Goal: Task Accomplishment & Management: Manage account settings

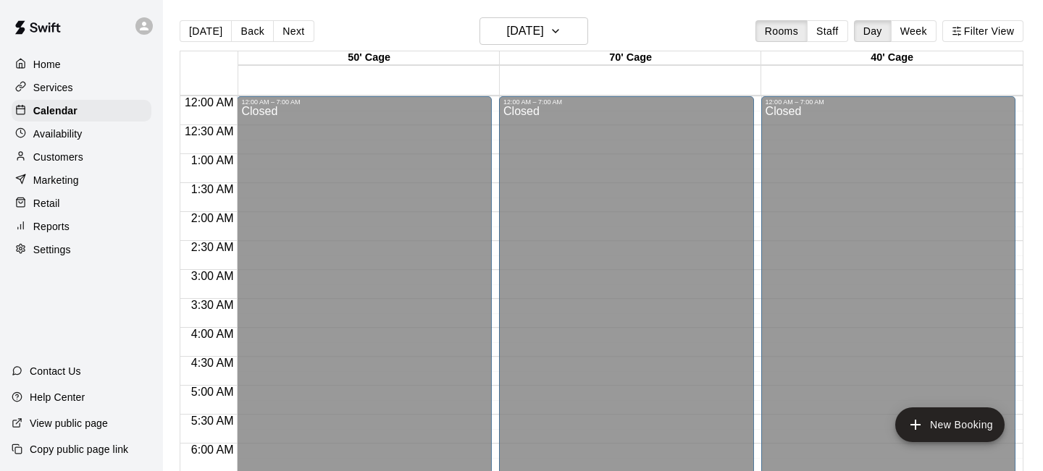
scroll to position [687, 0]
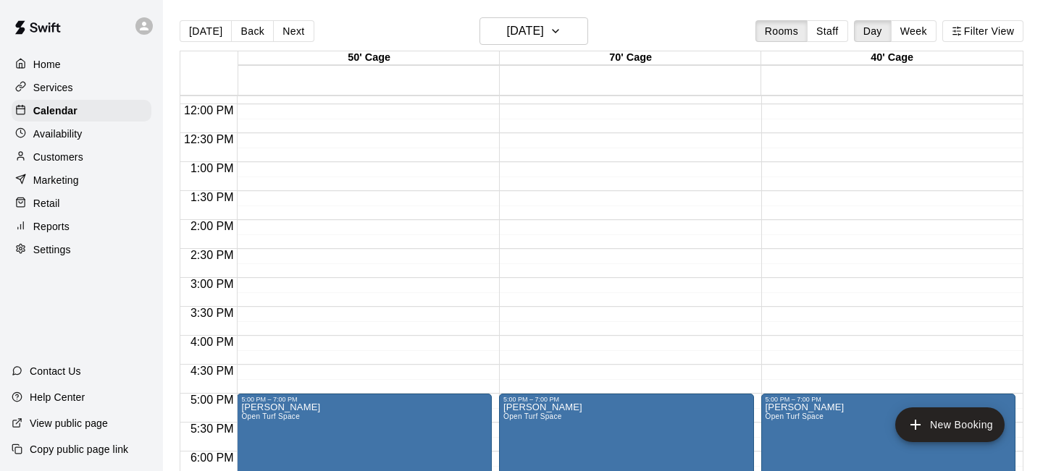
click at [45, 62] on p "Home" at bounding box center [47, 64] width 28 height 14
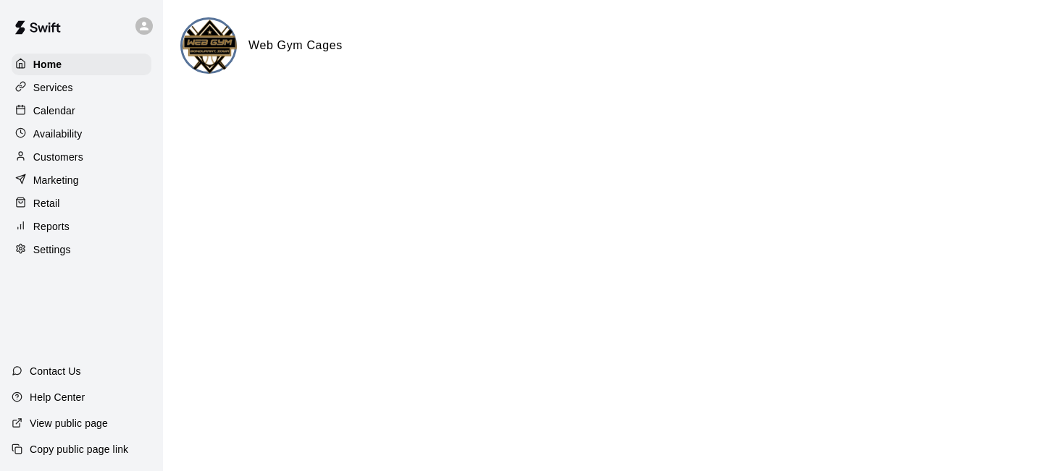
click at [62, 81] on p "Services" at bounding box center [53, 87] width 40 height 14
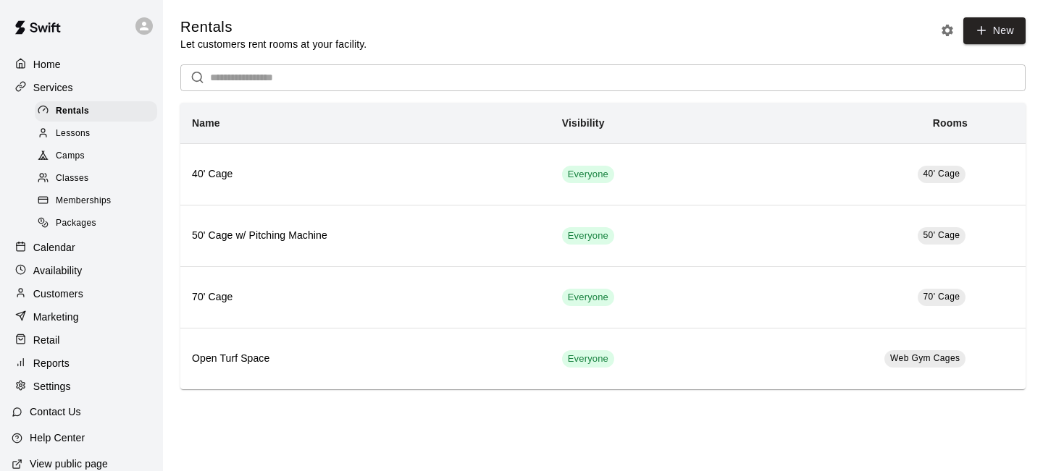
click at [68, 224] on span "Packages" at bounding box center [76, 223] width 41 height 14
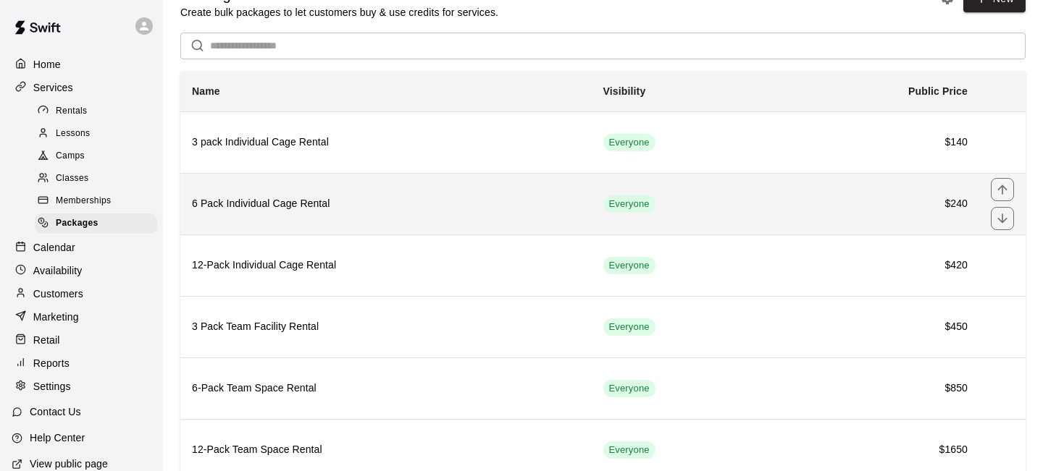
scroll to position [33, 0]
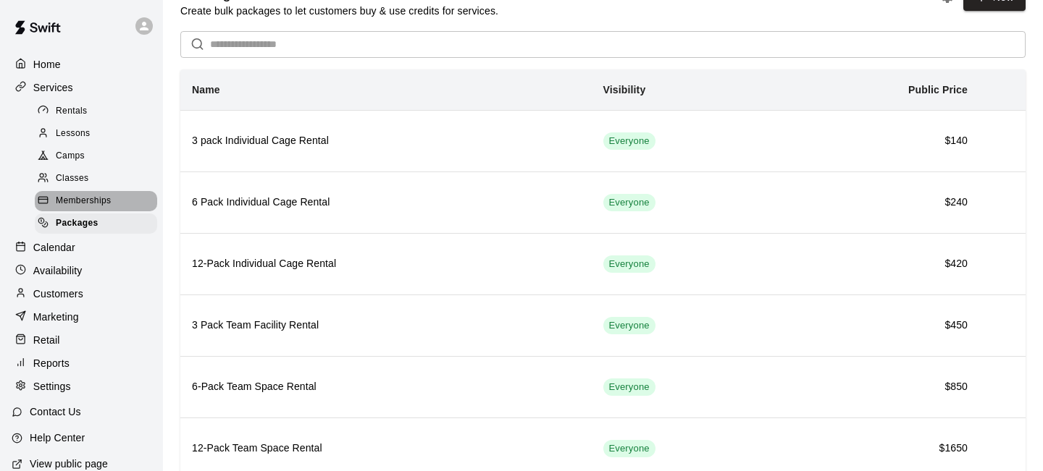
click at [72, 201] on span "Memberships" at bounding box center [83, 201] width 55 height 14
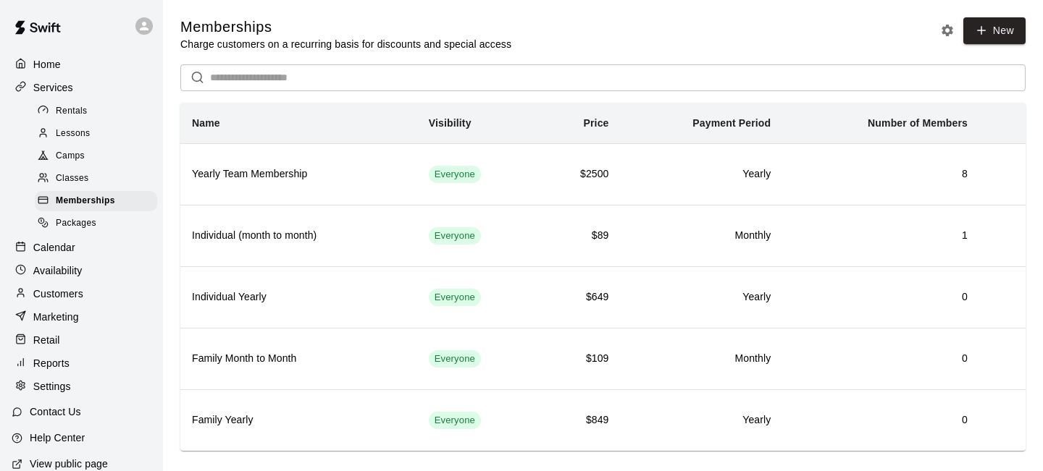
click at [77, 224] on span "Packages" at bounding box center [76, 223] width 41 height 14
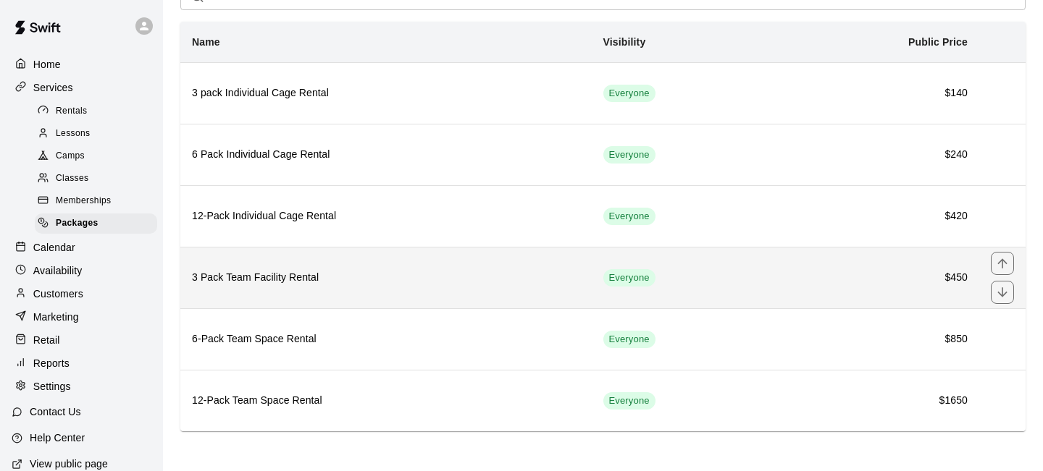
scroll to position [82, 0]
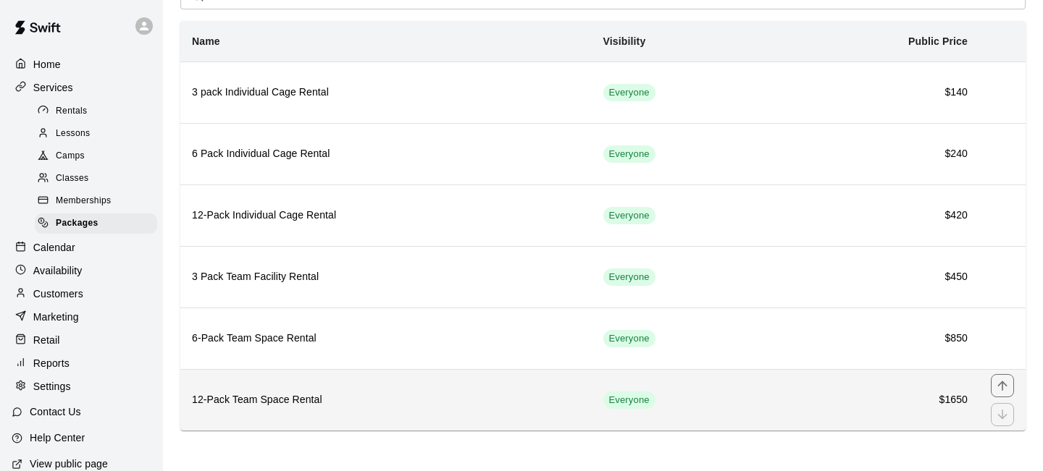
click at [348, 400] on h6 "12-Pack Team Space Rental" at bounding box center [386, 400] width 388 height 16
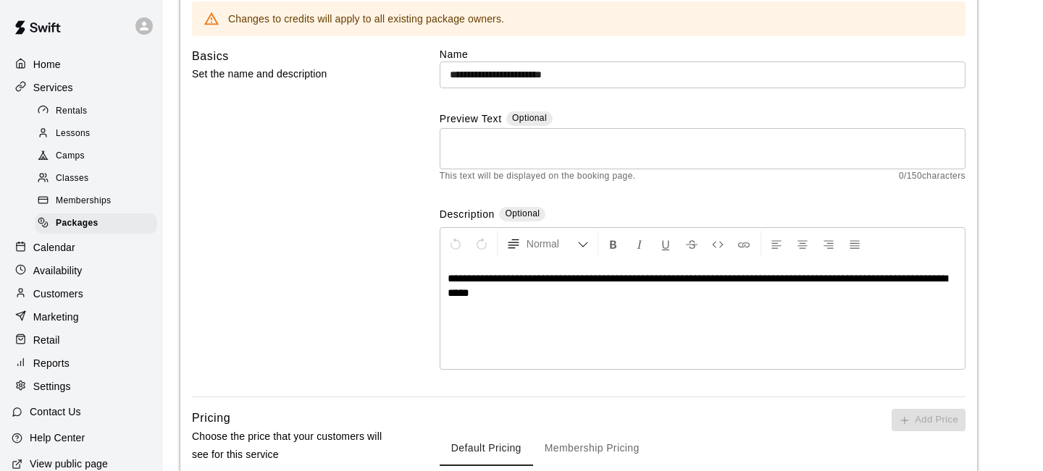
scroll to position [135, 0]
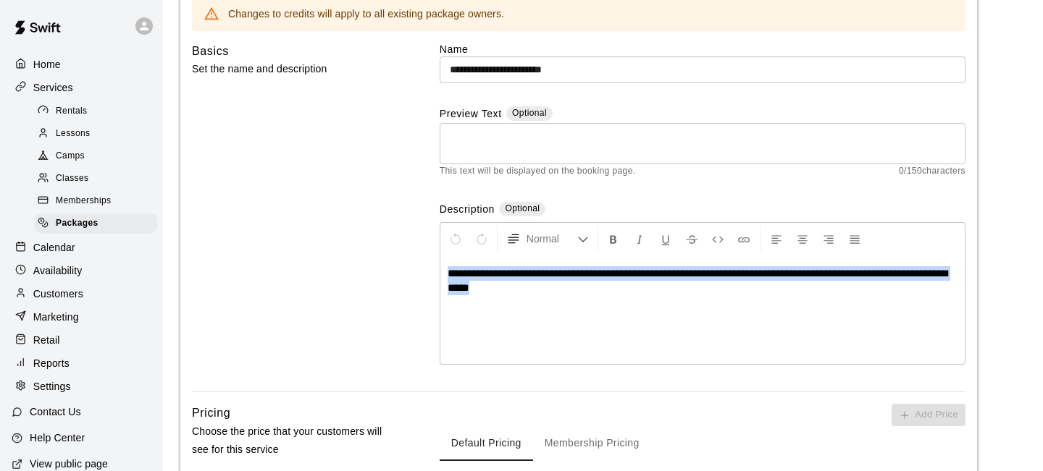
drag, startPoint x: 446, startPoint y: 270, endPoint x: 532, endPoint y: 298, distance: 90.4
click at [532, 298] on div "**********" at bounding box center [702, 310] width 524 height 109
copy span "**********"
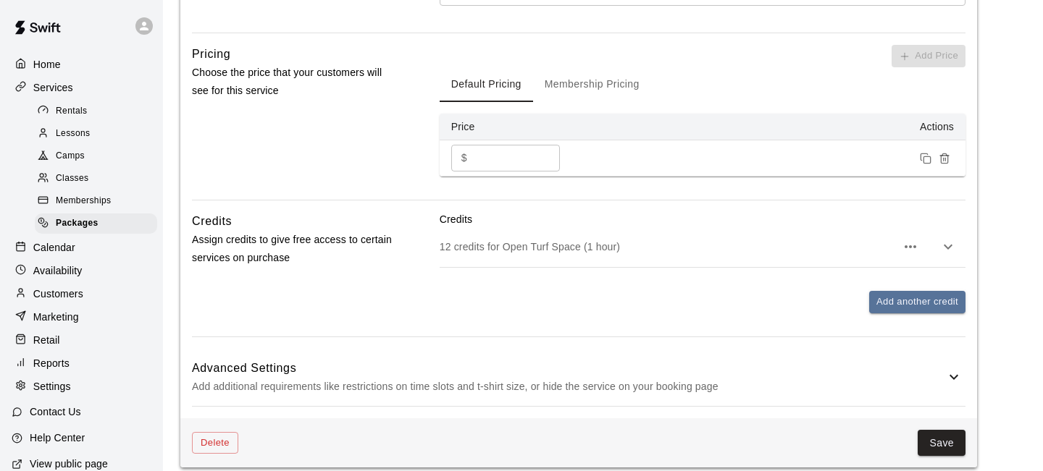
scroll to position [485, 0]
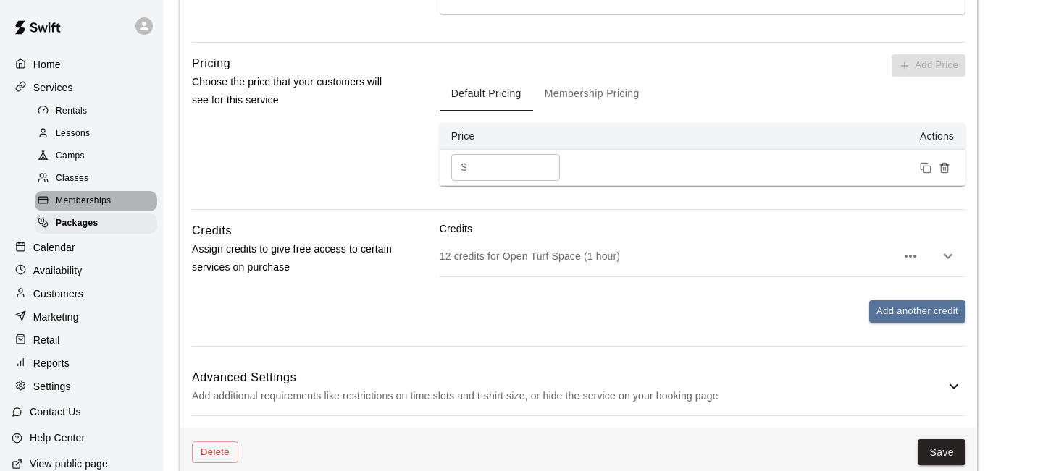
click at [94, 197] on span "Memberships" at bounding box center [83, 201] width 55 height 14
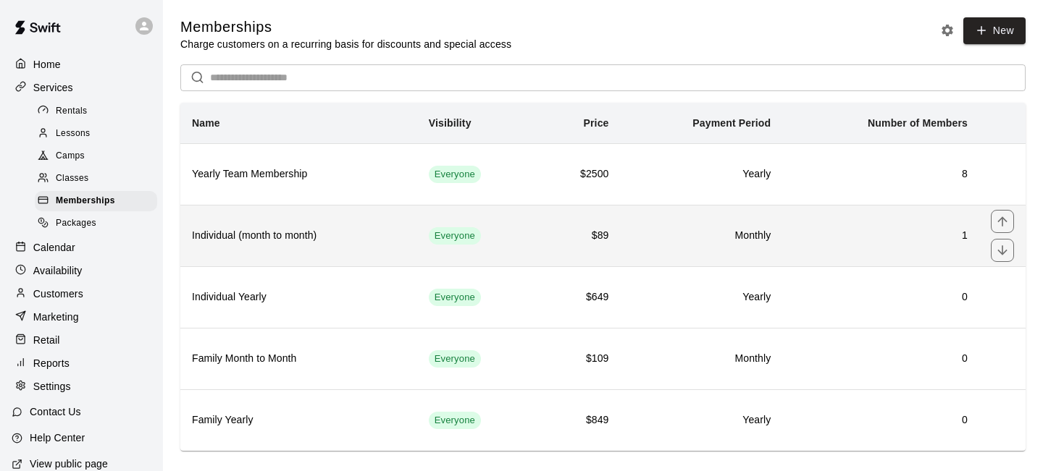
scroll to position [21, 0]
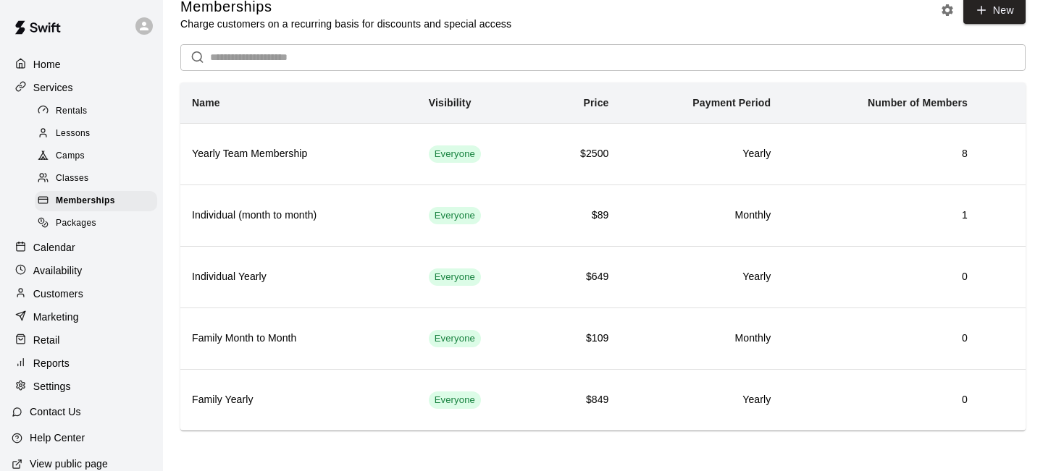
click at [84, 227] on span "Packages" at bounding box center [76, 223] width 41 height 14
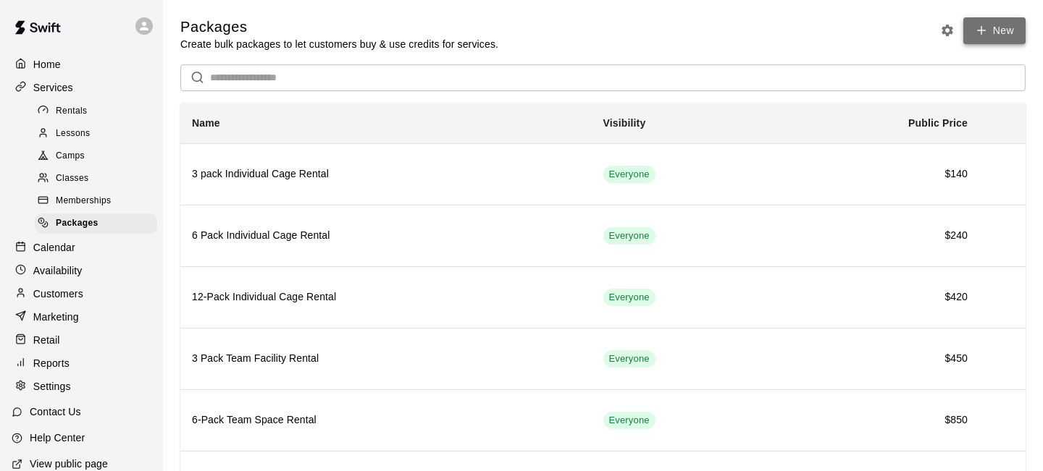
click at [996, 33] on link "New" at bounding box center [994, 30] width 62 height 27
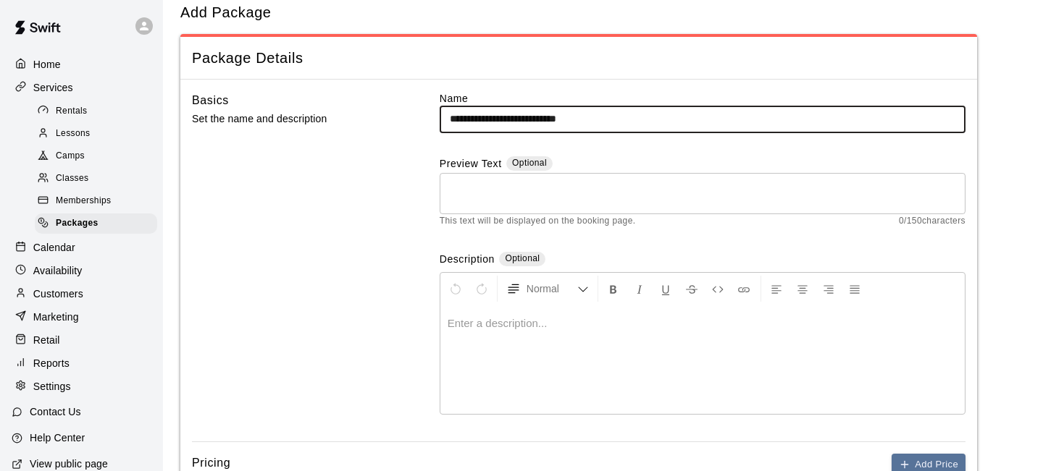
scroll to position [39, 0]
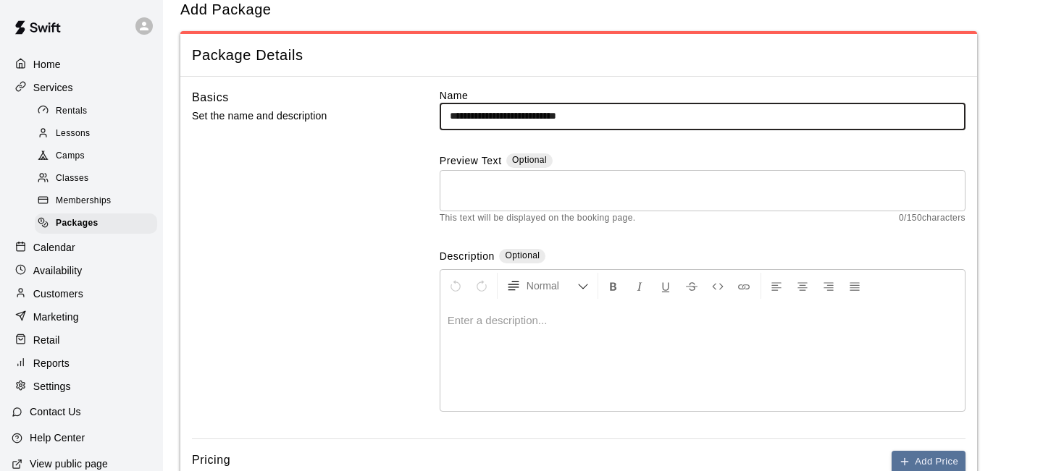
type input "**********"
click at [526, 337] on div at bounding box center [702, 357] width 524 height 109
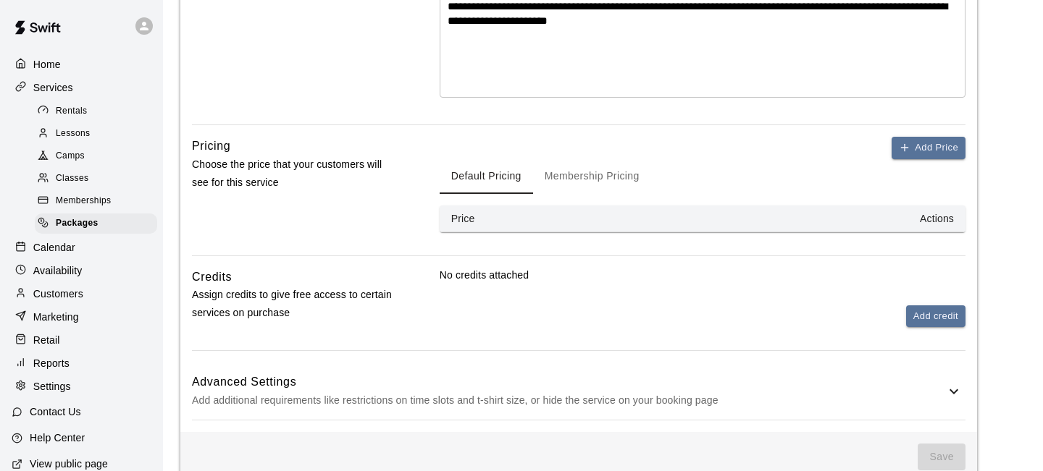
scroll to position [356, 0]
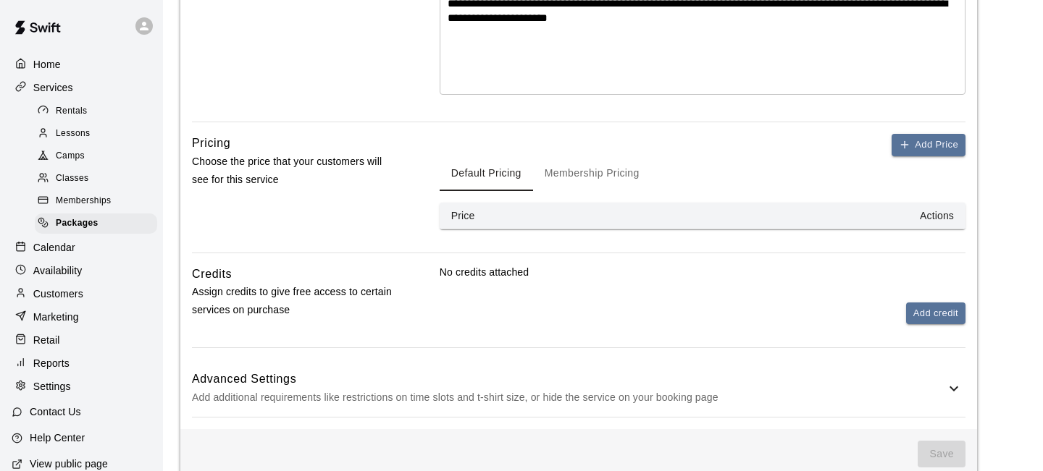
click at [589, 213] on th "Actions" at bounding box center [774, 216] width 381 height 27
click at [937, 140] on button "Add Price" at bounding box center [928, 145] width 74 height 22
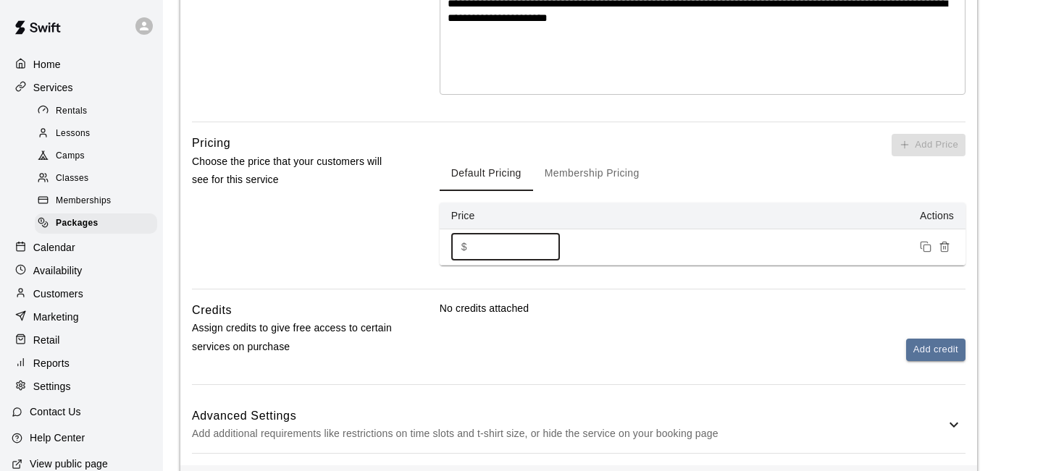
click at [513, 243] on input "*" at bounding box center [516, 247] width 87 height 27
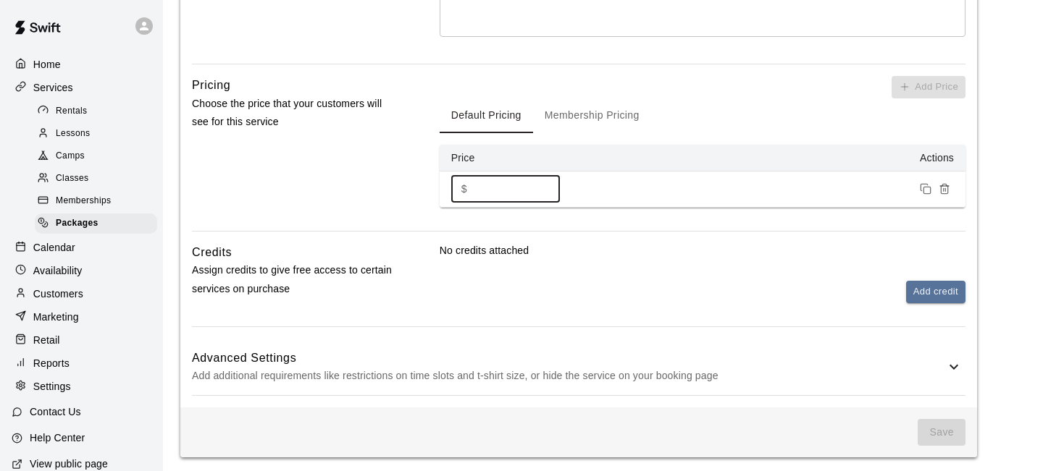
scroll to position [418, 0]
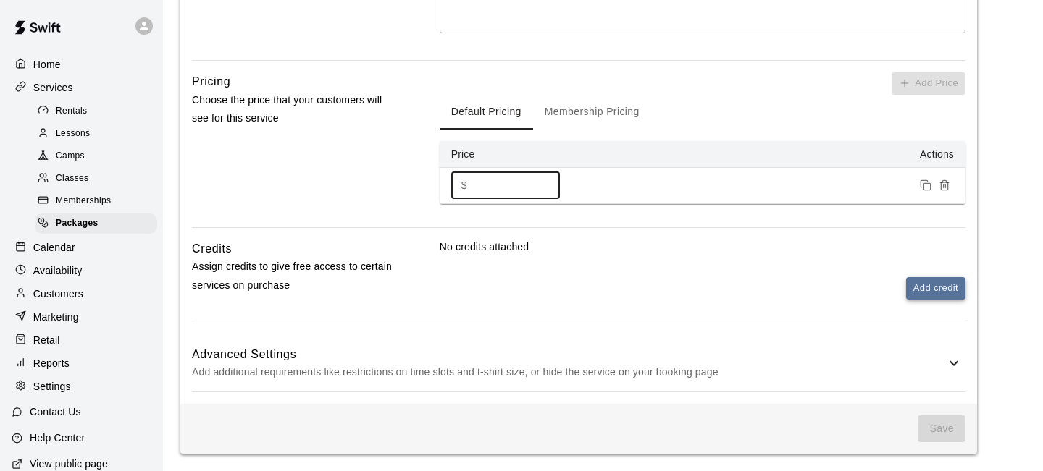
type input "****"
click at [943, 288] on button "Add credit" at bounding box center [935, 288] width 59 height 22
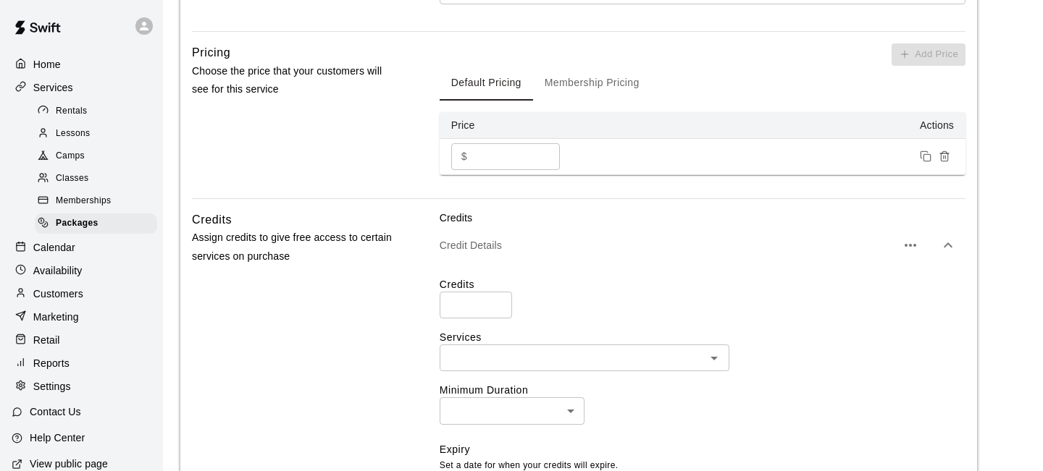
scroll to position [447, 0]
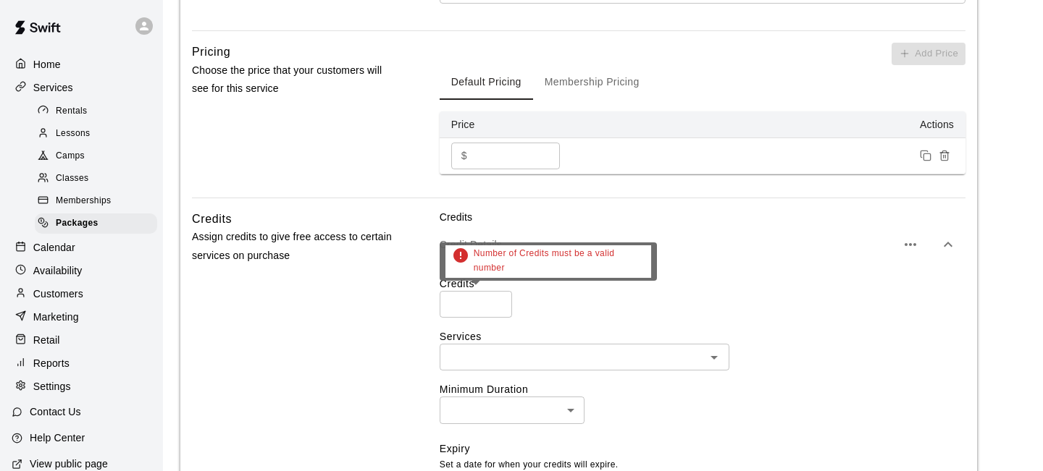
click at [471, 306] on input "number" at bounding box center [475, 304] width 72 height 27
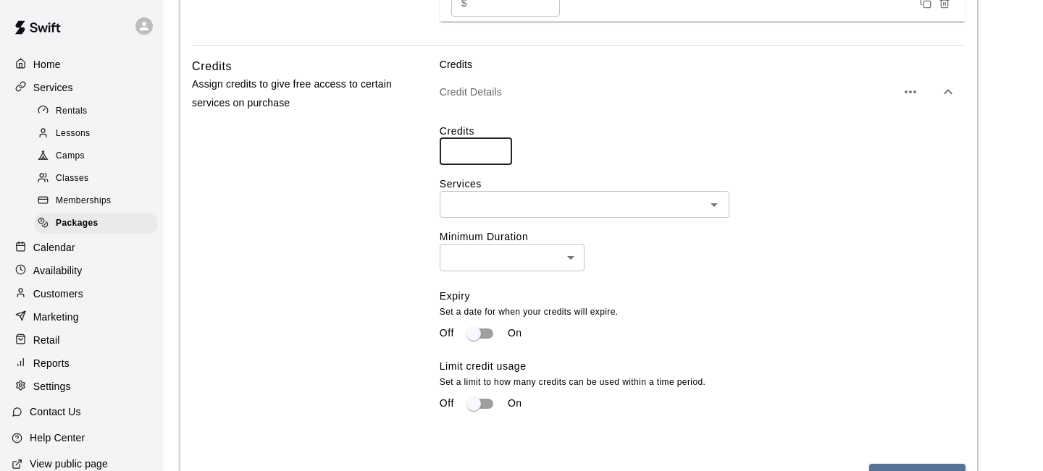
scroll to position [625, 0]
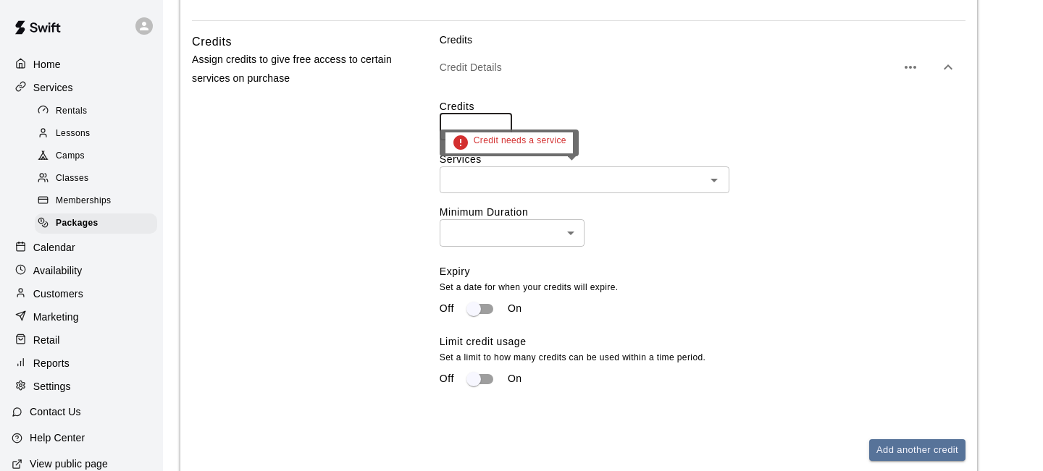
click at [712, 177] on icon "Open" at bounding box center [713, 180] width 17 height 17
type input "**"
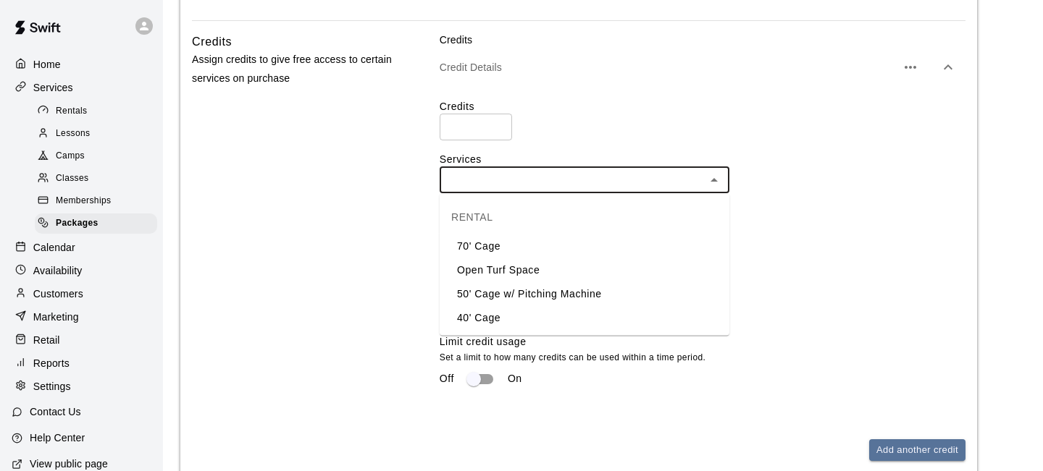
click at [520, 270] on li "Open Turf Space" at bounding box center [584, 270] width 290 height 24
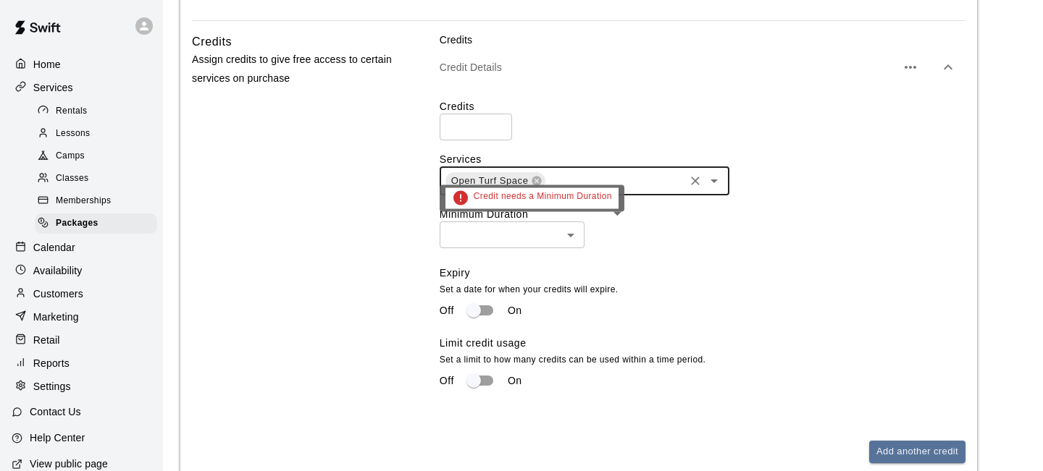
click at [576, 234] on body "**********" at bounding box center [521, 5] width 1043 height 1261
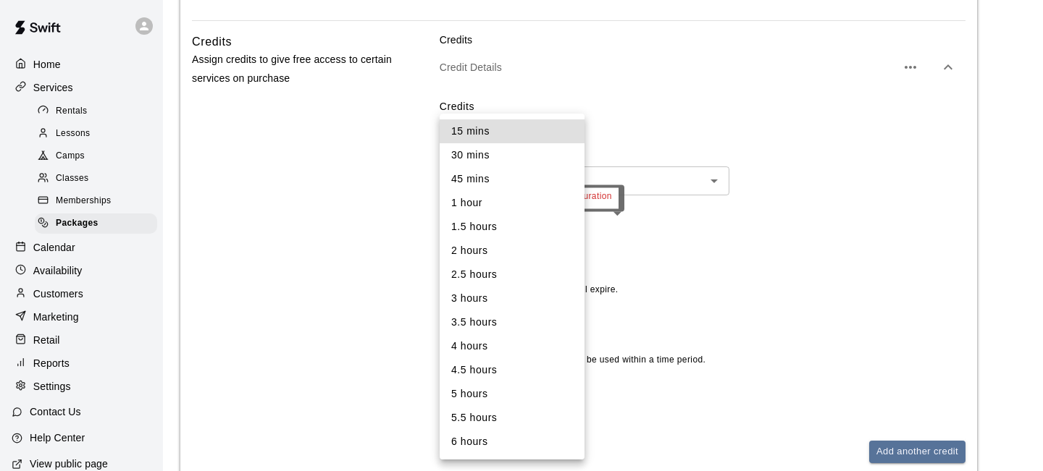
click at [489, 224] on li "1.5 hours" at bounding box center [511, 227] width 145 height 24
type input "**"
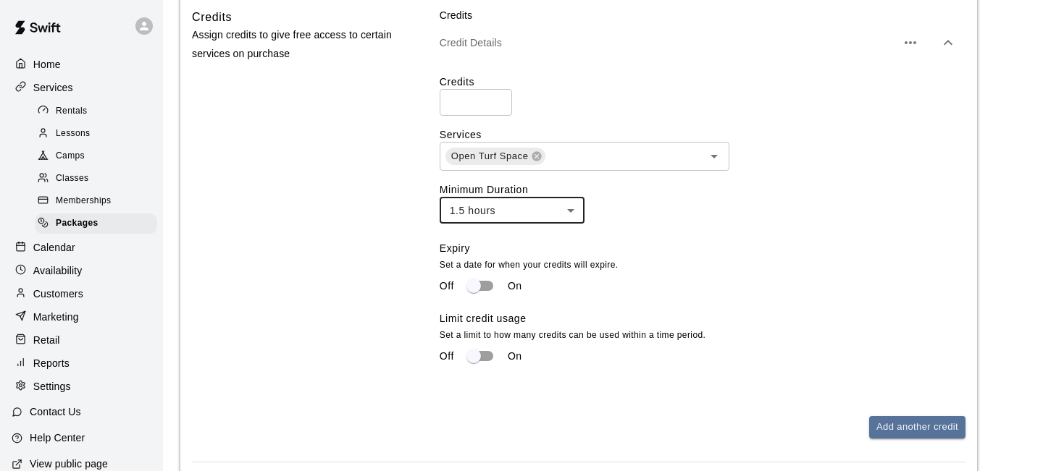
scroll to position [662, 0]
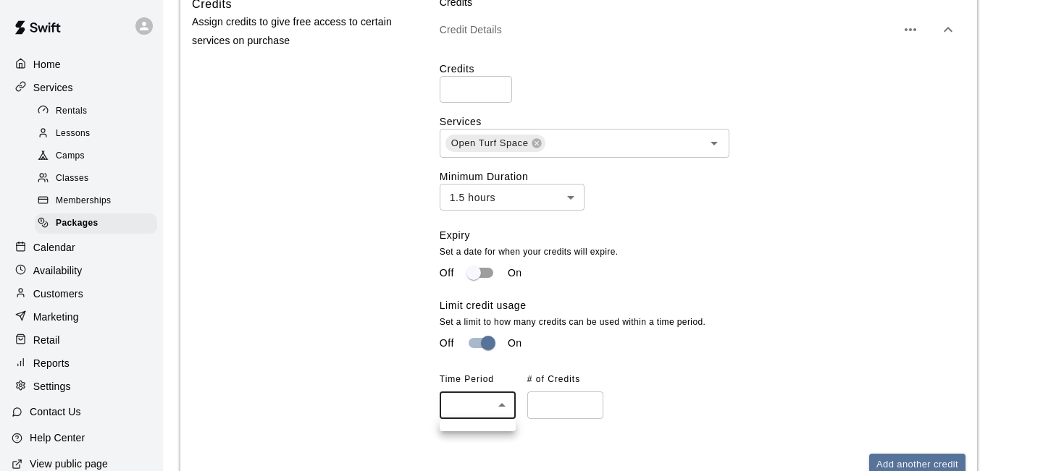
click at [905, 203] on div at bounding box center [521, 235] width 1043 height 471
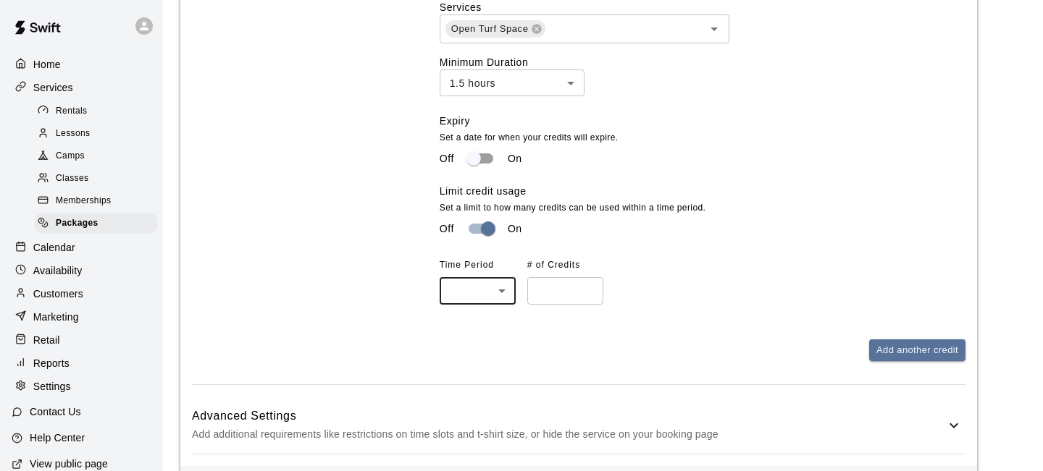
scroll to position [839, 0]
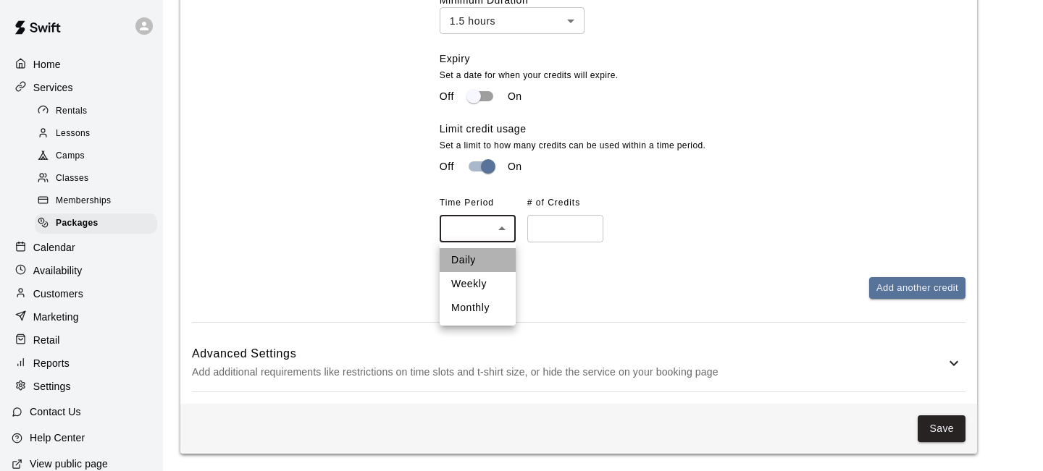
click at [461, 266] on li "Daily" at bounding box center [477, 260] width 76 height 24
type input "*****"
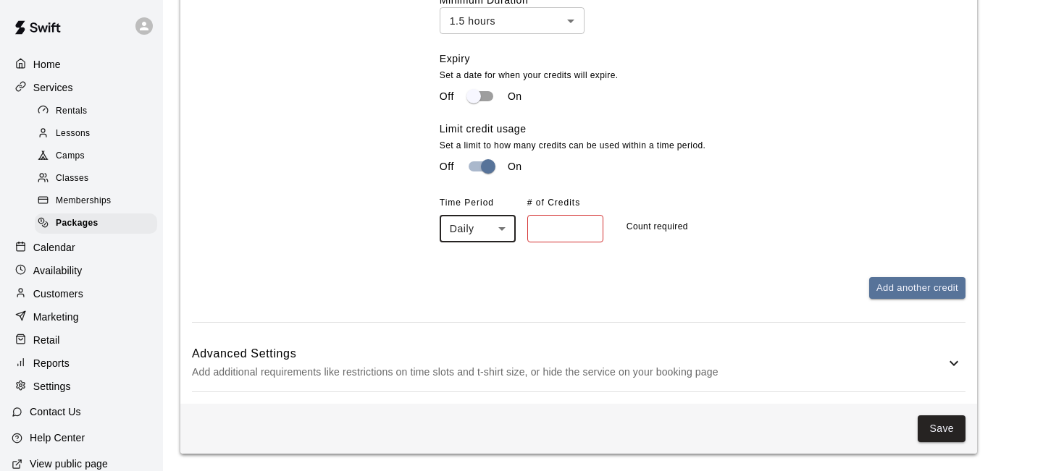
type input "*"
click at [588, 227] on input "*" at bounding box center [565, 228] width 76 height 27
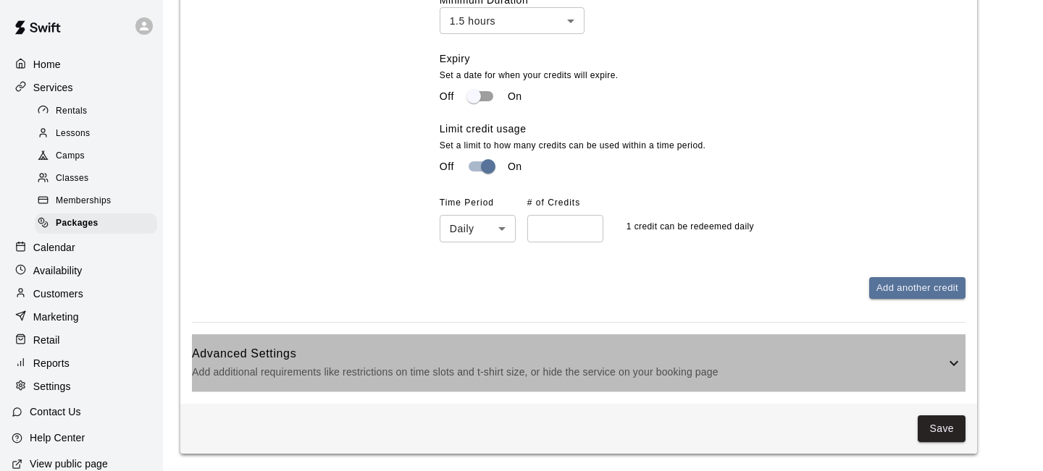
click at [956, 359] on icon at bounding box center [953, 363] width 17 height 17
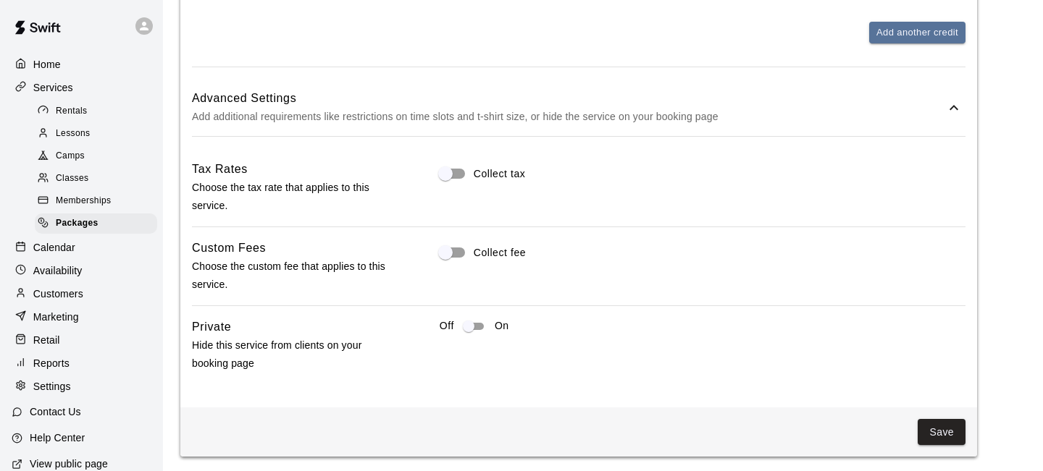
scroll to position [1098, 0]
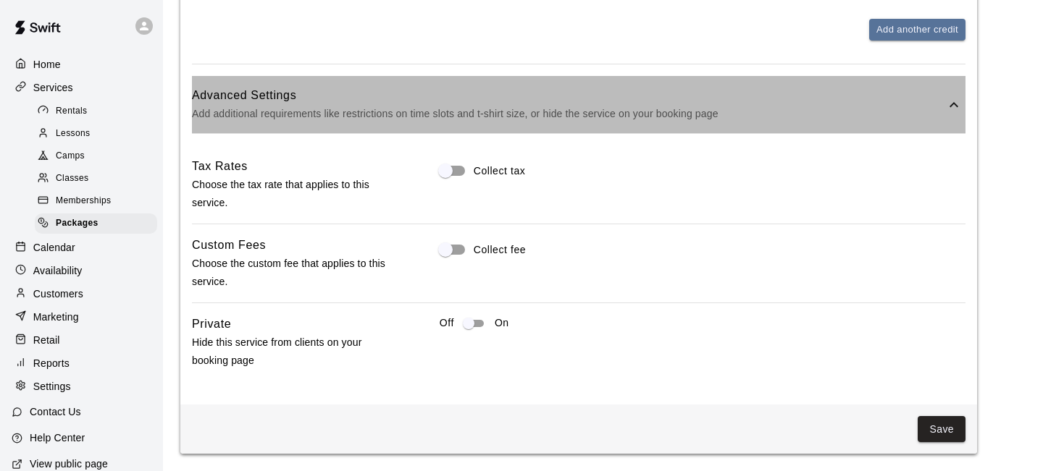
click at [959, 101] on icon at bounding box center [953, 104] width 17 height 17
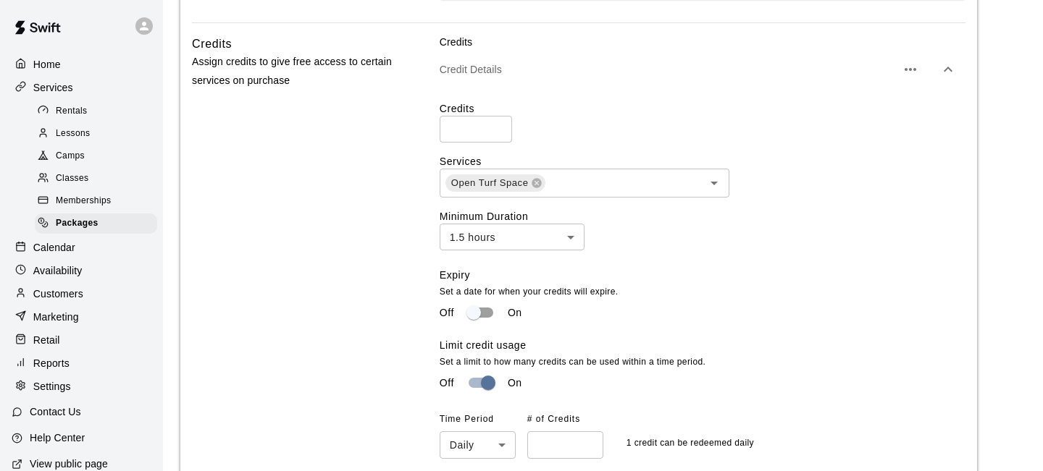
scroll to position [839, 0]
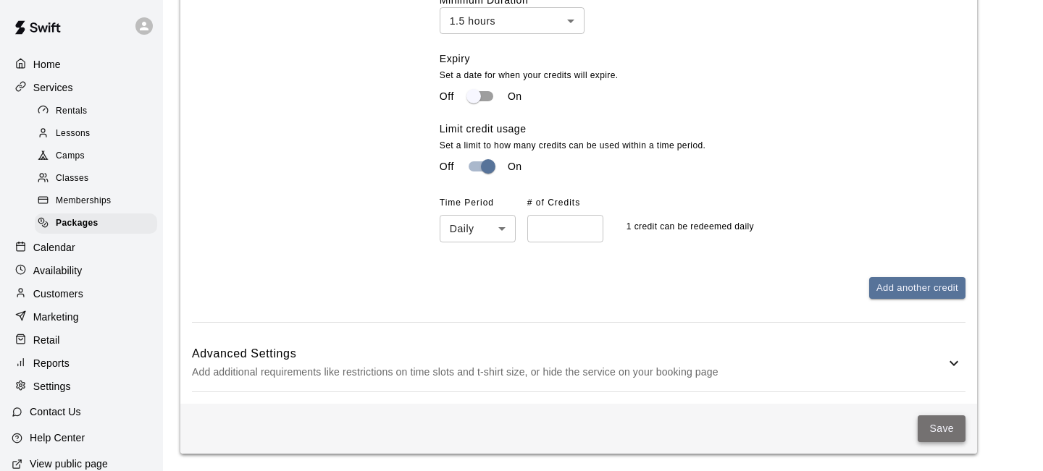
click at [948, 425] on button "Save" at bounding box center [941, 429] width 48 height 27
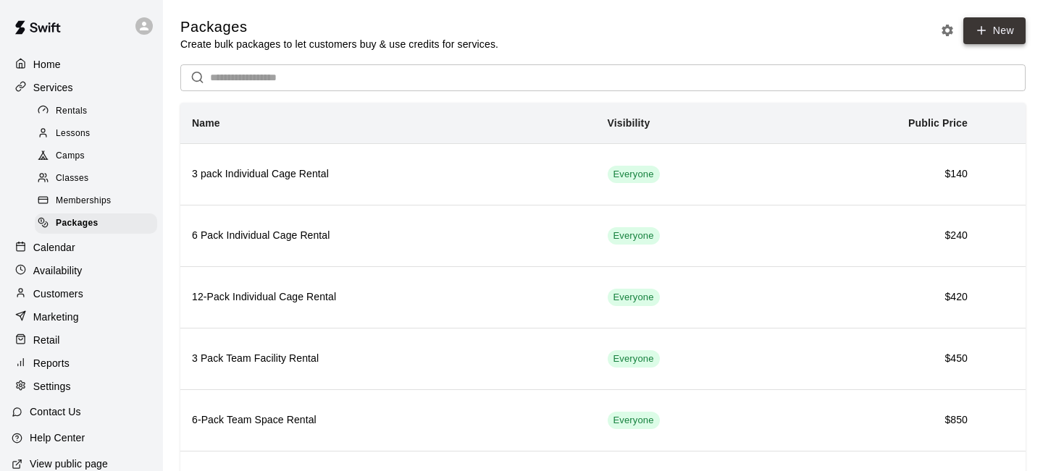
click at [998, 33] on link "New" at bounding box center [994, 30] width 62 height 27
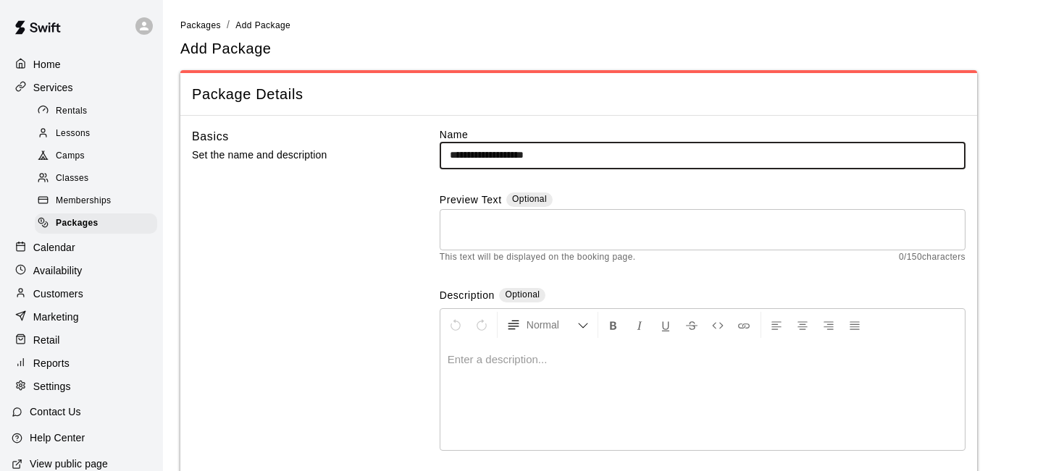
type input "**********"
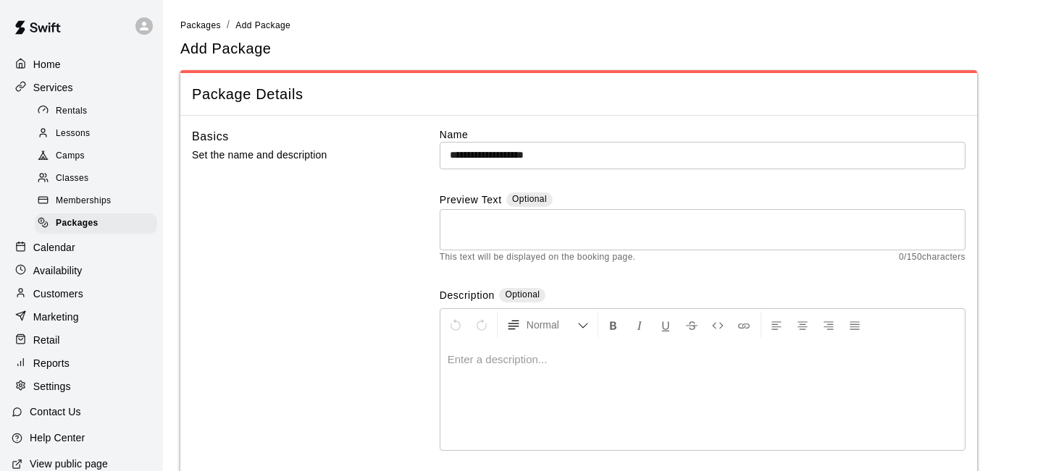
click at [495, 360] on p at bounding box center [702, 360] width 510 height 14
paste div
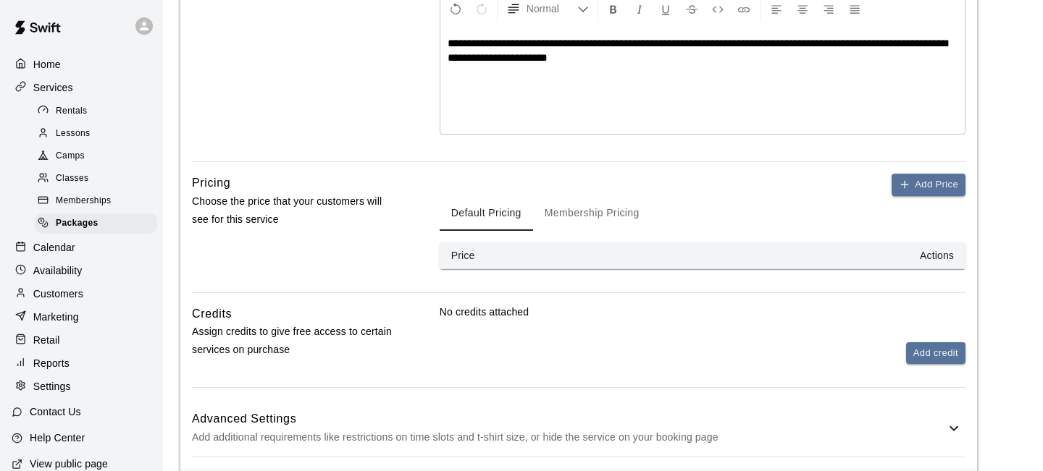
scroll to position [321, 0]
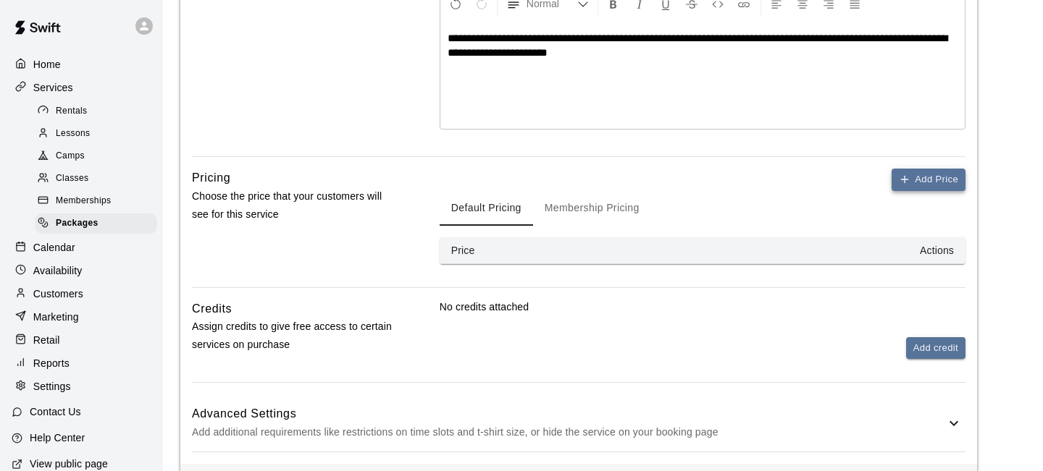
click at [926, 177] on button "Add Price" at bounding box center [928, 180] width 74 height 22
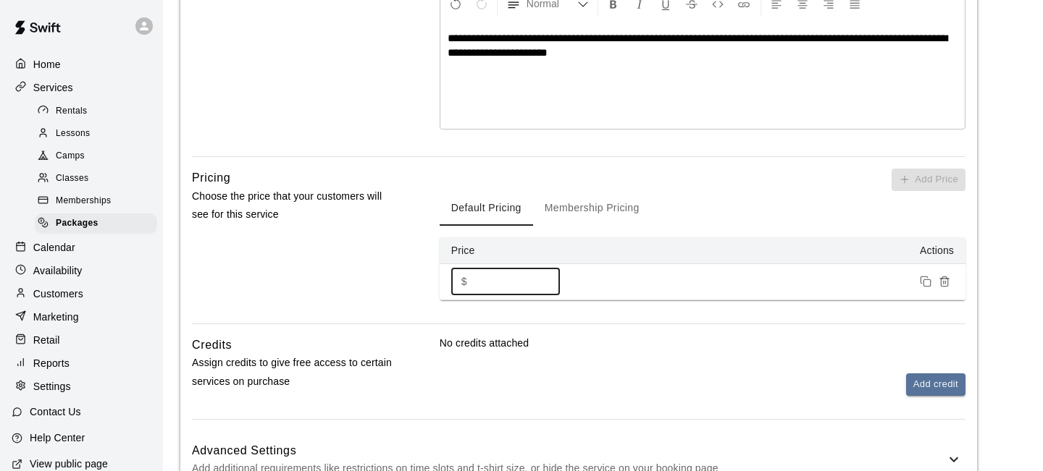
click at [496, 276] on input "*" at bounding box center [516, 282] width 87 height 27
type input "****"
click at [830, 310] on div "Add Price Default Pricing Membership Pricing Price Actions $ **** ​" at bounding box center [702, 246] width 526 height 155
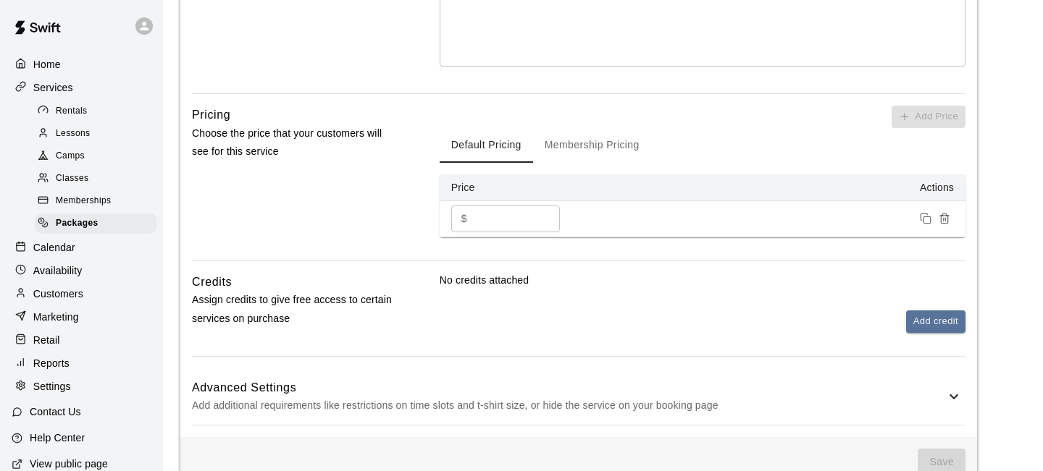
scroll to position [418, 0]
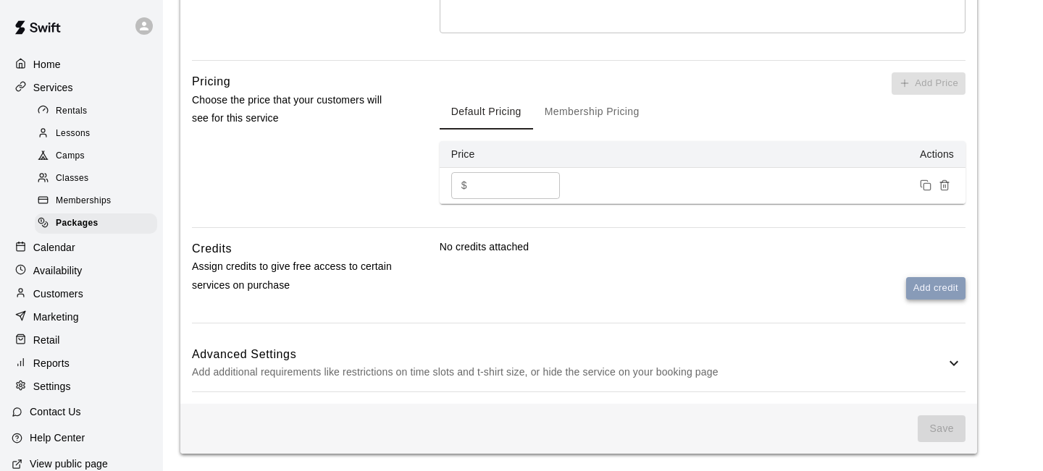
click at [935, 287] on button "Add credit" at bounding box center [935, 288] width 59 height 22
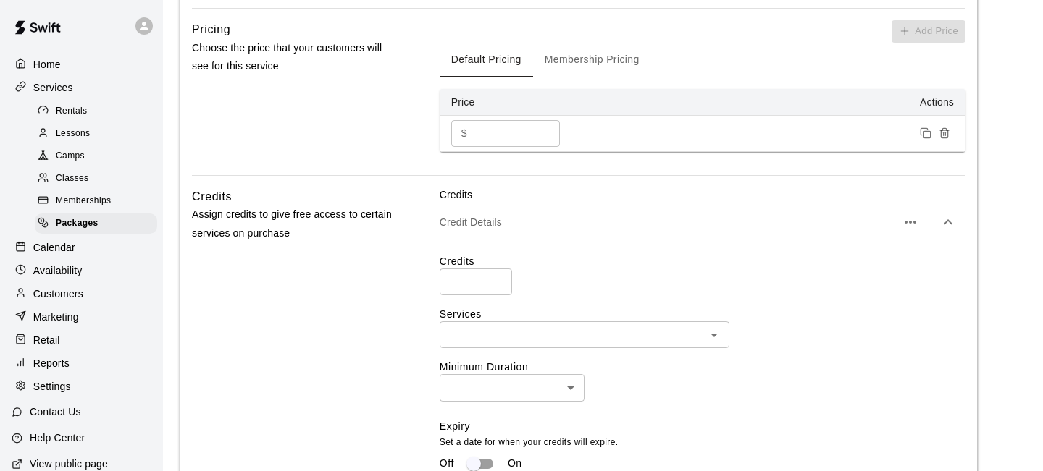
scroll to position [492, 0]
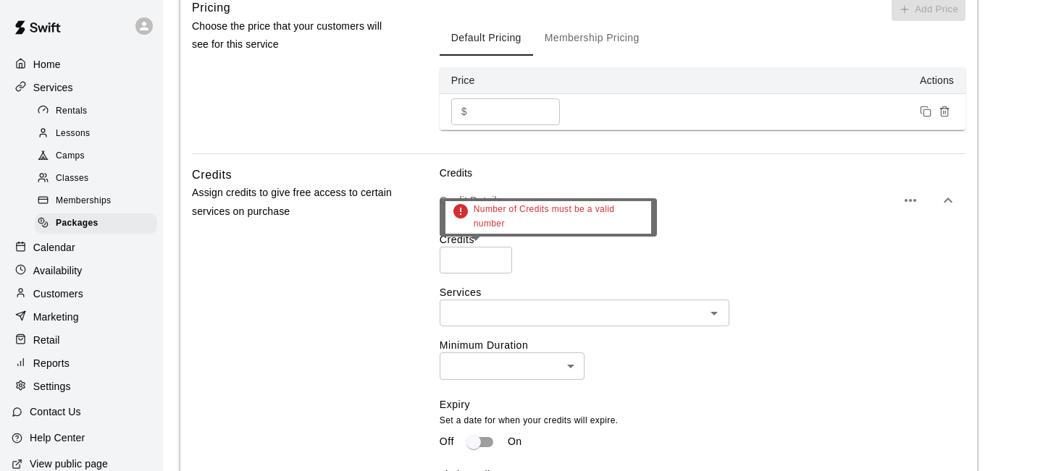
click at [460, 261] on input "number" at bounding box center [475, 260] width 72 height 27
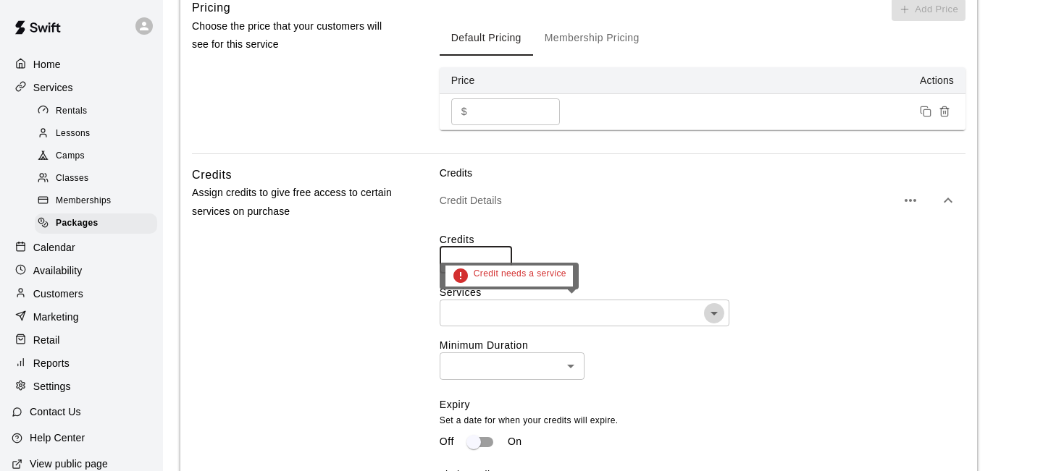
click at [711, 312] on icon "Open" at bounding box center [713, 314] width 7 height 4
type input "**"
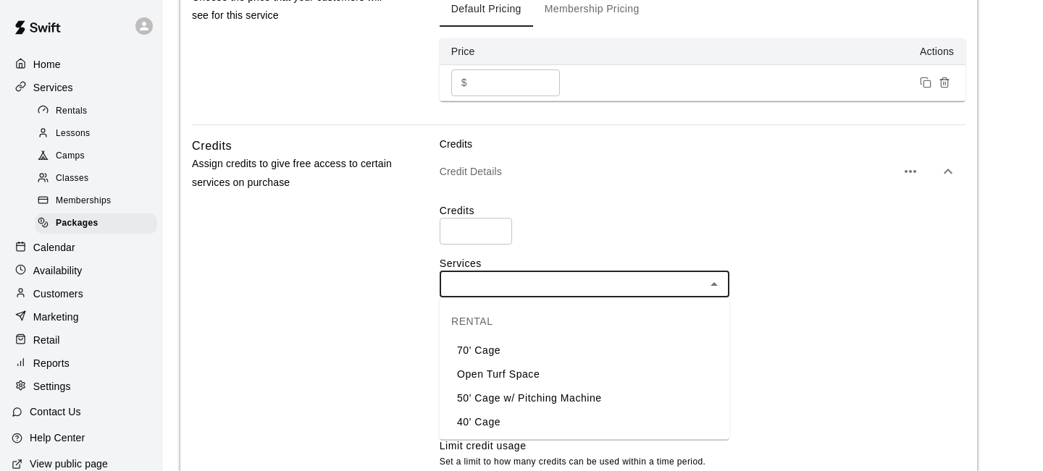
scroll to position [526, 0]
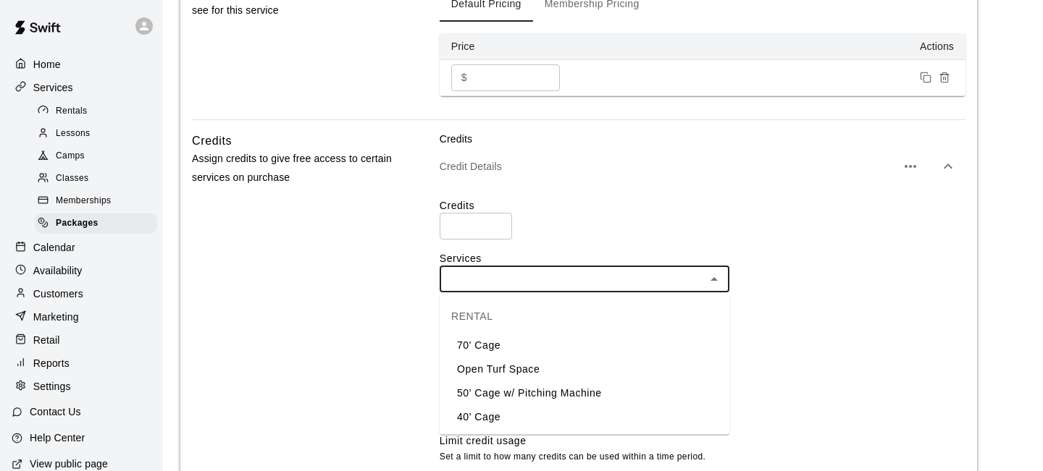
click at [503, 368] on li "Open Turf Space" at bounding box center [584, 370] width 290 height 24
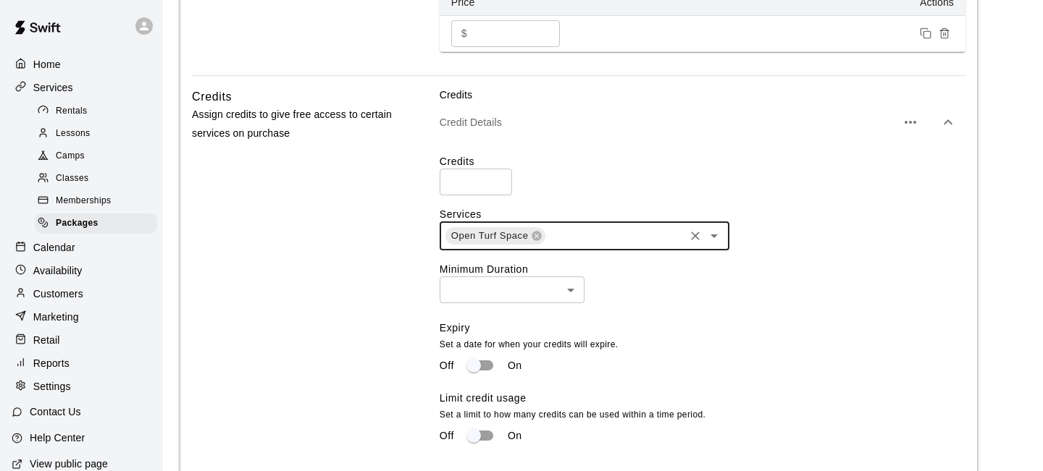
scroll to position [571, 0]
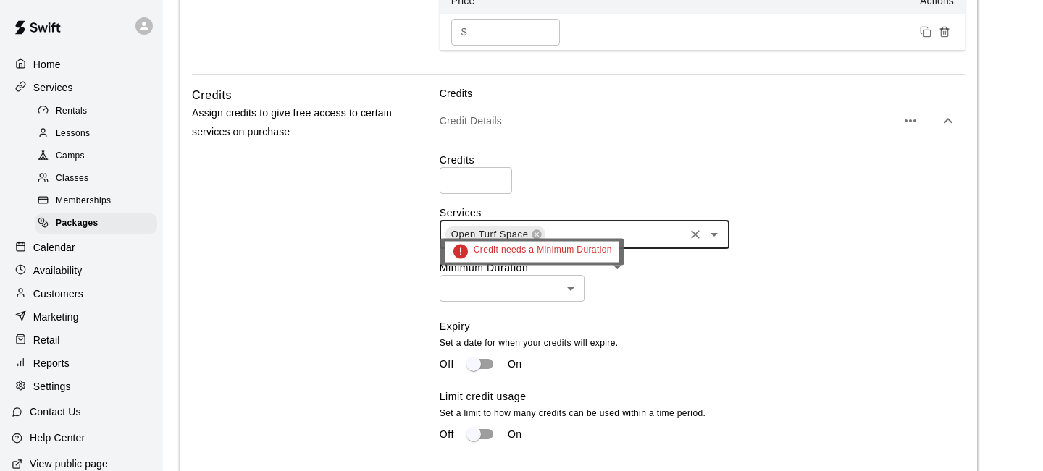
click at [573, 287] on body "**********" at bounding box center [521, 59] width 1043 height 1261
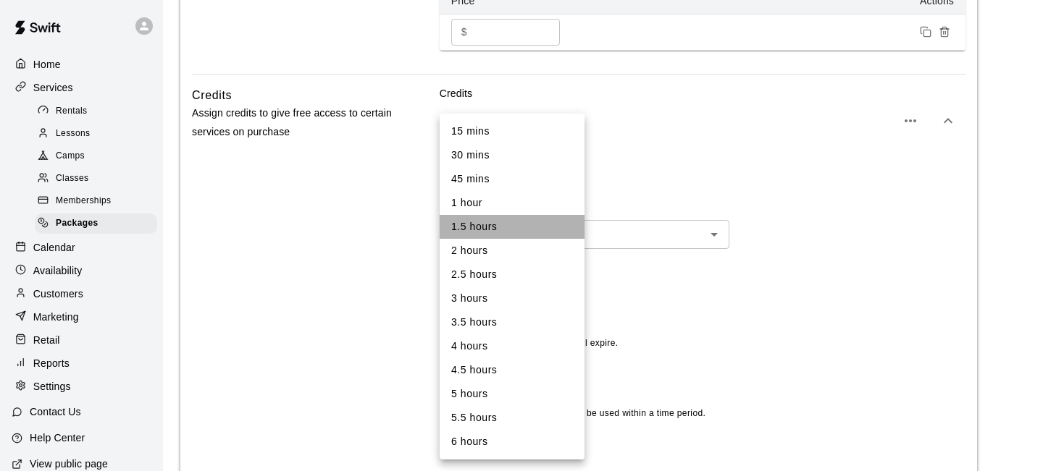
click at [489, 227] on li "1.5 hours" at bounding box center [511, 227] width 145 height 24
type input "**"
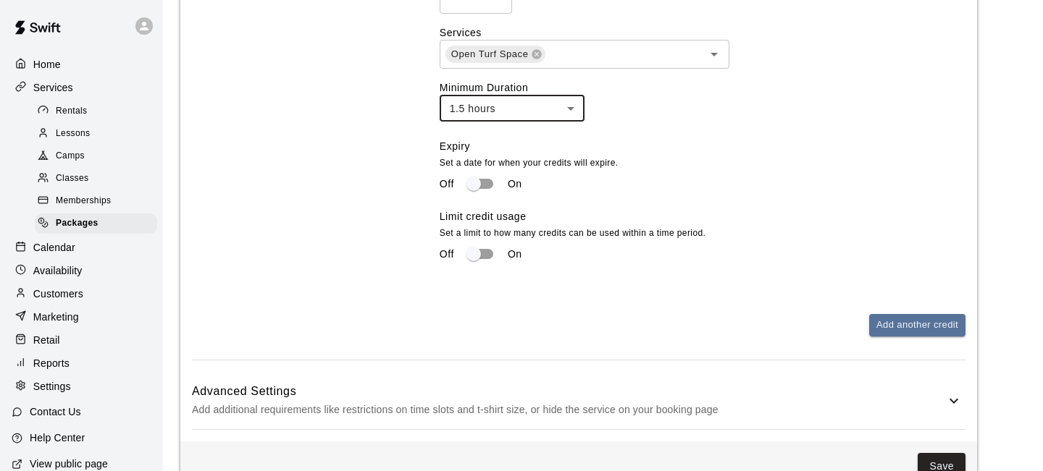
scroll to position [757, 0]
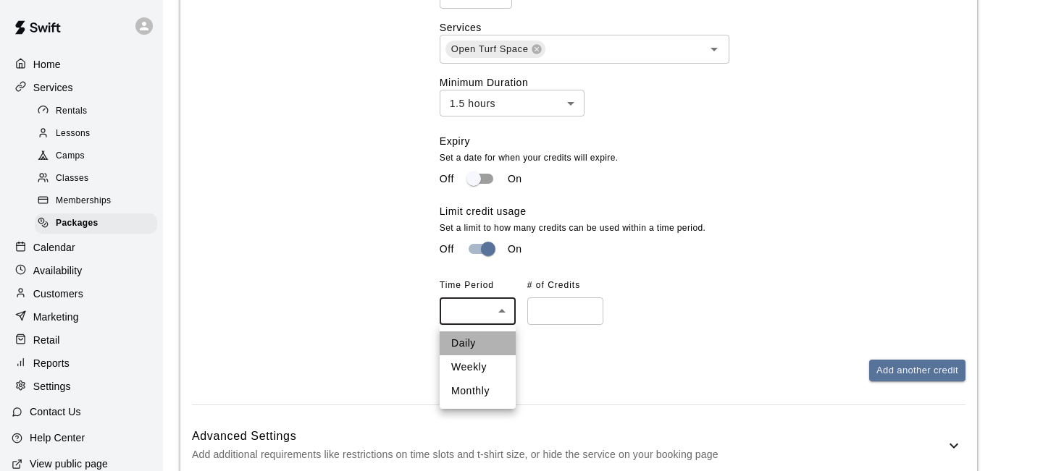
click at [474, 338] on li "Daily" at bounding box center [477, 344] width 76 height 24
type input "*****"
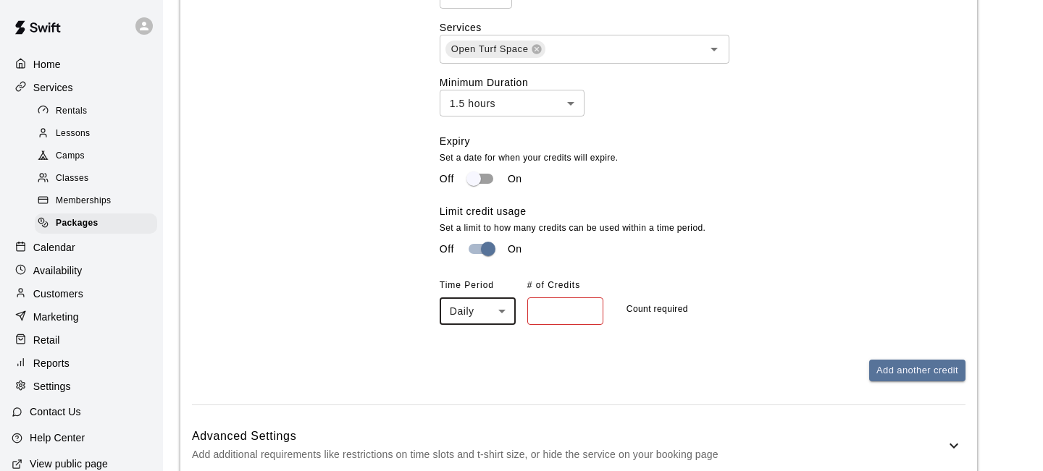
click at [557, 309] on input "number" at bounding box center [565, 311] width 76 height 27
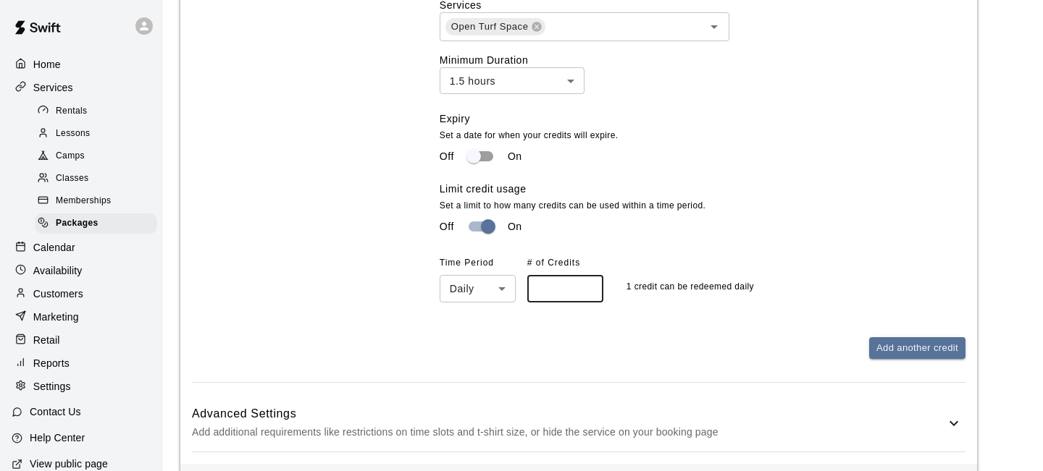
scroll to position [839, 0]
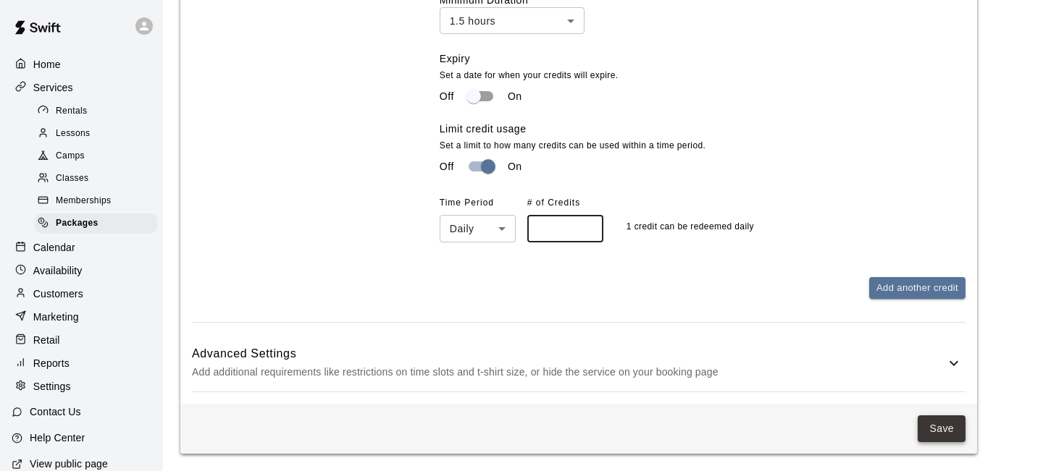
type input "*"
click at [938, 432] on button "Save" at bounding box center [941, 429] width 48 height 27
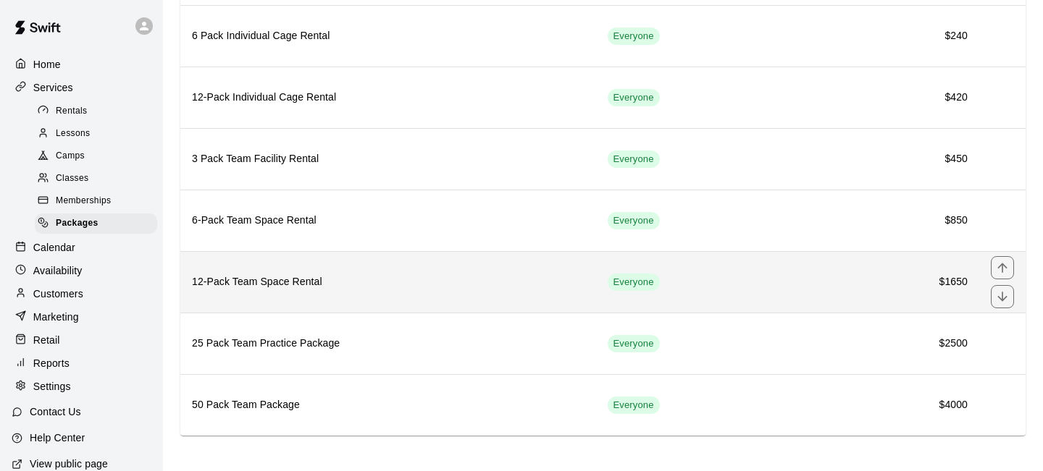
scroll to position [206, 0]
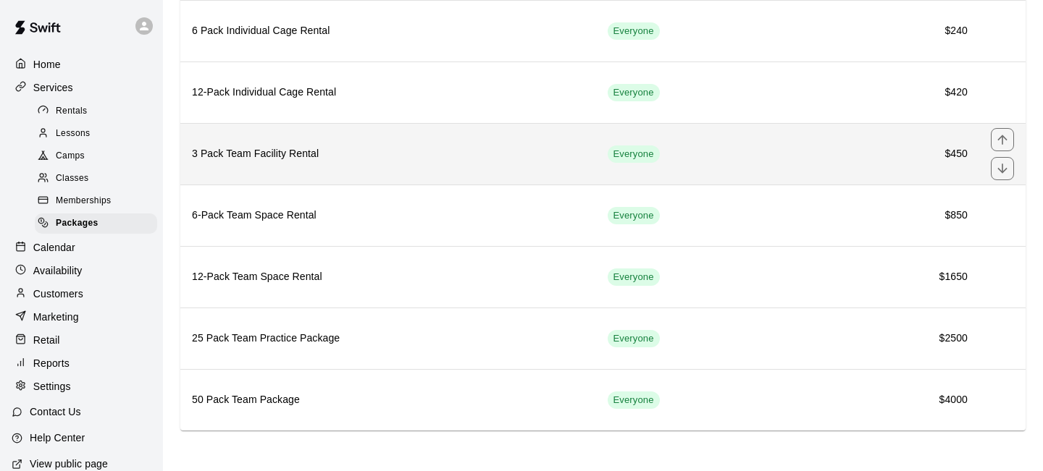
click at [340, 158] on h6 "3 Pack Team Facility Rental" at bounding box center [388, 154] width 392 height 16
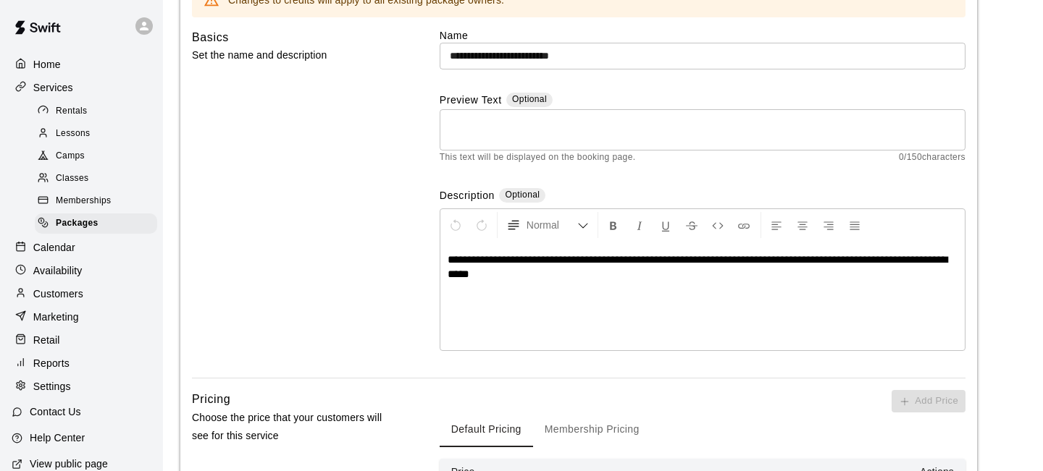
scroll to position [151, 0]
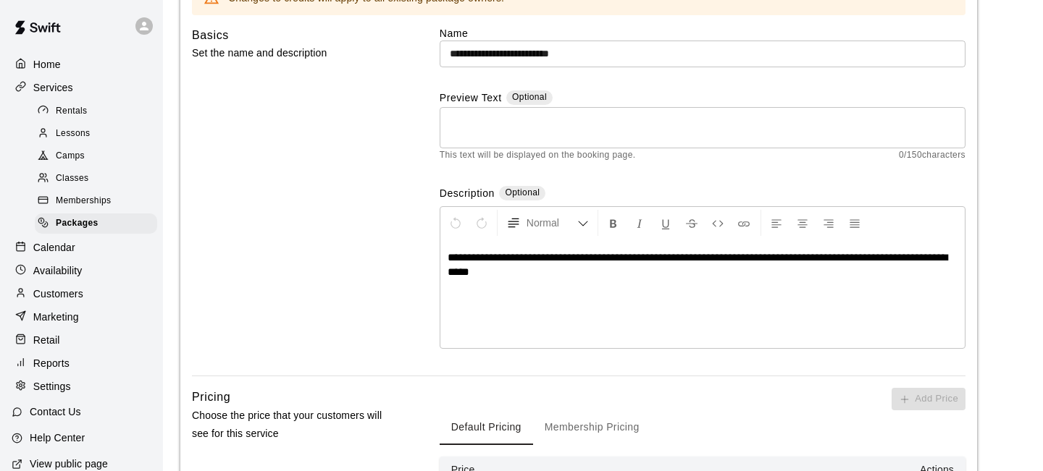
click at [598, 279] on div "**********" at bounding box center [702, 294] width 524 height 109
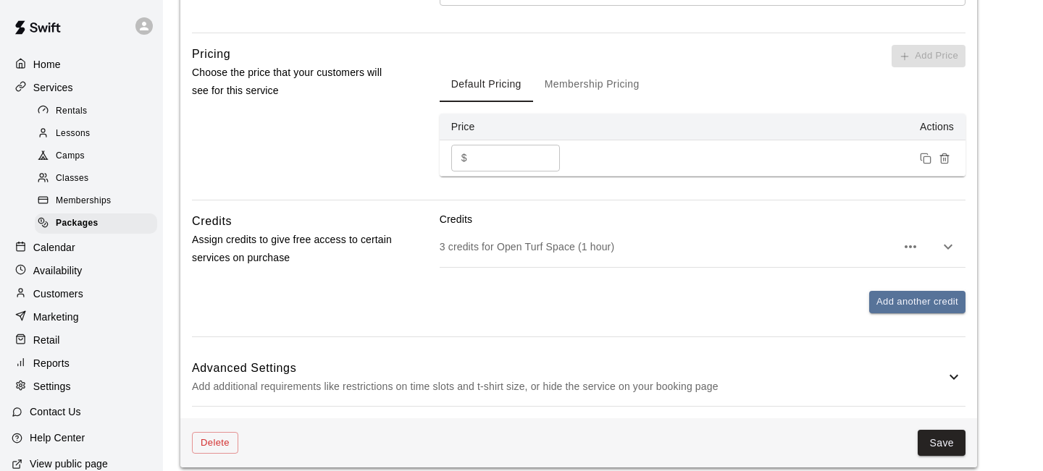
scroll to position [508, 0]
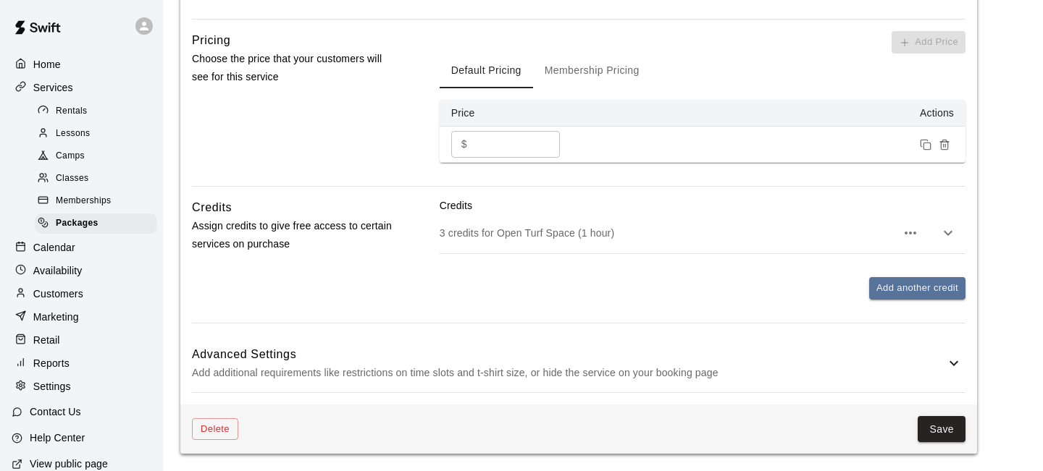
click at [950, 235] on icon "button" at bounding box center [947, 232] width 17 height 17
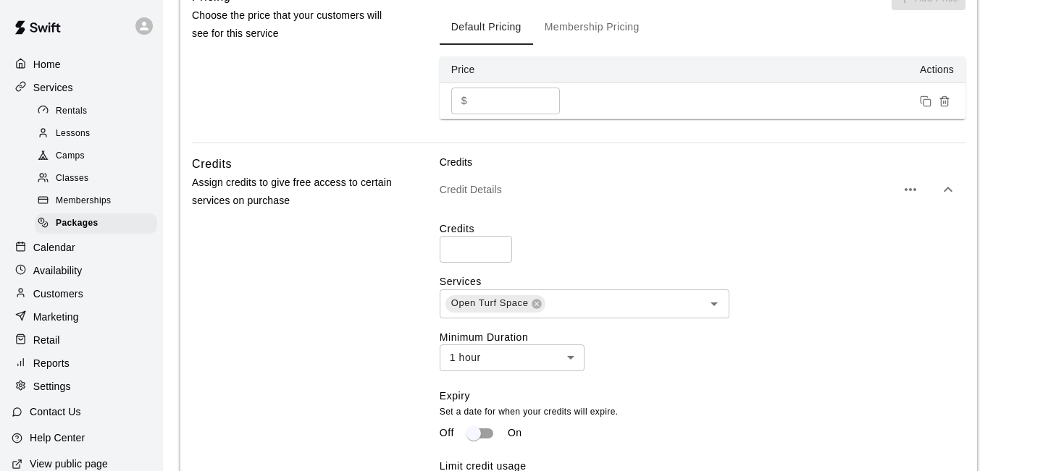
scroll to position [565, 0]
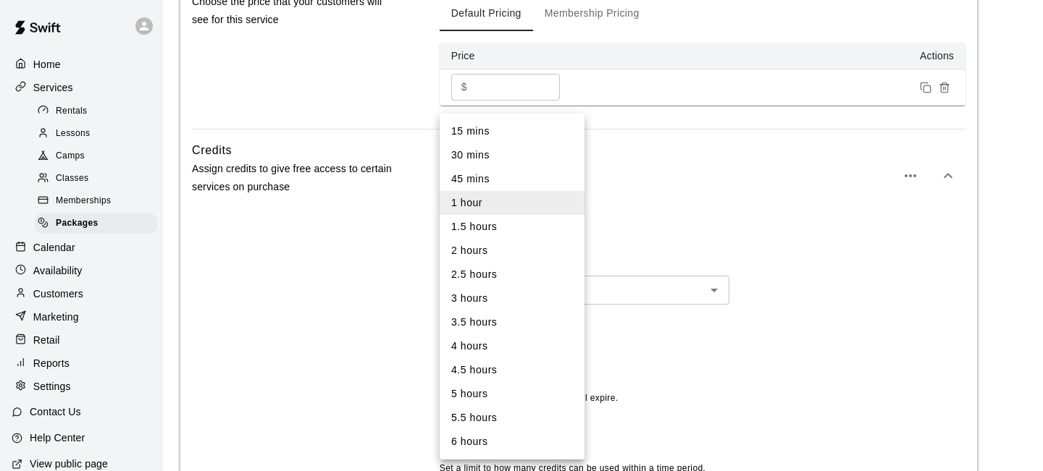
click at [569, 345] on body "**********" at bounding box center [521, 115] width 1043 height 1360
click at [504, 227] on li "1.5 hours" at bounding box center [511, 227] width 145 height 24
type input "**"
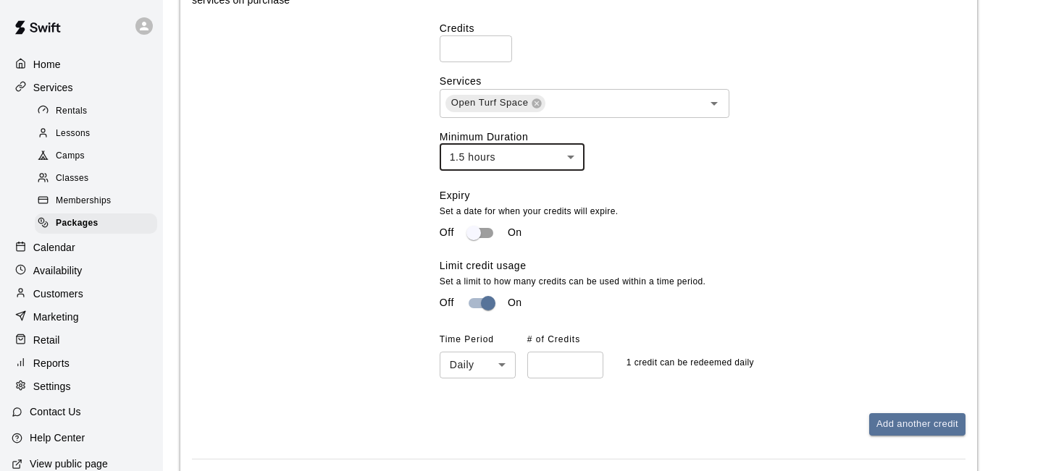
scroll to position [753, 0]
click at [889, 424] on button "Add another credit" at bounding box center [917, 424] width 96 height 22
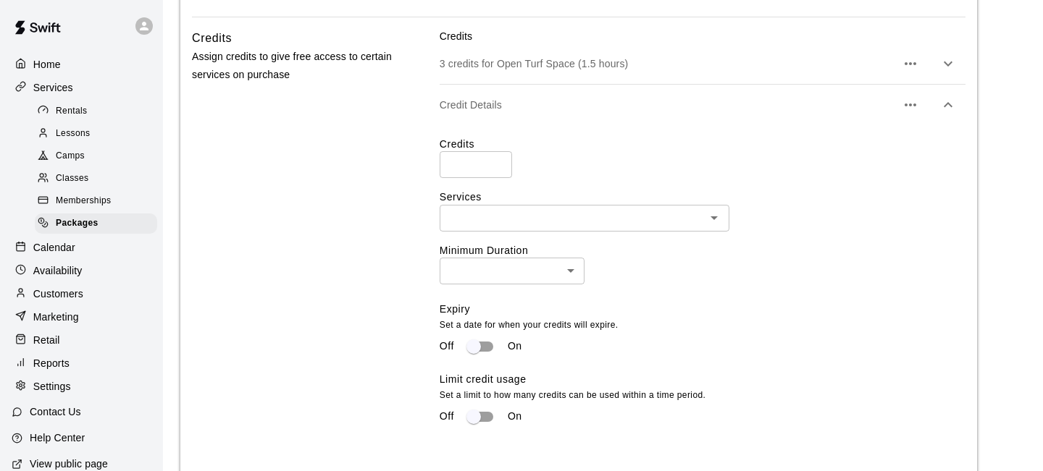
scroll to position [659, 0]
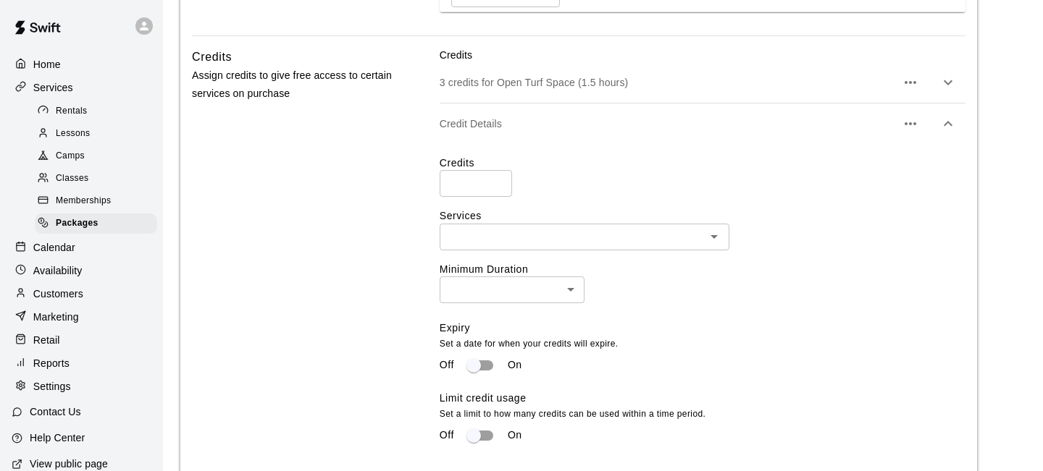
click at [914, 120] on icon "button" at bounding box center [909, 123] width 17 height 17
click at [842, 162] on p "Delete credit" at bounding box center [833, 167] width 59 height 14
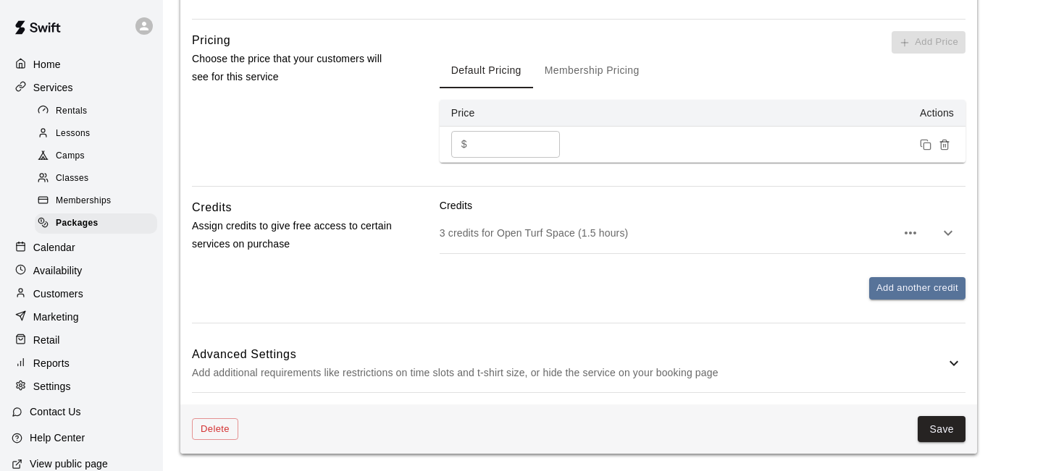
scroll to position [508, 0]
click at [950, 432] on button "Save" at bounding box center [941, 429] width 48 height 27
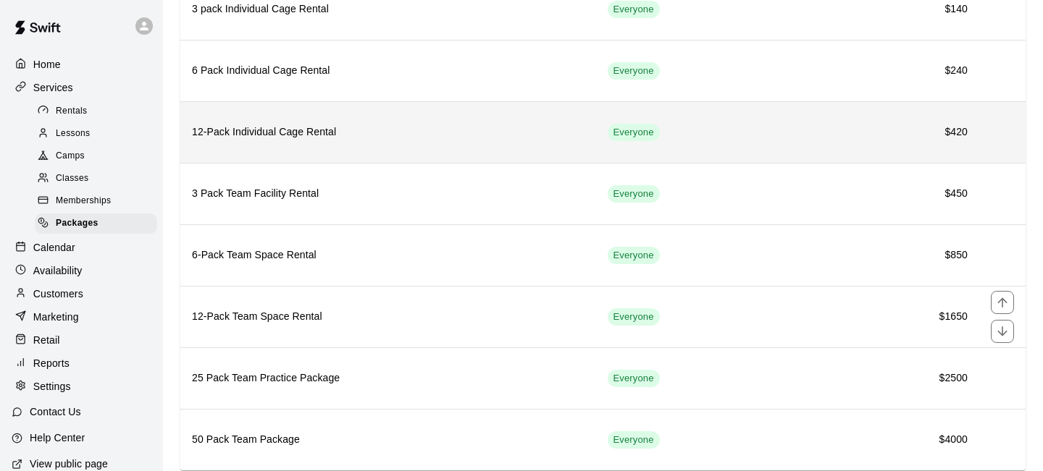
scroll to position [206, 0]
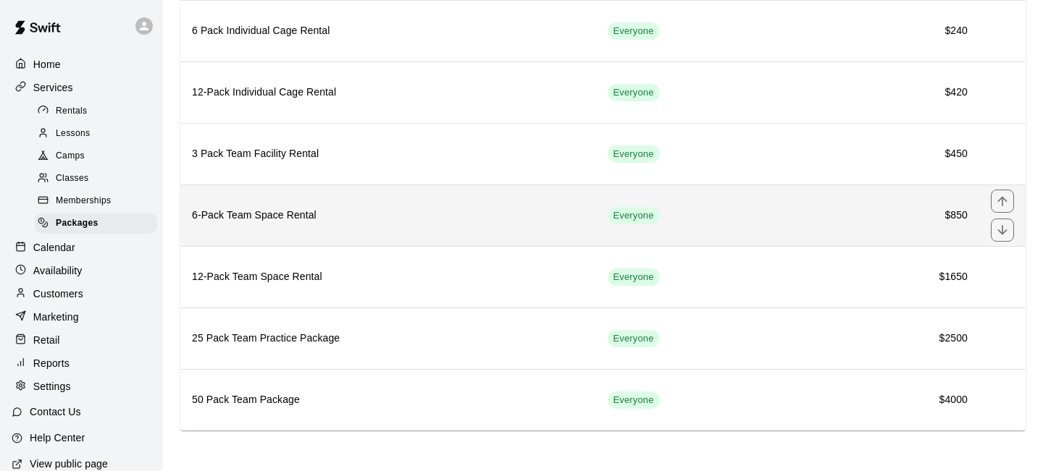
click at [282, 212] on h6 "6-Pack Team Space Rental" at bounding box center [388, 216] width 392 height 16
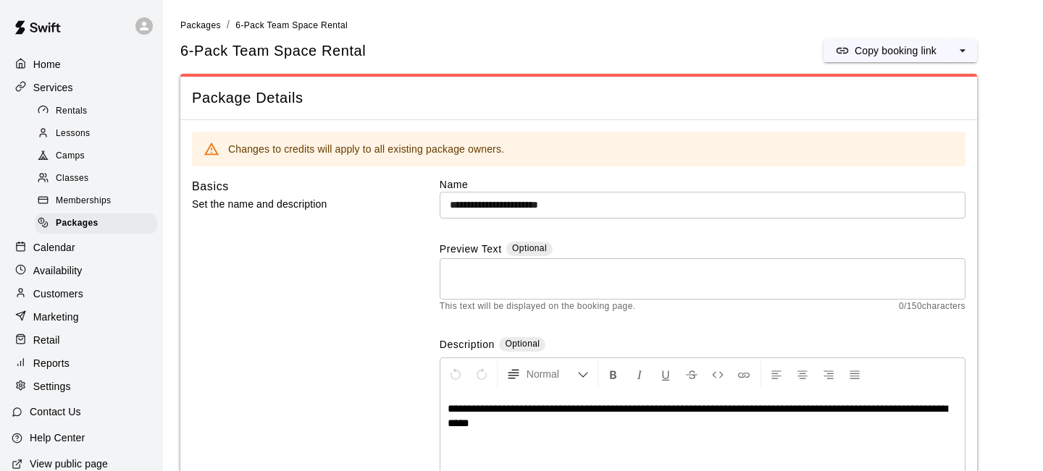
click at [547, 206] on input "**********" at bounding box center [702, 205] width 526 height 27
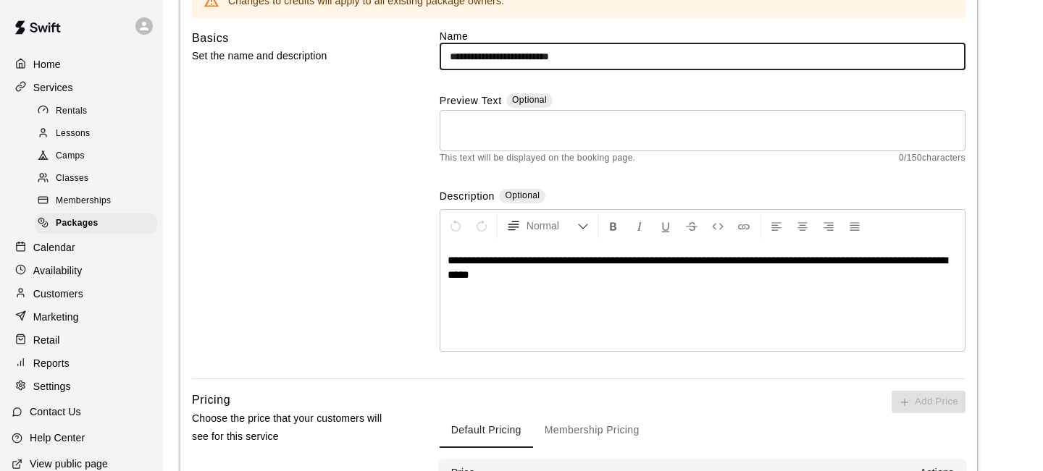
scroll to position [175, 0]
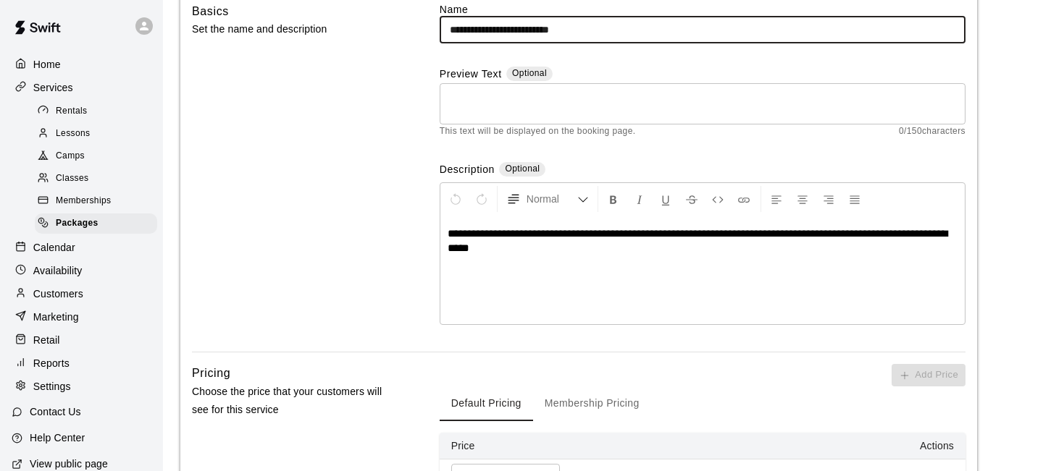
type input "**********"
click at [582, 264] on div "**********" at bounding box center [702, 270] width 524 height 109
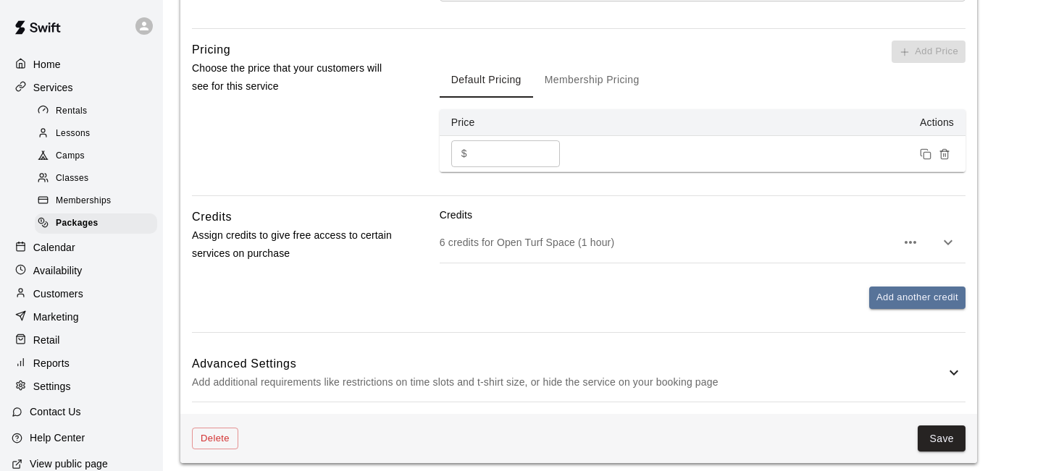
scroll to position [508, 0]
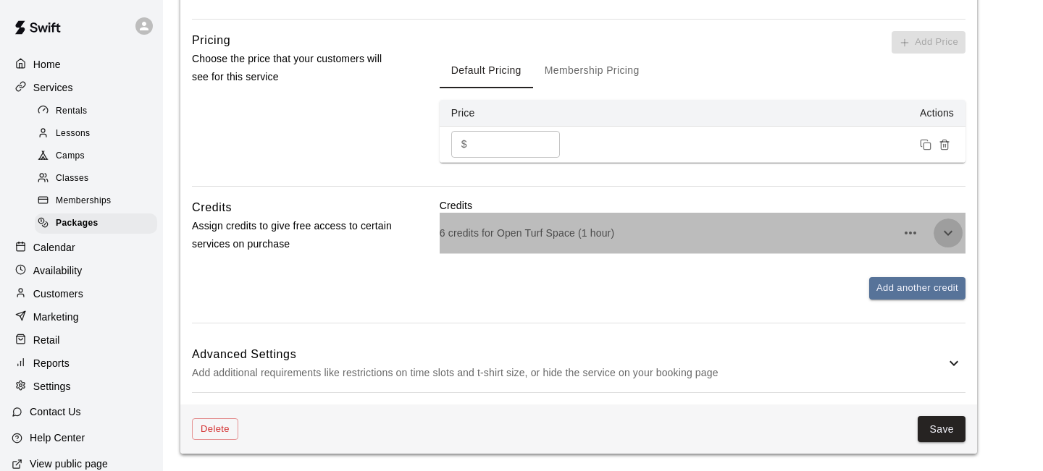
click at [949, 231] on icon "button" at bounding box center [947, 232] width 17 height 17
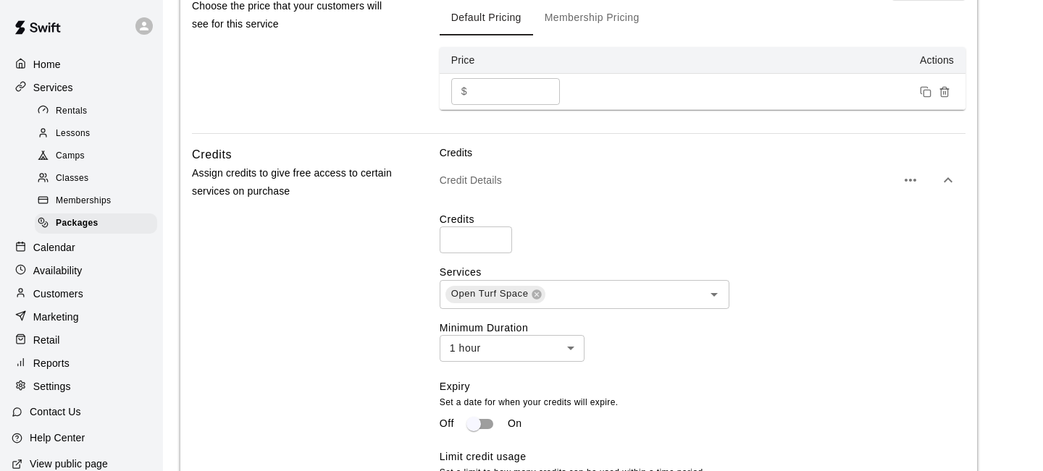
scroll to position [646, 0]
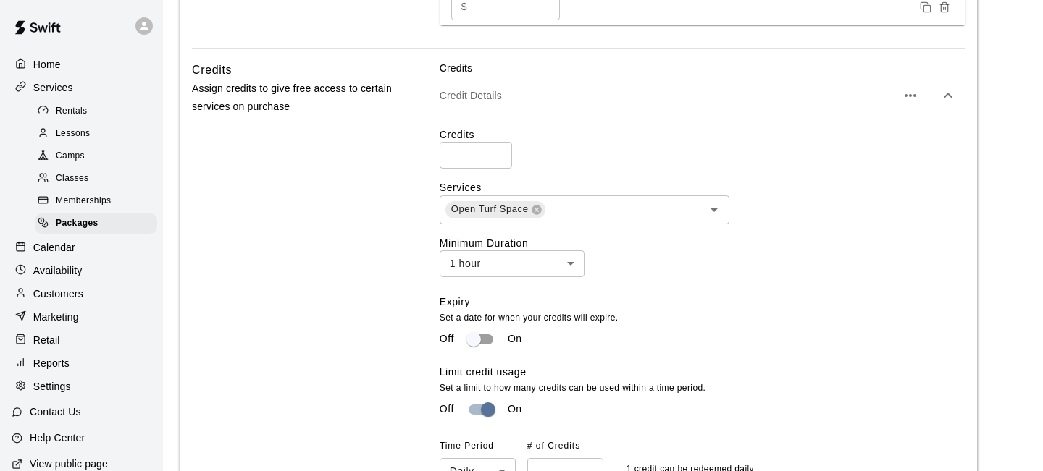
click at [574, 265] on body "**********" at bounding box center [521, 34] width 1043 height 1360
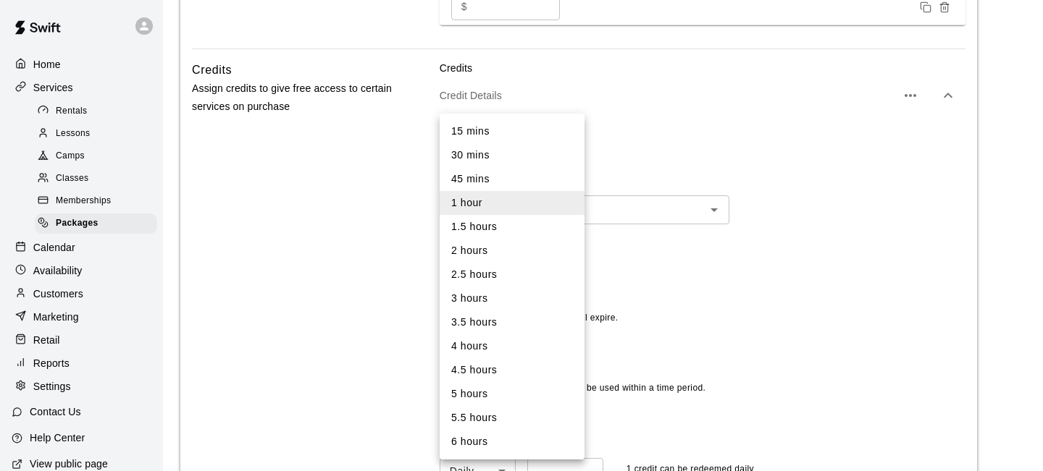
click at [489, 230] on li "1.5 hours" at bounding box center [511, 227] width 145 height 24
type input "**"
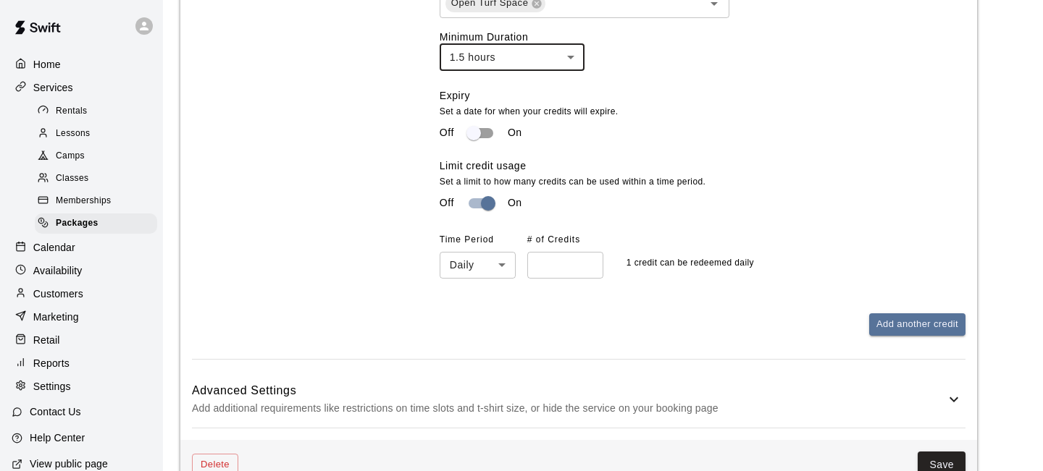
scroll to position [889, 0]
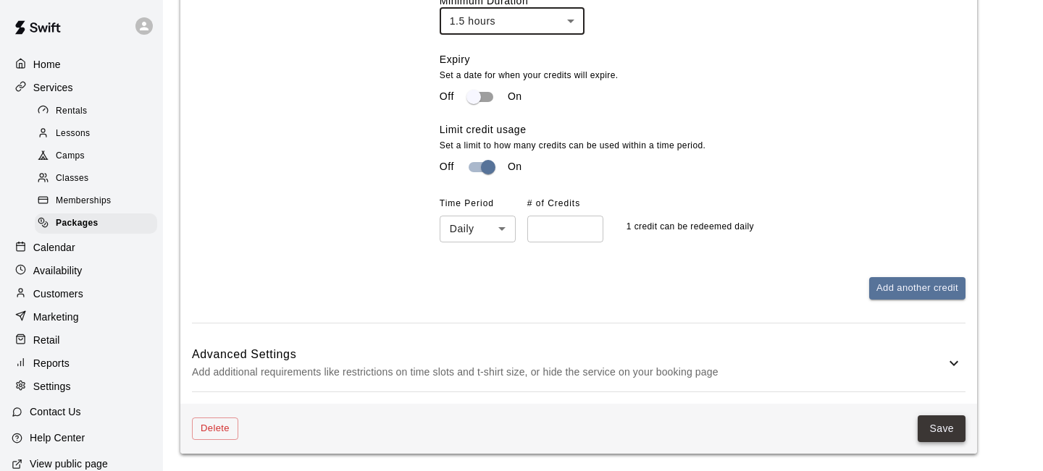
click at [951, 425] on button "Save" at bounding box center [941, 429] width 48 height 27
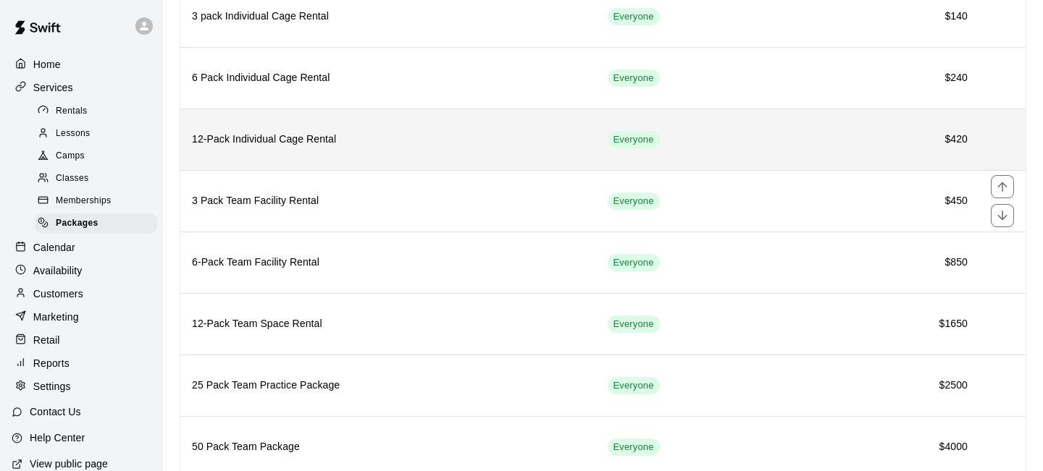
scroll to position [160, 0]
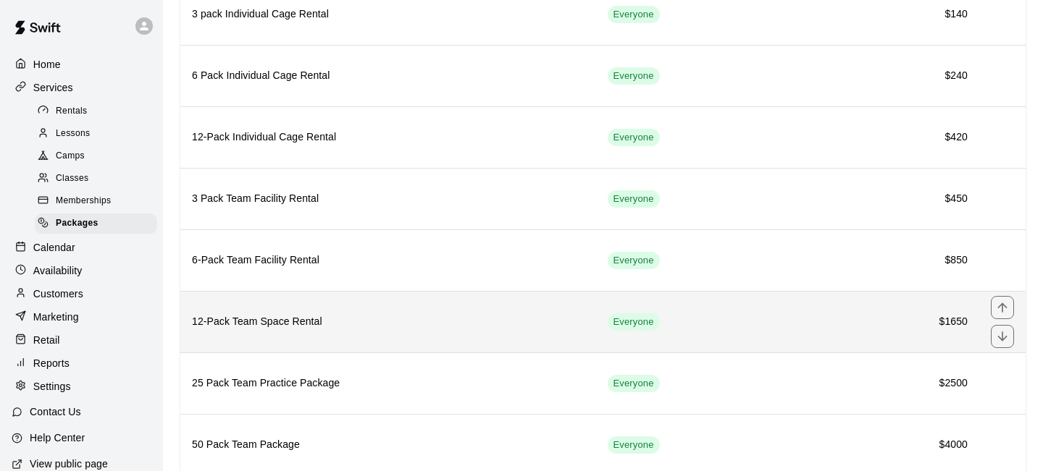
click at [280, 324] on h6 "12-Pack Team Space Rental" at bounding box center [388, 322] width 392 height 16
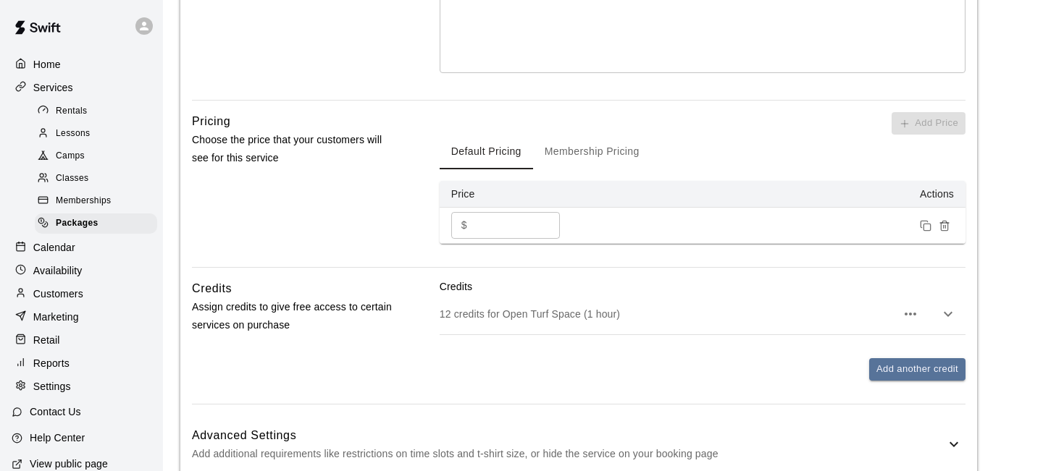
scroll to position [432, 0]
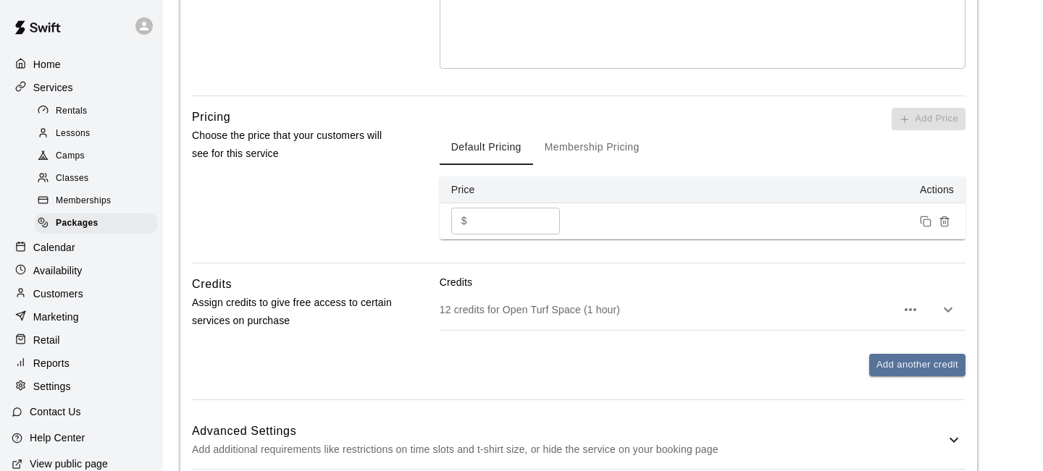
click at [510, 226] on input "****" at bounding box center [516, 221] width 87 height 27
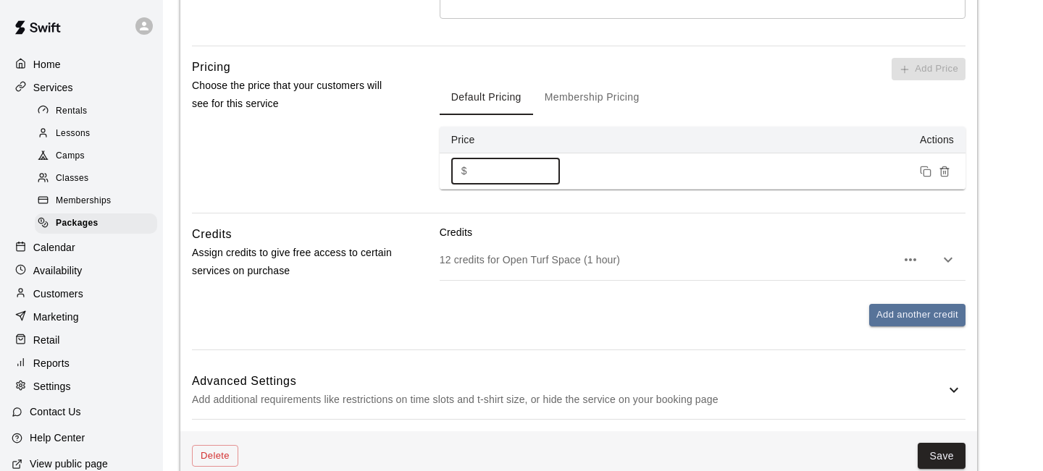
scroll to position [508, 0]
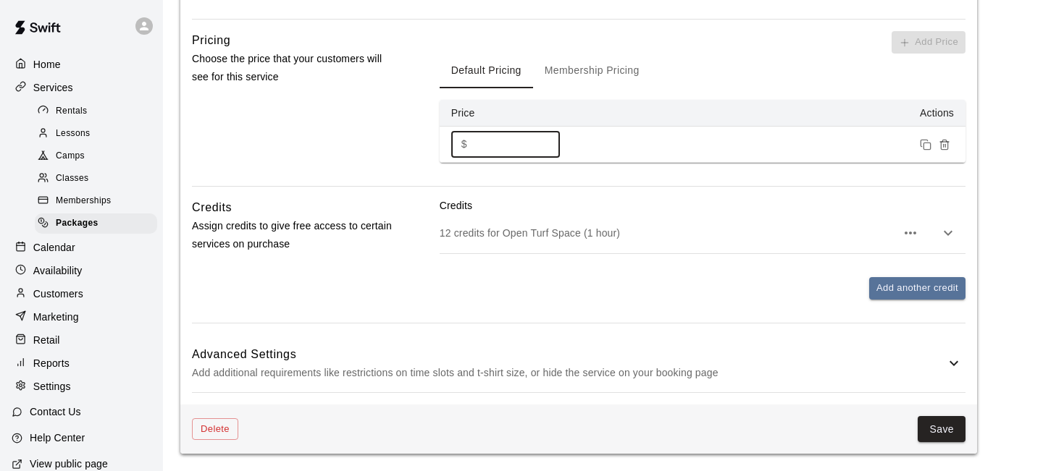
type input "****"
click at [949, 232] on icon "button" at bounding box center [947, 232] width 17 height 17
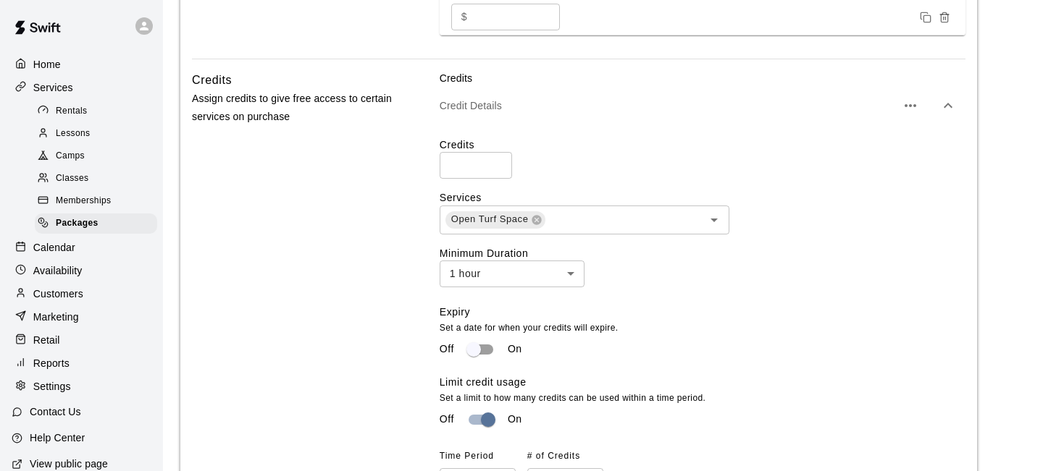
scroll to position [639, 0]
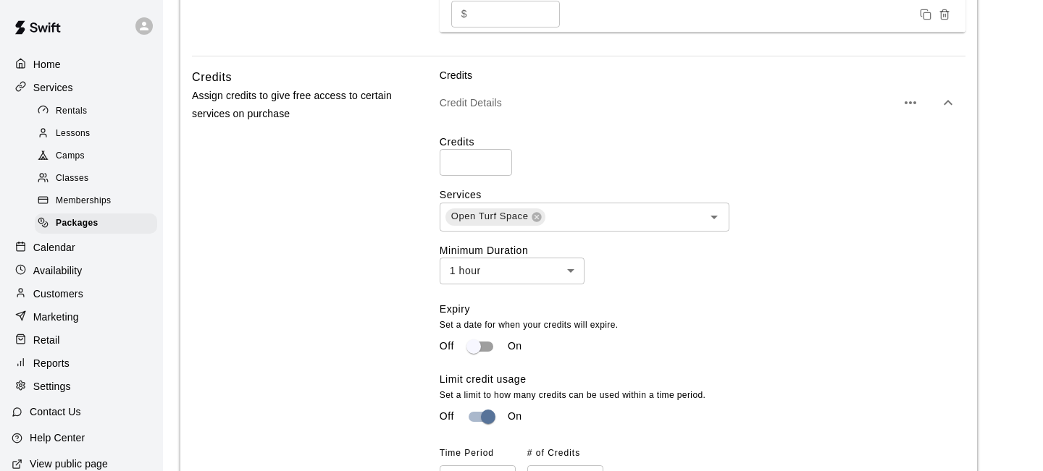
click at [555, 268] on body "**********" at bounding box center [521, 41] width 1043 height 1360
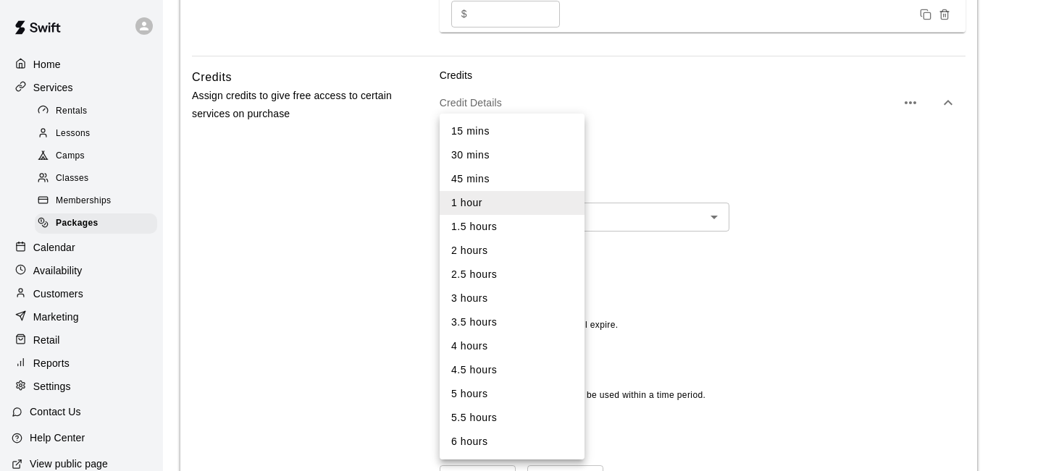
click at [506, 232] on li "1.5 hours" at bounding box center [511, 227] width 145 height 24
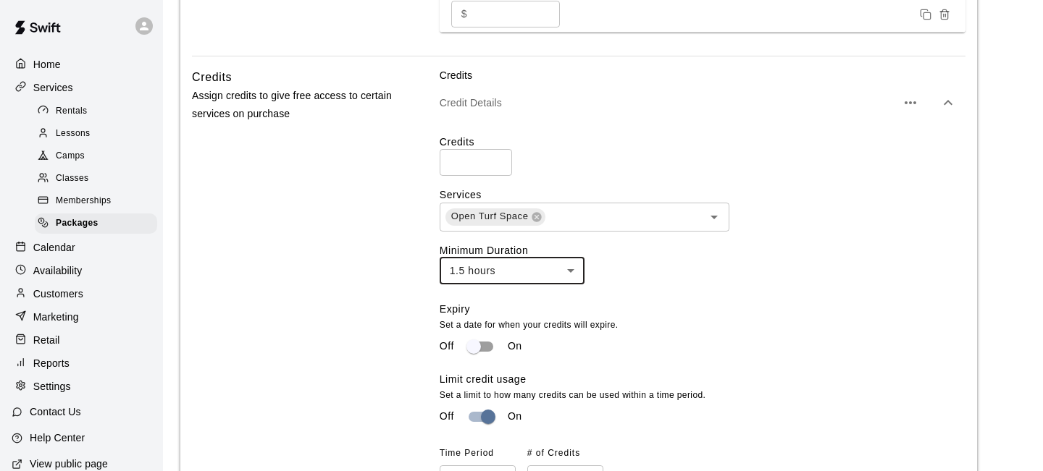
type input "**"
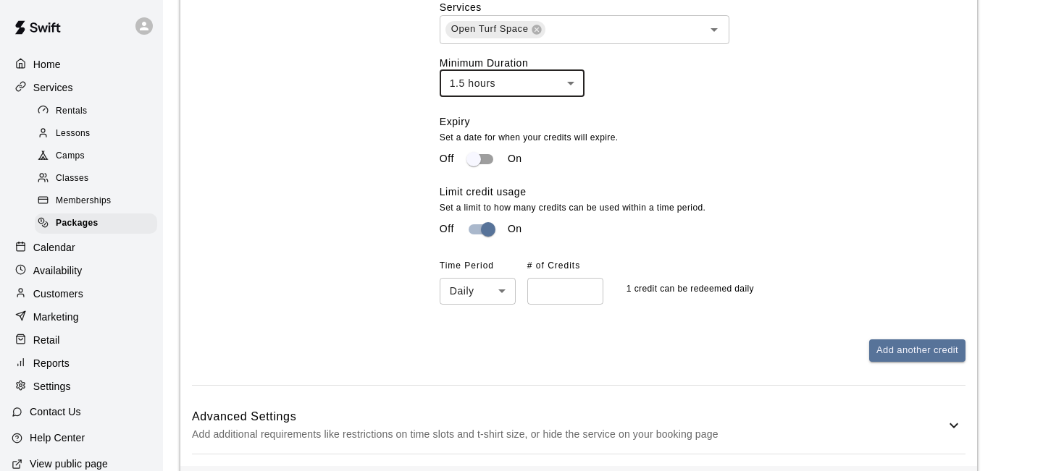
scroll to position [889, 0]
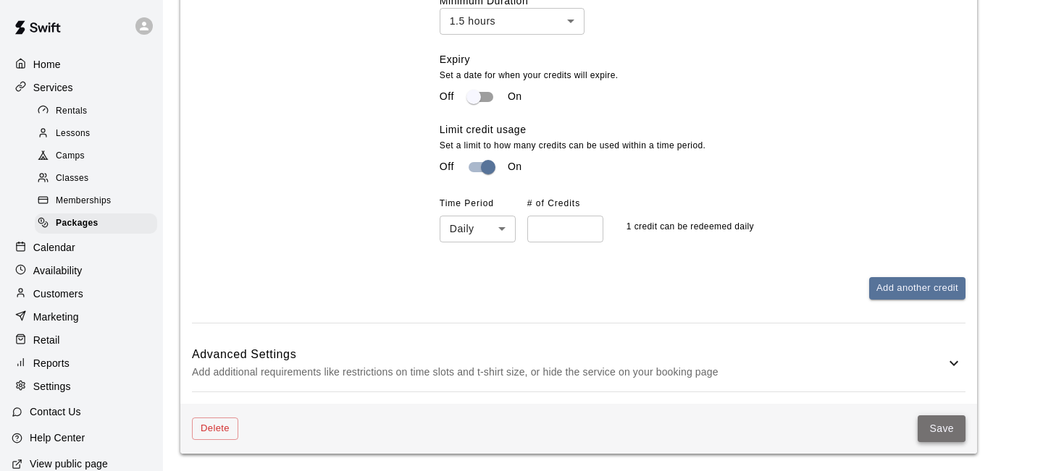
click at [940, 432] on button "Save" at bounding box center [941, 429] width 48 height 27
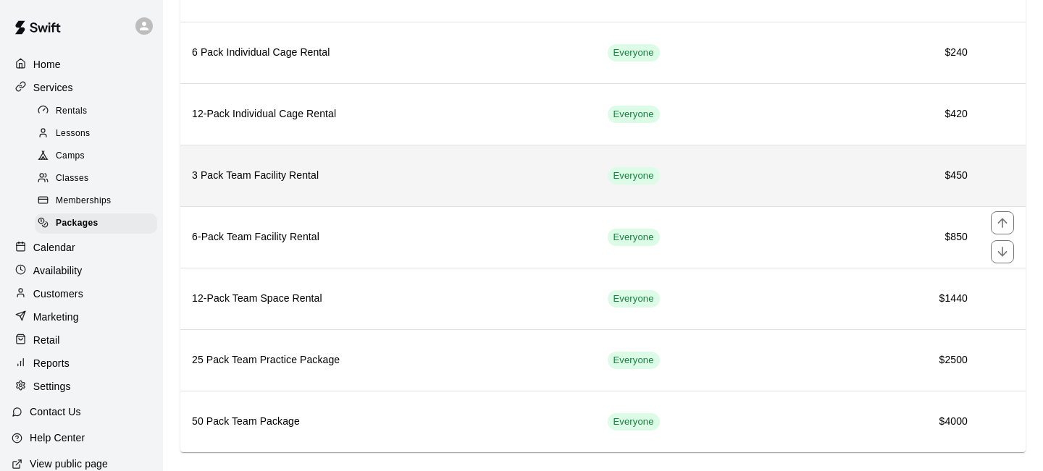
scroll to position [206, 0]
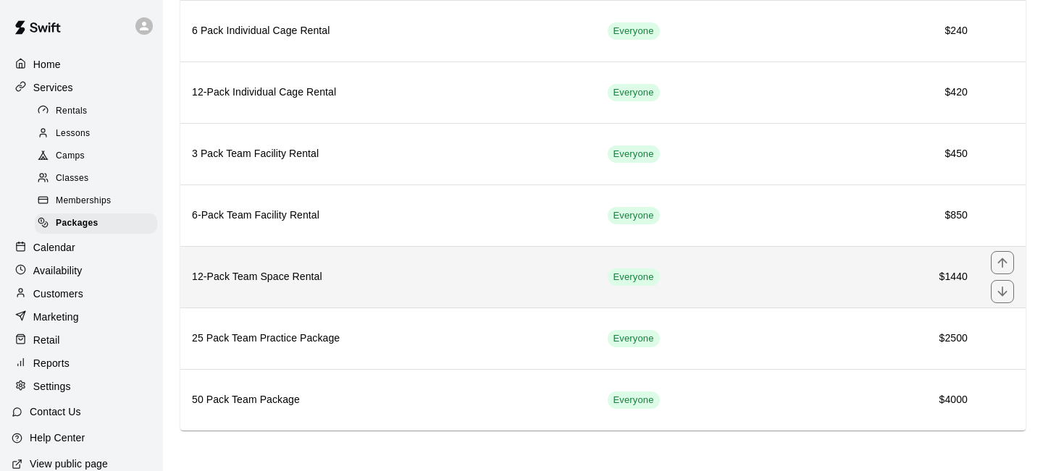
click at [290, 279] on h6 "12-Pack Team Space Rental" at bounding box center [388, 277] width 392 height 16
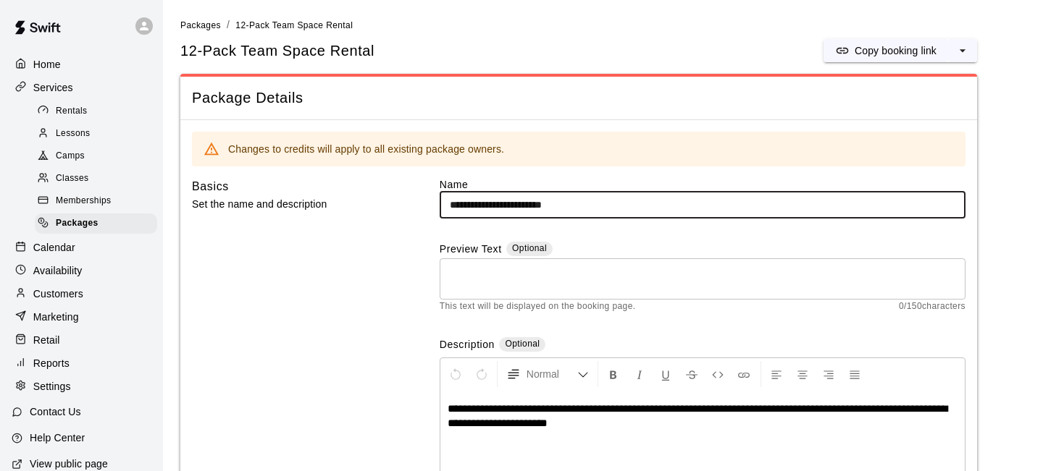
click at [548, 207] on input "**********" at bounding box center [702, 205] width 526 height 27
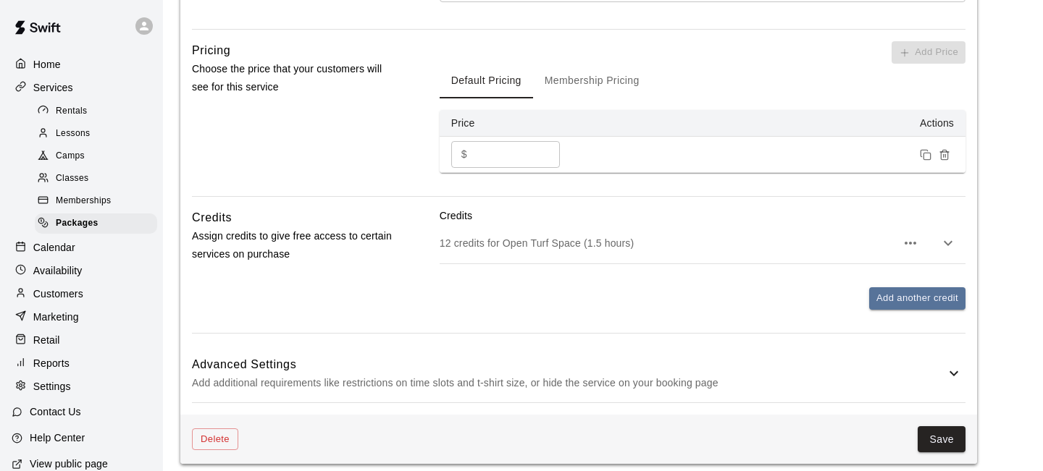
scroll to position [508, 0]
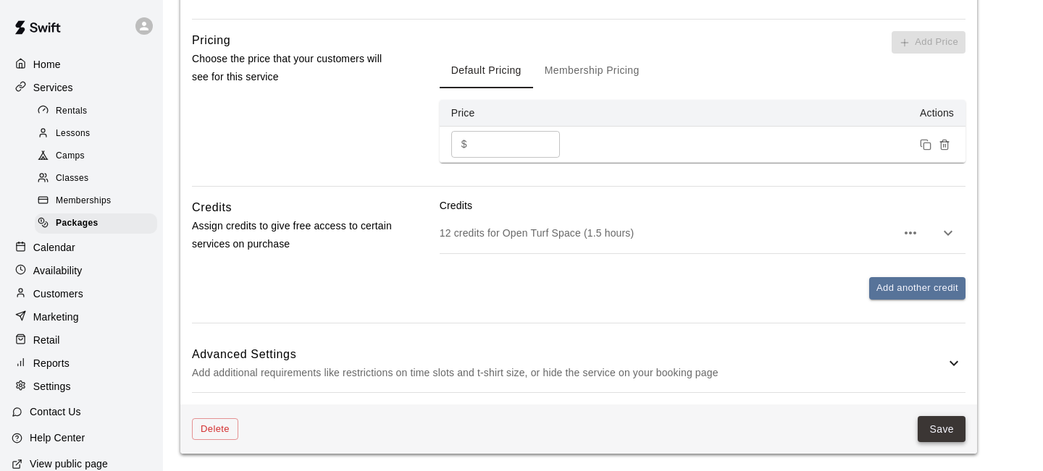
type input "**********"
click at [944, 430] on button "Save" at bounding box center [941, 429] width 48 height 27
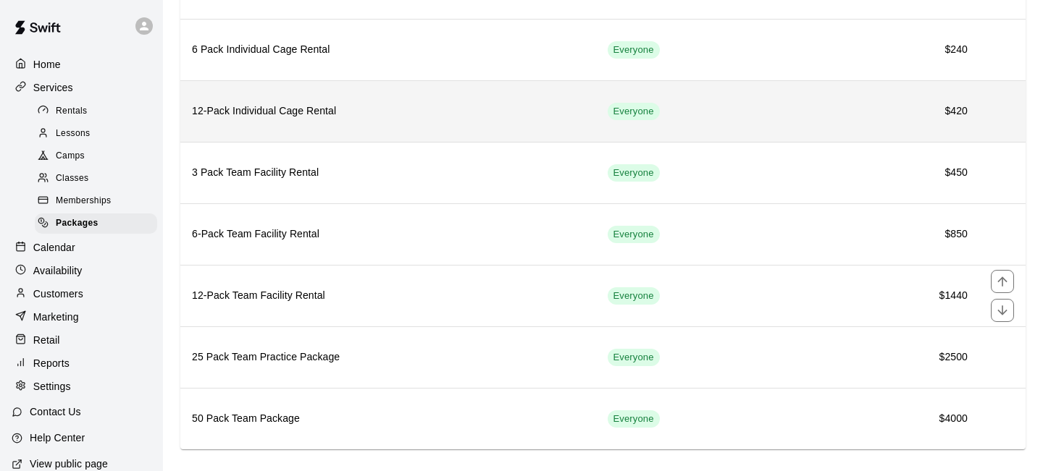
scroll to position [206, 0]
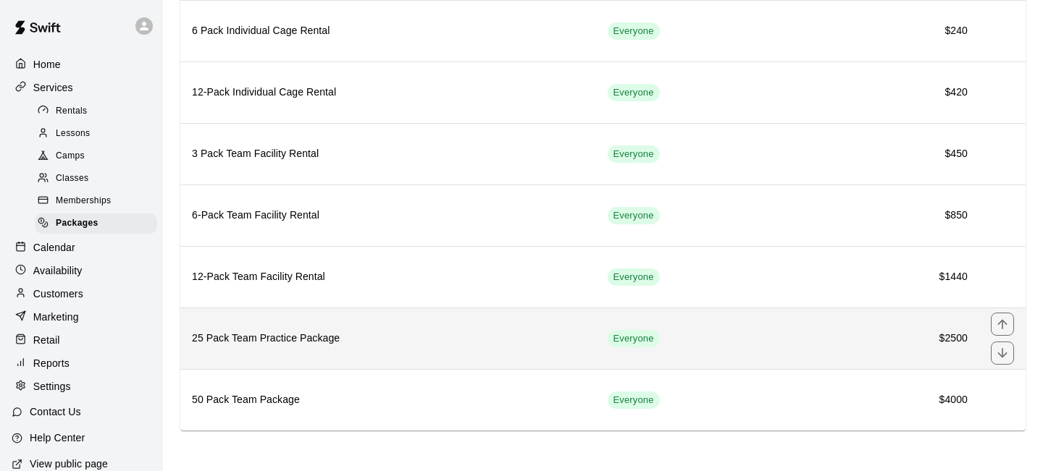
click at [271, 335] on h6 "25 Pack Team Practice Package" at bounding box center [388, 339] width 392 height 16
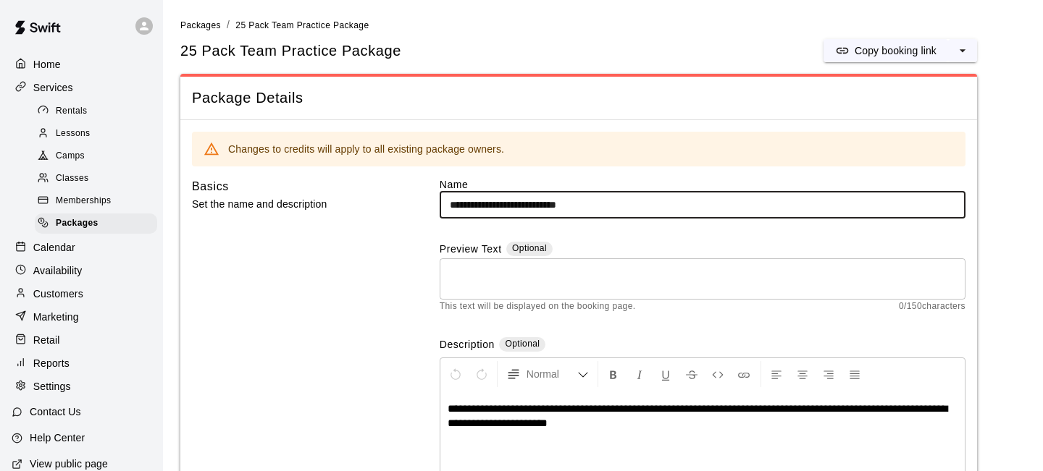
drag, startPoint x: 611, startPoint y: 209, endPoint x: 525, endPoint y: 206, distance: 86.2
click at [525, 206] on input "**********" at bounding box center [702, 205] width 526 height 27
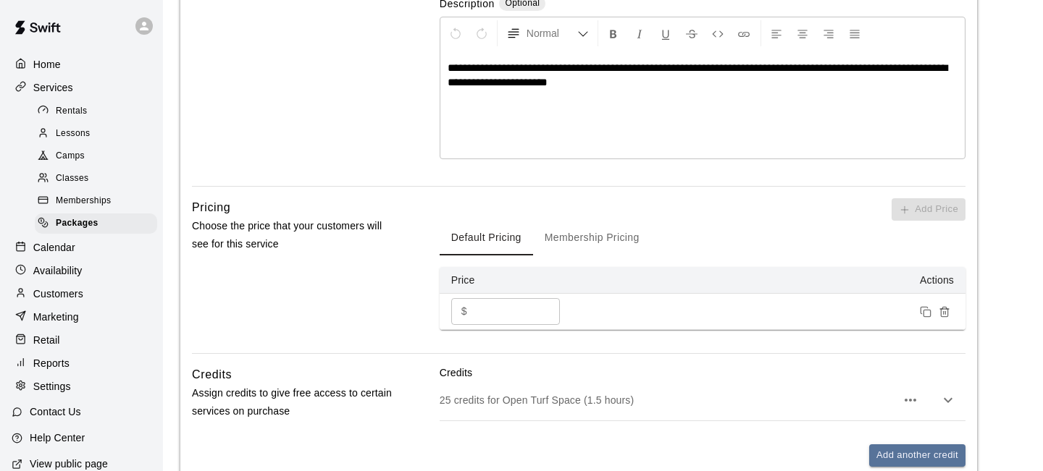
scroll to position [508, 0]
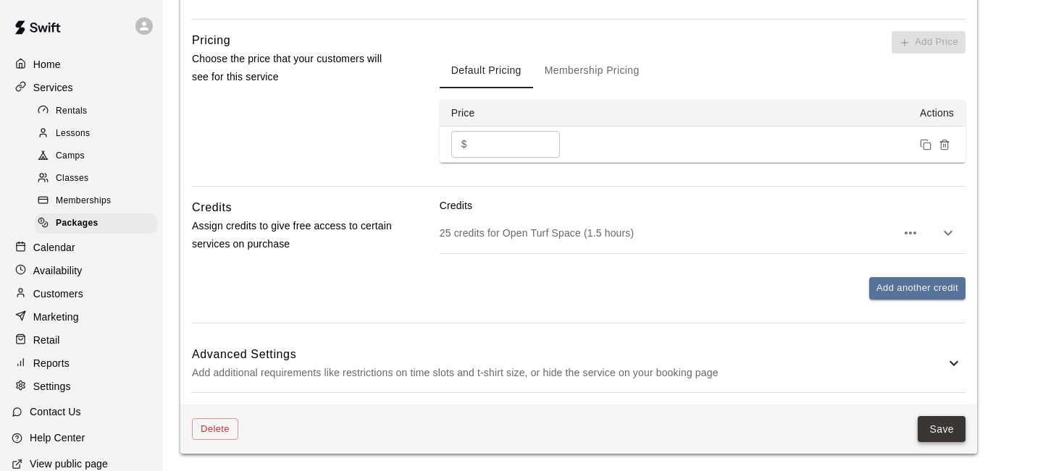
type input "**********"
click at [940, 432] on button "Save" at bounding box center [941, 429] width 48 height 27
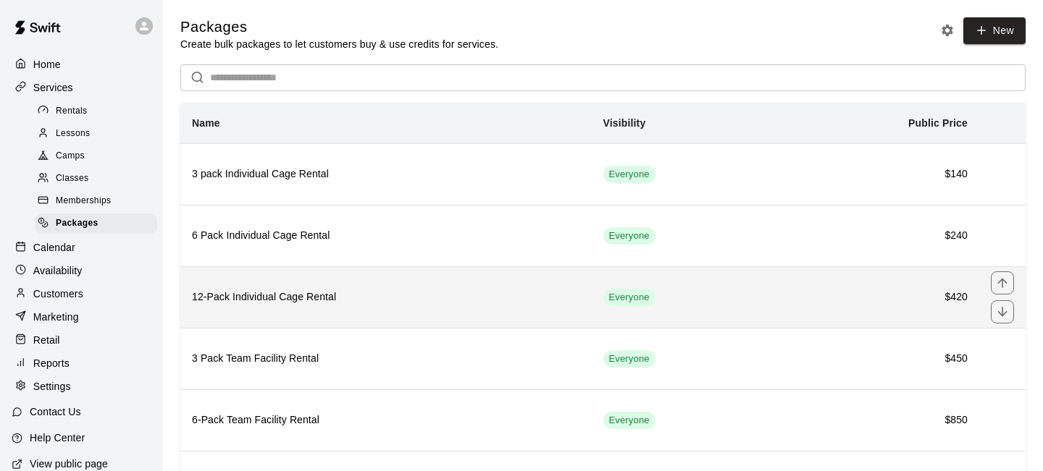
scroll to position [206, 0]
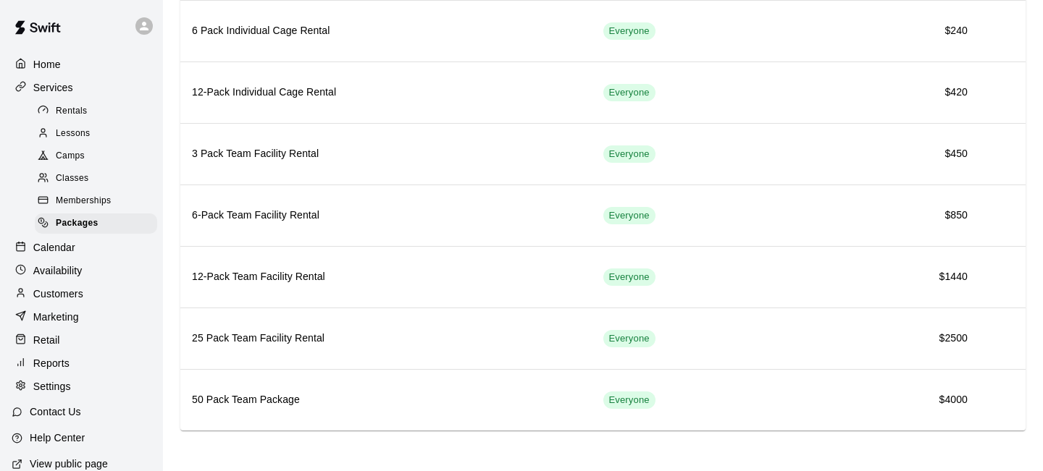
click at [99, 195] on span "Memberships" at bounding box center [83, 201] width 55 height 14
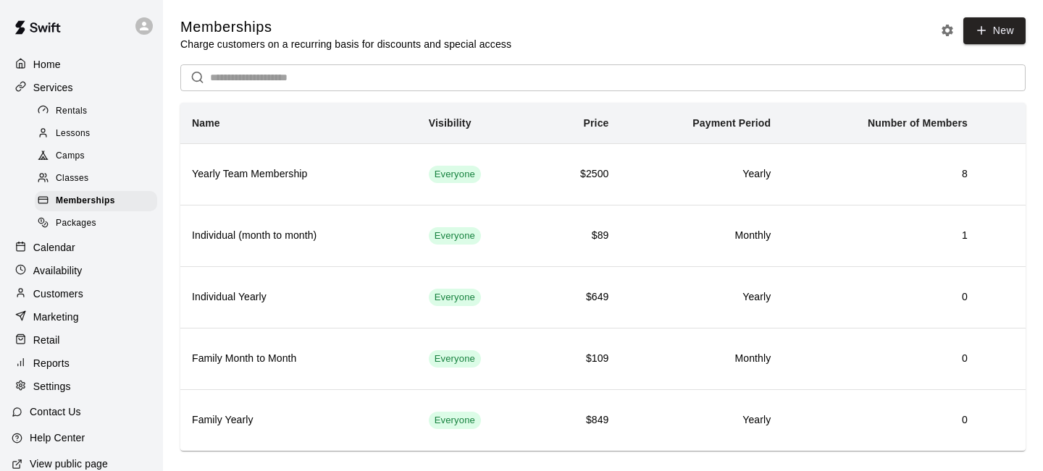
scroll to position [21, 0]
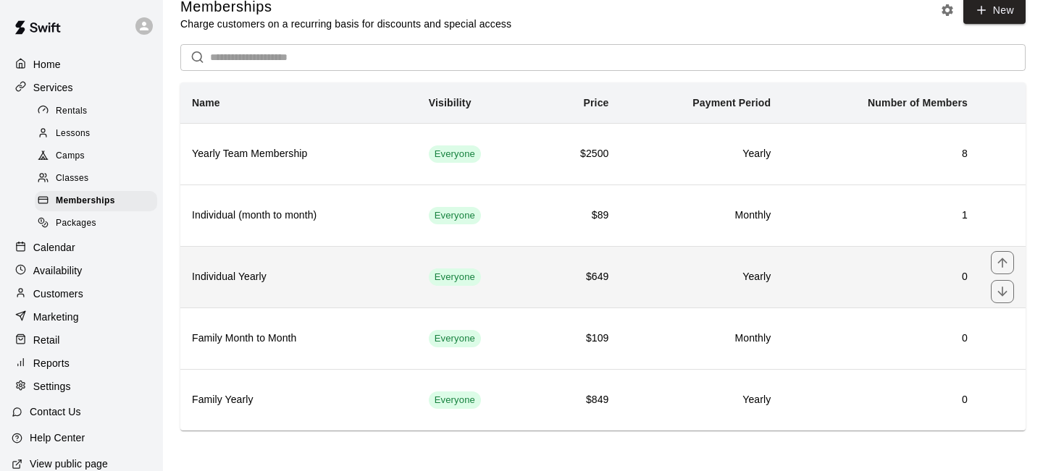
click at [279, 277] on h6 "Individual Yearly" at bounding box center [299, 277] width 214 height 16
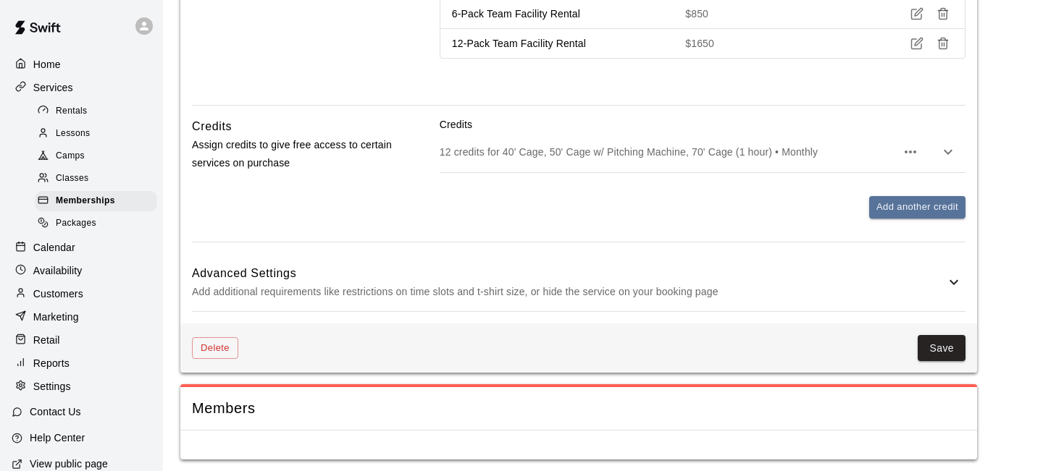
scroll to position [967, 0]
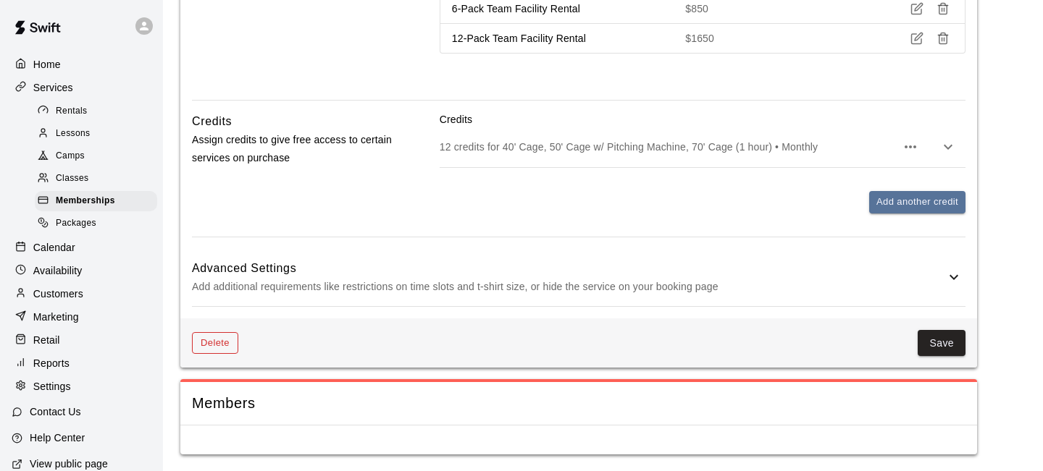
click at [219, 341] on button "Delete" at bounding box center [215, 343] width 46 height 22
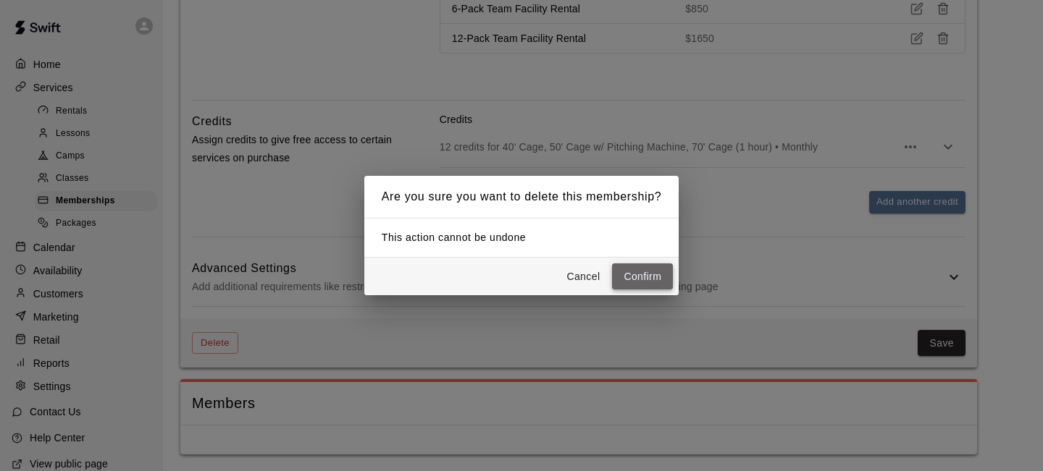
click at [644, 273] on button "Confirm" at bounding box center [642, 277] width 61 height 27
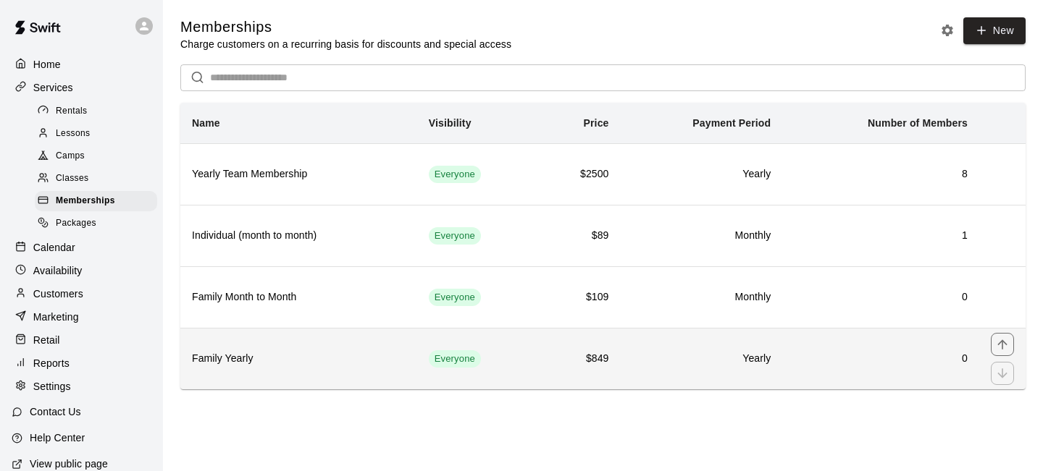
click at [230, 357] on h6 "Family Yearly" at bounding box center [299, 359] width 214 height 16
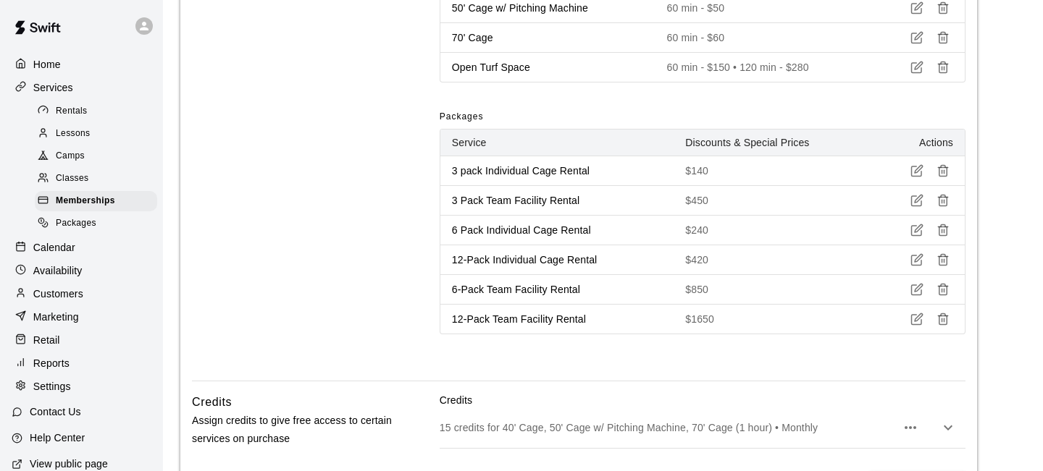
scroll to position [967, 0]
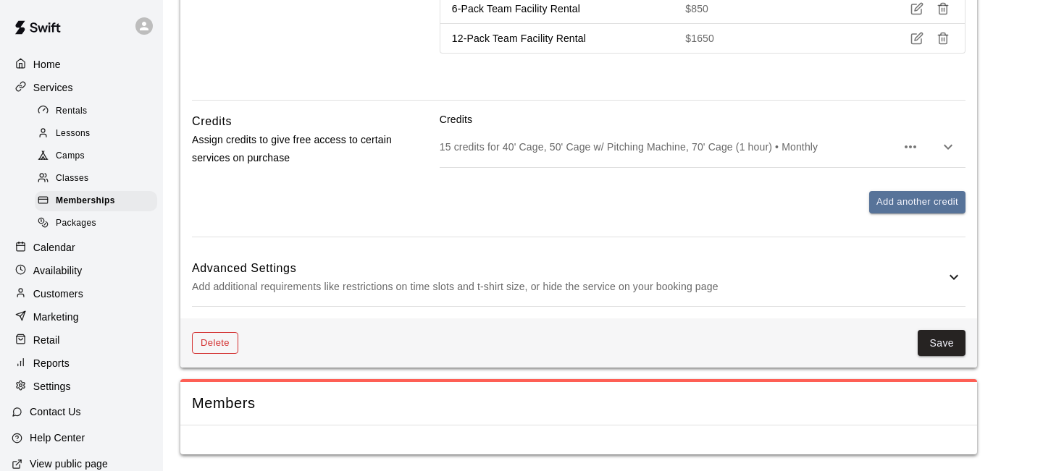
click at [216, 342] on button "Delete" at bounding box center [215, 343] width 46 height 22
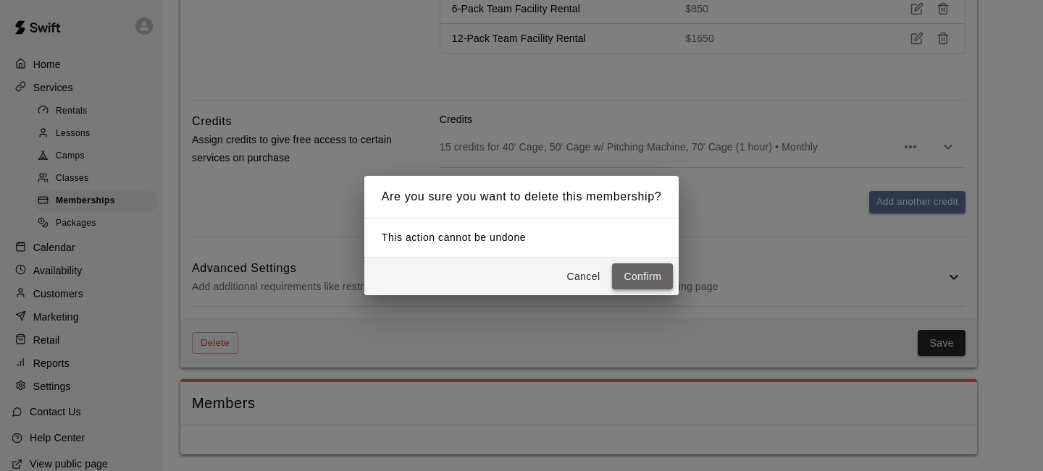
click at [639, 273] on button "Confirm" at bounding box center [642, 277] width 61 height 27
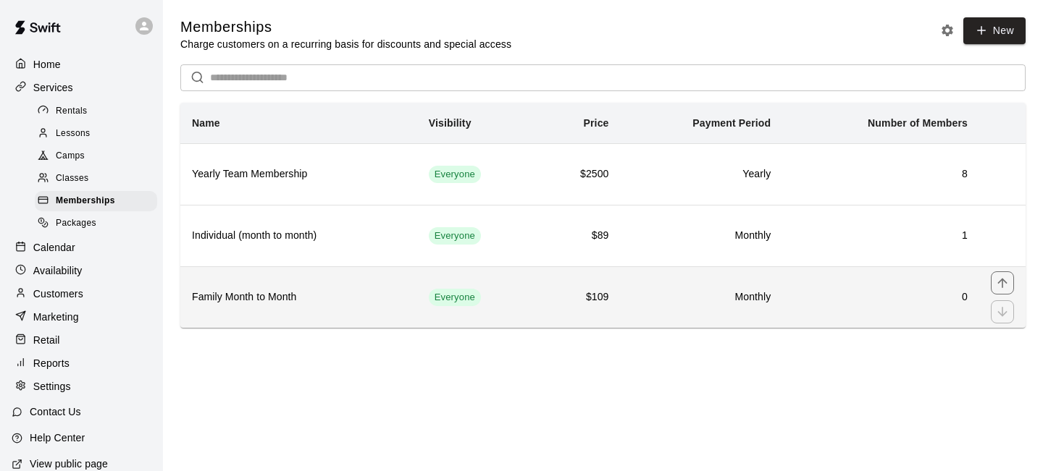
click at [253, 295] on h6 "Family Month to Month" at bounding box center [299, 298] width 214 height 16
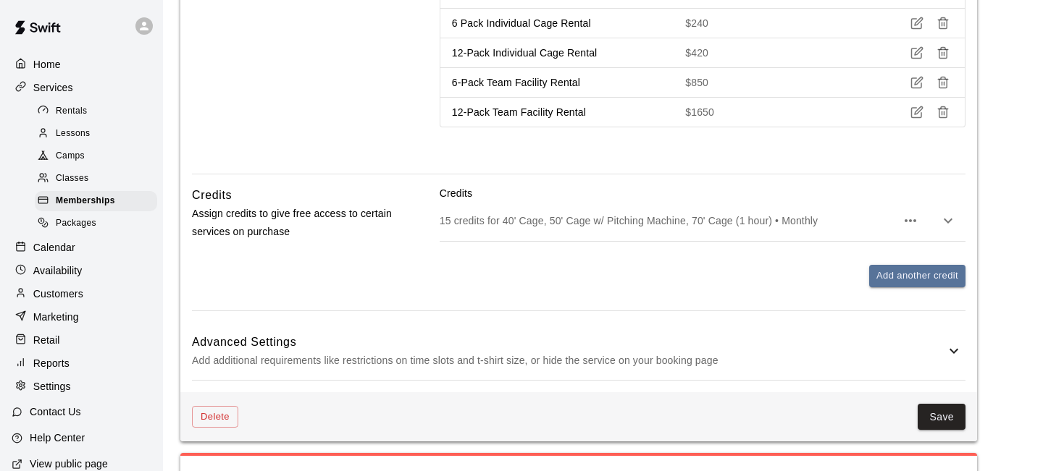
scroll to position [967, 0]
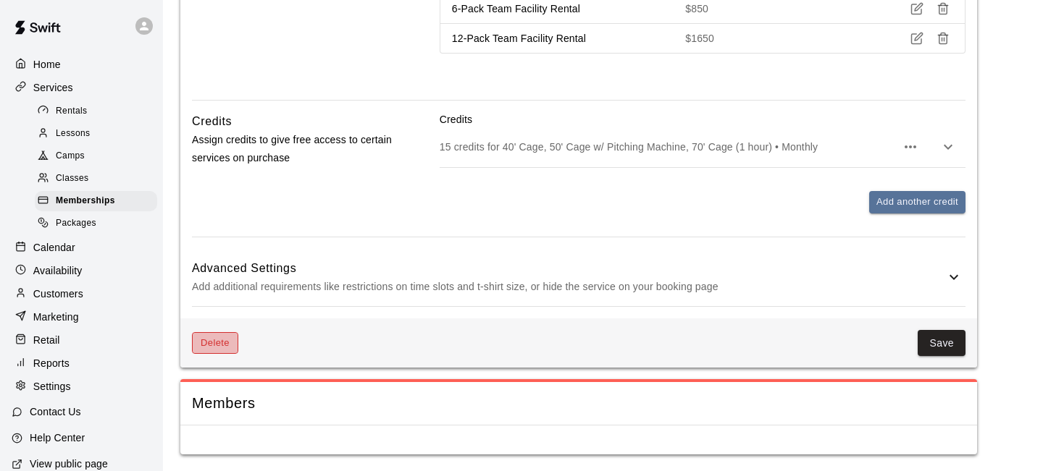
click at [207, 342] on button "Delete" at bounding box center [215, 343] width 46 height 22
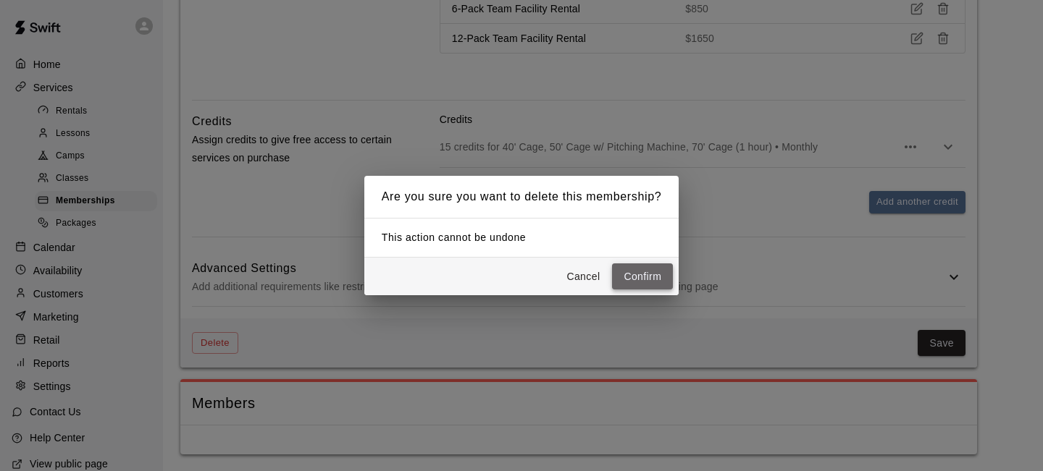
click at [643, 271] on button "Confirm" at bounding box center [642, 277] width 61 height 27
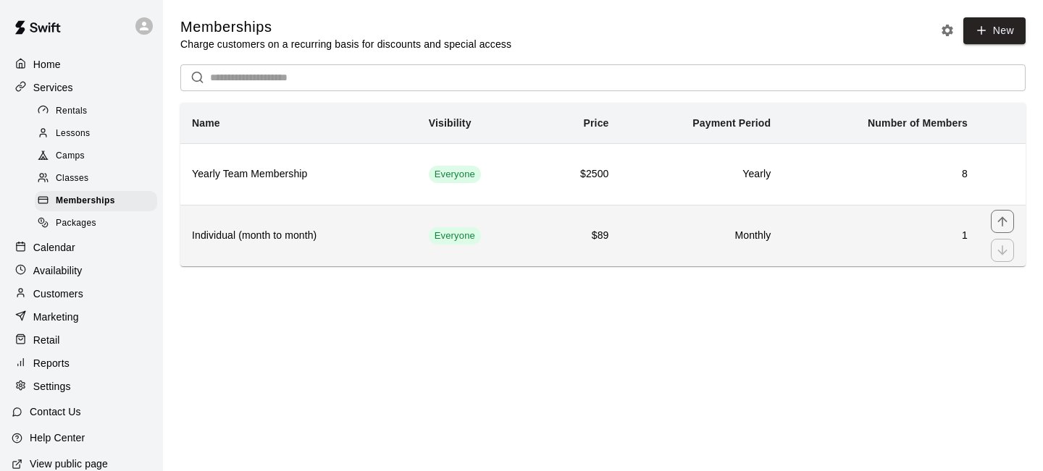
click at [269, 235] on h6 "Individual (month to month)" at bounding box center [299, 236] width 214 height 16
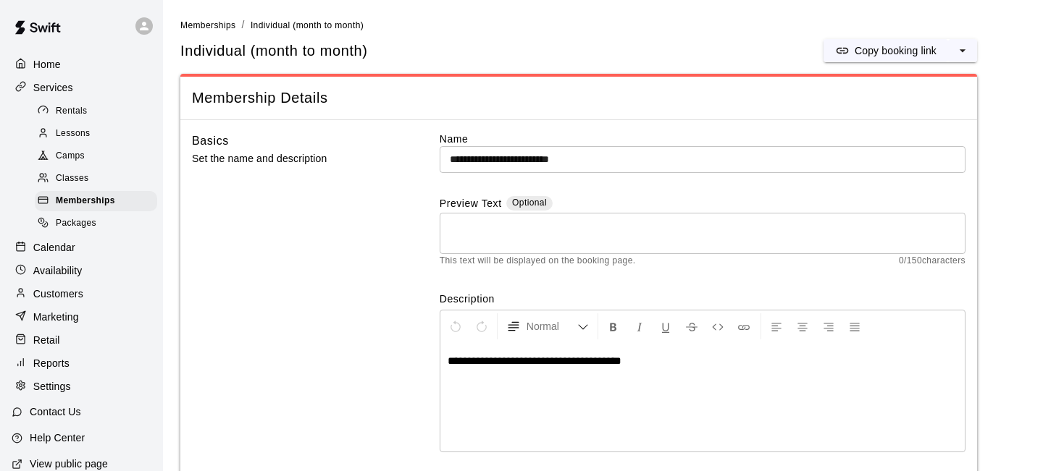
click at [555, 361] on span "**********" at bounding box center [534, 360] width 174 height 11
click at [697, 363] on p "**********" at bounding box center [702, 361] width 510 height 14
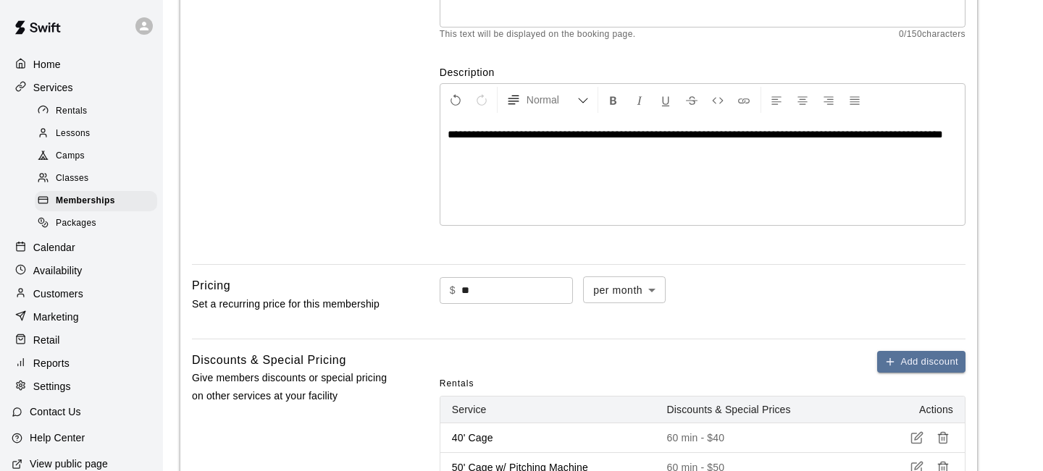
scroll to position [228, 0]
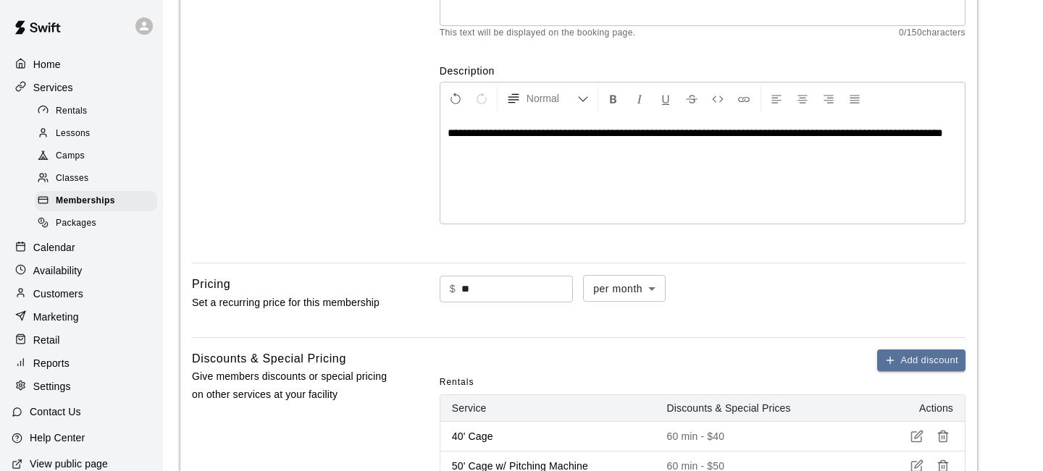
click at [502, 292] on input "**" at bounding box center [516, 289] width 111 height 27
type input "*"
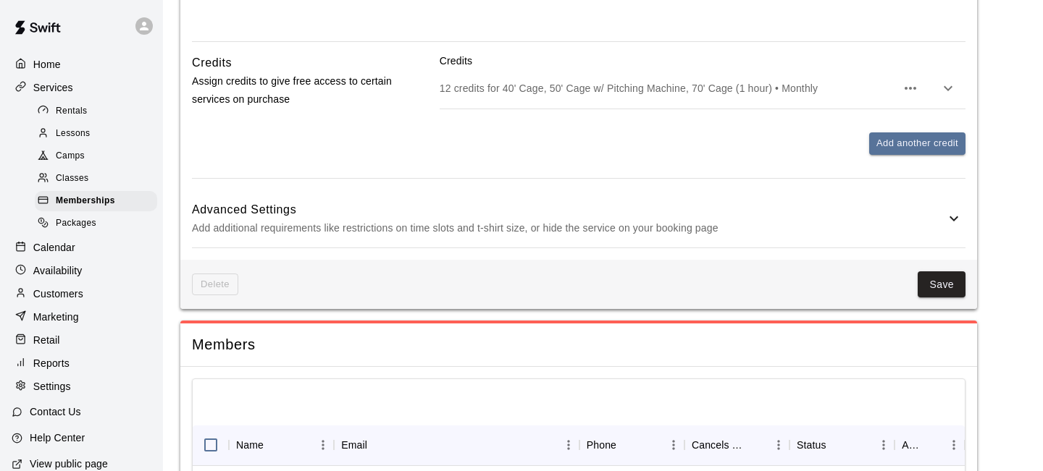
scroll to position [1006, 0]
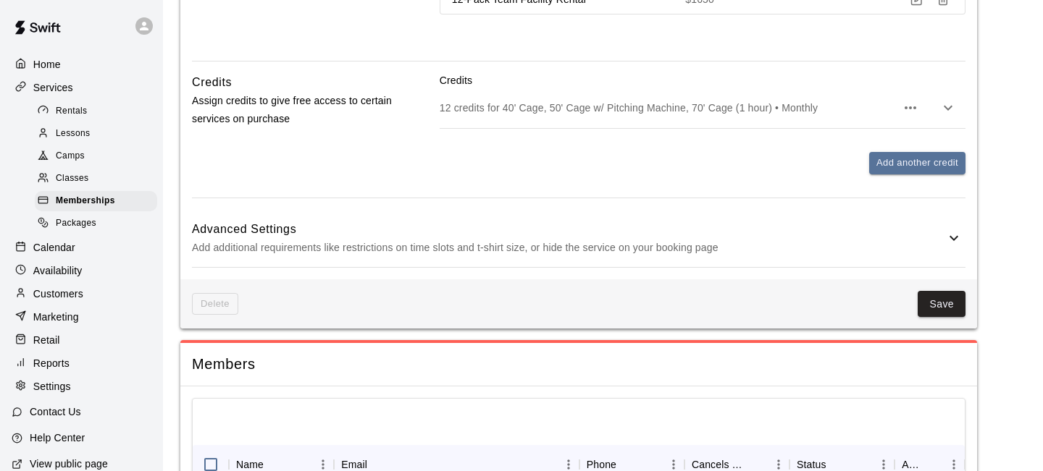
type input "***"
click at [948, 109] on icon "button" at bounding box center [947, 108] width 9 height 5
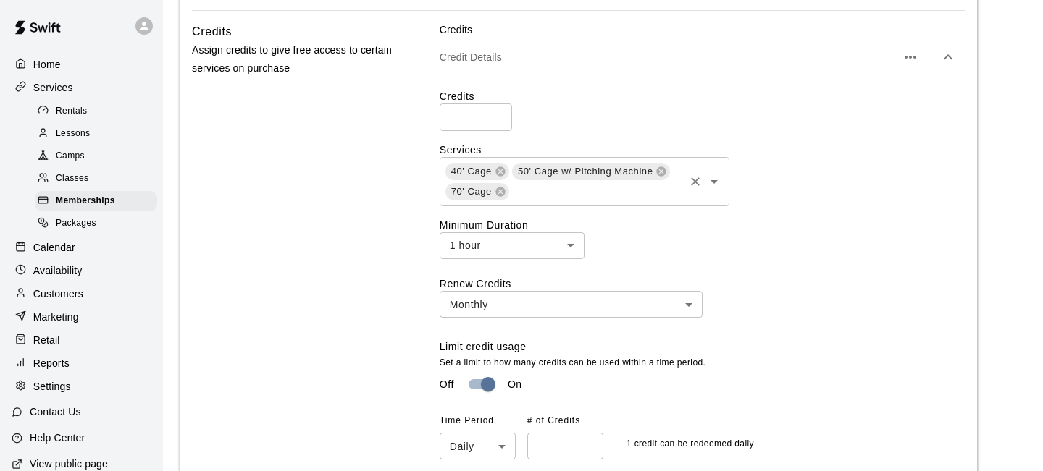
scroll to position [1059, 0]
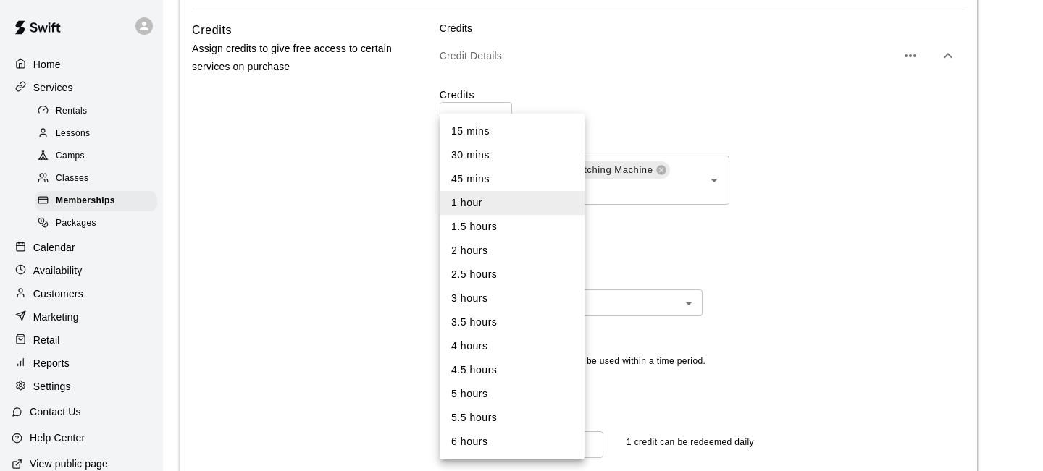
click at [500, 157] on li "30 mins" at bounding box center [511, 155] width 145 height 24
type input "**"
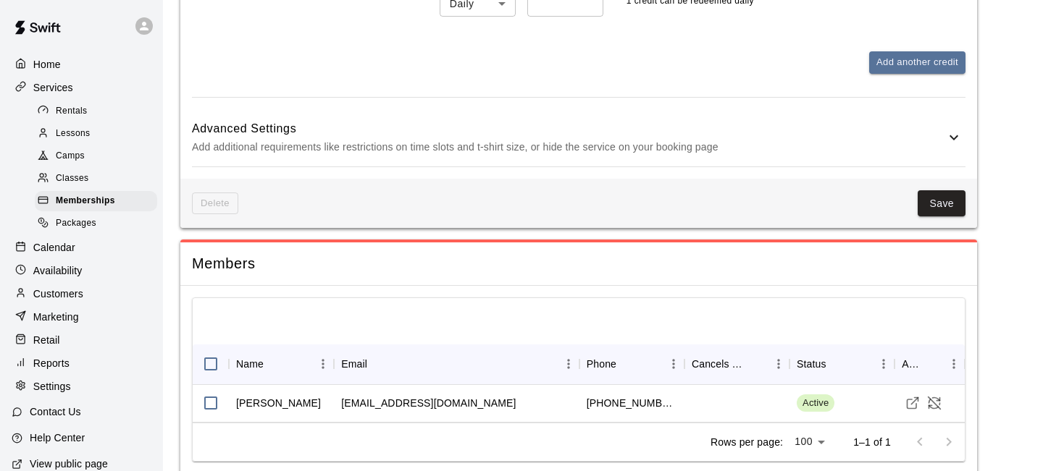
scroll to position [1537, 0]
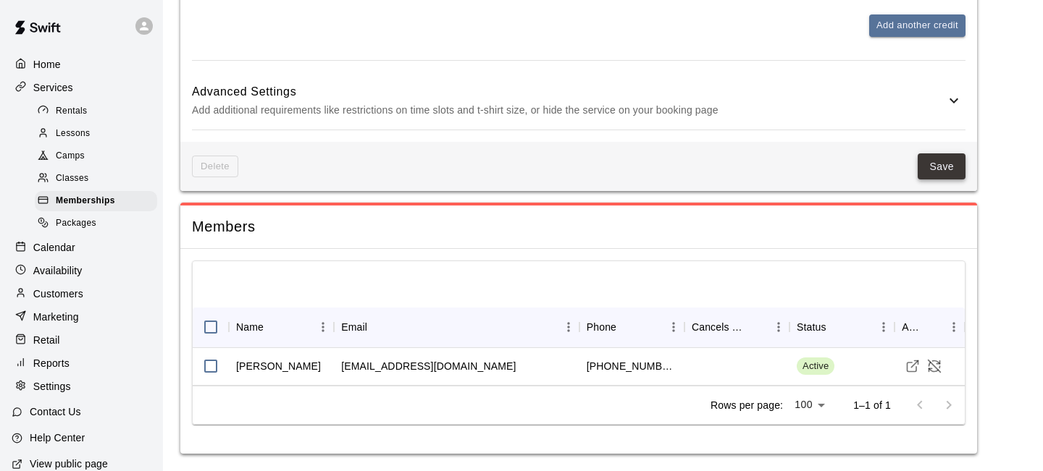
click at [948, 161] on button "Save" at bounding box center [941, 166] width 48 height 27
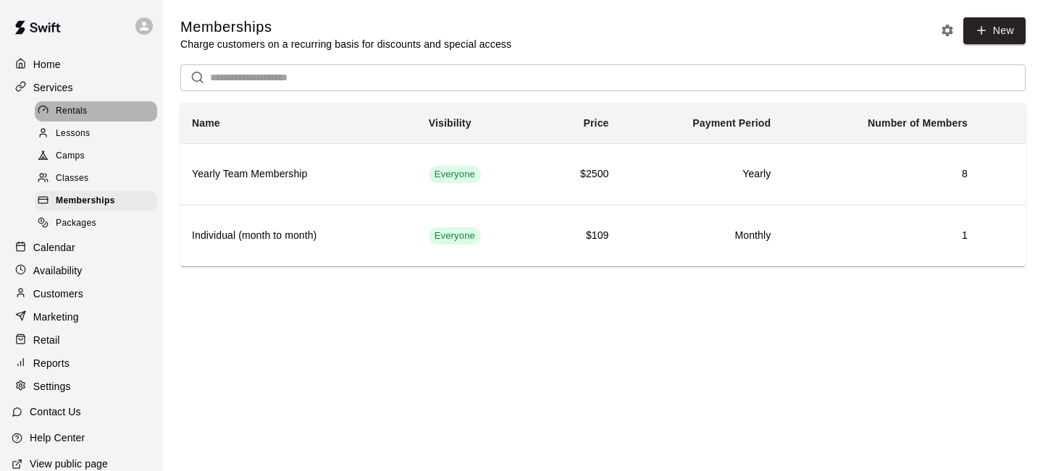
click at [77, 110] on span "Rentals" at bounding box center [72, 111] width 32 height 14
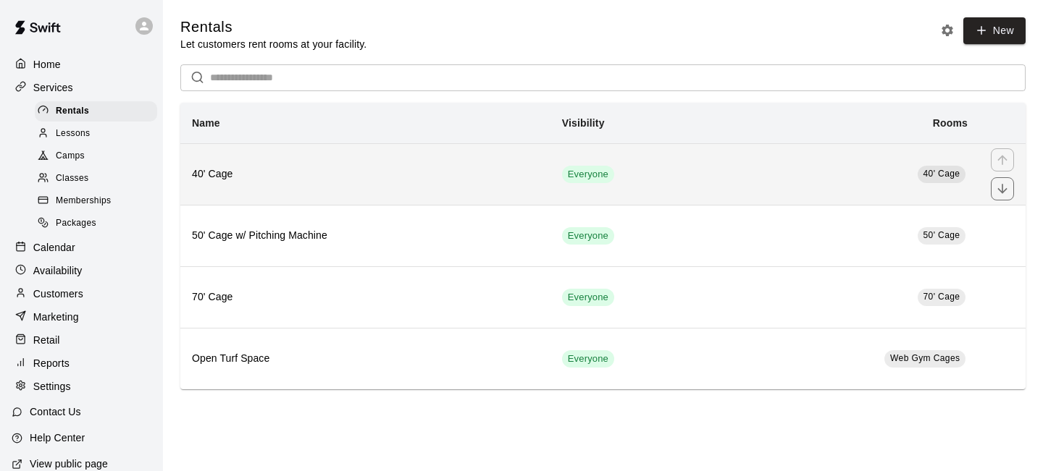
click at [361, 167] on h6 "40' Cage" at bounding box center [365, 175] width 347 height 16
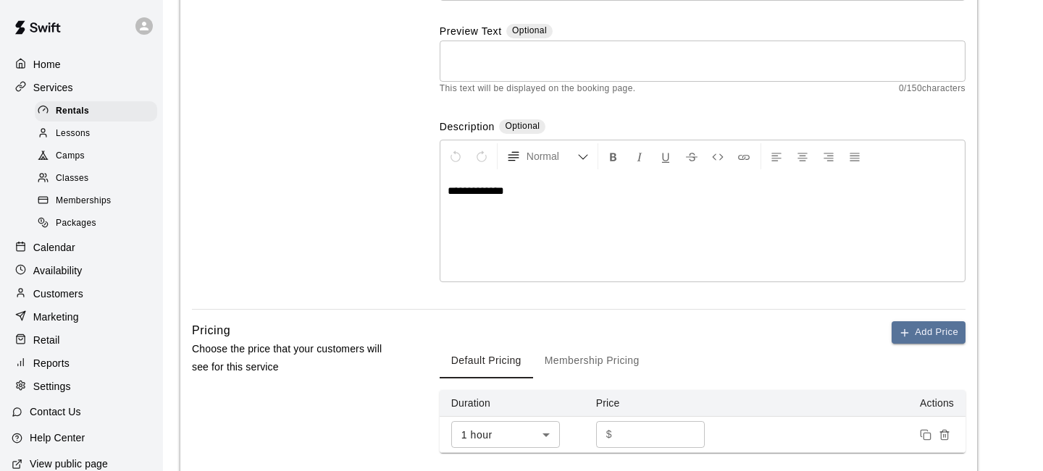
scroll to position [183, 0]
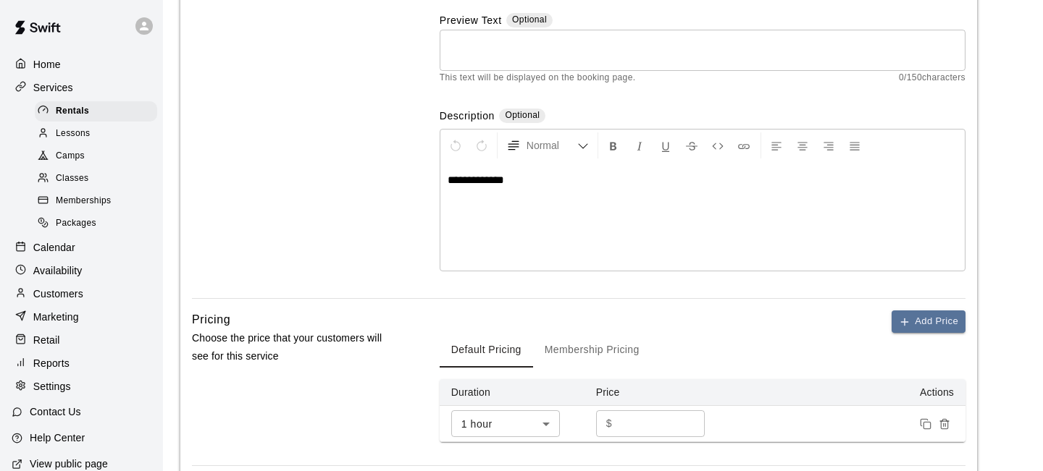
click at [454, 180] on span "**********" at bounding box center [475, 179] width 56 height 11
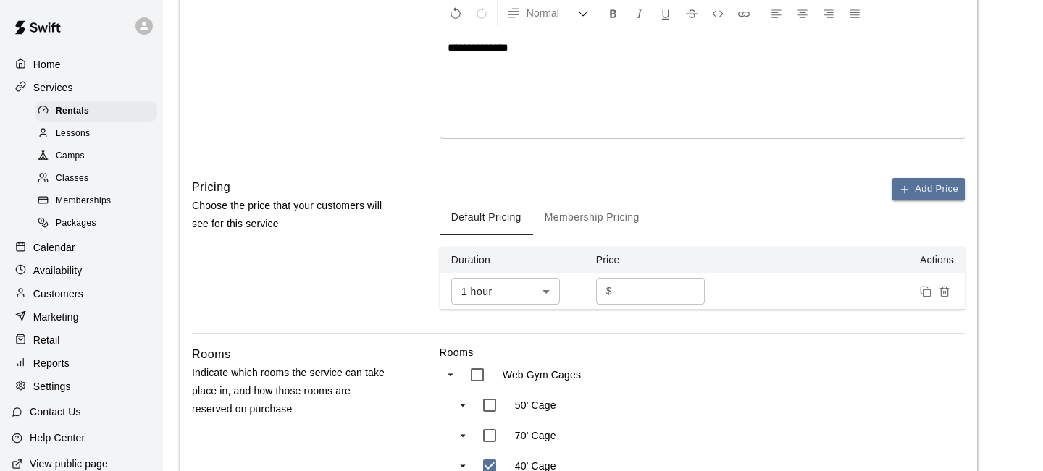
scroll to position [319, 0]
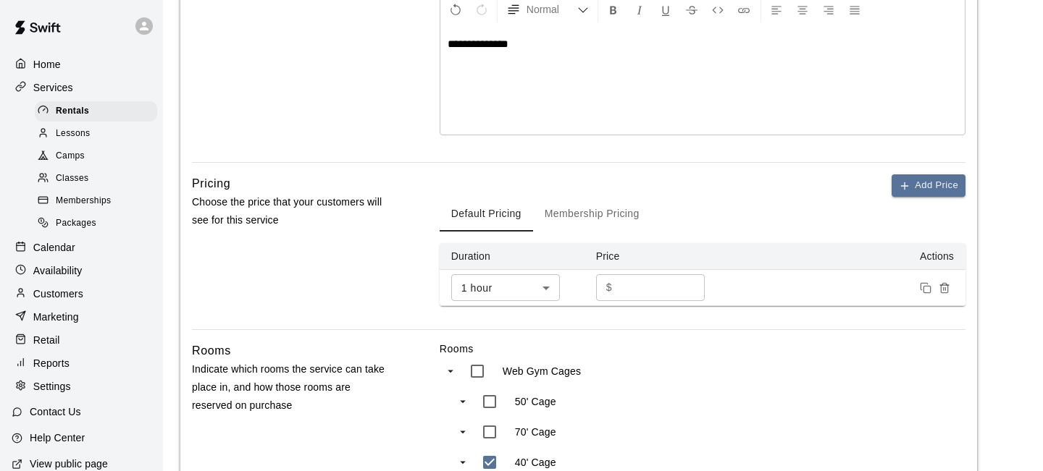
click at [486, 41] on span "**********" at bounding box center [477, 43] width 61 height 11
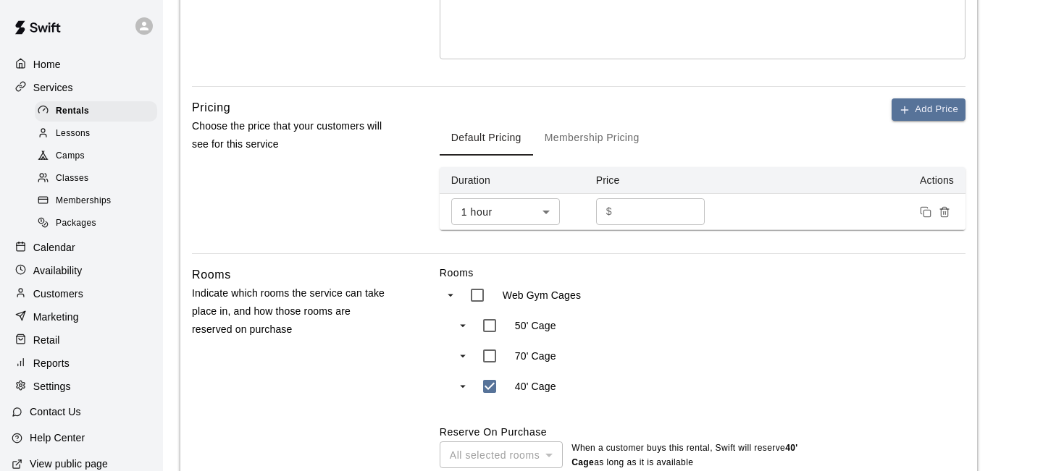
scroll to position [505, 0]
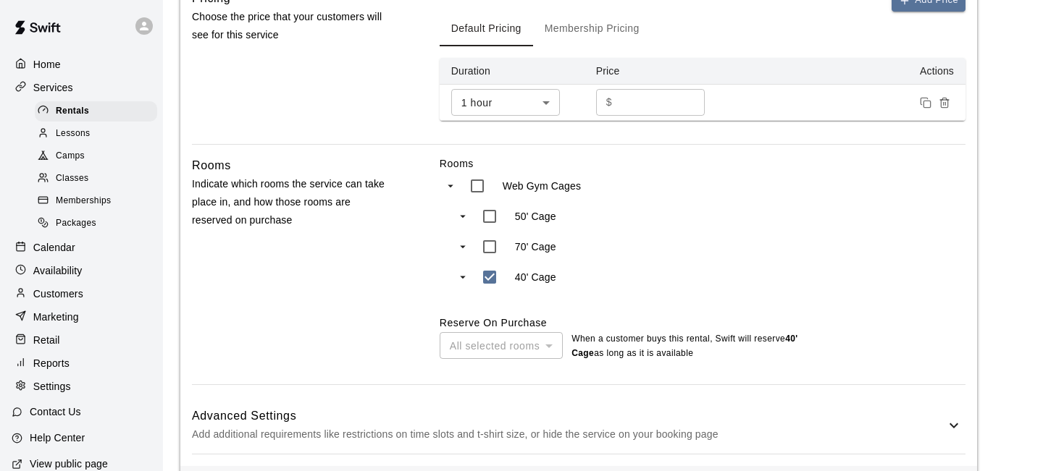
click at [543, 102] on body "**********" at bounding box center [521, 14] width 1043 height 1038
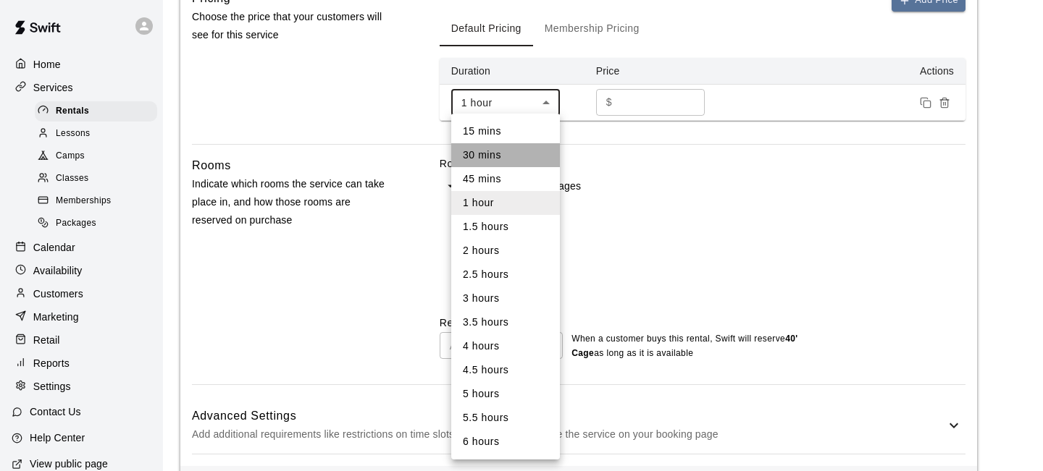
click at [502, 156] on li "30 mins" at bounding box center [505, 155] width 109 height 24
type input "**"
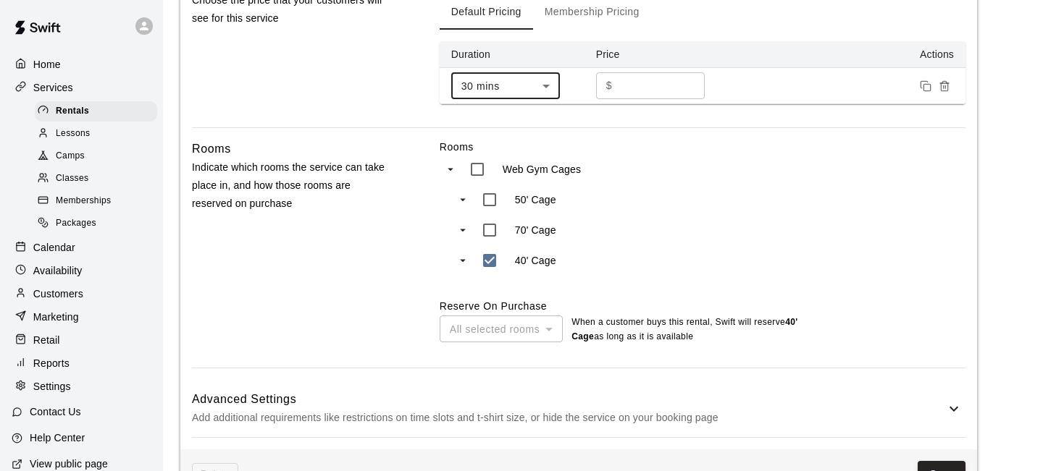
scroll to position [567, 0]
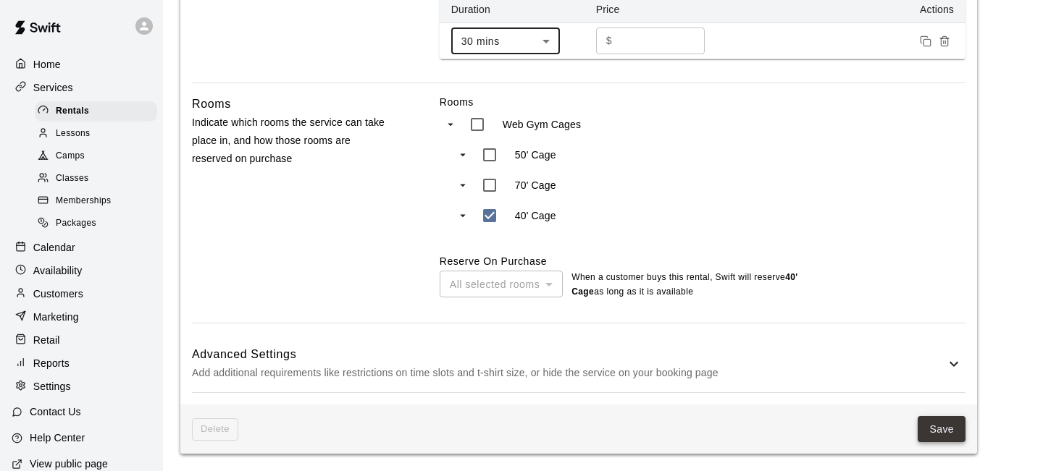
click at [943, 426] on button "Save" at bounding box center [941, 429] width 48 height 27
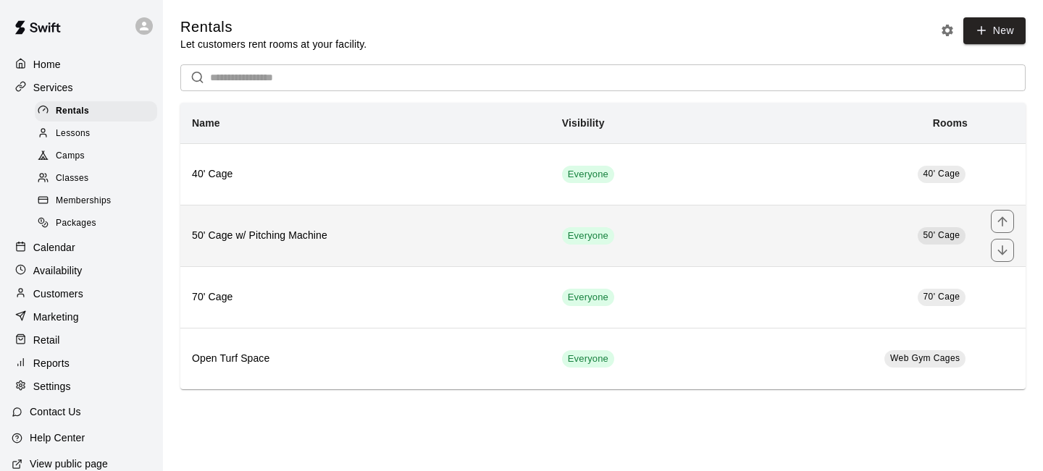
click at [337, 231] on h6 "50' Cage w/ Pitching Machine" at bounding box center [365, 236] width 347 height 16
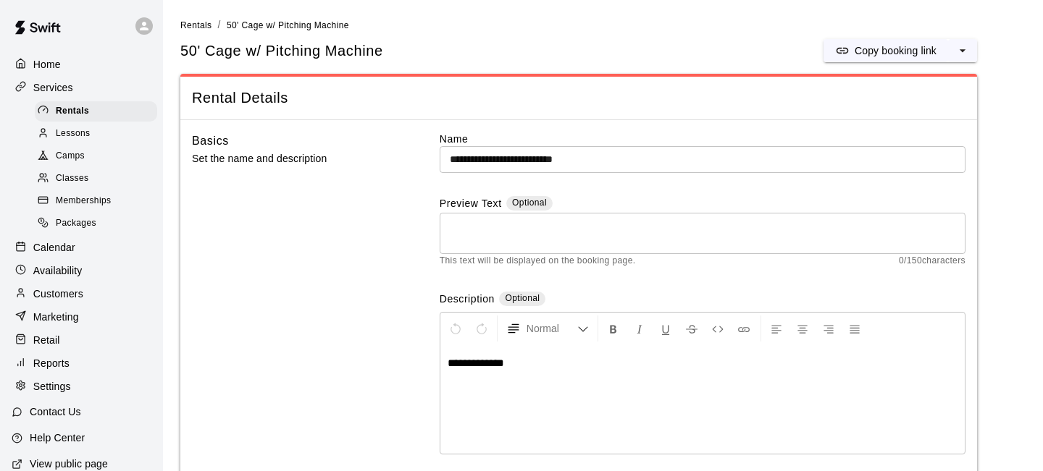
click at [453, 367] on span "**********" at bounding box center [475, 363] width 56 height 11
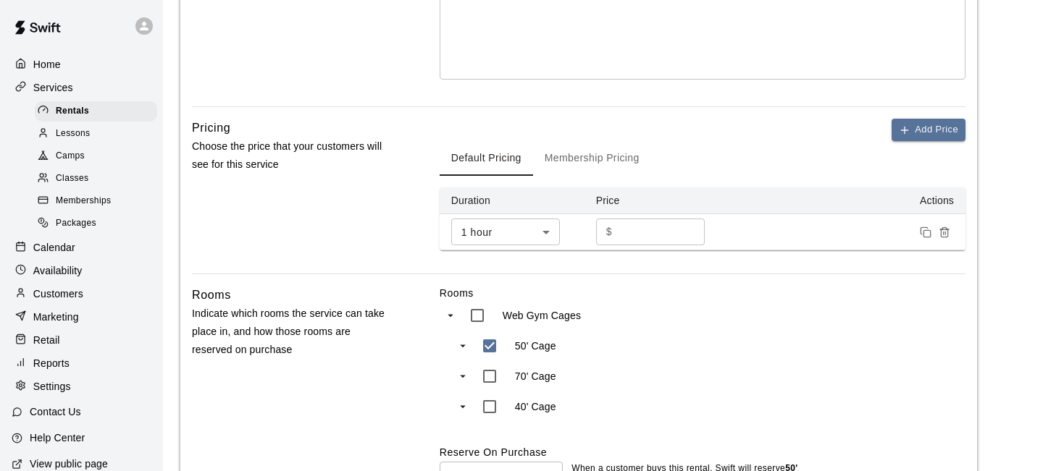
scroll to position [389, 0]
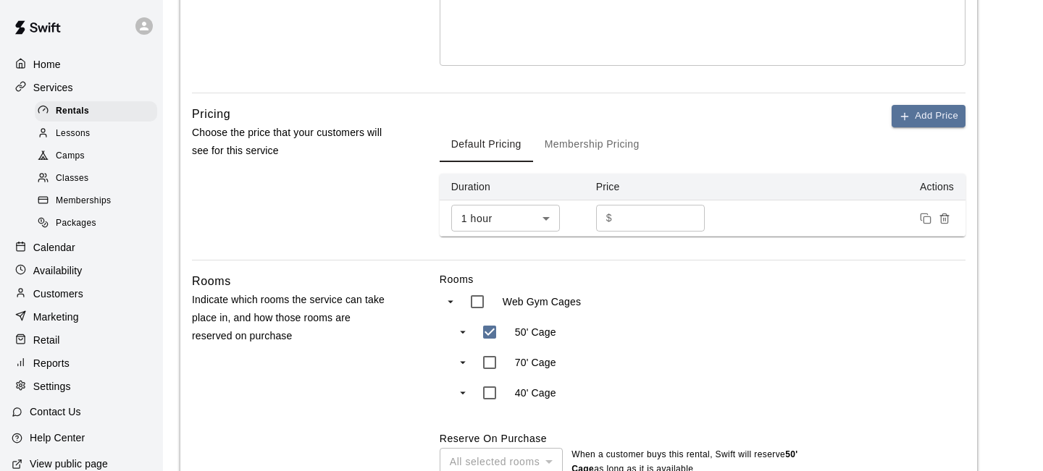
click at [538, 217] on body "**********" at bounding box center [521, 130] width 1043 height 1038
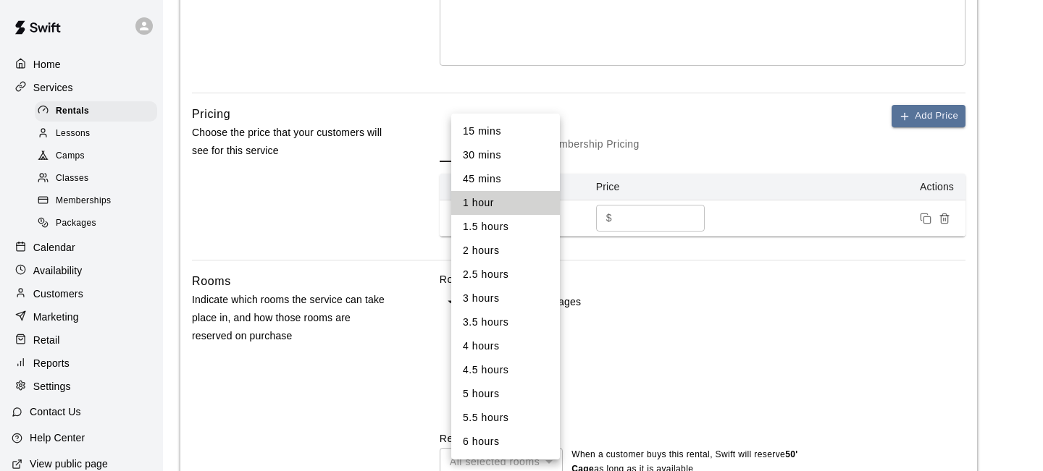
click at [512, 159] on li "30 mins" at bounding box center [505, 155] width 109 height 24
type input "**"
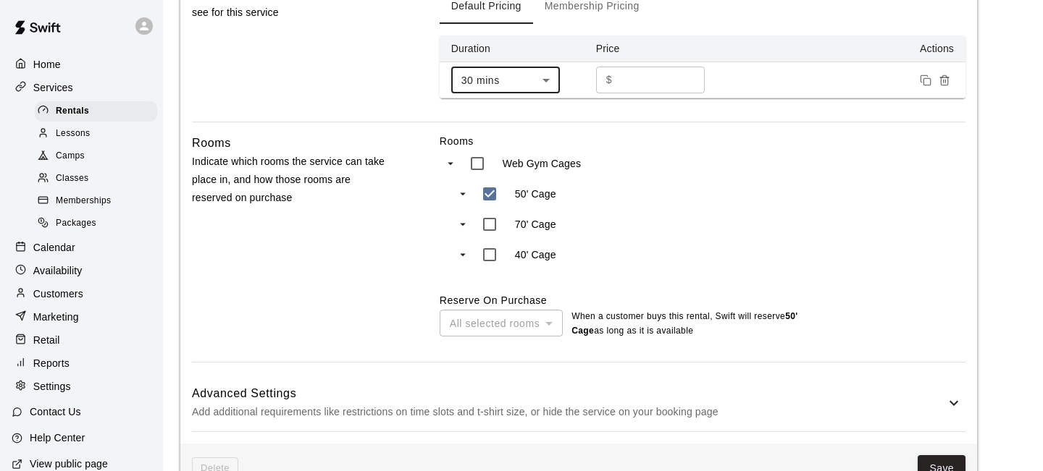
scroll to position [567, 0]
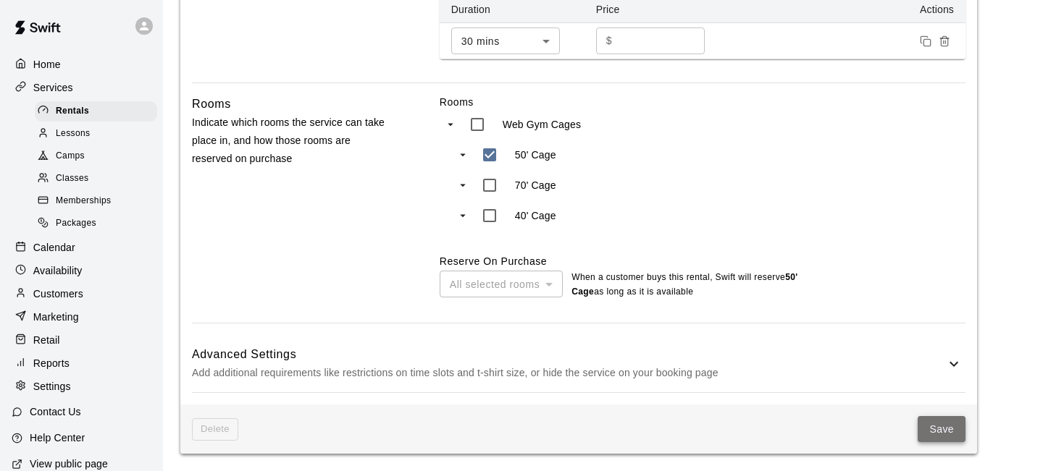
click at [945, 434] on button "Save" at bounding box center [941, 429] width 48 height 27
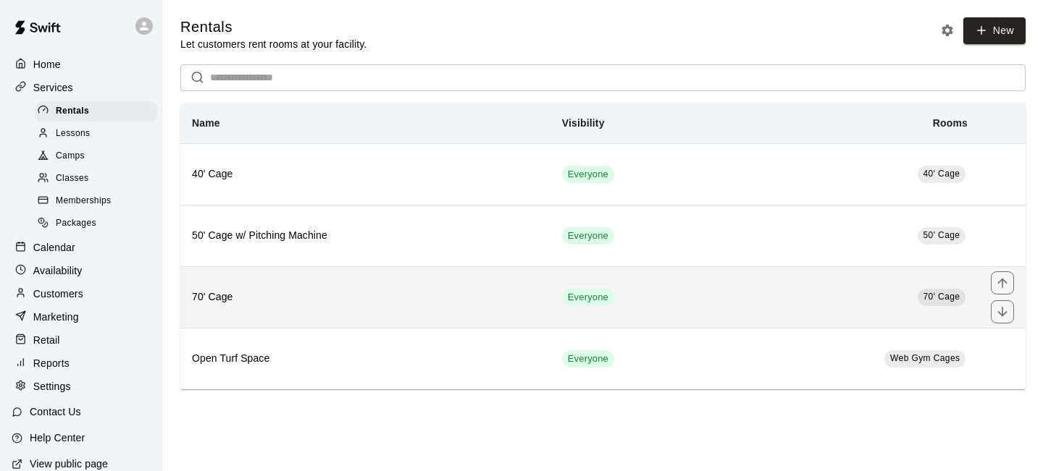
click at [377, 300] on h6 "70' Cage" at bounding box center [365, 298] width 347 height 16
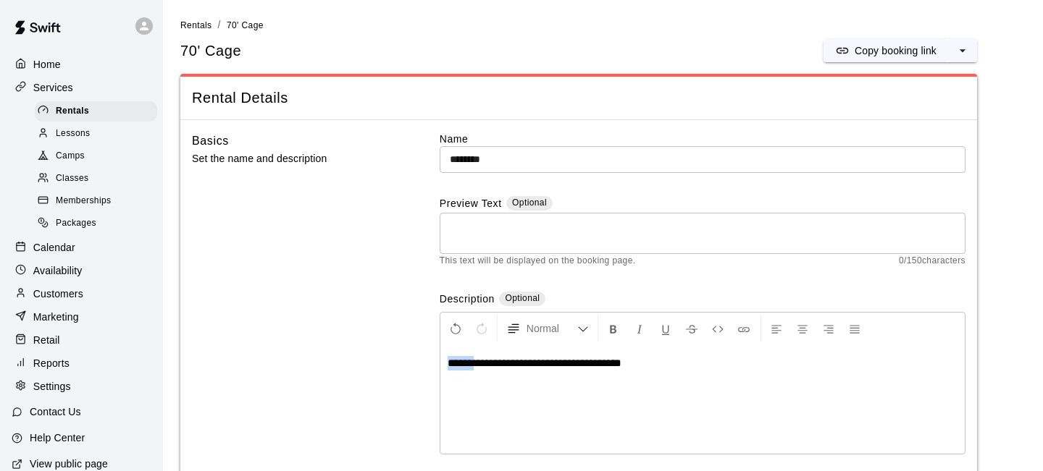
drag, startPoint x: 477, startPoint y: 365, endPoint x: 439, endPoint y: 366, distance: 38.4
click at [439, 366] on div "**********" at bounding box center [578, 307] width 773 height 350
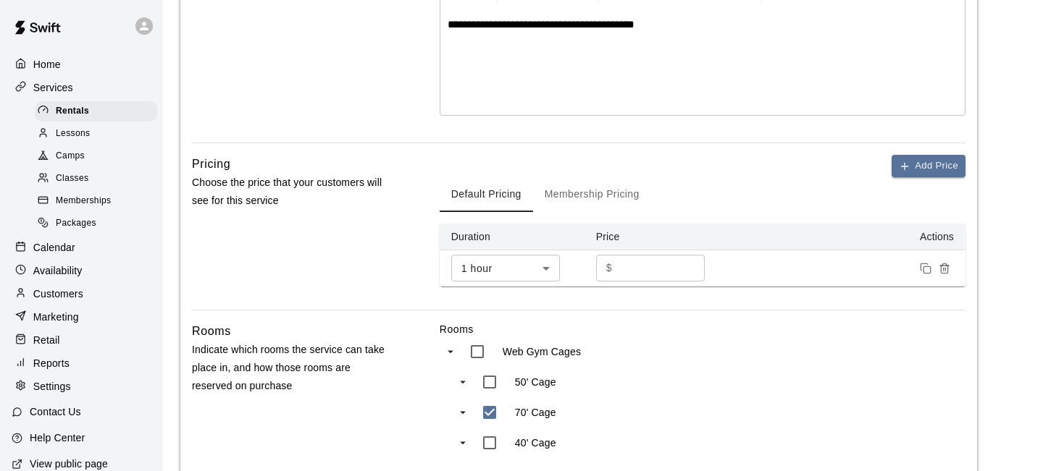
scroll to position [340, 0]
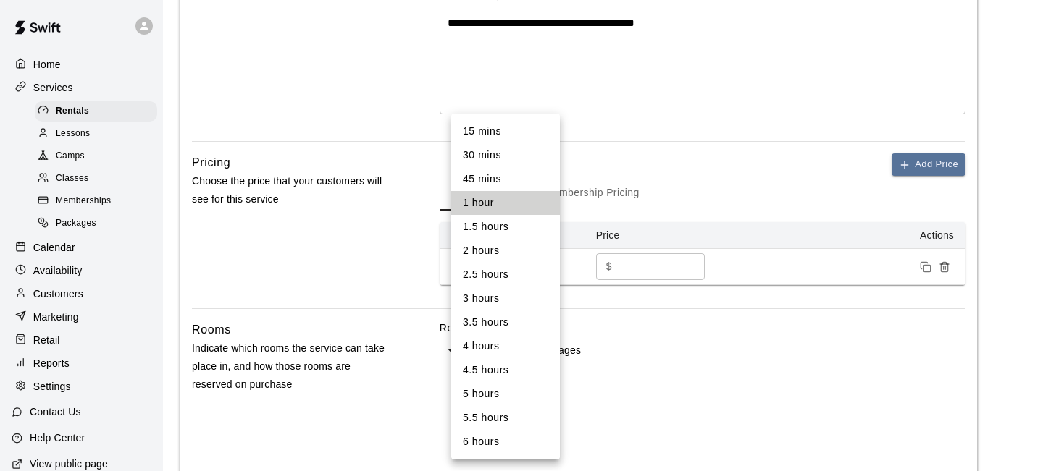
click at [529, 267] on body "**********" at bounding box center [521, 179] width 1043 height 1038
click at [493, 159] on li "30 mins" at bounding box center [505, 155] width 109 height 24
type input "**"
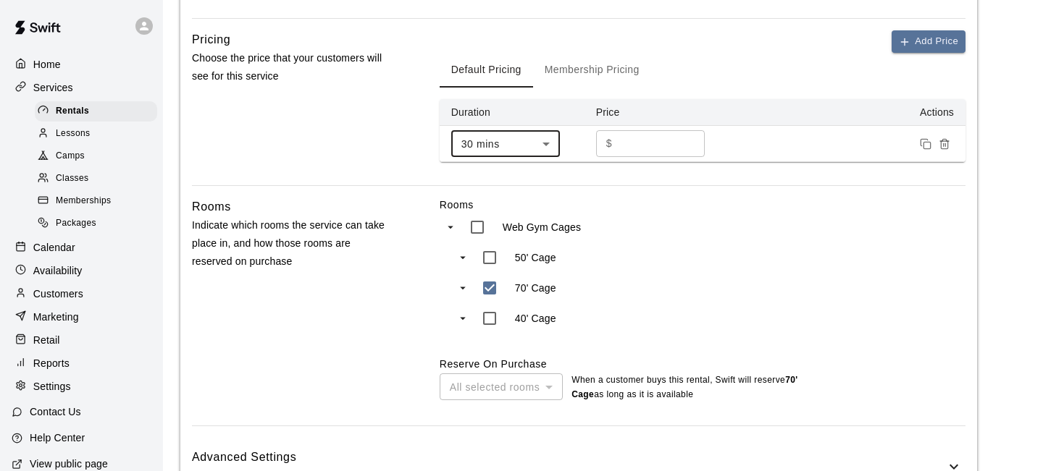
scroll to position [567, 0]
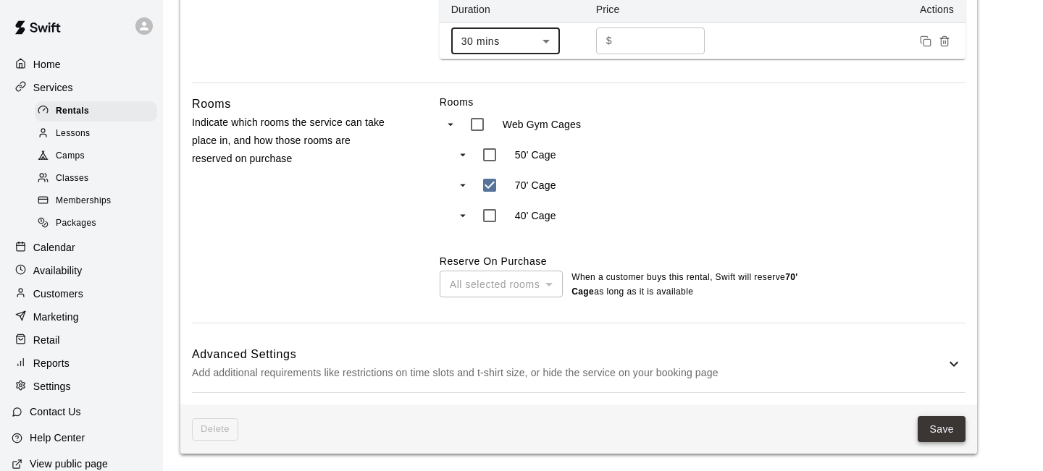
click at [939, 426] on button "Save" at bounding box center [941, 429] width 48 height 27
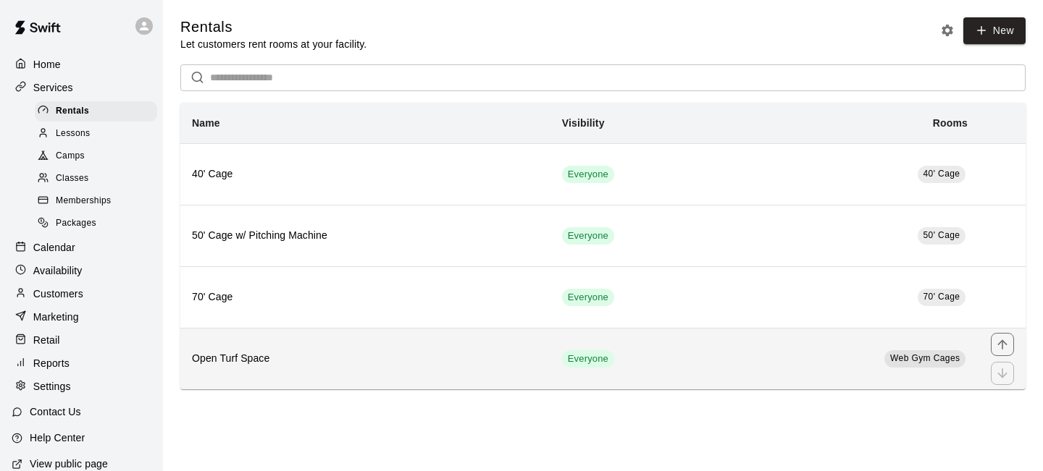
click at [337, 361] on h6 "Open Turf Space" at bounding box center [365, 359] width 347 height 16
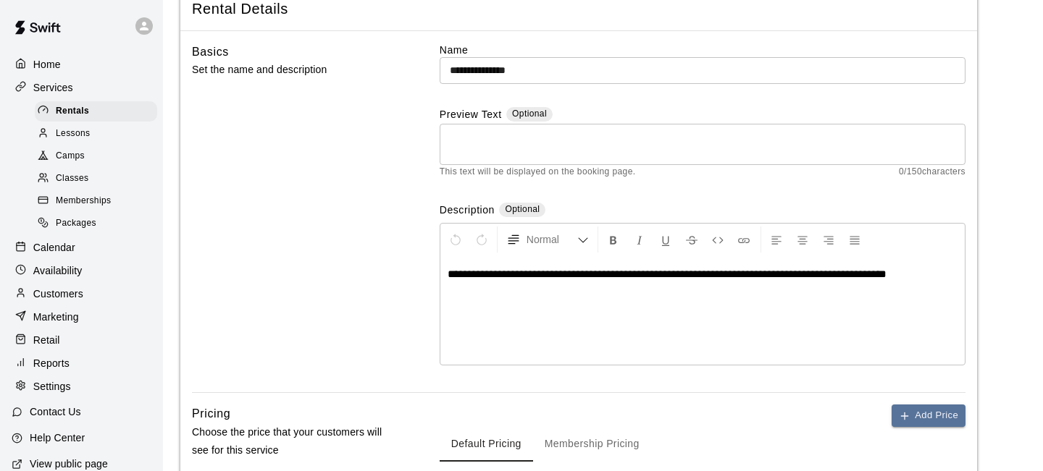
scroll to position [91, 0]
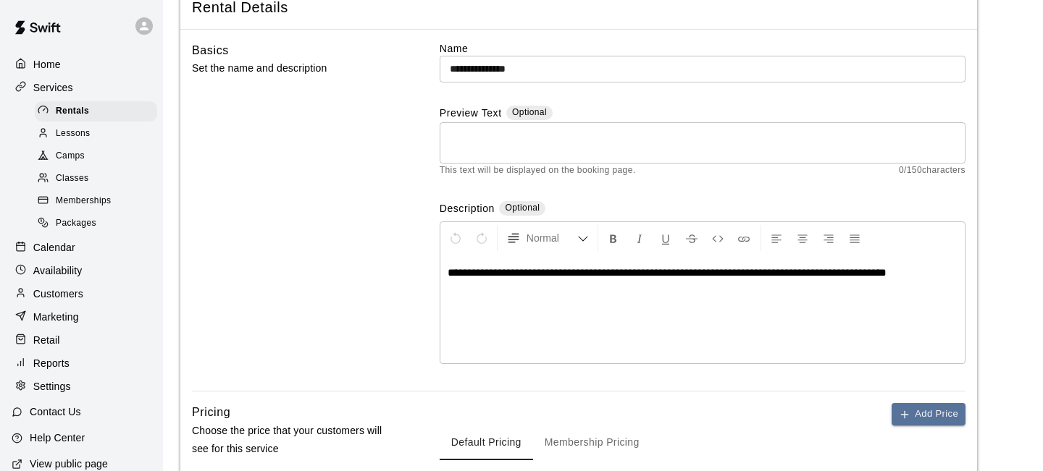
click at [91, 224] on span "Packages" at bounding box center [76, 223] width 41 height 14
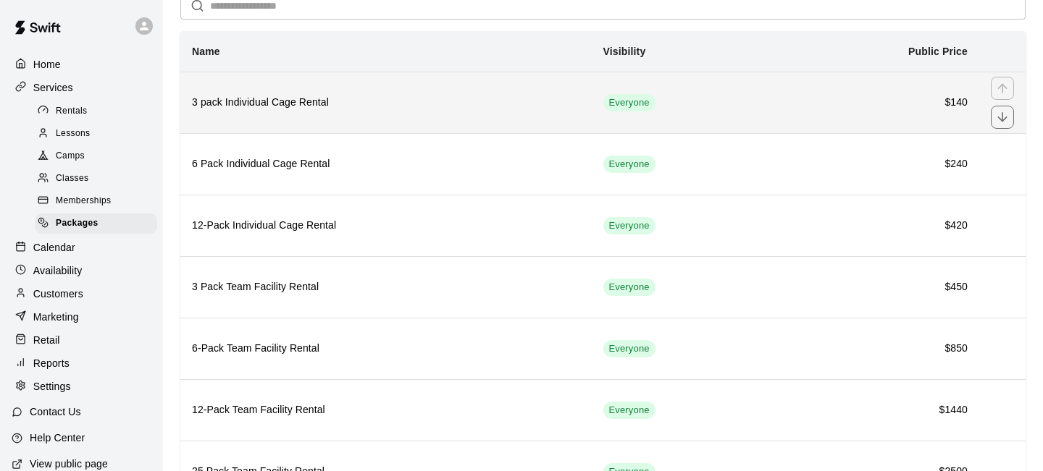
scroll to position [79, 0]
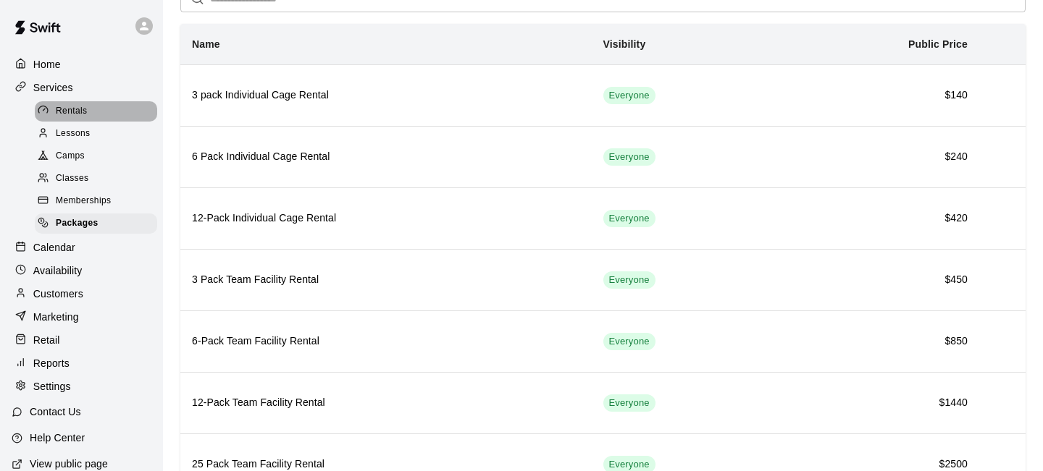
click at [79, 108] on span "Rentals" at bounding box center [72, 111] width 32 height 14
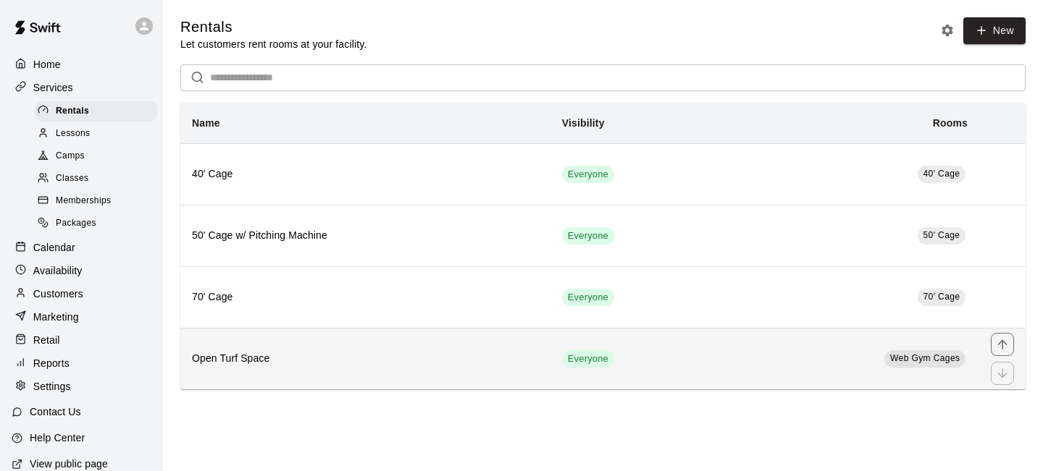
click at [329, 361] on h6 "Open Turf Space" at bounding box center [365, 359] width 347 height 16
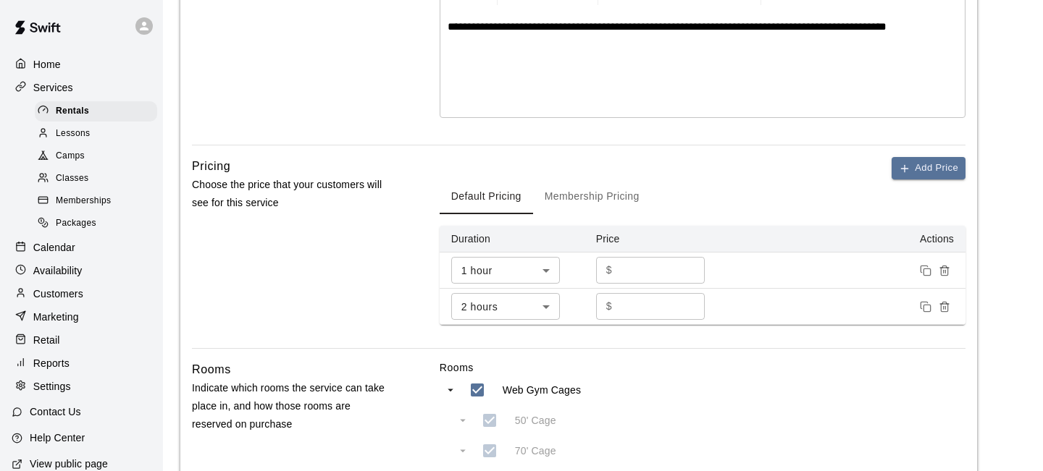
scroll to position [345, 0]
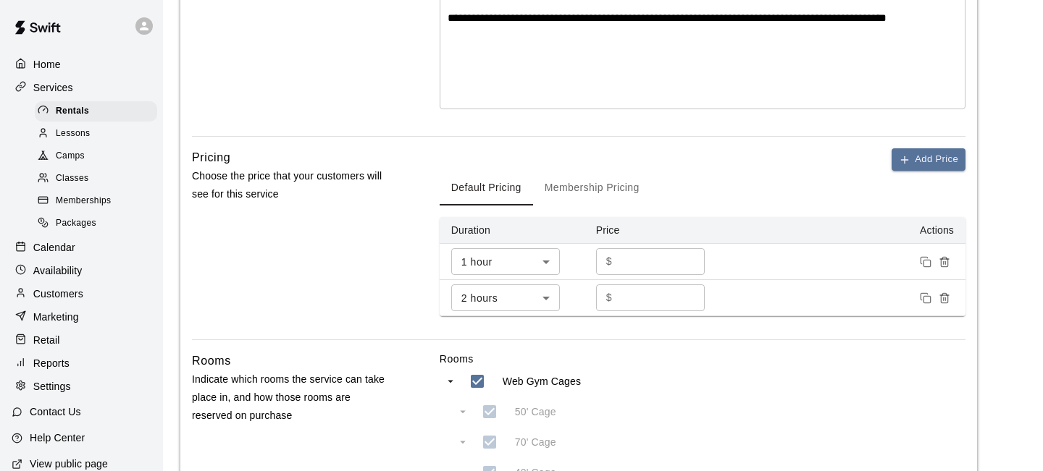
click at [646, 263] on input "***" at bounding box center [661, 261] width 87 height 27
click at [689, 258] on input "***" at bounding box center [661, 261] width 87 height 27
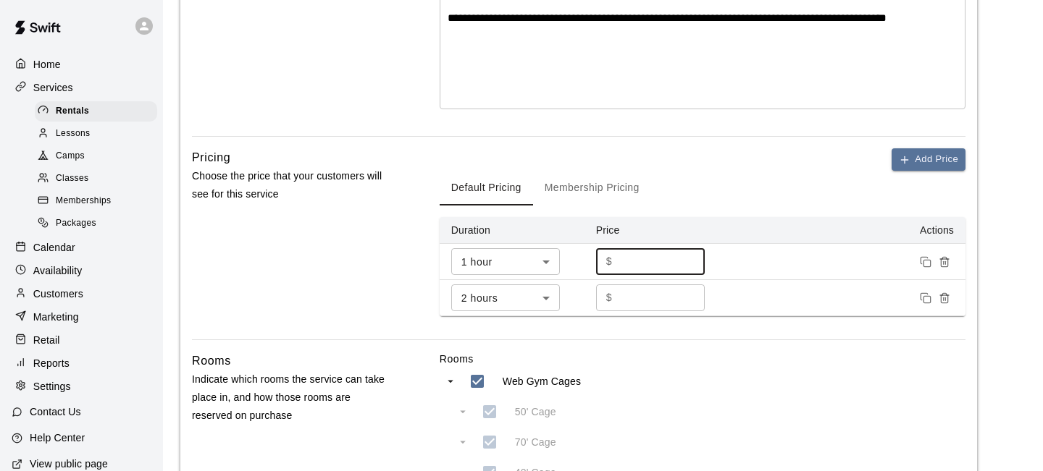
click at [689, 258] on input "***" at bounding box center [661, 261] width 87 height 27
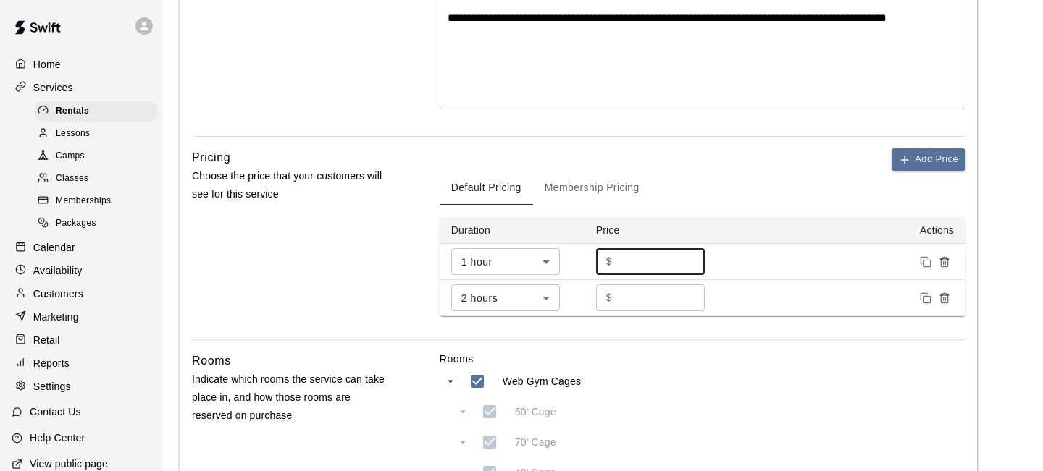
click at [689, 258] on input "***" at bounding box center [661, 261] width 87 height 27
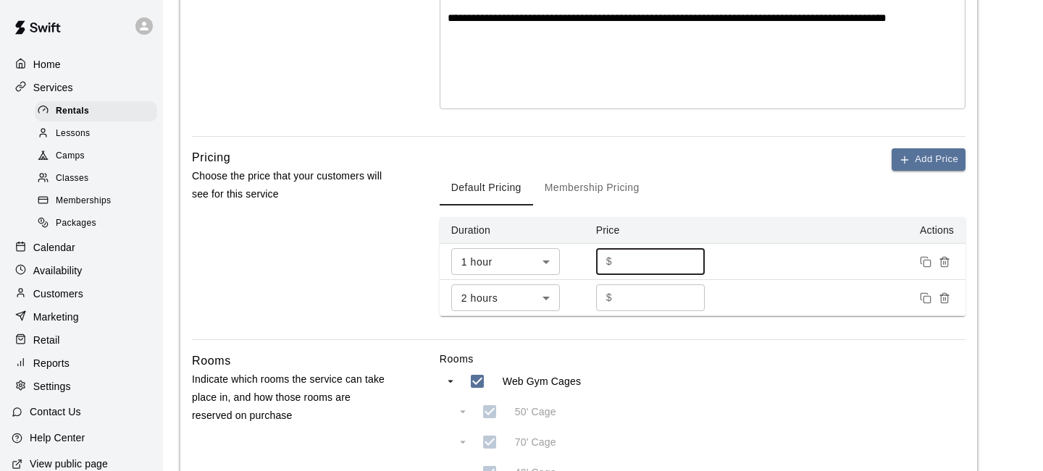
click at [689, 258] on input "***" at bounding box center [661, 261] width 87 height 27
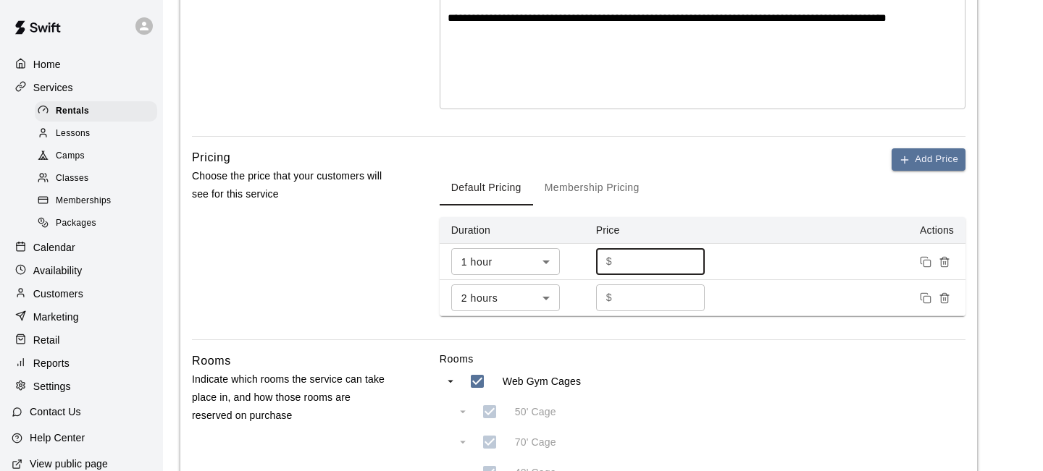
click at [689, 258] on input "***" at bounding box center [661, 261] width 87 height 27
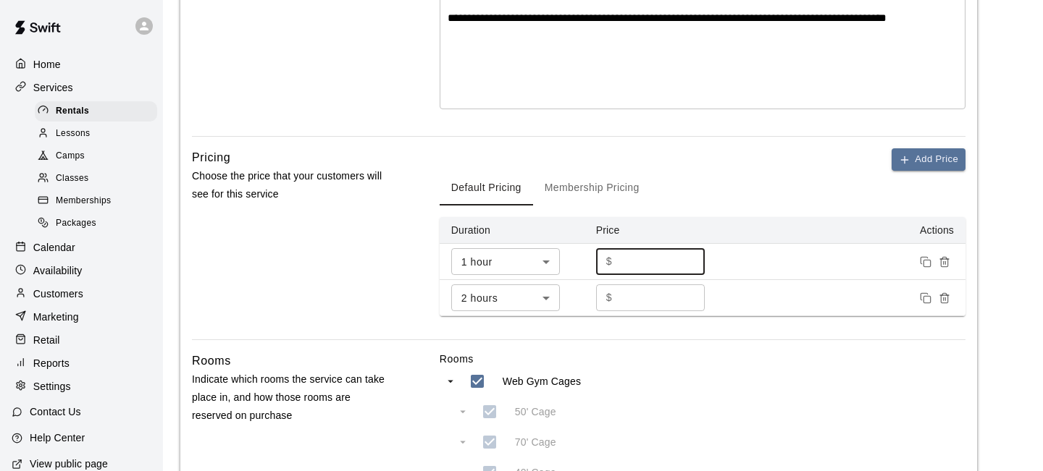
type input "***"
click at [689, 258] on input "***" at bounding box center [661, 261] width 87 height 27
click at [690, 293] on input "***" at bounding box center [661, 298] width 87 height 27
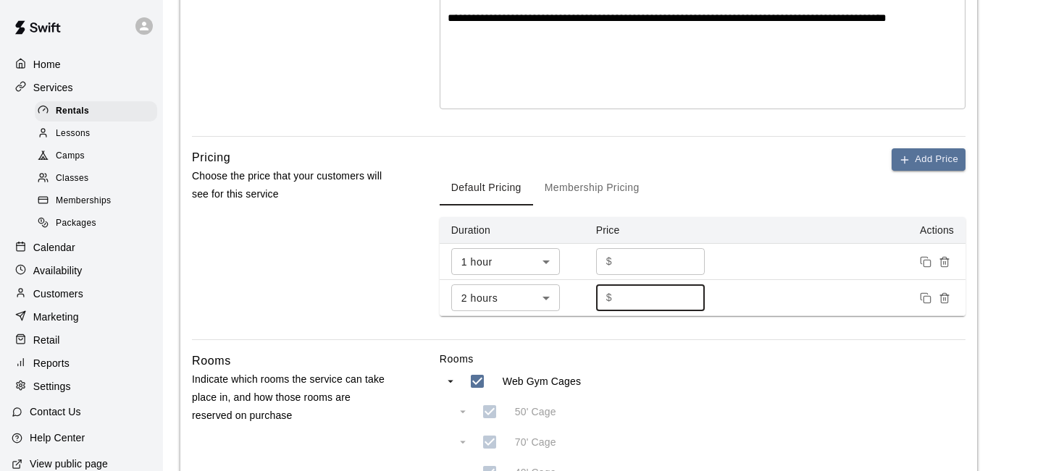
click at [690, 293] on input "***" at bounding box center [661, 298] width 87 height 27
type input "***"
click at [690, 293] on input "***" at bounding box center [661, 298] width 87 height 27
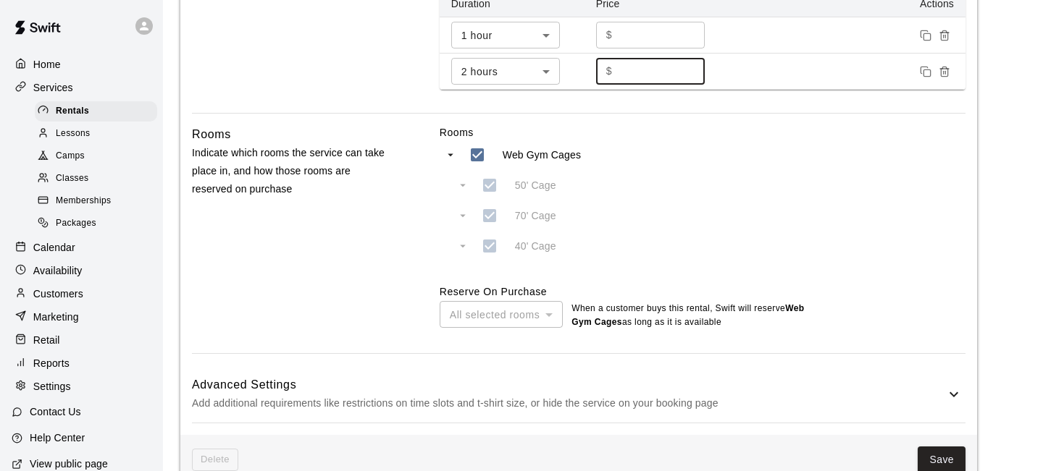
scroll to position [603, 0]
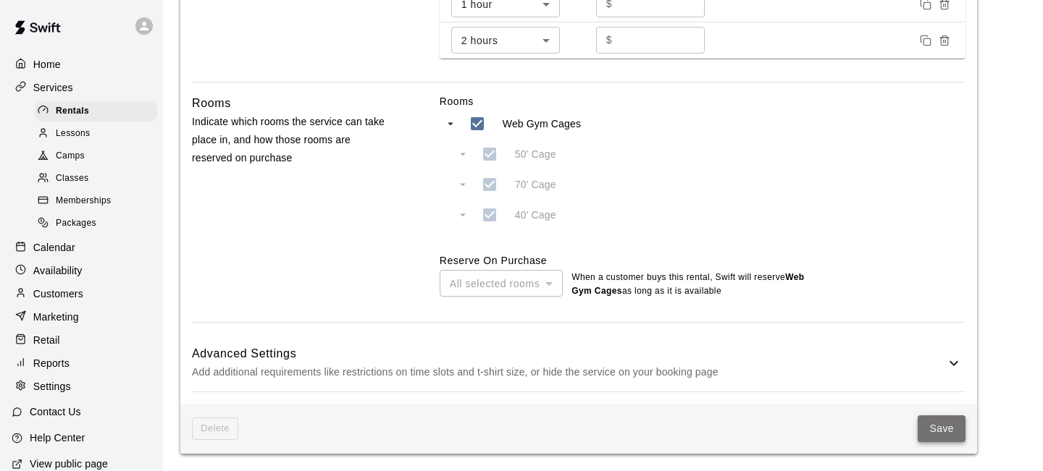
click at [943, 421] on button "Save" at bounding box center [941, 429] width 48 height 27
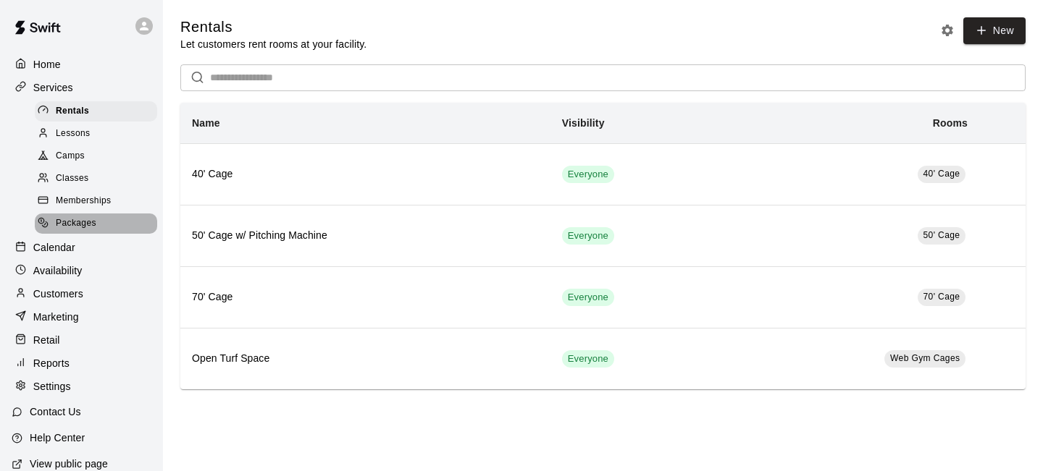
click at [78, 216] on span "Packages" at bounding box center [76, 223] width 41 height 14
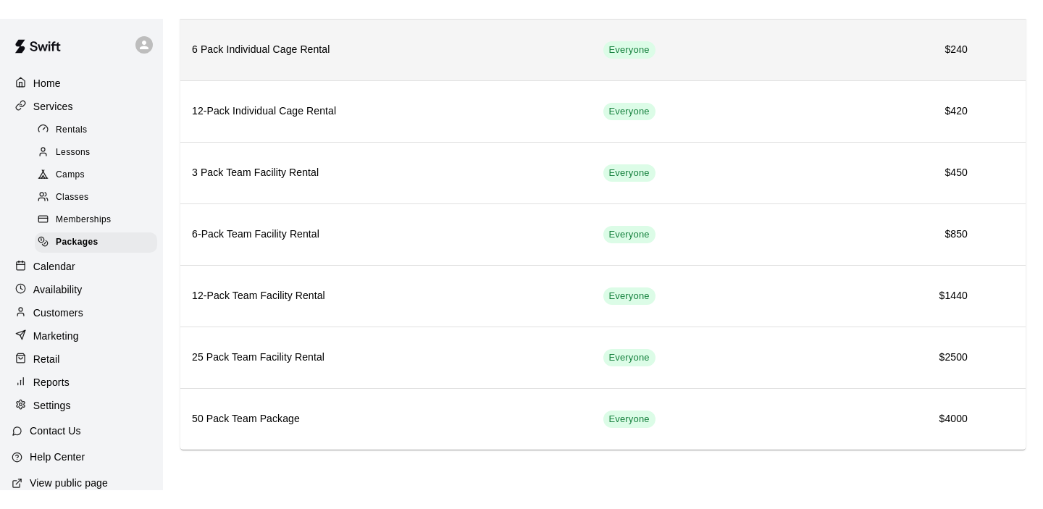
scroll to position [168, 0]
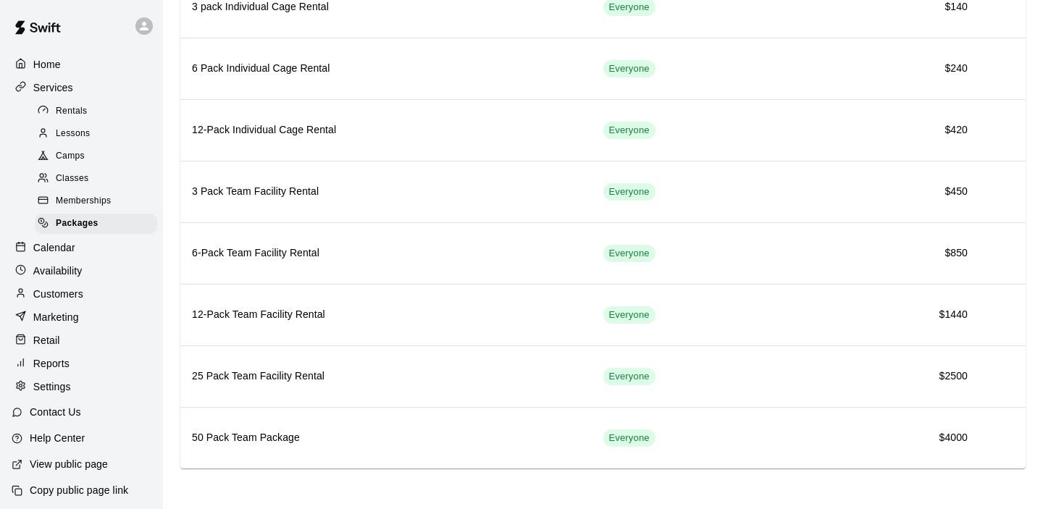
click at [79, 203] on span "Memberships" at bounding box center [83, 201] width 55 height 14
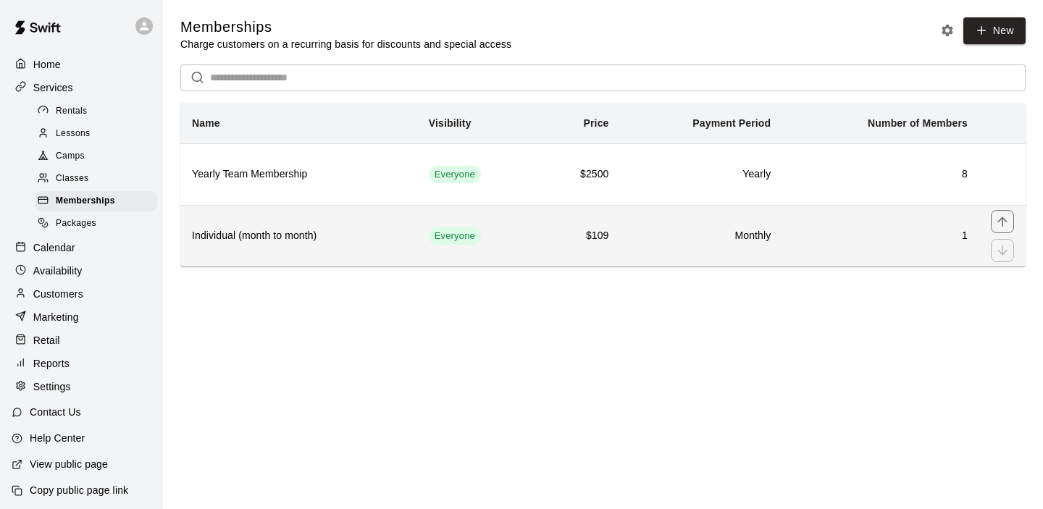
click at [286, 235] on h6 "Individual (month to month)" at bounding box center [299, 236] width 214 height 16
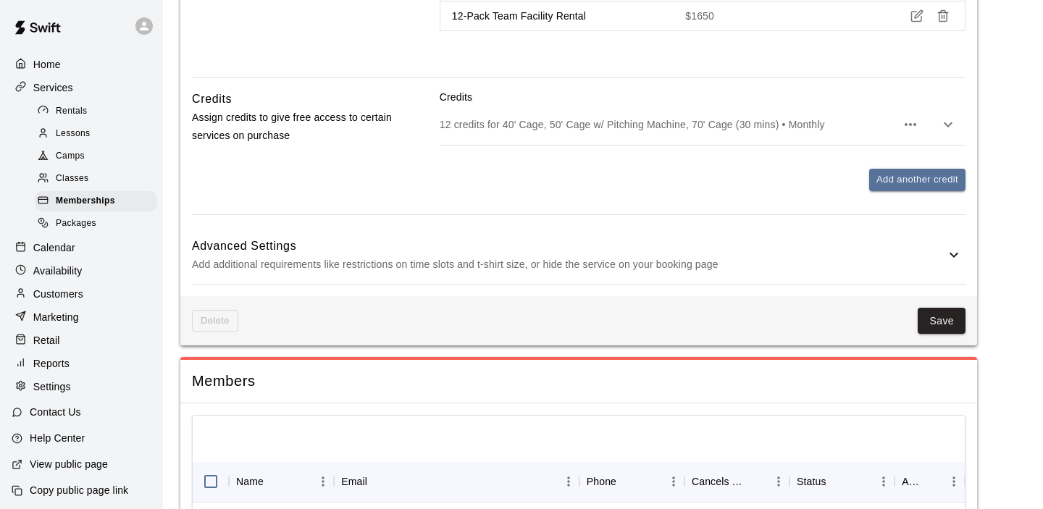
scroll to position [991, 0]
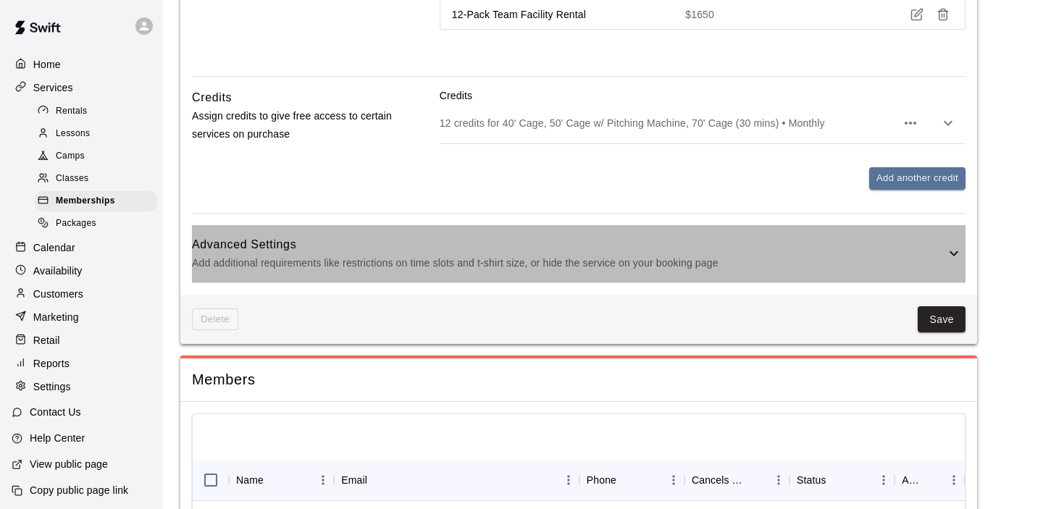
click at [947, 250] on icon at bounding box center [953, 253] width 17 height 17
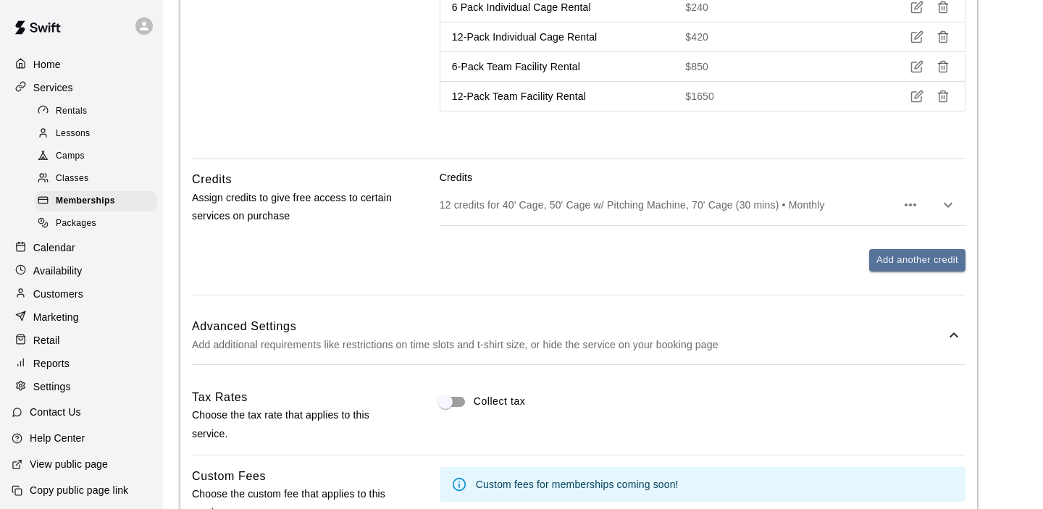
scroll to position [914, 0]
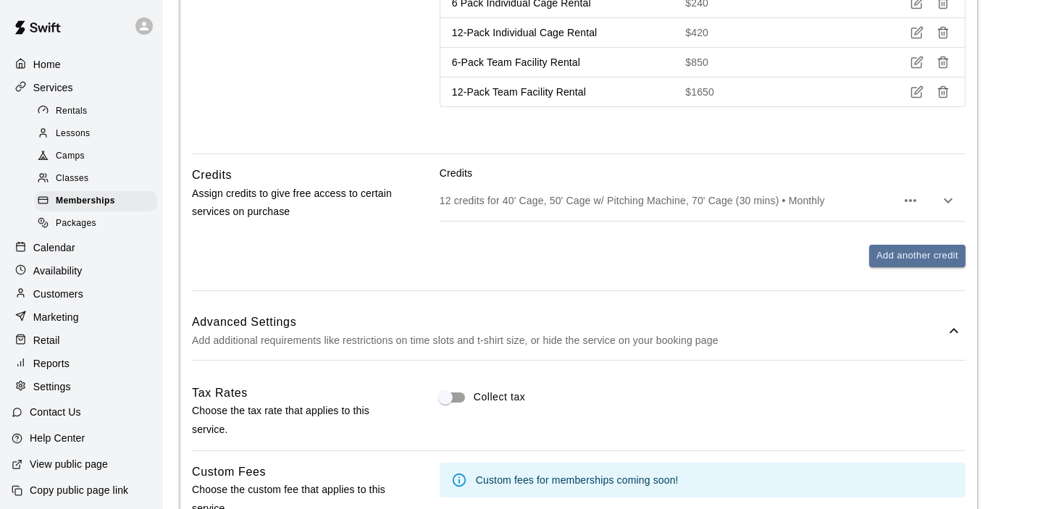
click at [949, 327] on icon at bounding box center [953, 330] width 17 height 17
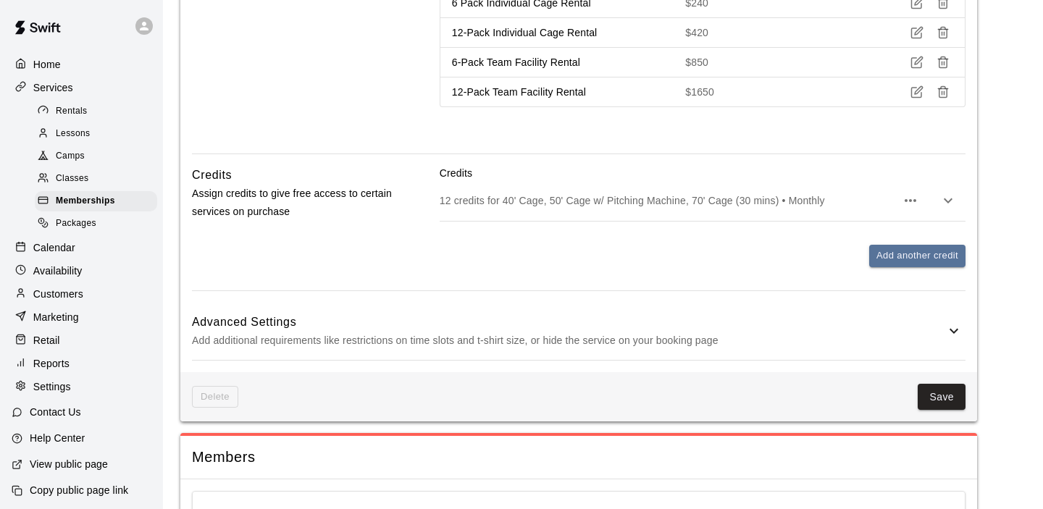
click at [911, 198] on icon "button" at bounding box center [909, 200] width 17 height 17
click at [952, 199] on div at bounding box center [521, 254] width 1043 height 509
click at [949, 201] on icon "button" at bounding box center [947, 200] width 17 height 17
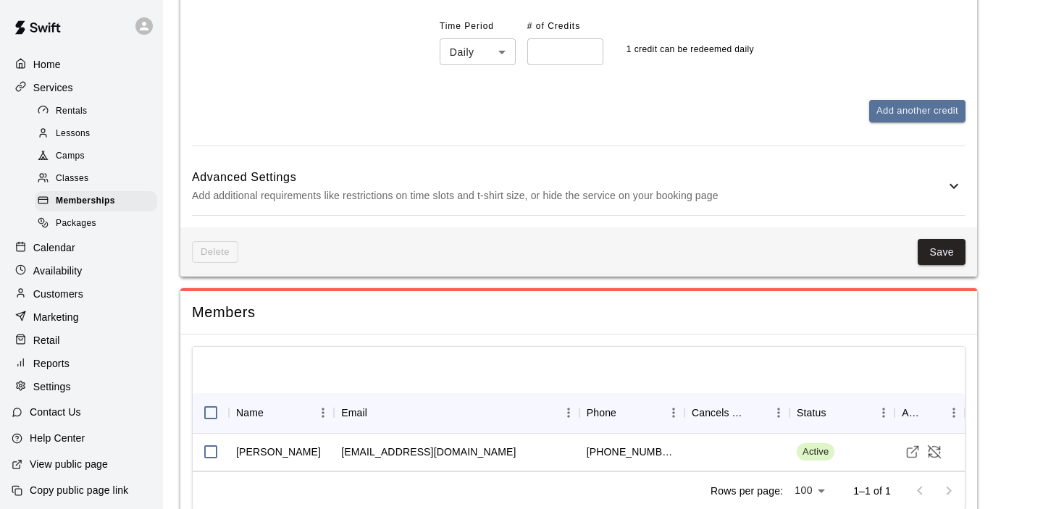
scroll to position [1457, 0]
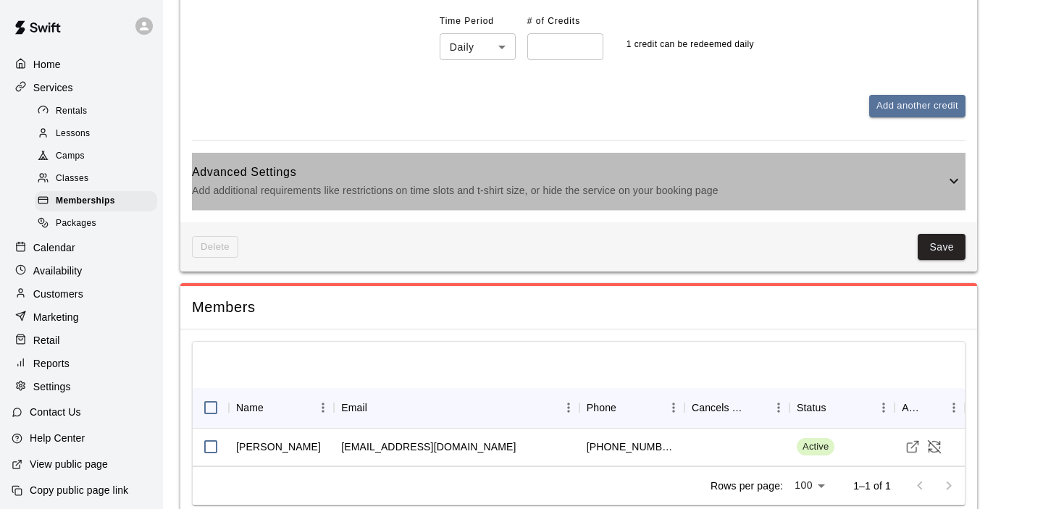
click at [938, 188] on p "Add additional requirements like restrictions on time slots and t-shirt size, o…" at bounding box center [568, 191] width 753 height 18
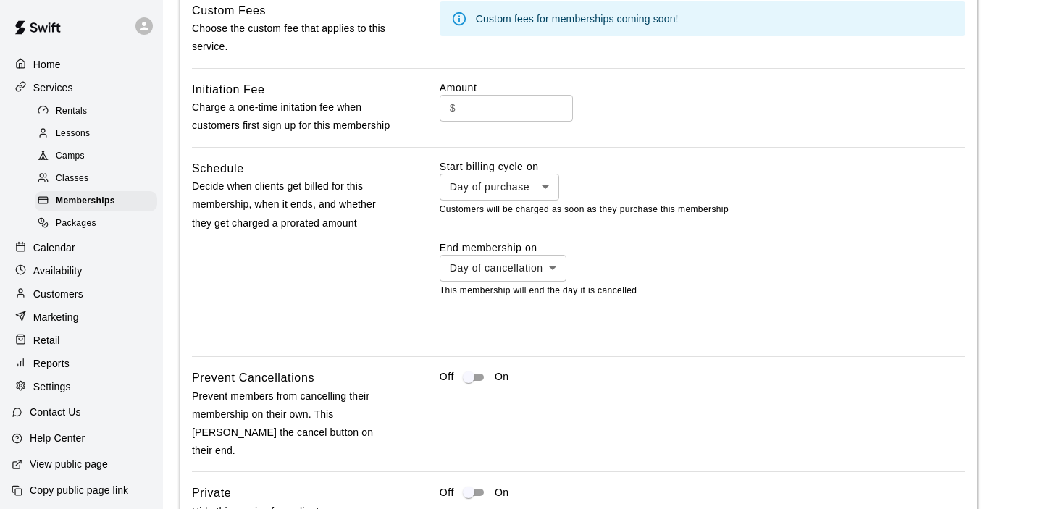
scroll to position [1766, 0]
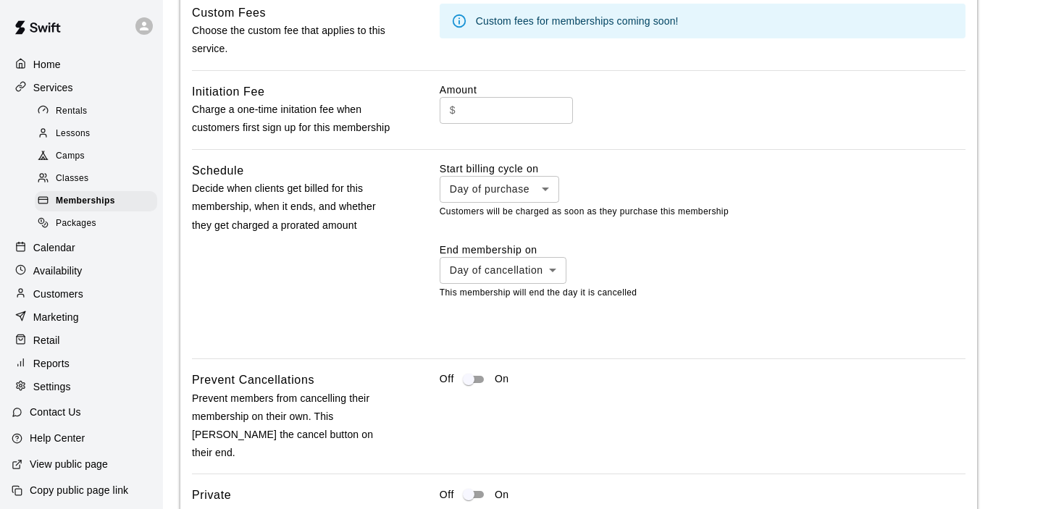
click at [85, 224] on span "Packages" at bounding box center [76, 223] width 41 height 14
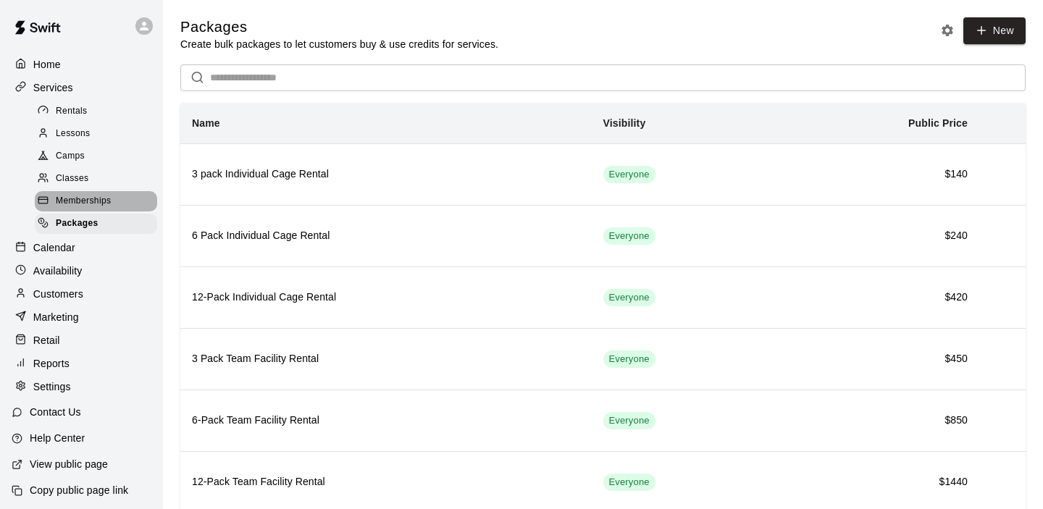
click at [79, 201] on span "Memberships" at bounding box center [83, 201] width 55 height 14
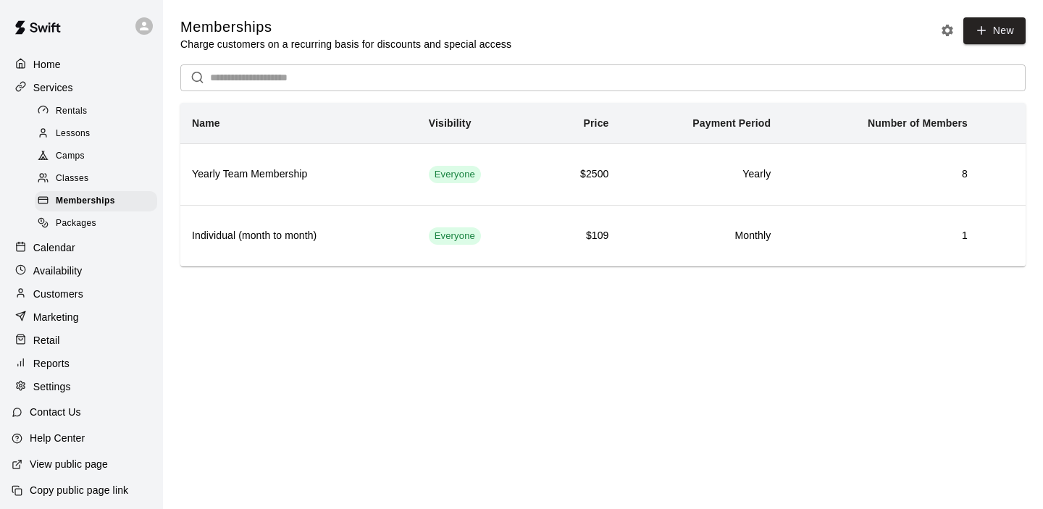
click at [52, 292] on p "Customers" at bounding box center [58, 294] width 50 height 14
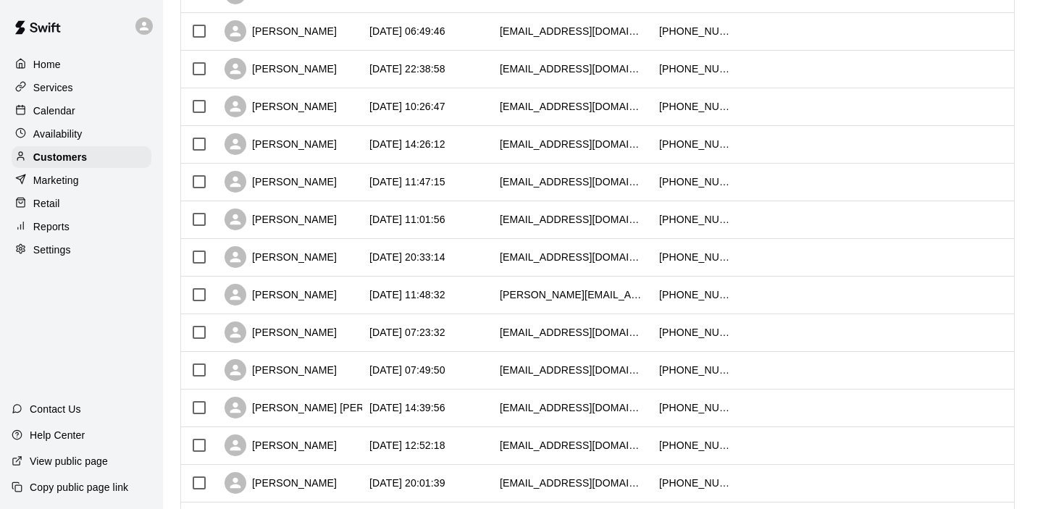
scroll to position [380, 0]
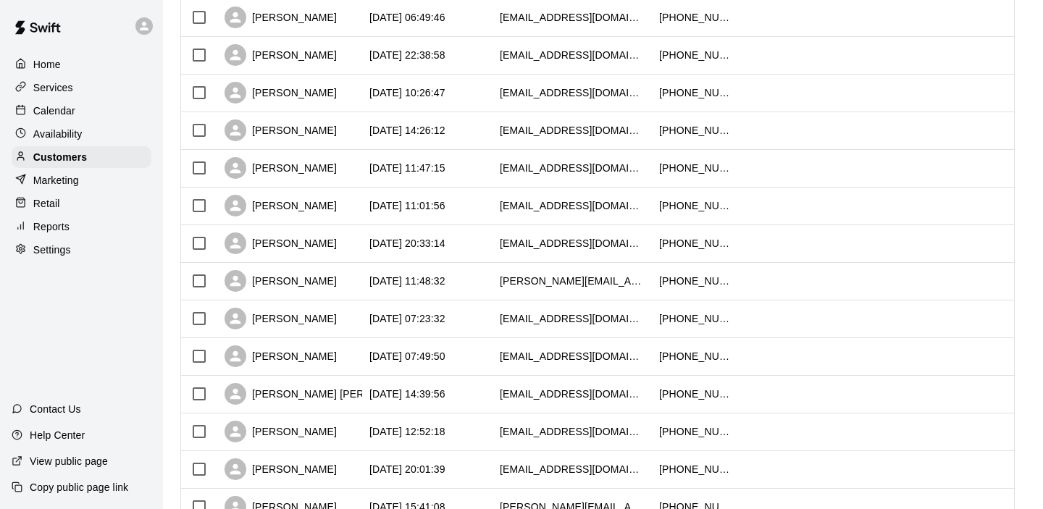
click at [52, 82] on p "Services" at bounding box center [53, 87] width 40 height 14
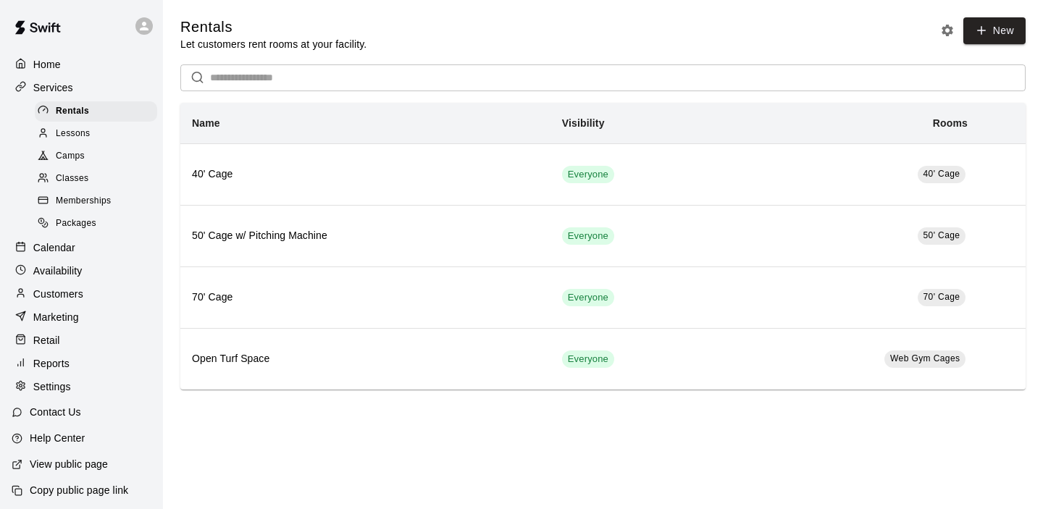
click at [83, 226] on span "Packages" at bounding box center [76, 223] width 41 height 14
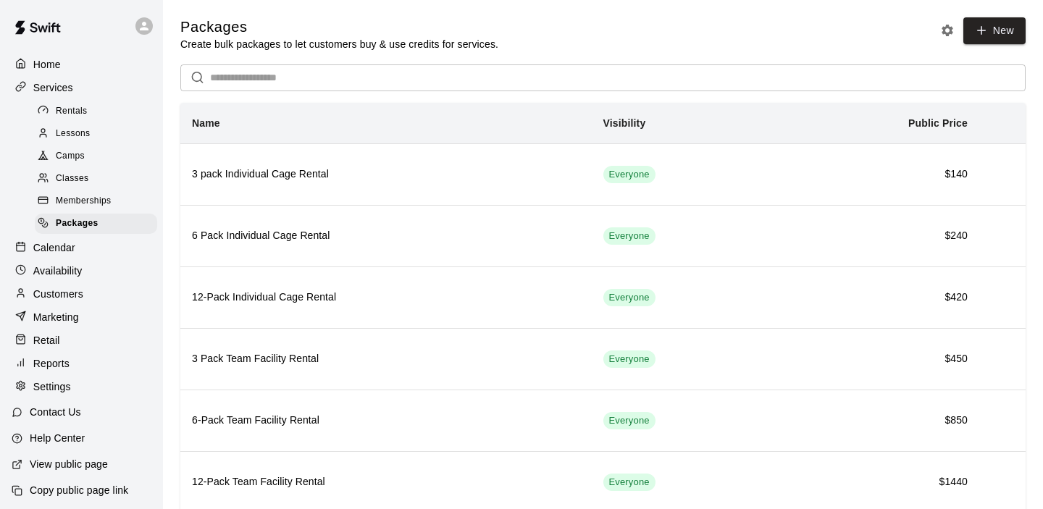
click at [80, 192] on div "Memberships" at bounding box center [96, 201] width 122 height 20
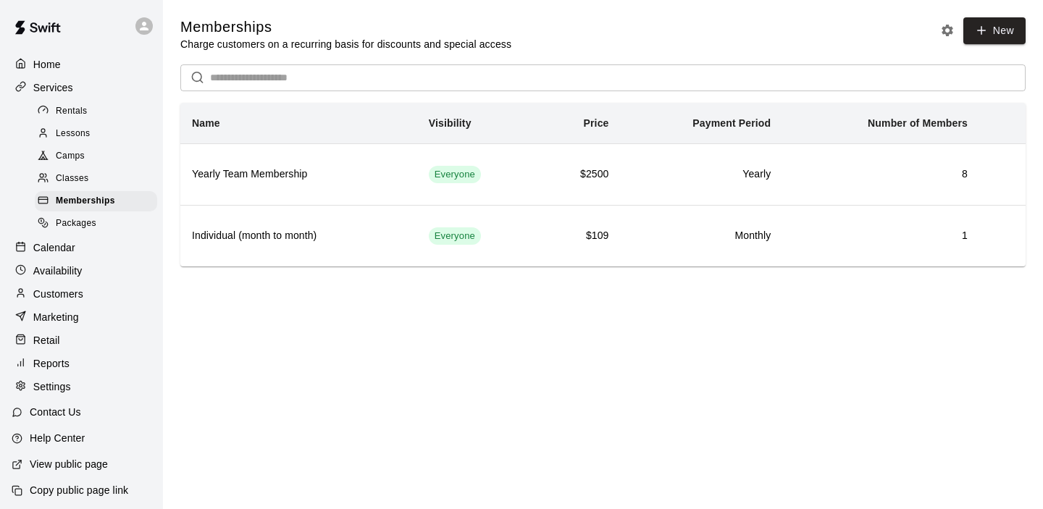
click at [80, 114] on span "Rentals" at bounding box center [72, 111] width 32 height 14
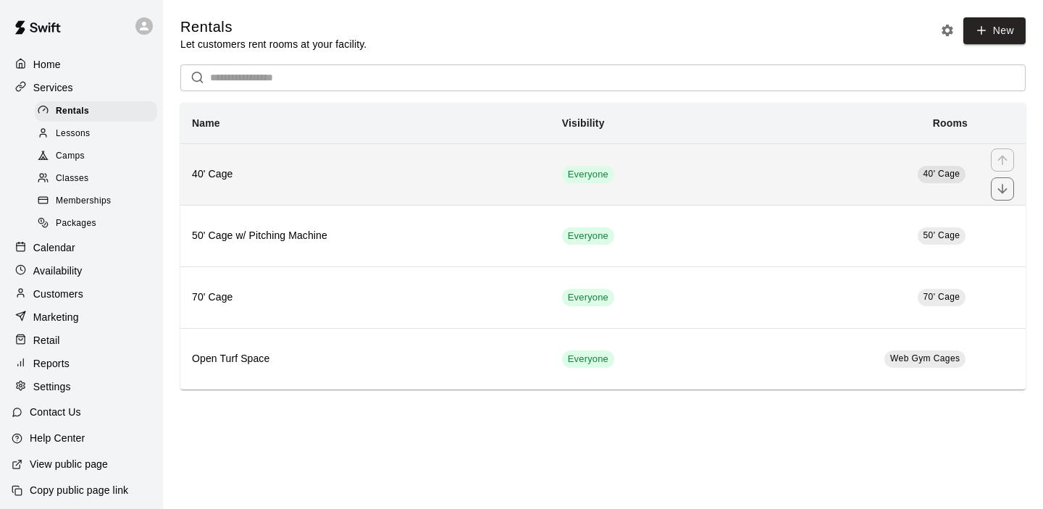
click at [316, 181] on h6 "40' Cage" at bounding box center [365, 175] width 347 height 16
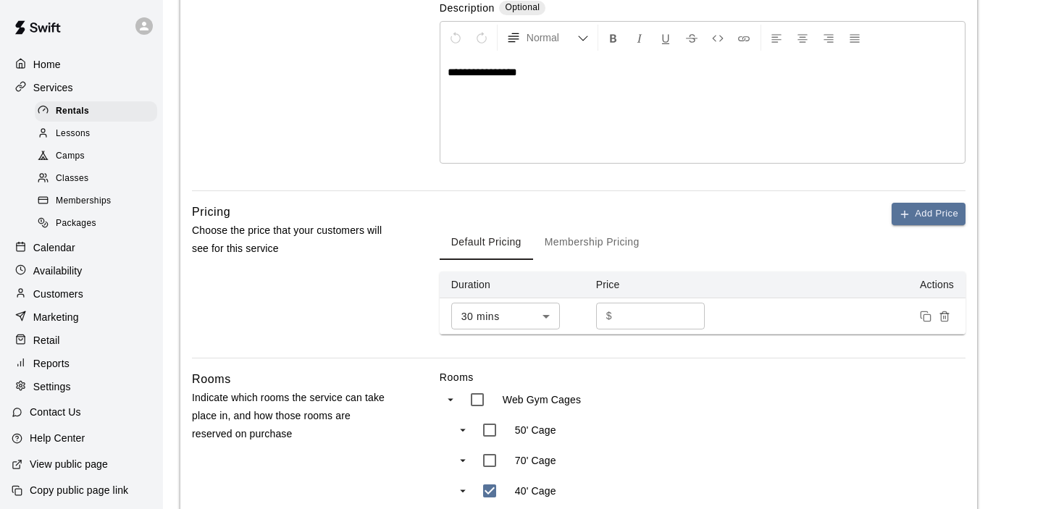
scroll to position [316, 0]
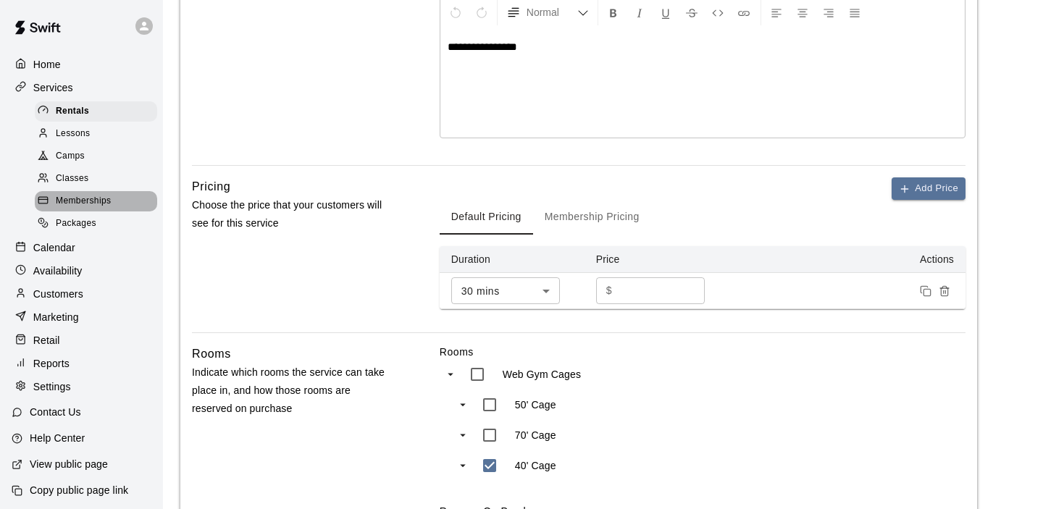
click at [71, 201] on span "Memberships" at bounding box center [83, 201] width 55 height 14
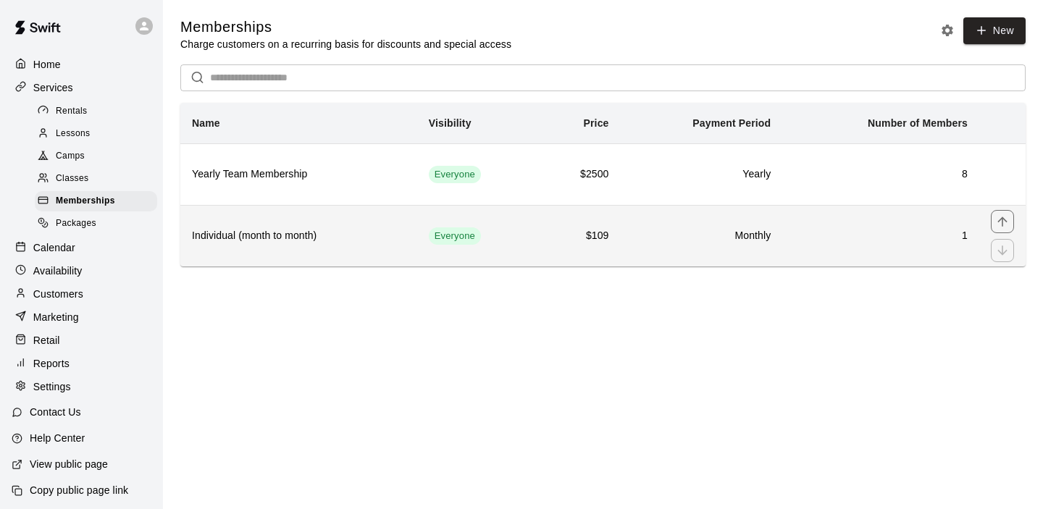
click at [316, 243] on h6 "Individual (month to month)" at bounding box center [299, 236] width 214 height 16
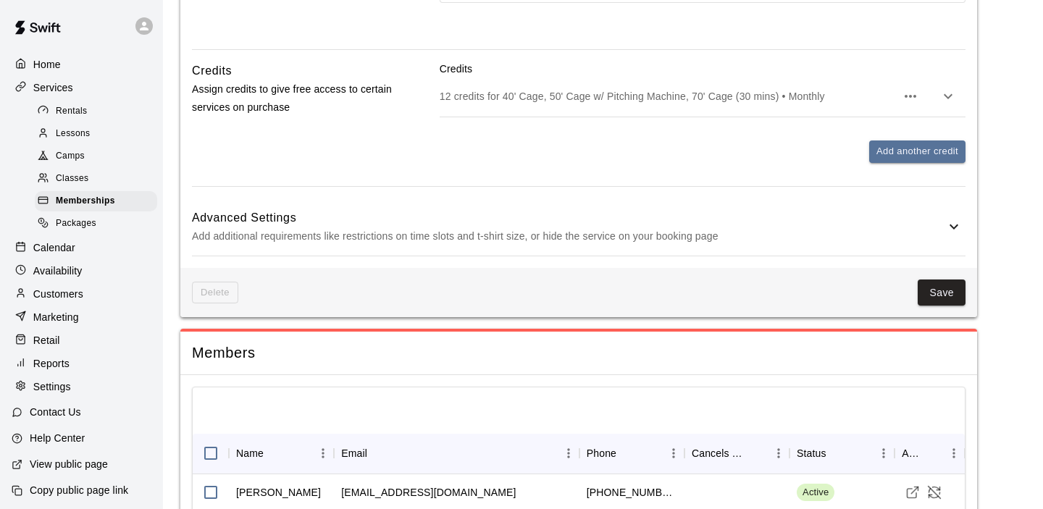
scroll to position [1106, 0]
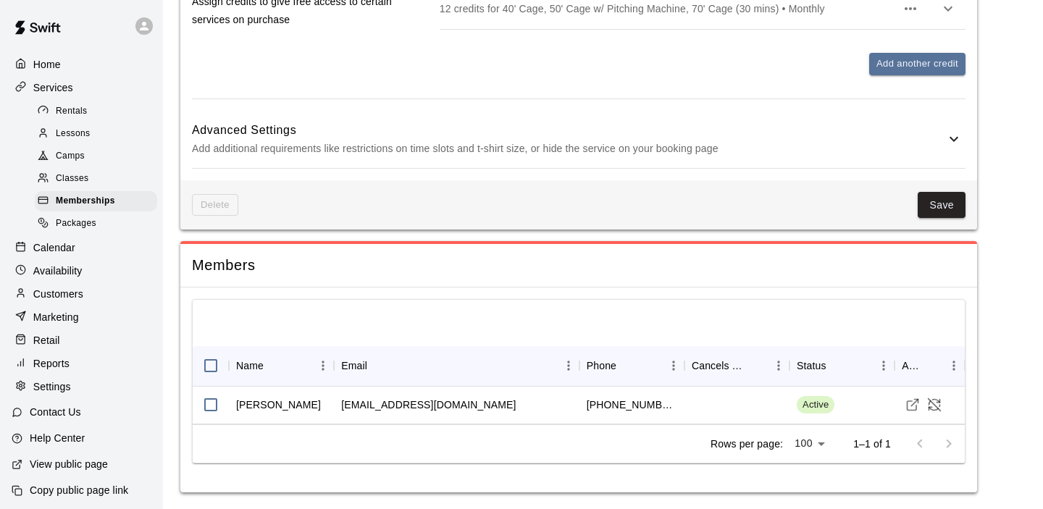
click at [53, 293] on p "Customers" at bounding box center [58, 294] width 50 height 14
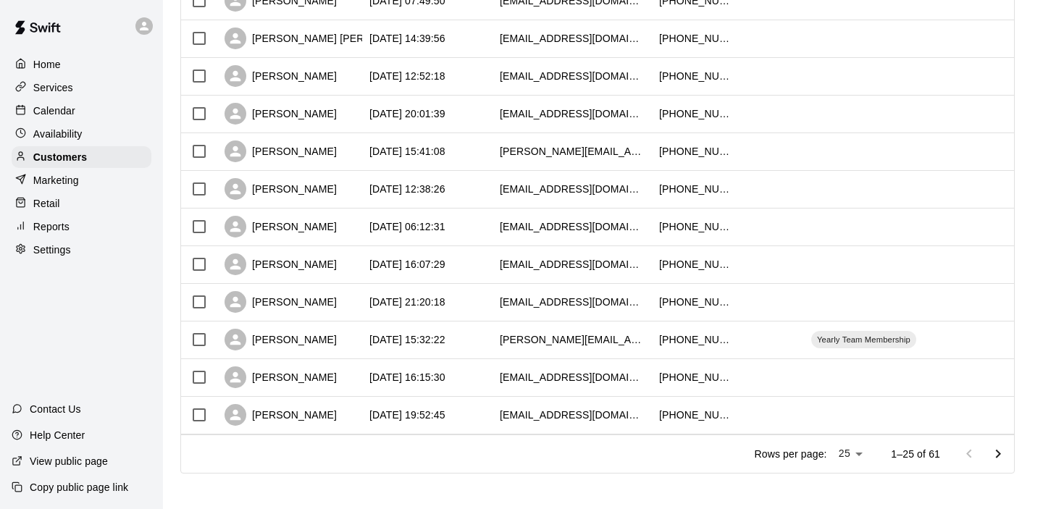
scroll to position [741, 0]
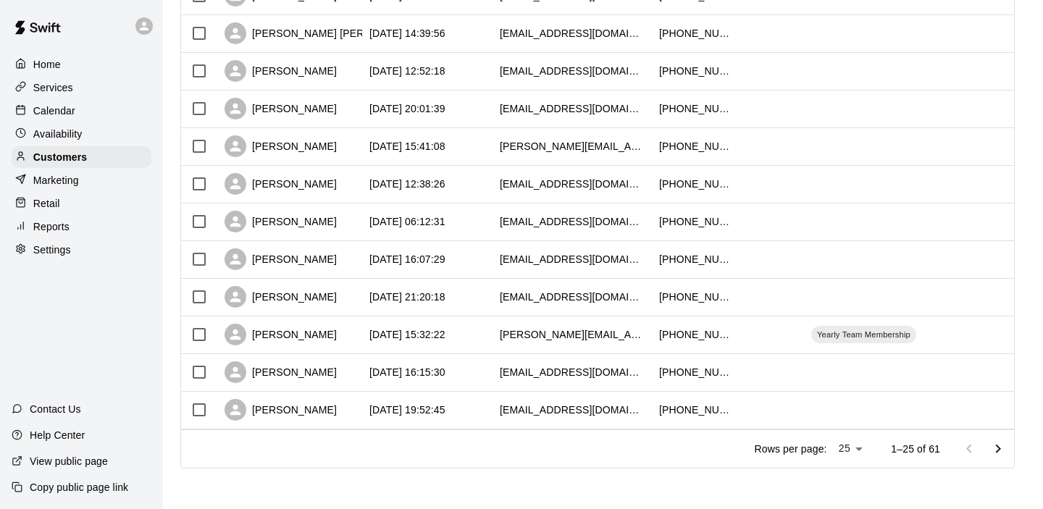
click at [1002, 447] on icon "Go to next page" at bounding box center [997, 448] width 17 height 17
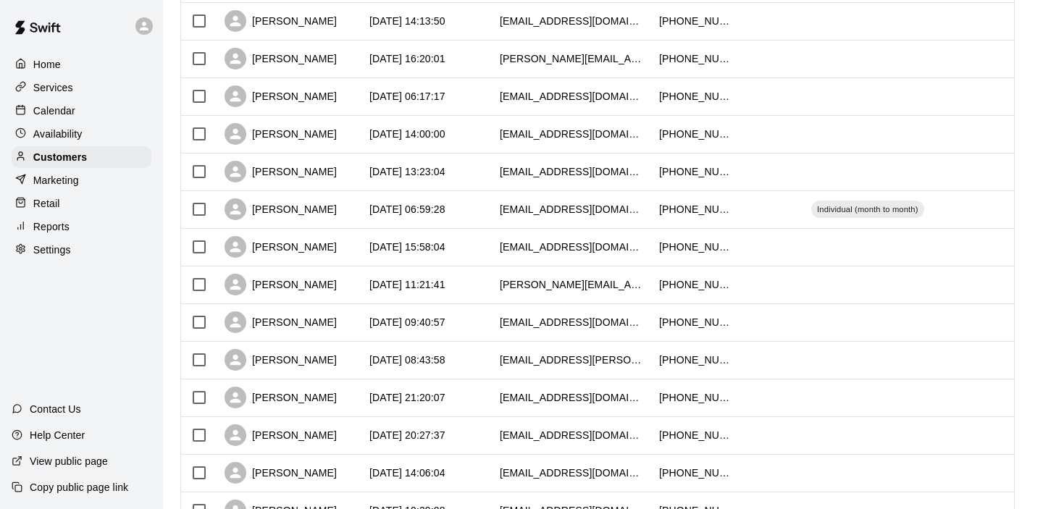
scroll to position [523, 0]
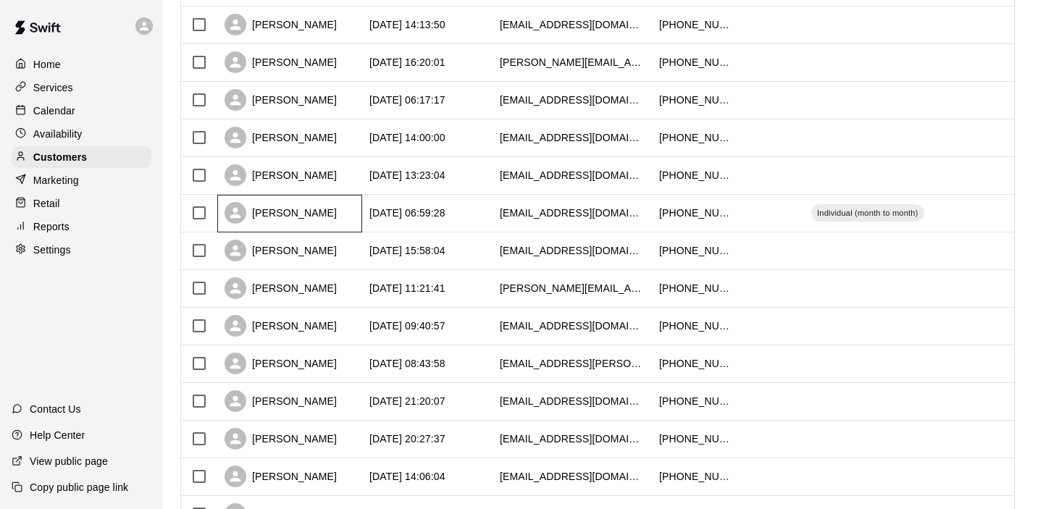
click at [314, 212] on div "Mike Sams" at bounding box center [289, 214] width 145 height 38
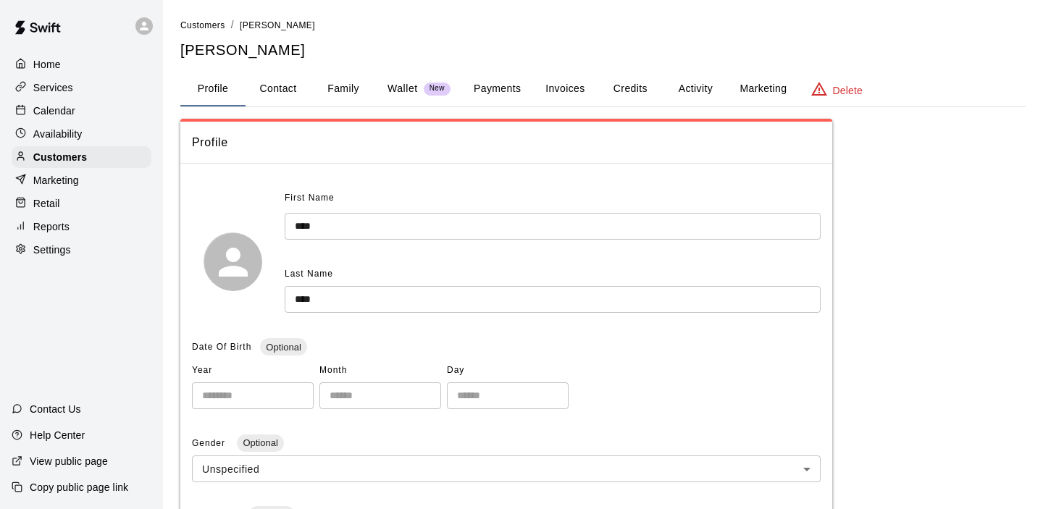
click at [631, 88] on button "Credits" at bounding box center [629, 89] width 65 height 35
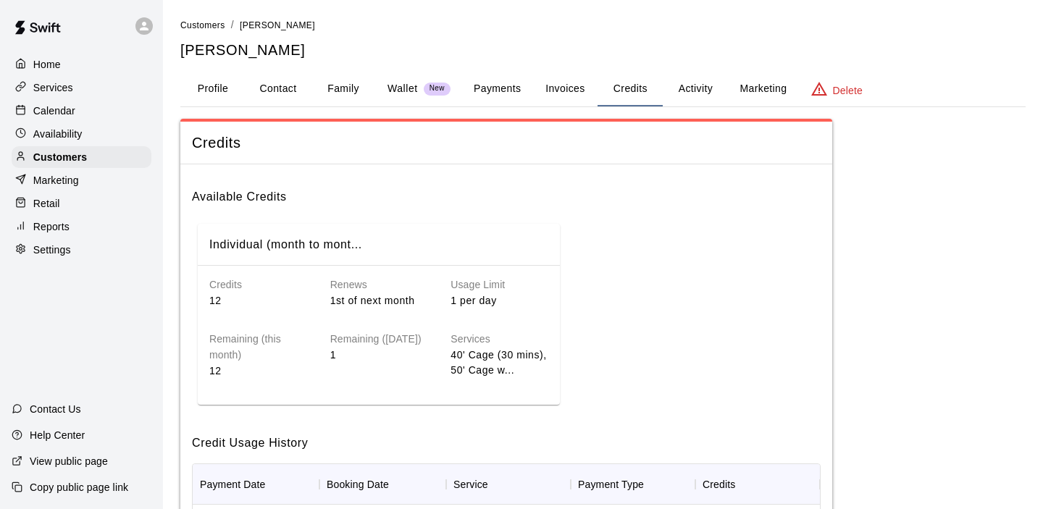
click at [676, 203] on h6 "Available Credits" at bounding box center [506, 191] width 628 height 30
click at [46, 64] on p "Home" at bounding box center [47, 64] width 28 height 14
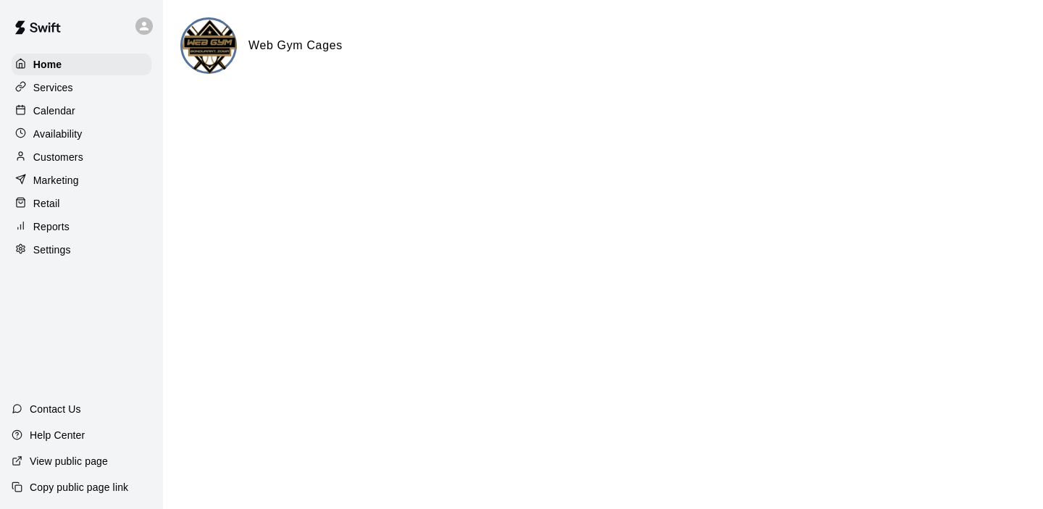
click at [52, 83] on p "Services" at bounding box center [53, 87] width 40 height 14
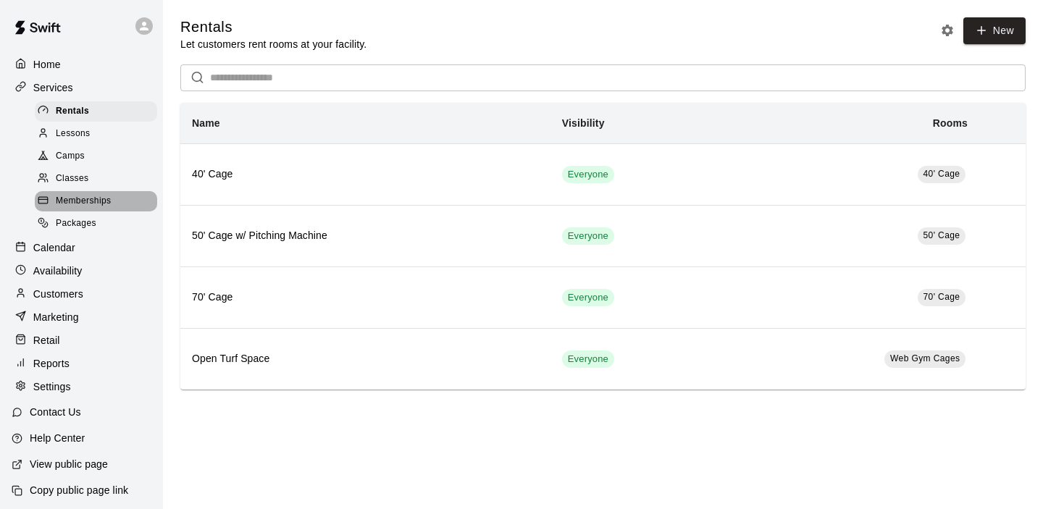
click at [70, 201] on span "Memberships" at bounding box center [83, 201] width 55 height 14
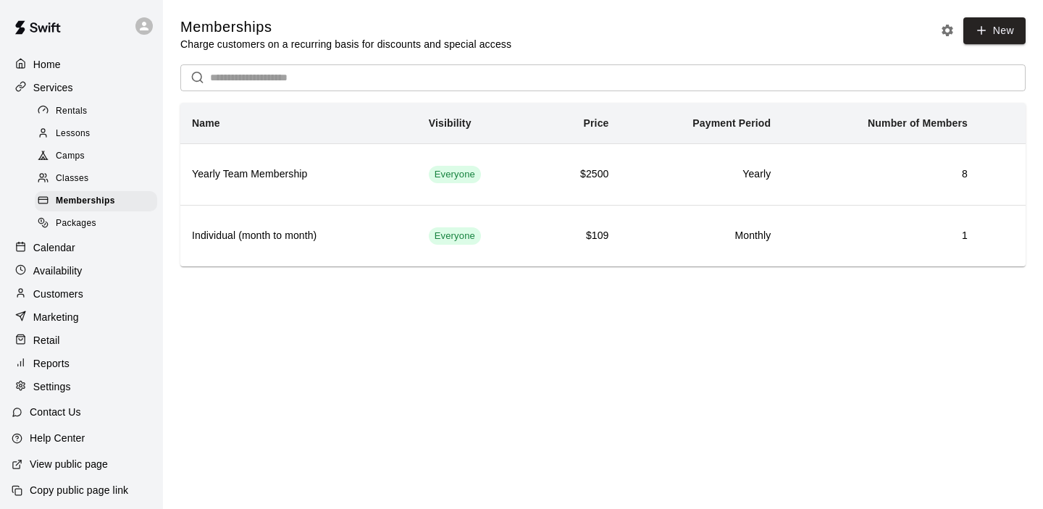
scroll to position [3, 0]
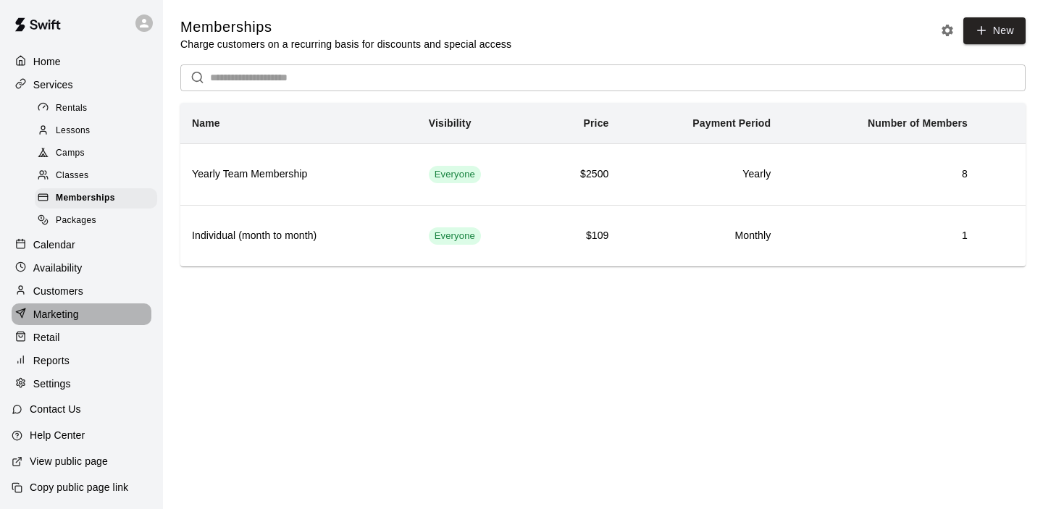
click at [61, 314] on p "Marketing" at bounding box center [56, 314] width 46 height 14
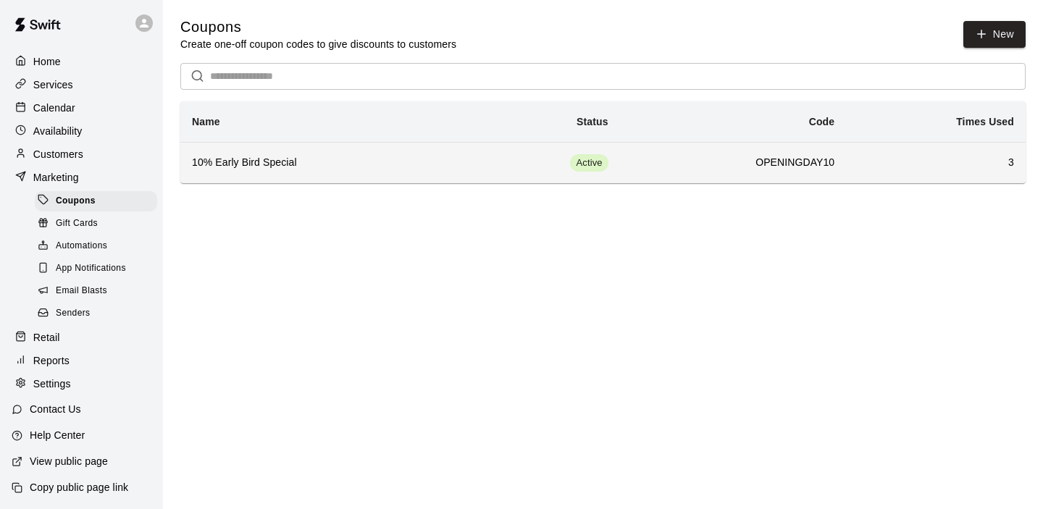
click at [406, 169] on h6 "10% Early Bird Special" at bounding box center [322, 163] width 260 height 16
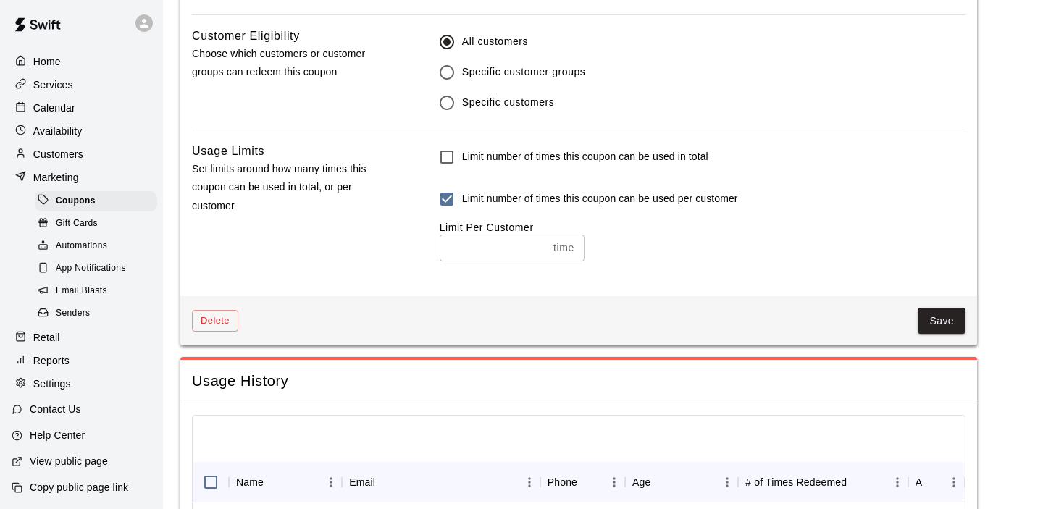
scroll to position [1128, 0]
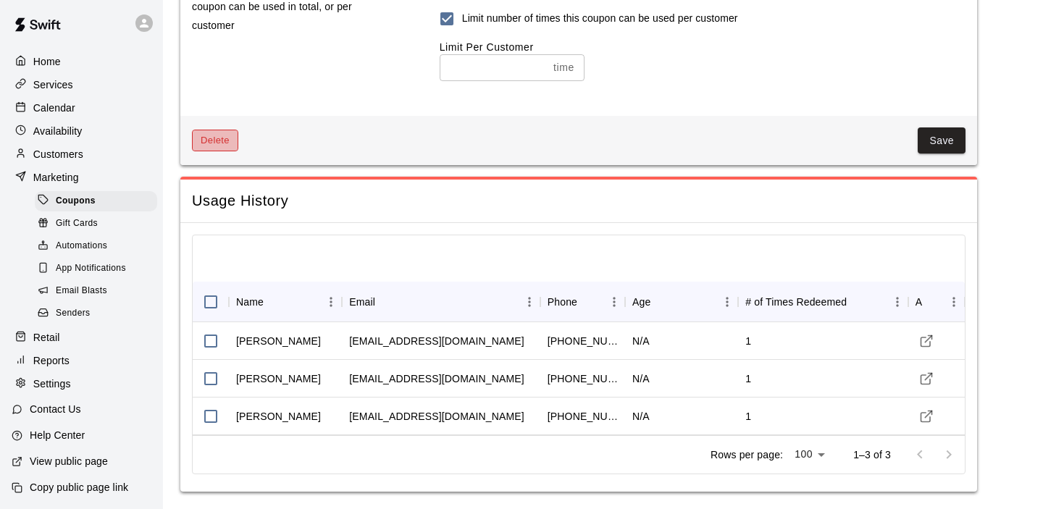
click at [221, 143] on button "Delete" at bounding box center [215, 141] width 46 height 22
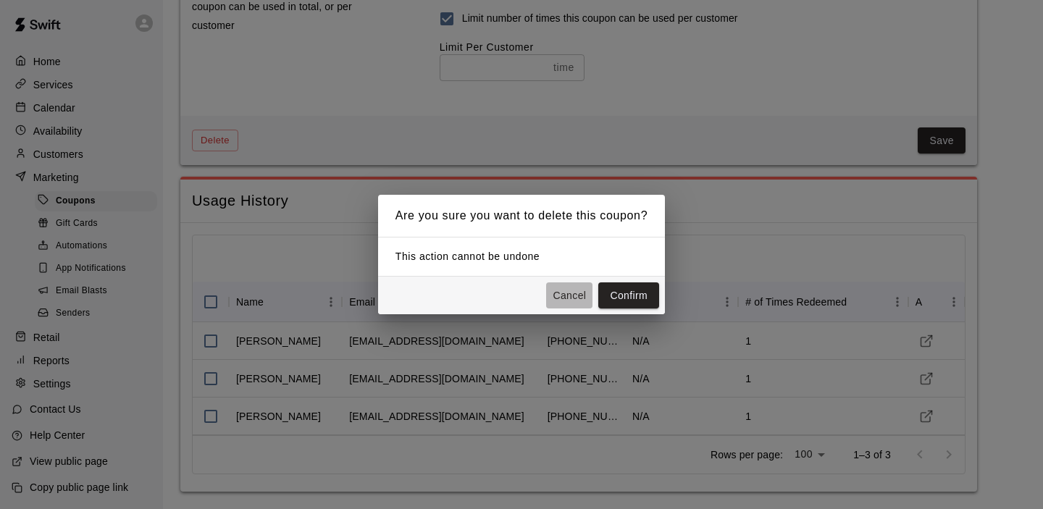
click at [570, 298] on button "Cancel" at bounding box center [569, 295] width 46 height 27
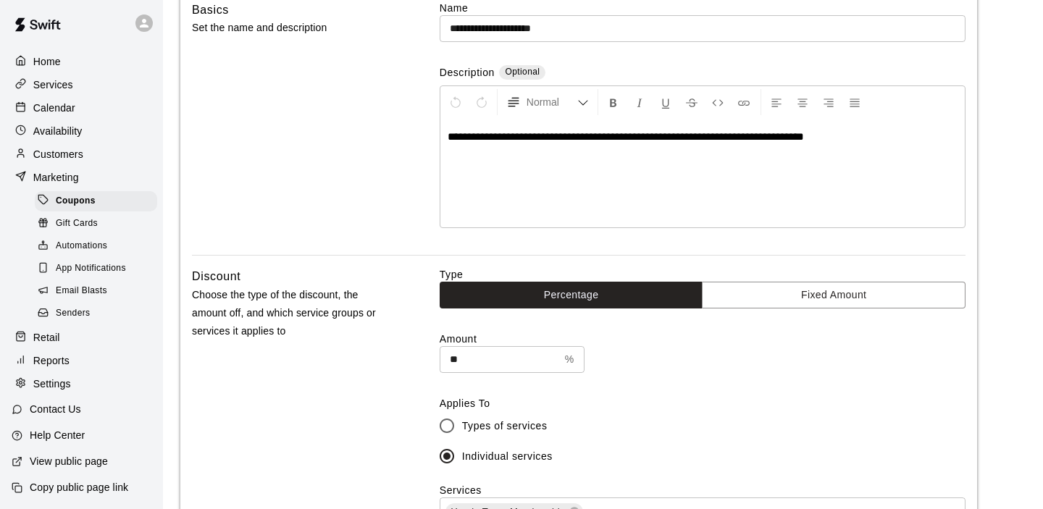
scroll to position [0, 0]
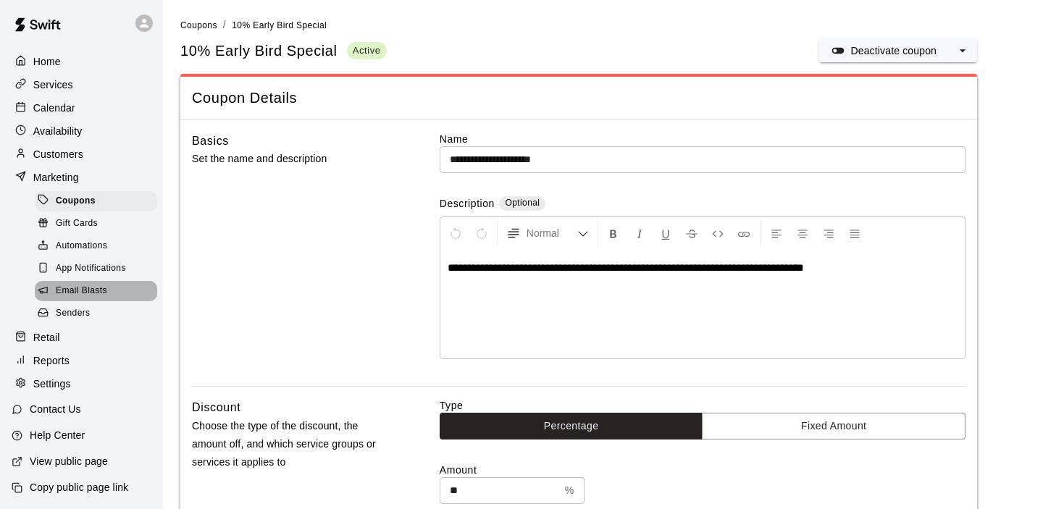
click at [79, 299] on div "Email Blasts" at bounding box center [96, 291] width 122 height 20
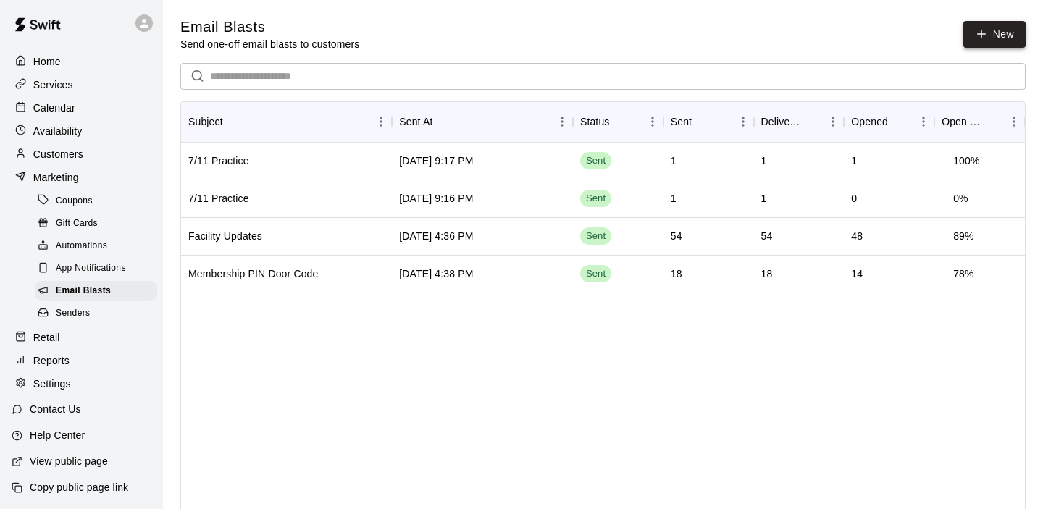
click at [990, 36] on link "New" at bounding box center [994, 34] width 62 height 27
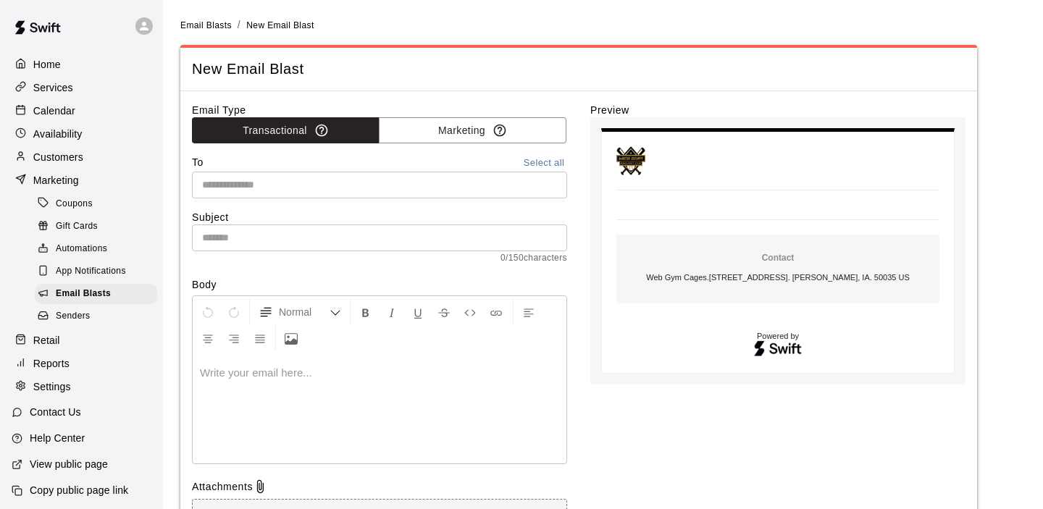
click at [546, 164] on button "Select all" at bounding box center [544, 163] width 46 height 17
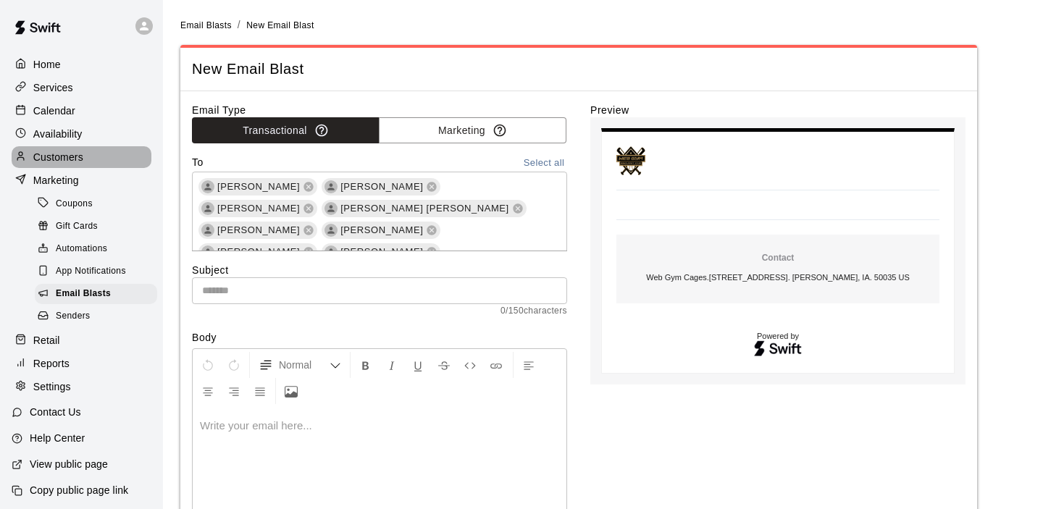
click at [58, 157] on p "Customers" at bounding box center [58, 157] width 50 height 14
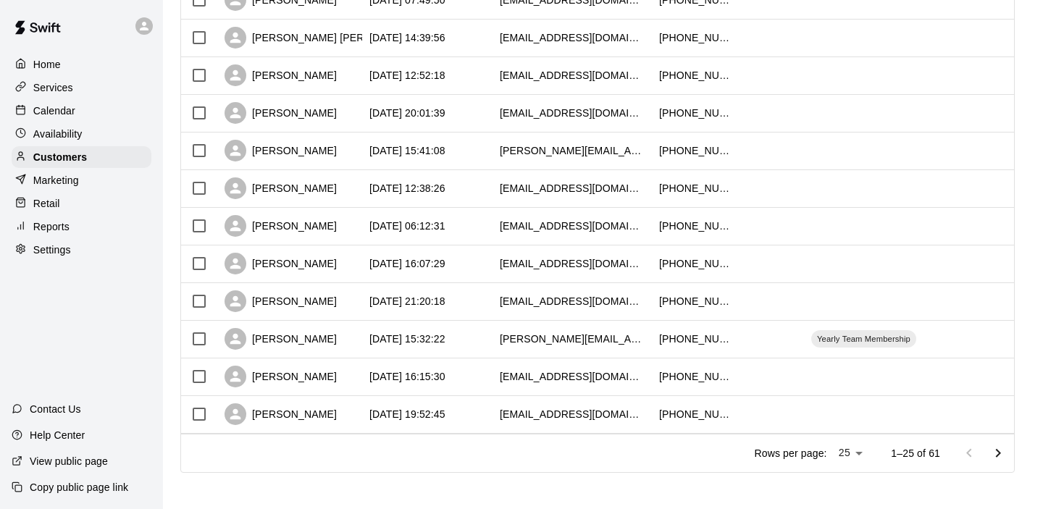
scroll to position [741, 0]
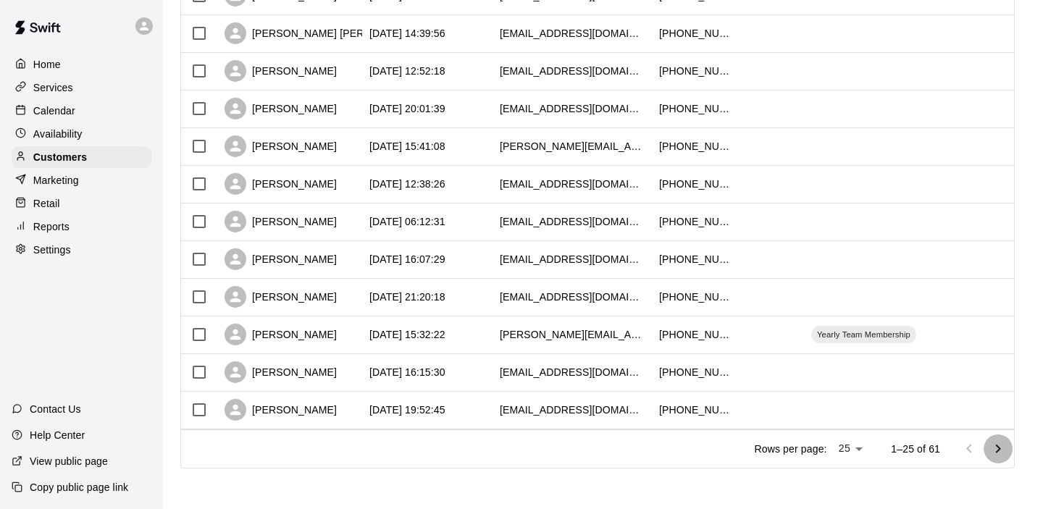
click at [993, 449] on icon "Go to next page" at bounding box center [997, 448] width 17 height 17
click at [995, 453] on icon "Go to next page" at bounding box center [997, 448] width 17 height 17
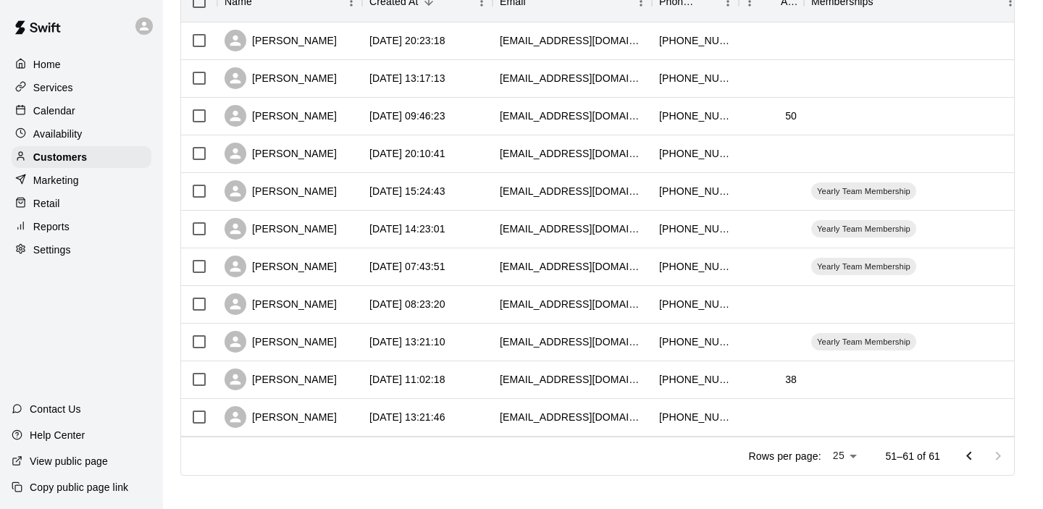
scroll to position [207, 0]
click at [972, 455] on icon "Go to previous page" at bounding box center [968, 455] width 17 height 17
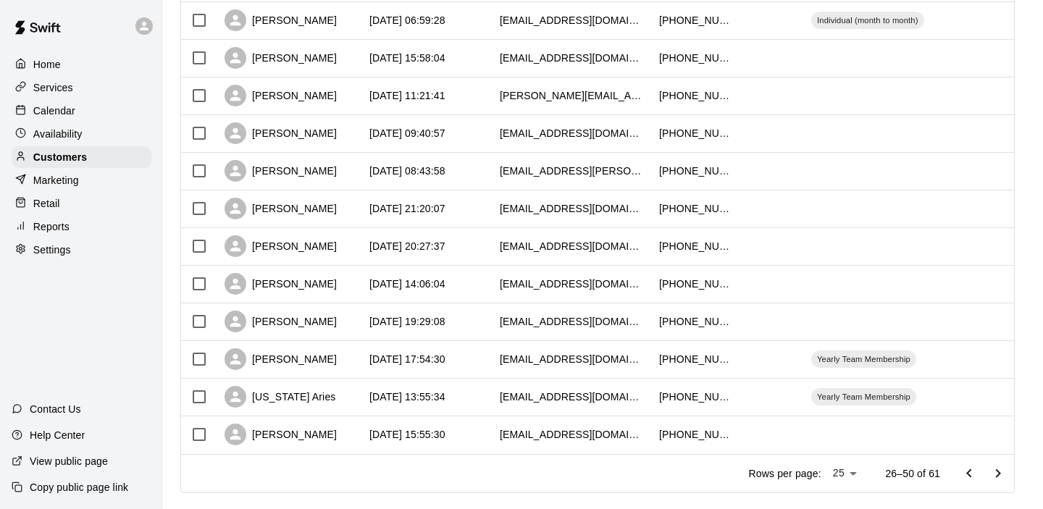
scroll to position [741, 0]
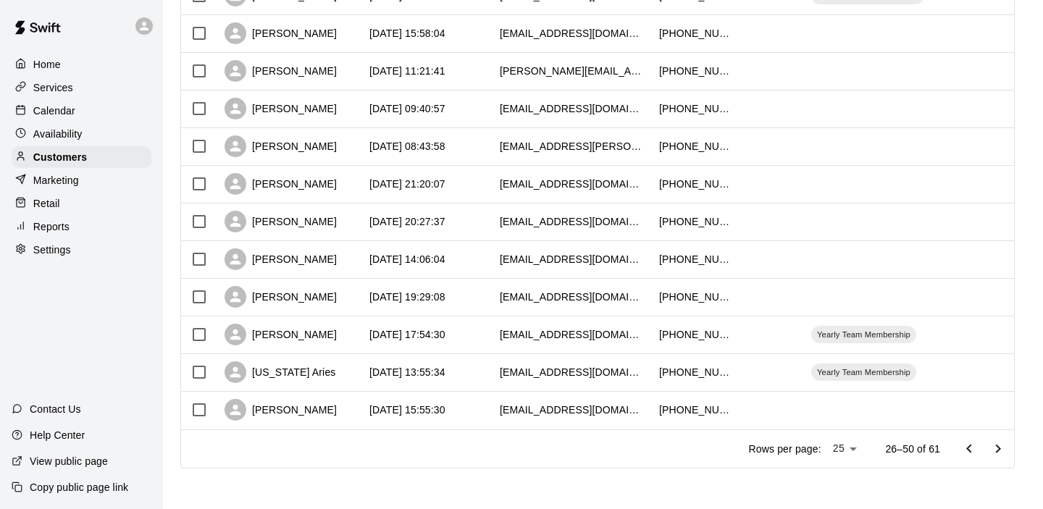
click at [996, 450] on icon "Go to next page" at bounding box center [997, 448] width 17 height 17
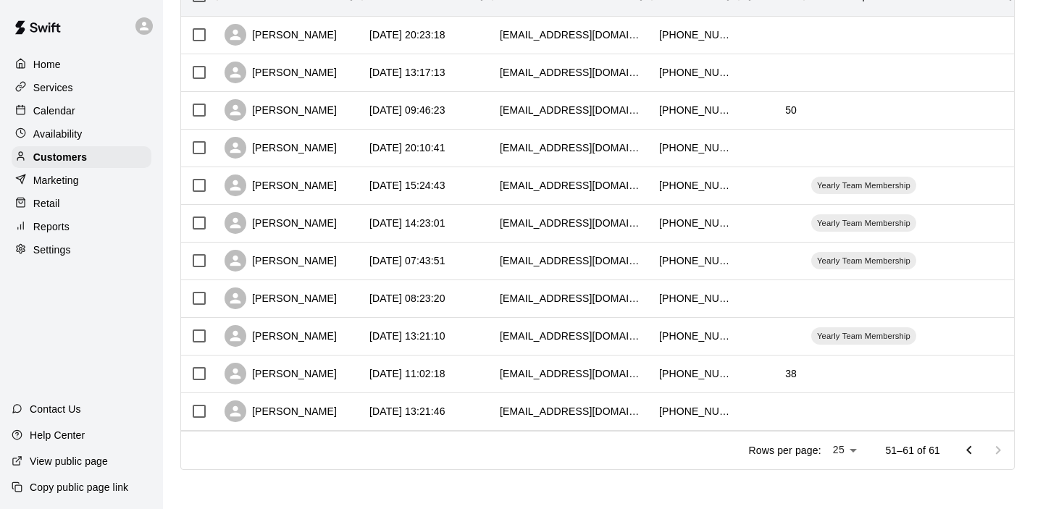
scroll to position [214, 0]
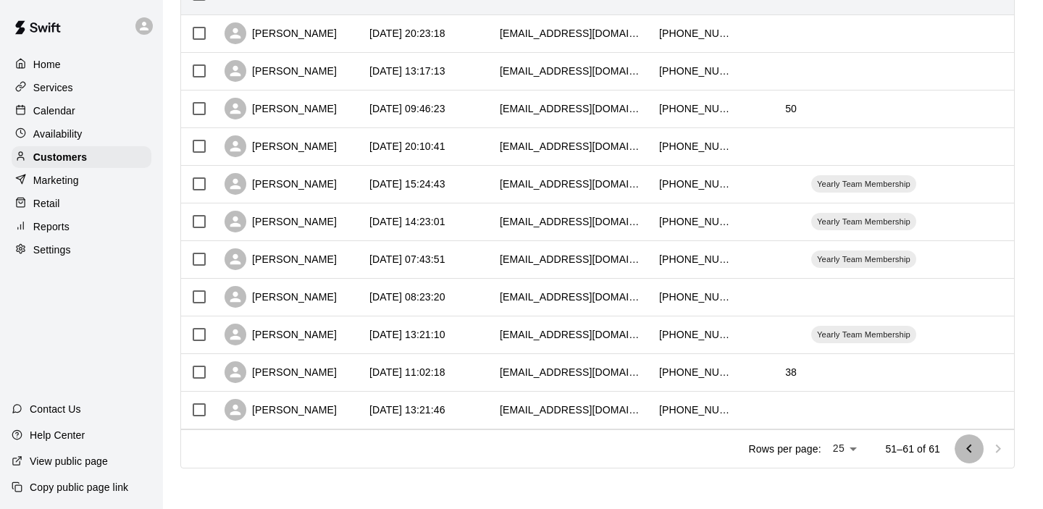
click at [973, 458] on button "Go to previous page" at bounding box center [968, 448] width 29 height 29
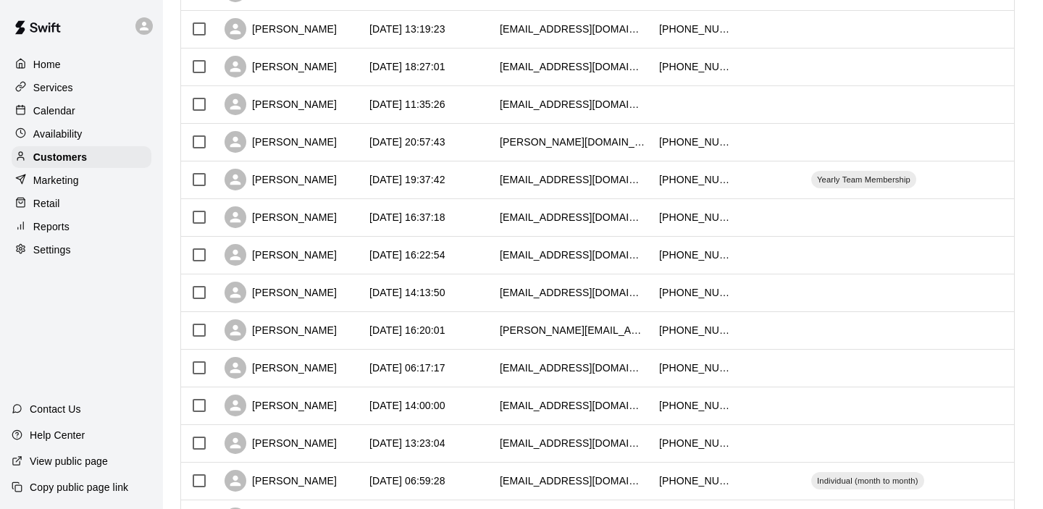
scroll to position [741, 0]
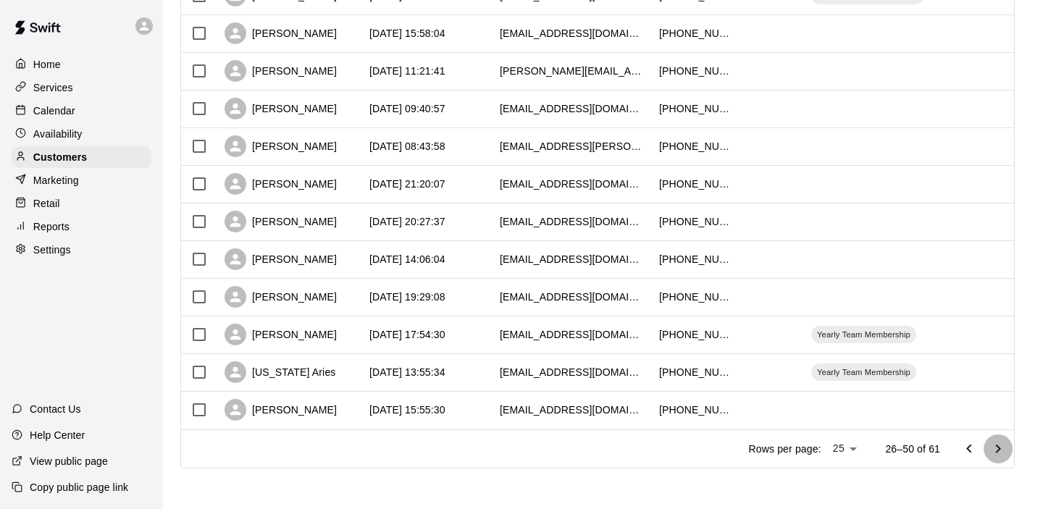
click at [1002, 448] on icon "Go to next page" at bounding box center [997, 448] width 17 height 17
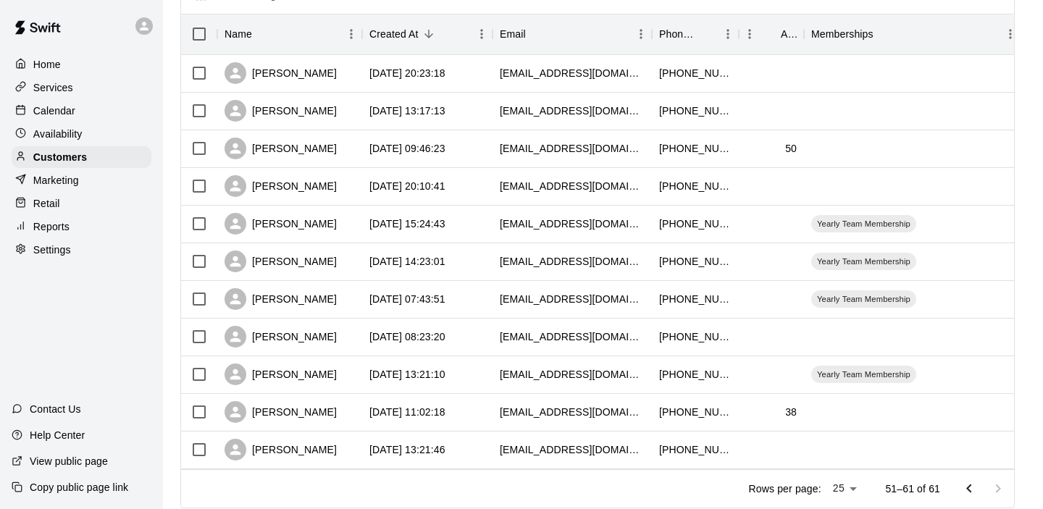
scroll to position [185, 0]
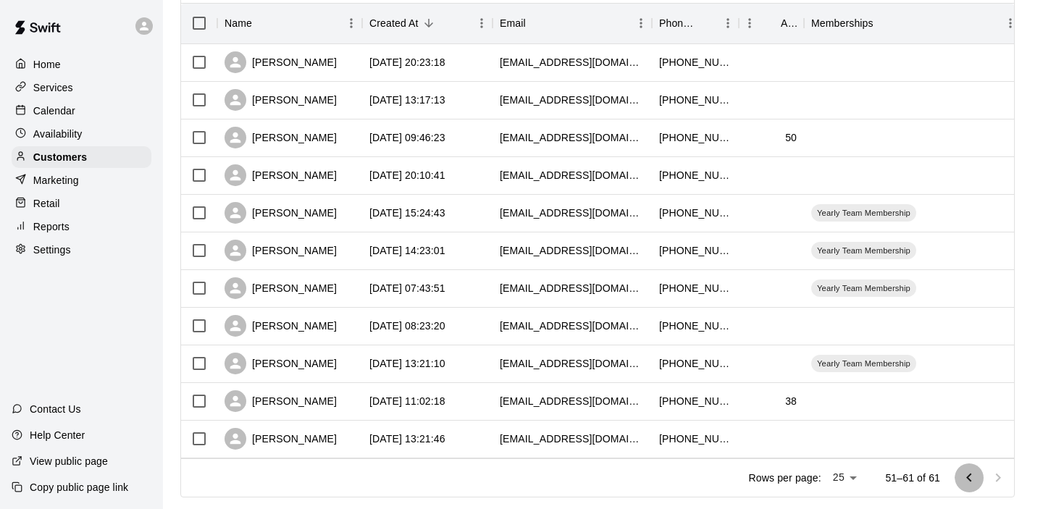
click at [968, 476] on icon "Go to previous page" at bounding box center [968, 477] width 5 height 9
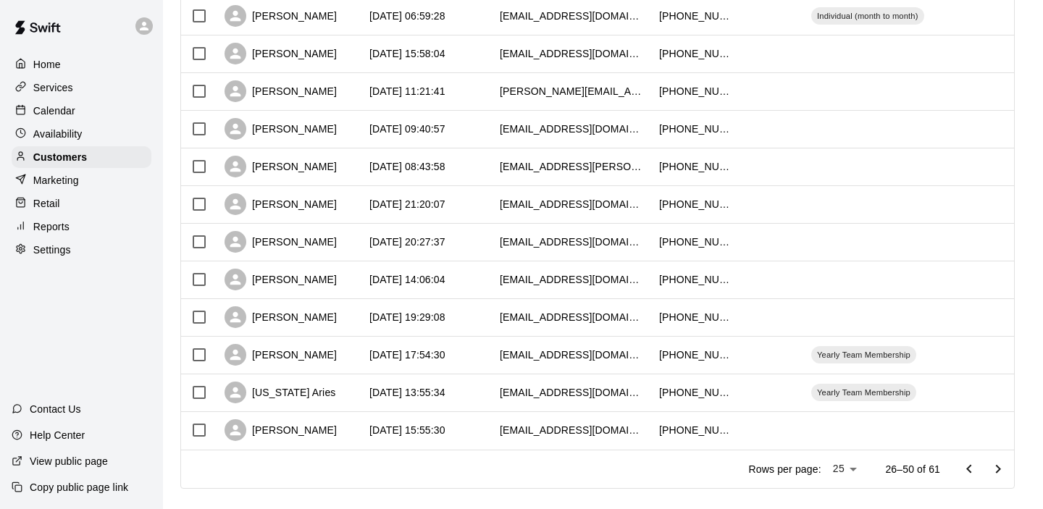
scroll to position [725, 0]
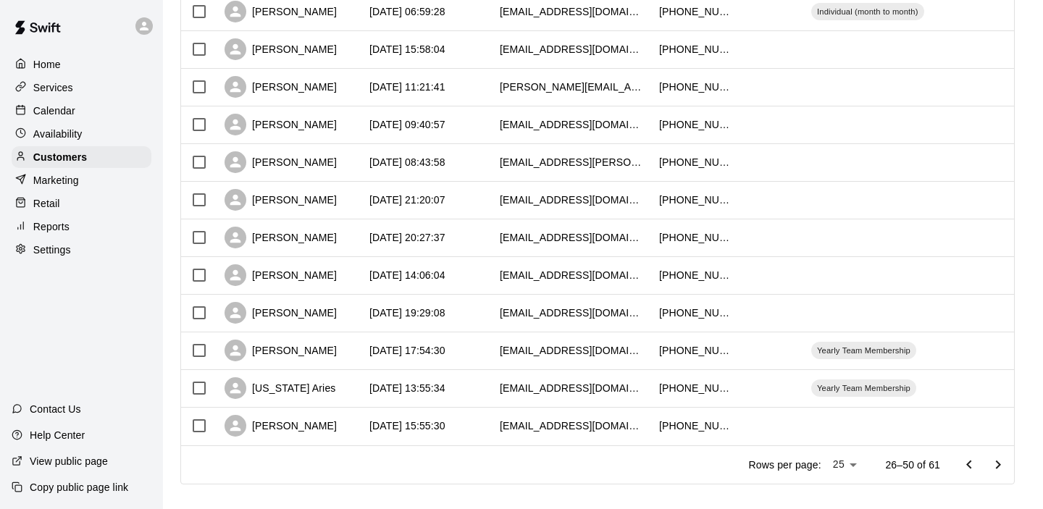
click at [67, 183] on p "Marketing" at bounding box center [56, 180] width 46 height 14
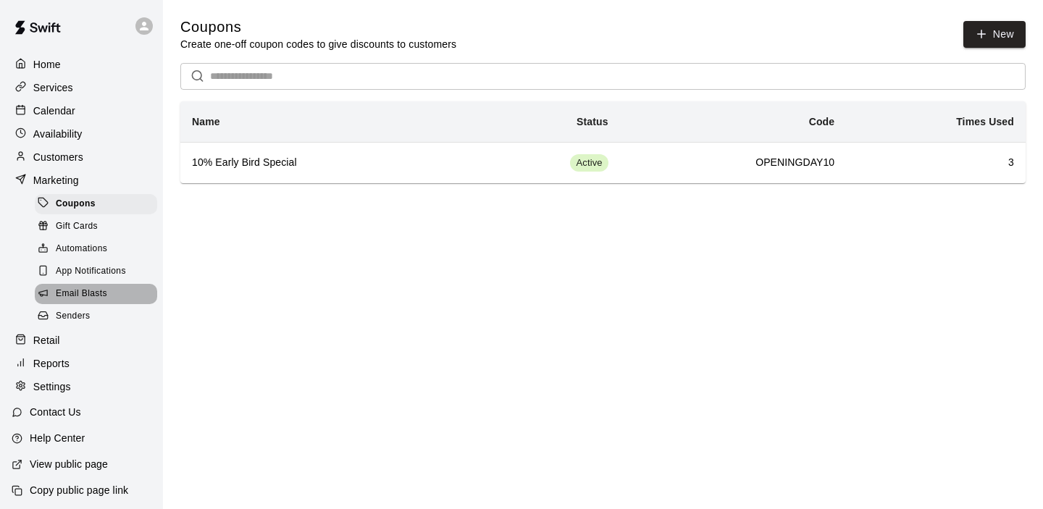
click at [88, 298] on span "Email Blasts" at bounding box center [81, 294] width 51 height 14
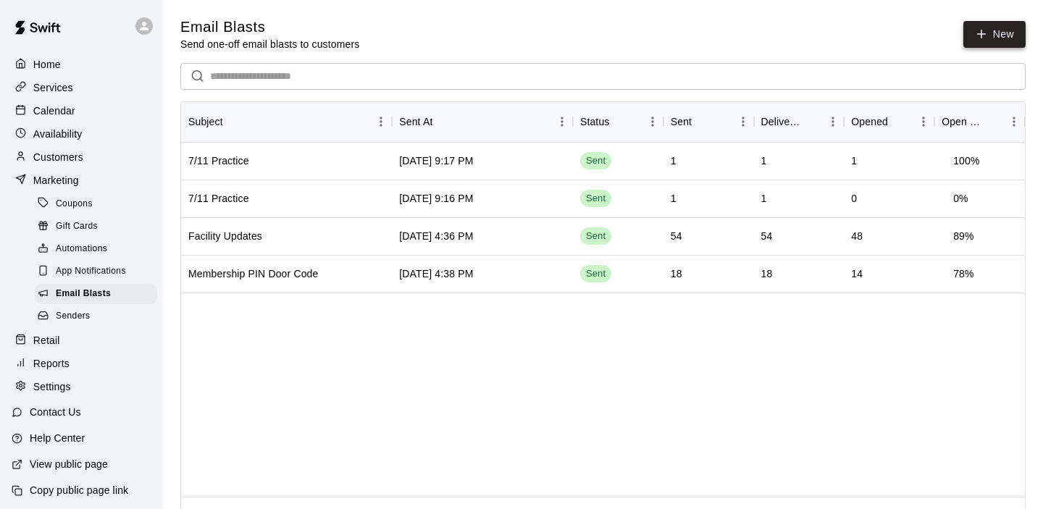
click at [1008, 30] on link "New" at bounding box center [994, 34] width 62 height 27
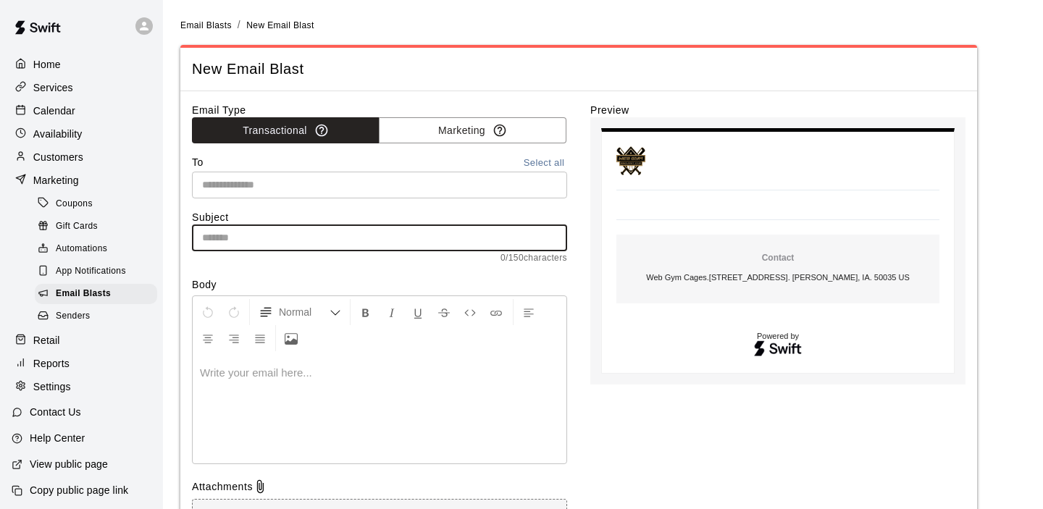
click at [244, 232] on input "text" at bounding box center [379, 237] width 375 height 27
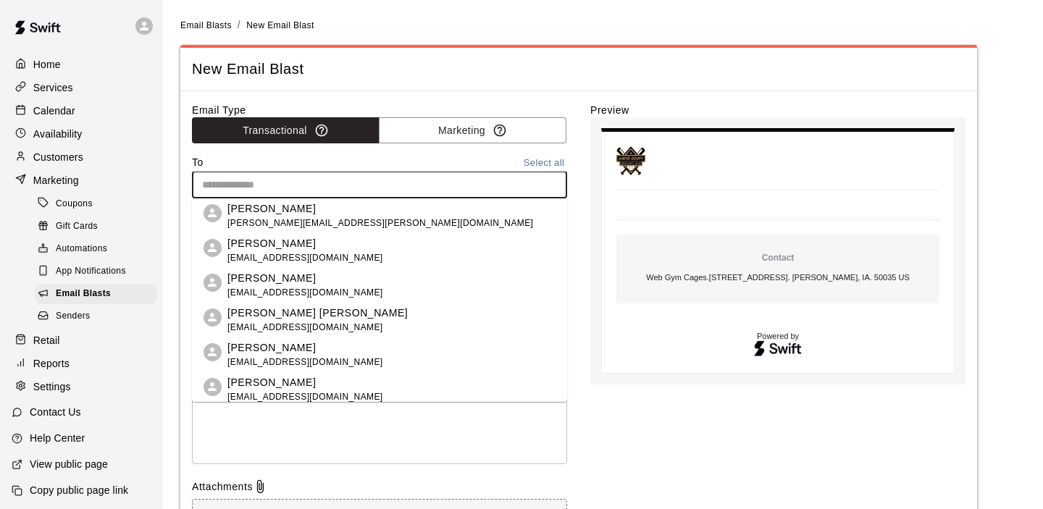
click at [247, 176] on input "text" at bounding box center [378, 185] width 364 height 18
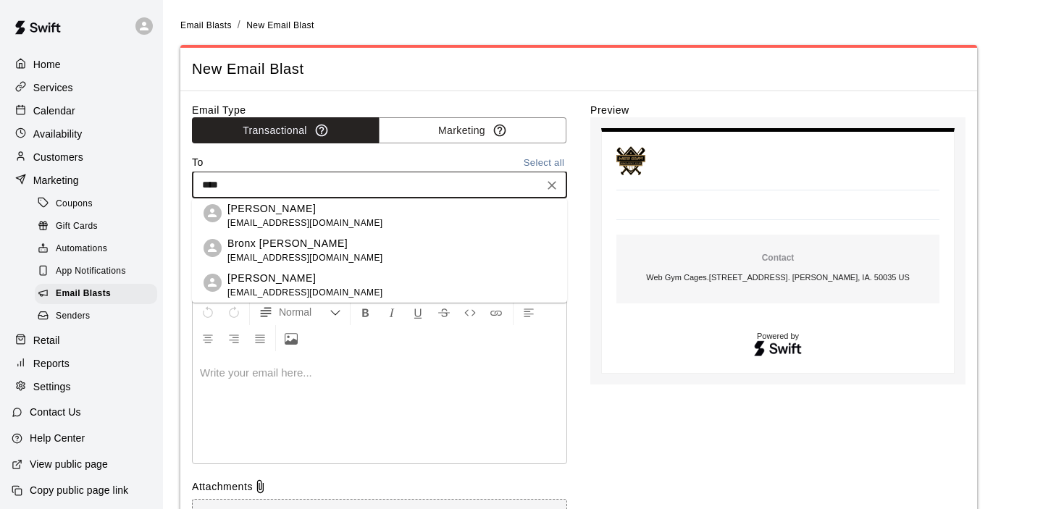
type input "*****"
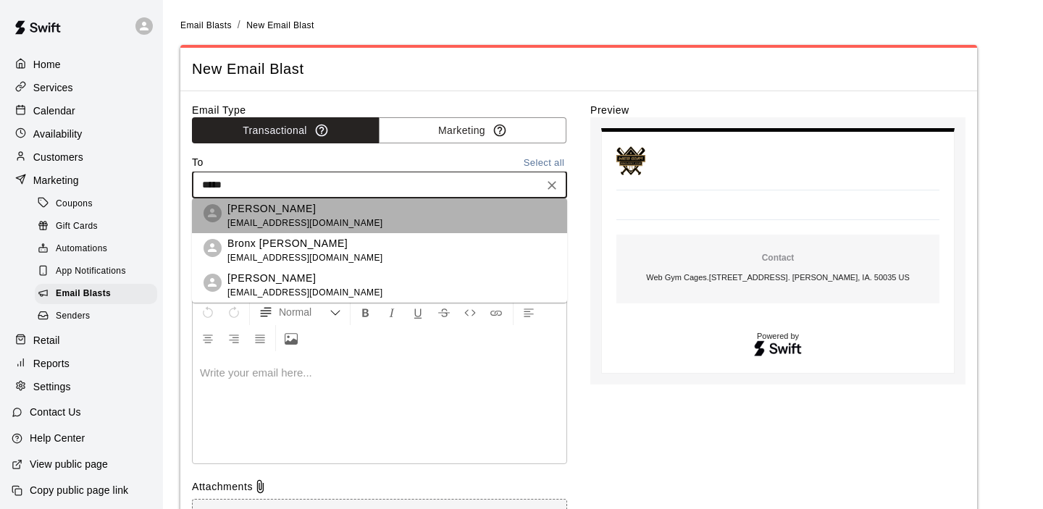
click at [309, 214] on p "[PERSON_NAME]" at bounding box center [305, 208] width 156 height 15
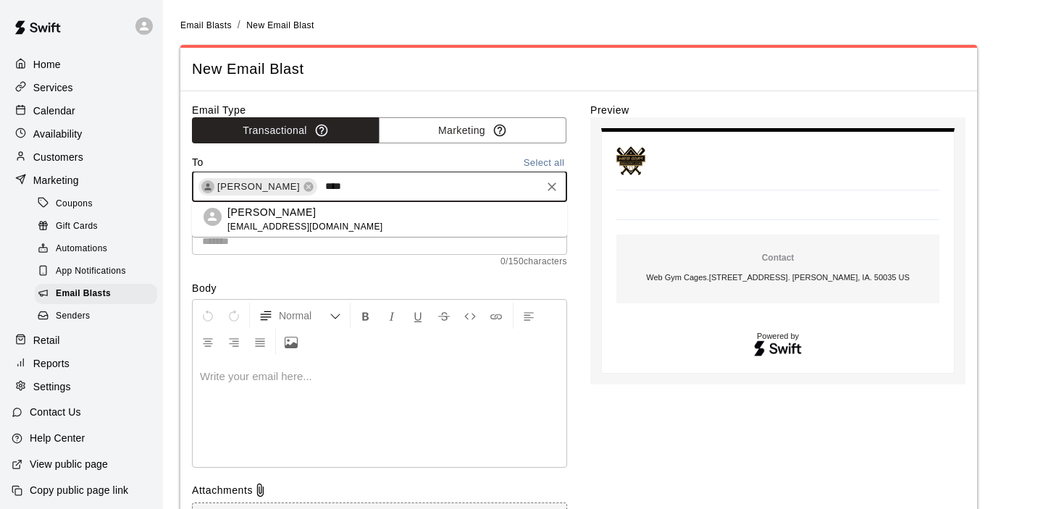
type input "*****"
click at [272, 218] on p "[PERSON_NAME]" at bounding box center [305, 212] width 156 height 15
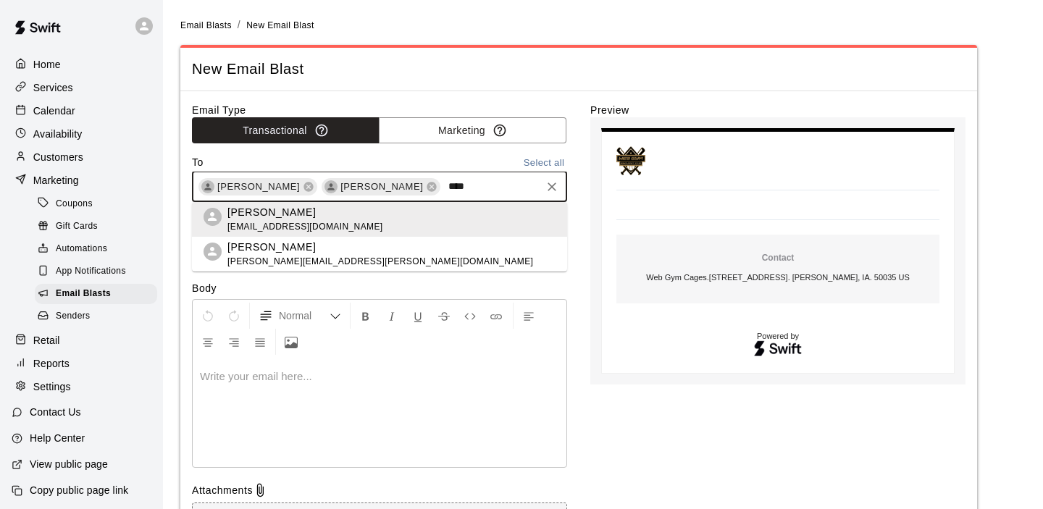
type input "*****"
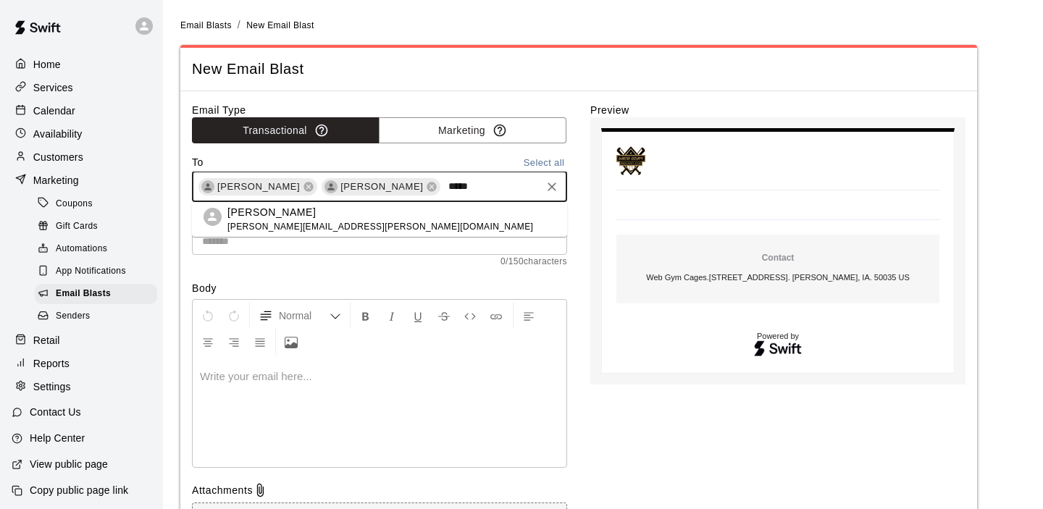
click at [265, 222] on span "[PERSON_NAME][EMAIL_ADDRESS][PERSON_NAME][DOMAIN_NAME]" at bounding box center [380, 227] width 306 height 14
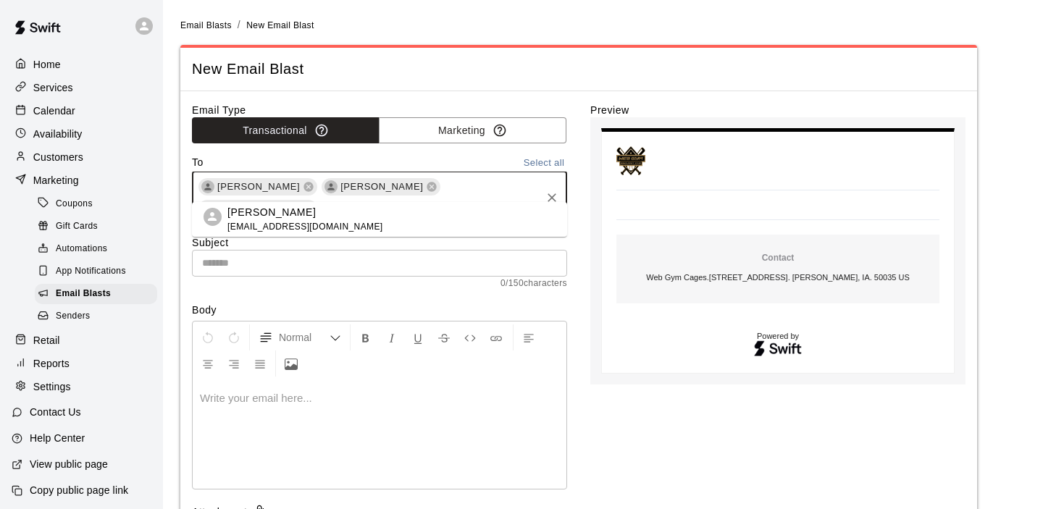
type input "*****"
click at [250, 220] on span "[EMAIL_ADDRESS][DOMAIN_NAME]" at bounding box center [305, 227] width 156 height 14
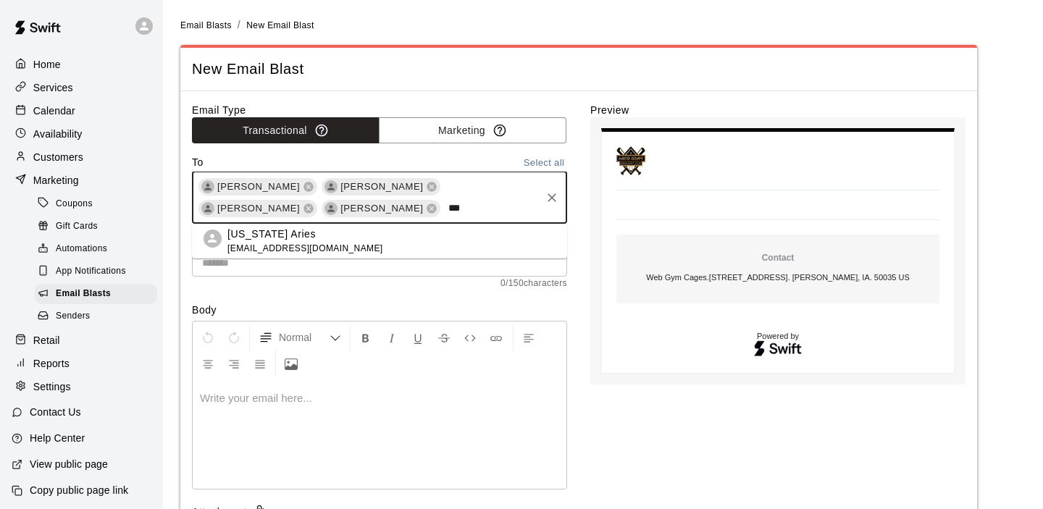
type input "****"
click at [245, 243] on span "[EMAIL_ADDRESS][DOMAIN_NAME]" at bounding box center [305, 249] width 156 height 14
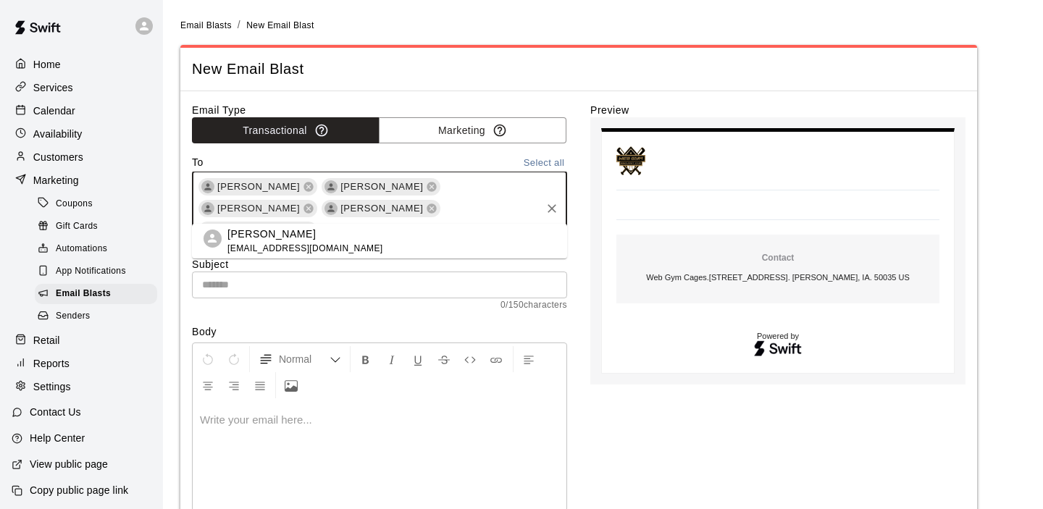
type input "*****"
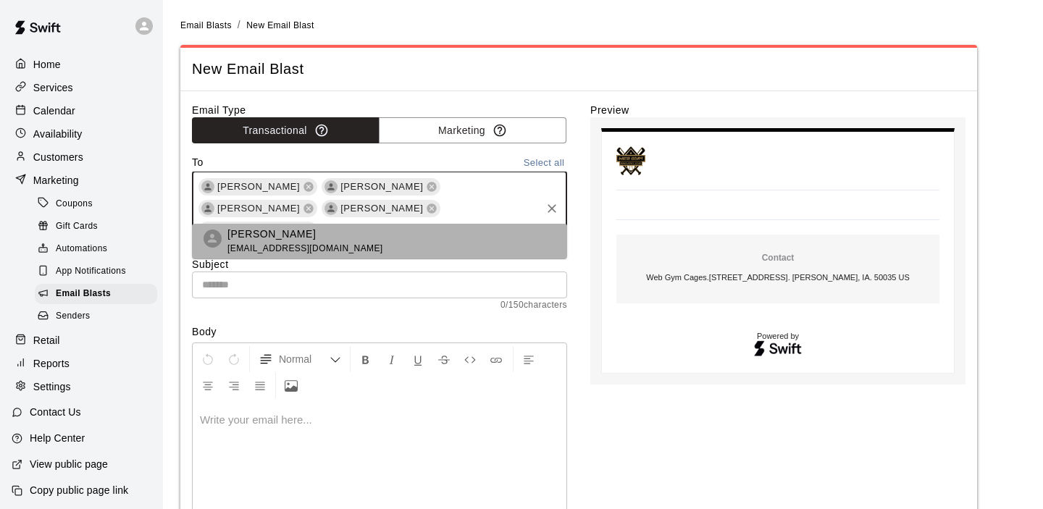
click at [258, 246] on span "[EMAIL_ADDRESS][DOMAIN_NAME]" at bounding box center [305, 249] width 156 height 14
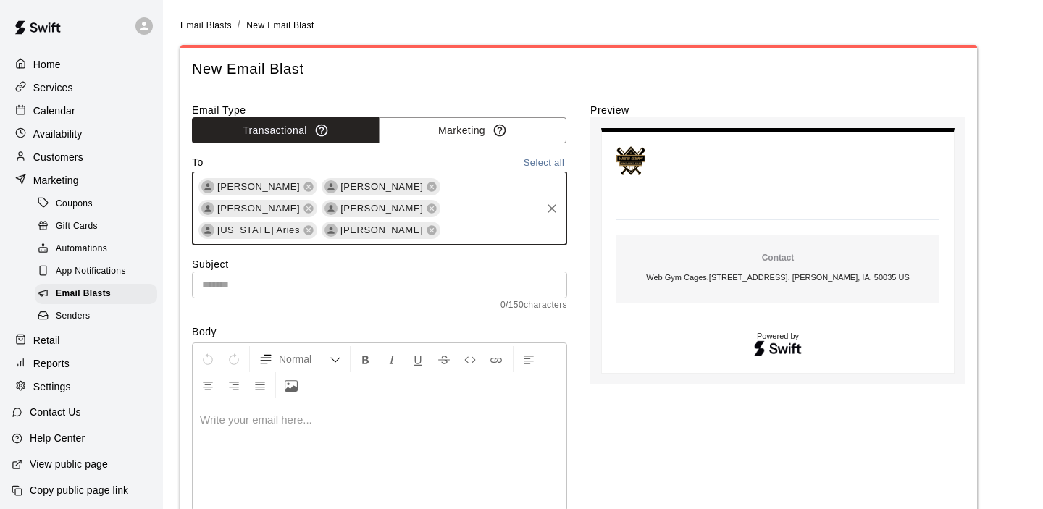
type input "*"
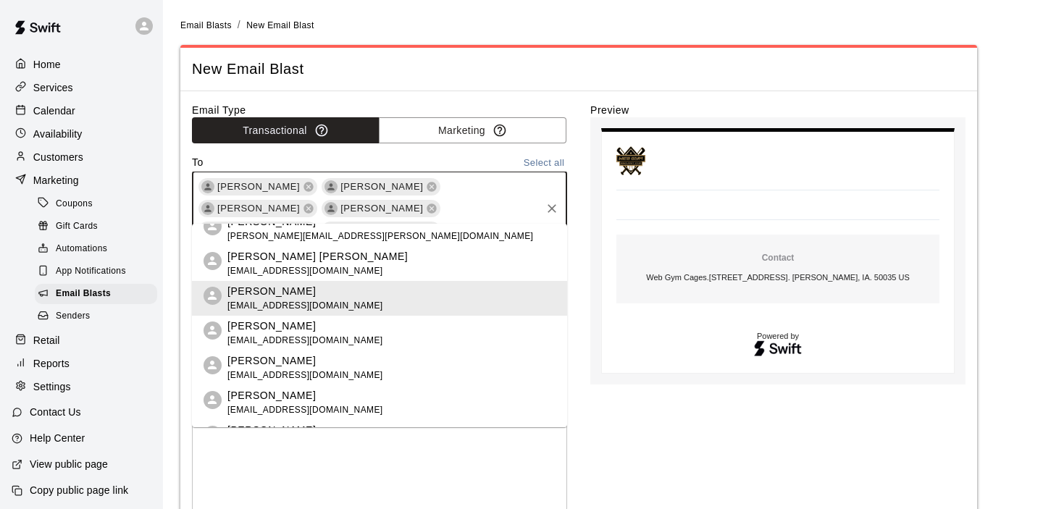
scroll to position [19, 0]
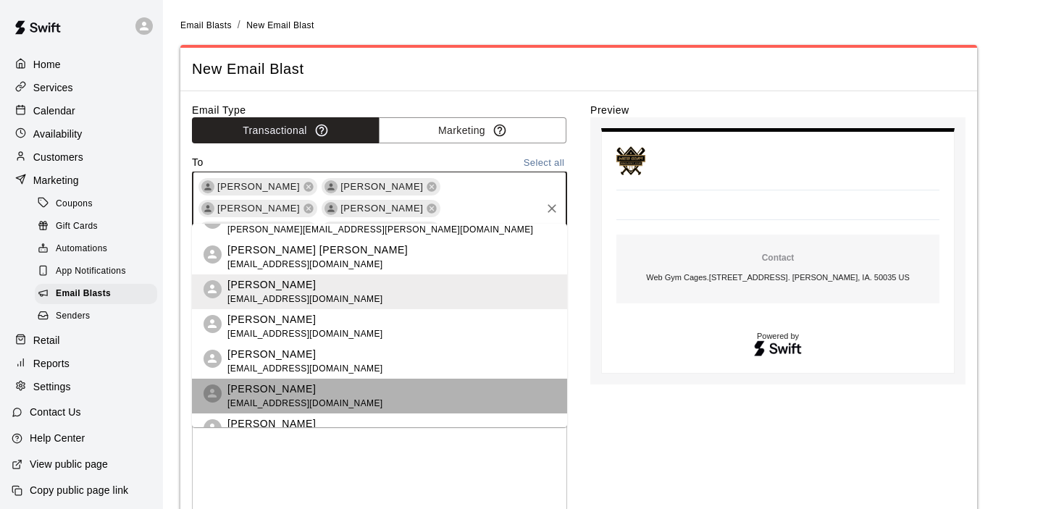
click at [274, 395] on p "[PERSON_NAME]" at bounding box center [305, 389] width 156 height 15
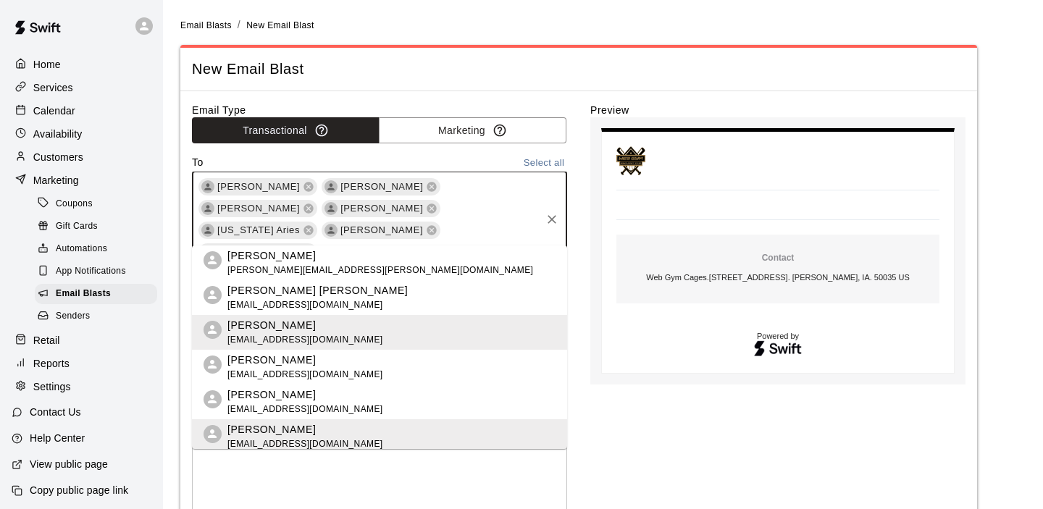
type input "***"
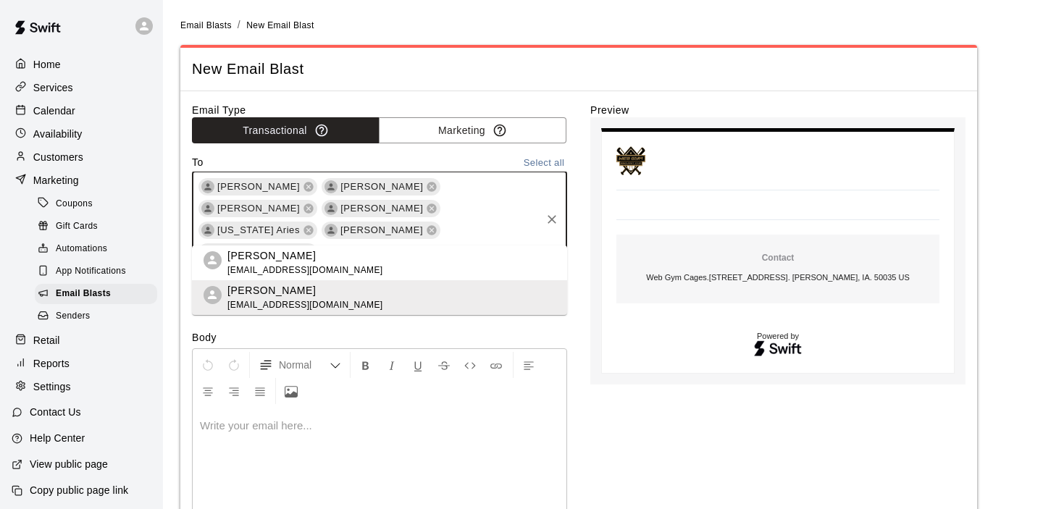
click at [302, 268] on span "[EMAIL_ADDRESS][DOMAIN_NAME]" at bounding box center [305, 271] width 156 height 14
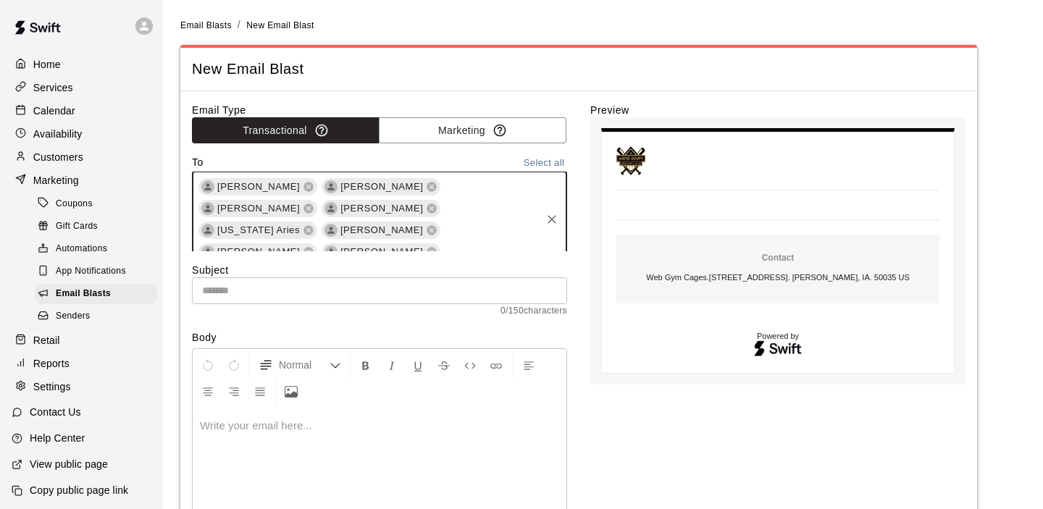
click at [293, 287] on input "text" at bounding box center [379, 290] width 375 height 27
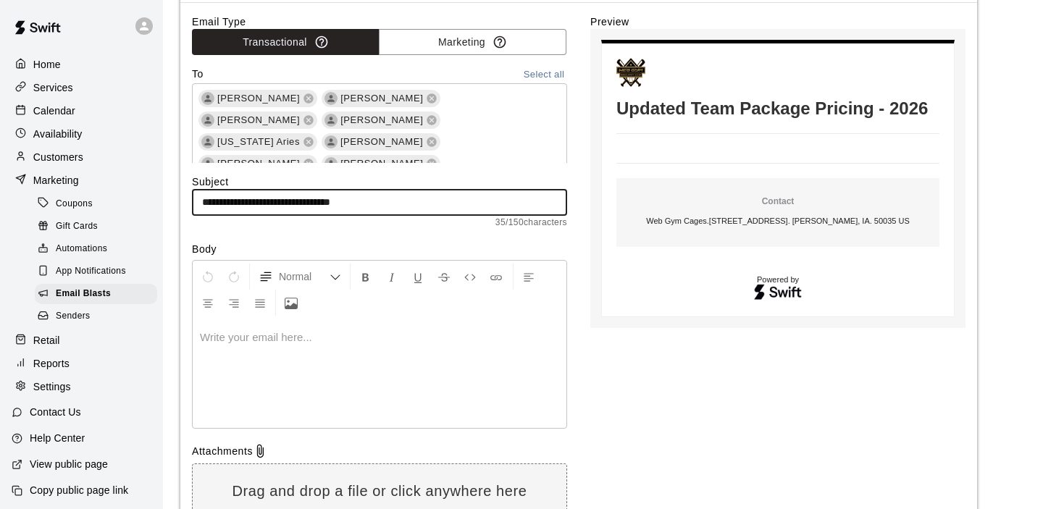
scroll to position [194, 0]
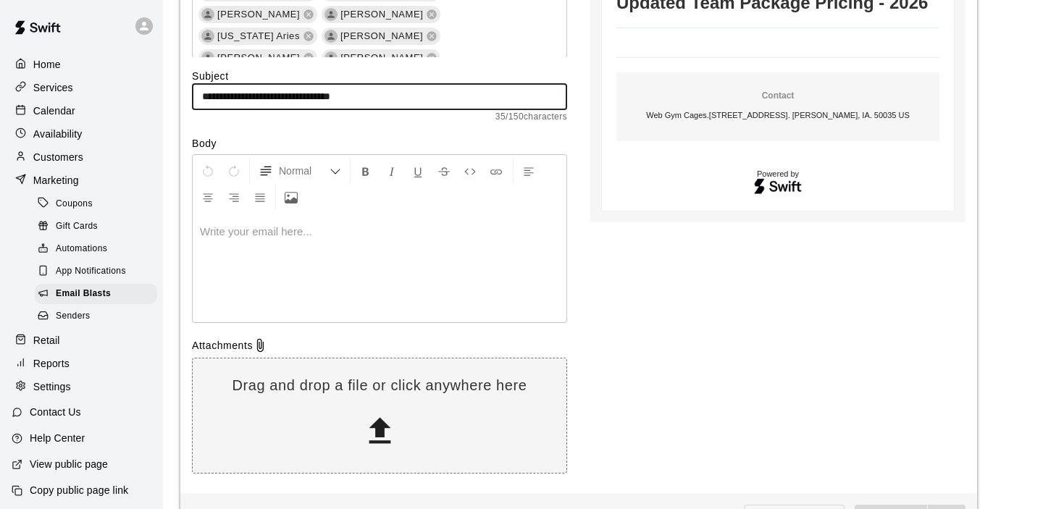
type input "**********"
click at [291, 244] on div at bounding box center [380, 268] width 374 height 109
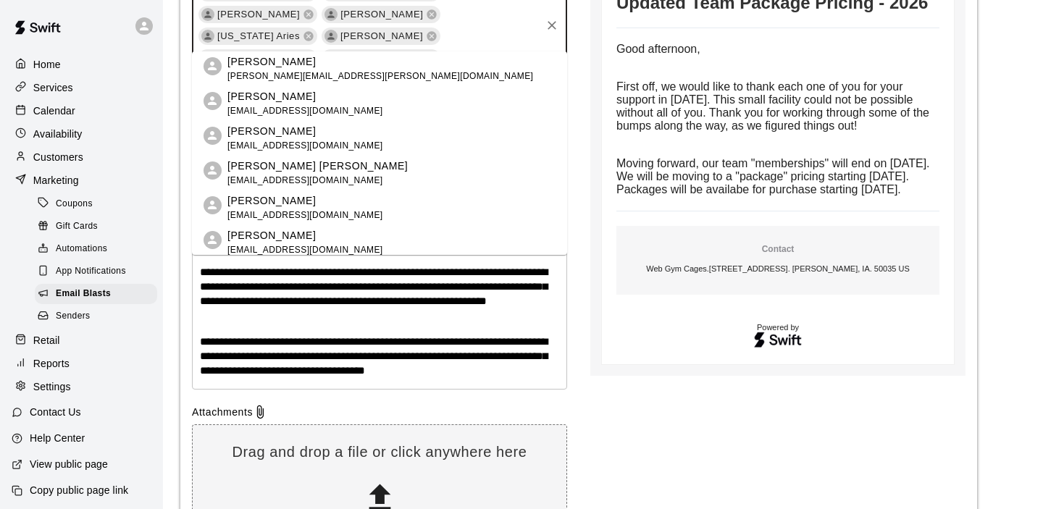
click at [442, 49] on input "text" at bounding box center [490, 58] width 96 height 18
click at [585, 247] on div "**********" at bounding box center [578, 228] width 773 height 639
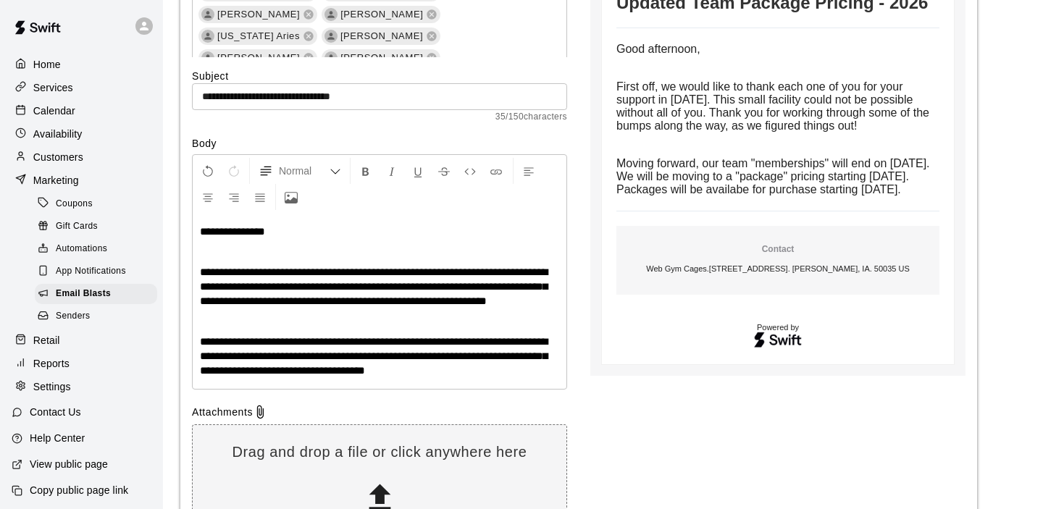
click at [513, 378] on p "**********" at bounding box center [379, 355] width 359 height 43
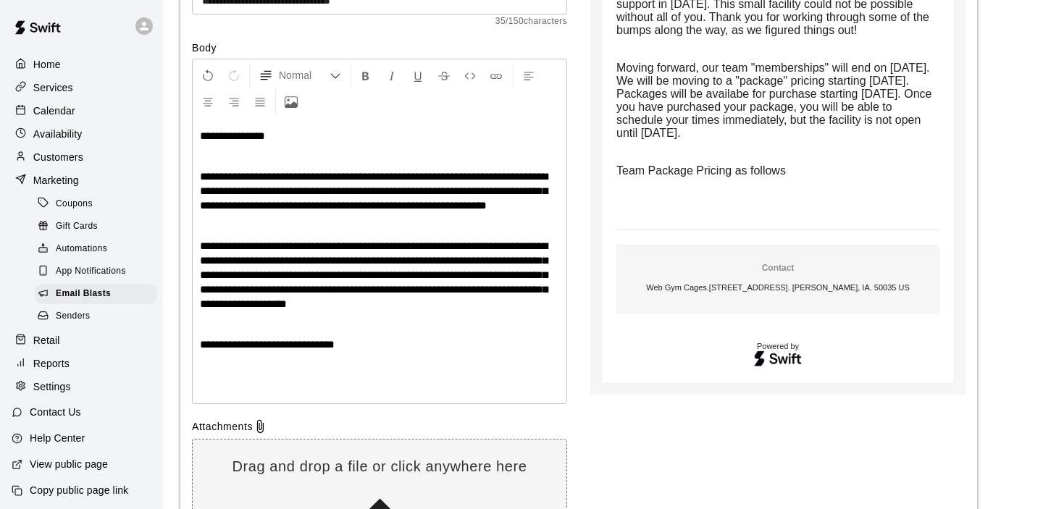
scroll to position [293, 0]
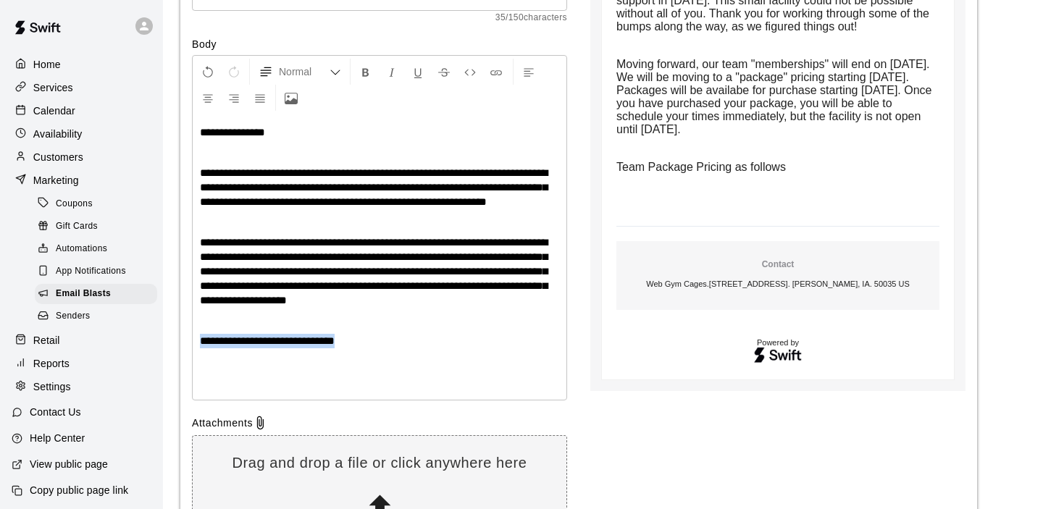
drag, startPoint x: 369, startPoint y: 353, endPoint x: 199, endPoint y: 355, distance: 170.2
click at [199, 355] on div "**********" at bounding box center [380, 256] width 374 height 285
click at [417, 66] on icon "Format Underline" at bounding box center [417, 72] width 13 height 13
click at [377, 348] on p "**********" at bounding box center [379, 341] width 359 height 14
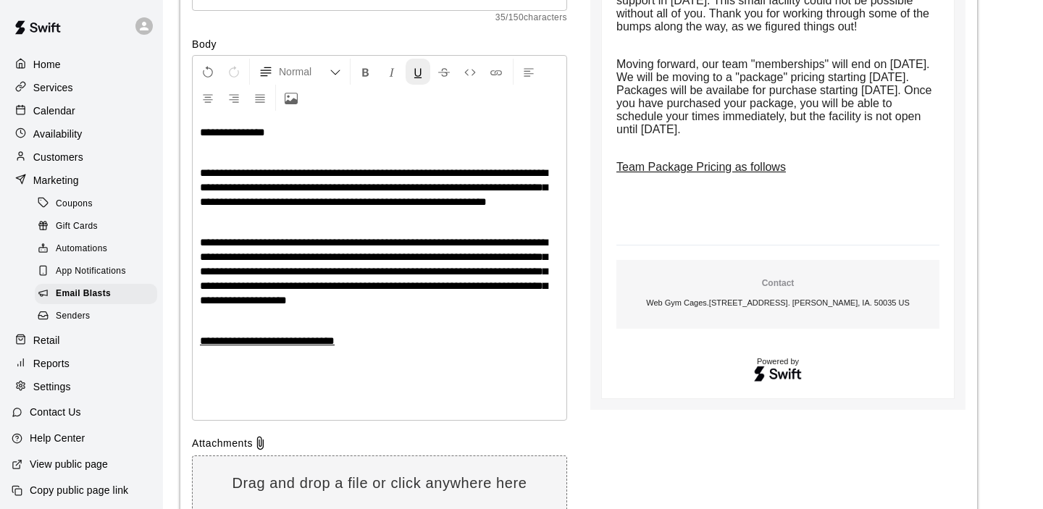
click at [418, 66] on icon "Format Underline" at bounding box center [417, 72] width 13 height 13
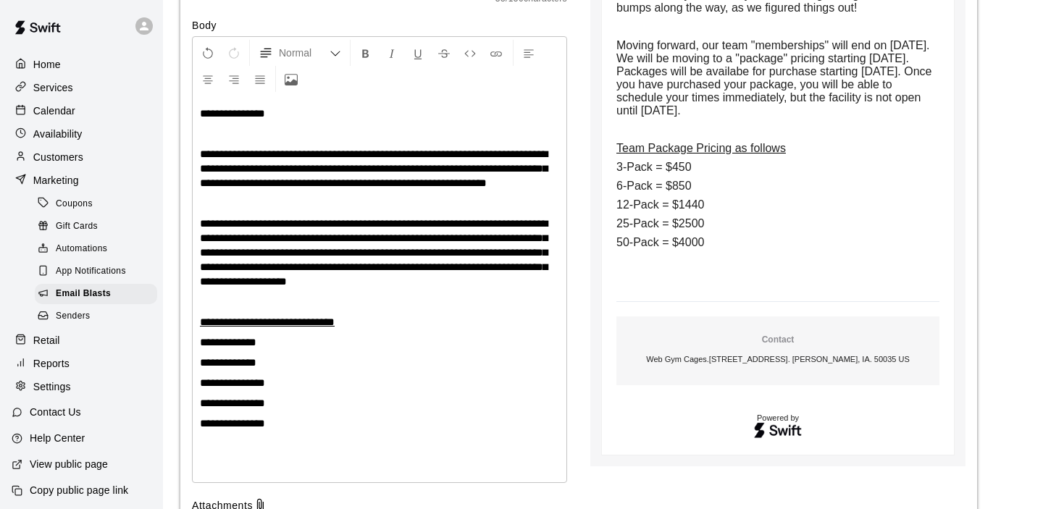
scroll to position [323, 0]
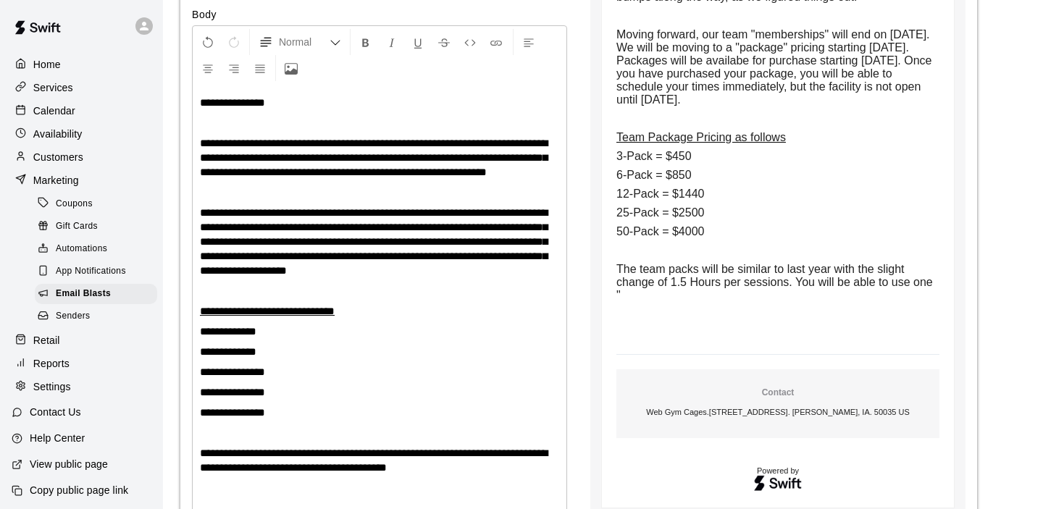
click at [293, 473] on span "**********" at bounding box center [374, 459] width 348 height 25
click at [485, 475] on p "**********" at bounding box center [379, 460] width 359 height 29
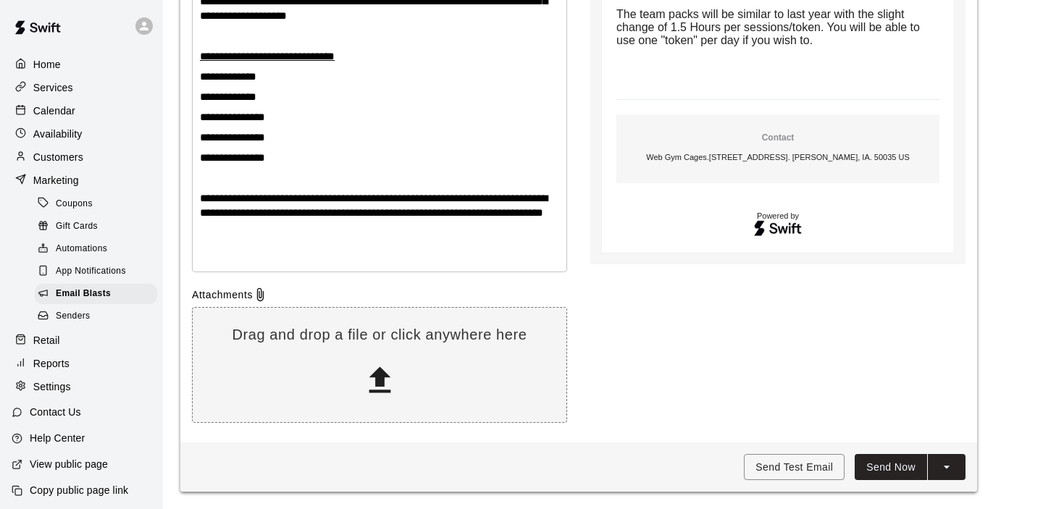
scroll to position [601, 0]
click at [952, 462] on icon "split button" at bounding box center [946, 467] width 14 height 14
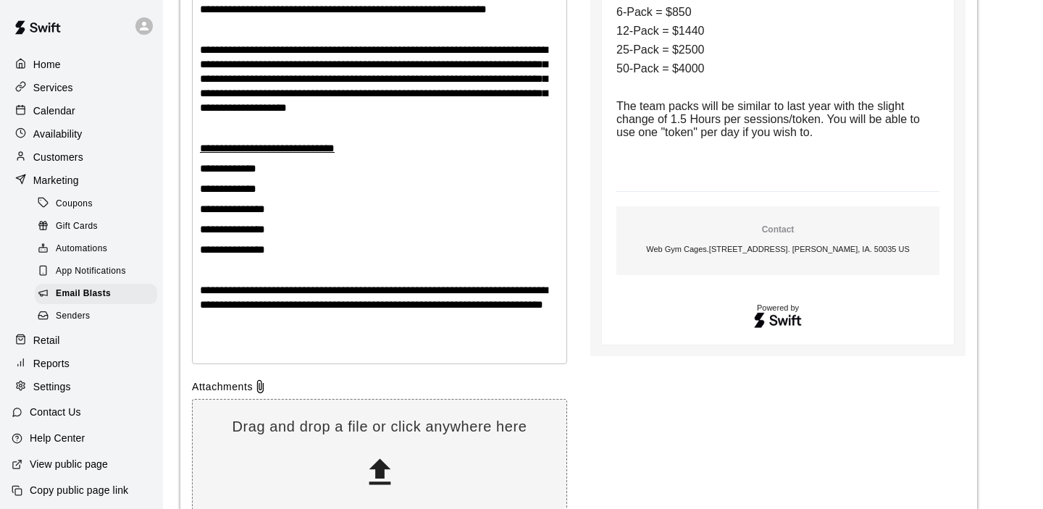
scroll to position [489, 0]
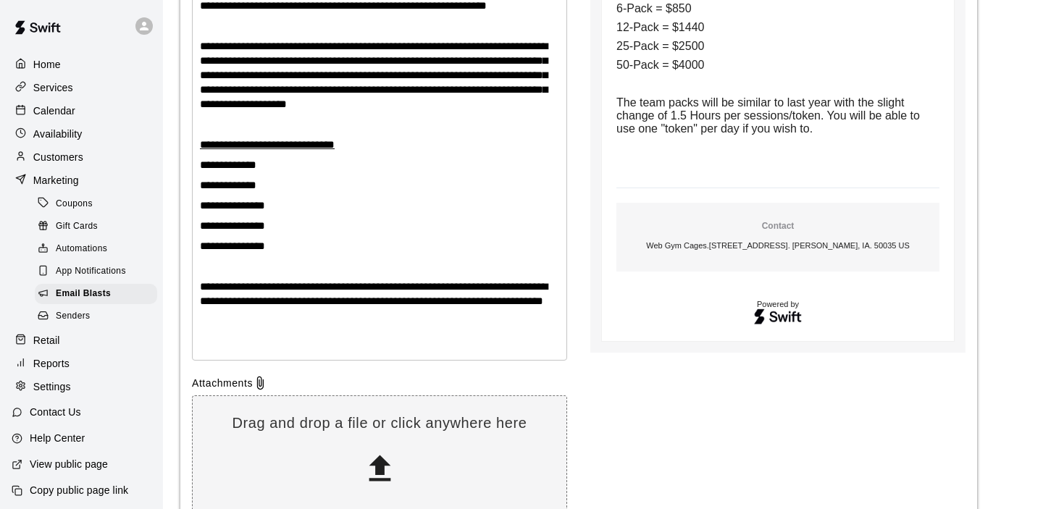
click at [277, 308] on p "**********" at bounding box center [379, 293] width 359 height 29
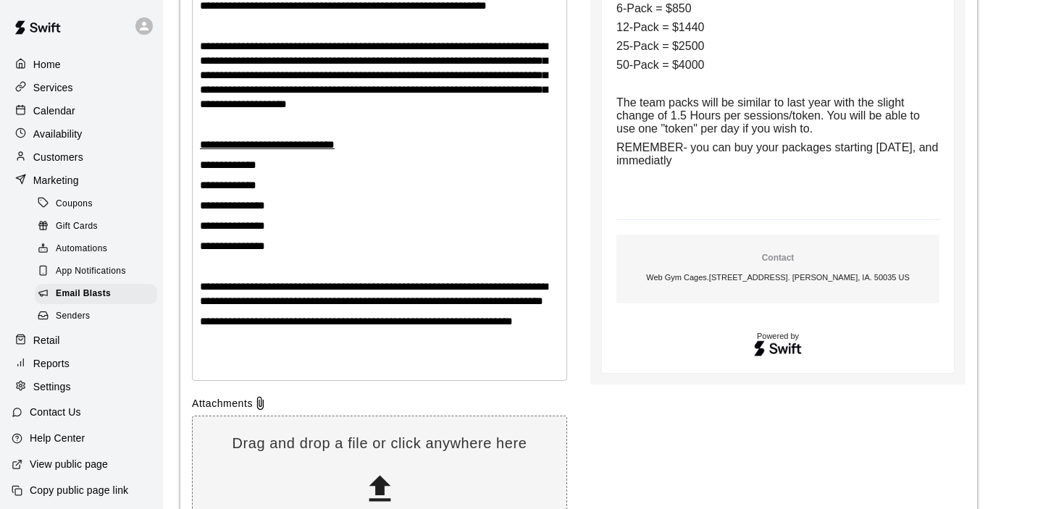
click at [222, 327] on span "**********" at bounding box center [356, 321] width 313 height 11
click at [237, 327] on span "**********" at bounding box center [356, 321] width 313 height 11
click at [303, 329] on p "**********" at bounding box center [379, 321] width 359 height 14
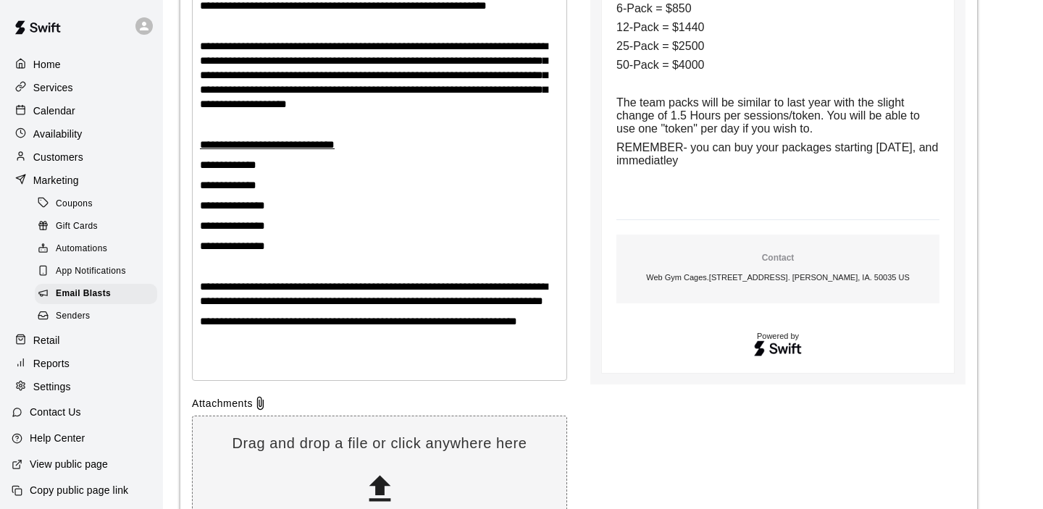
click at [319, 84] on span "**********" at bounding box center [374, 75] width 348 height 69
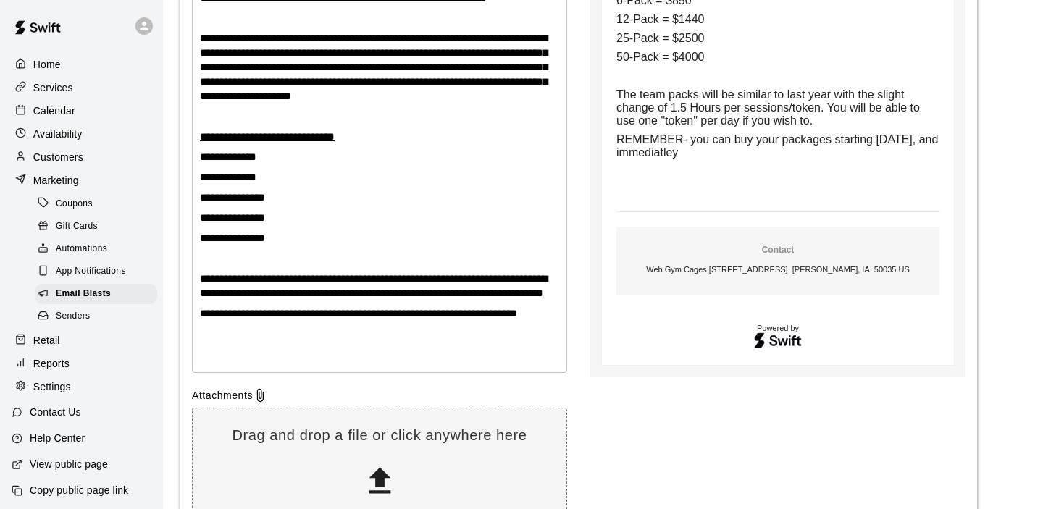
scroll to position [514, 0]
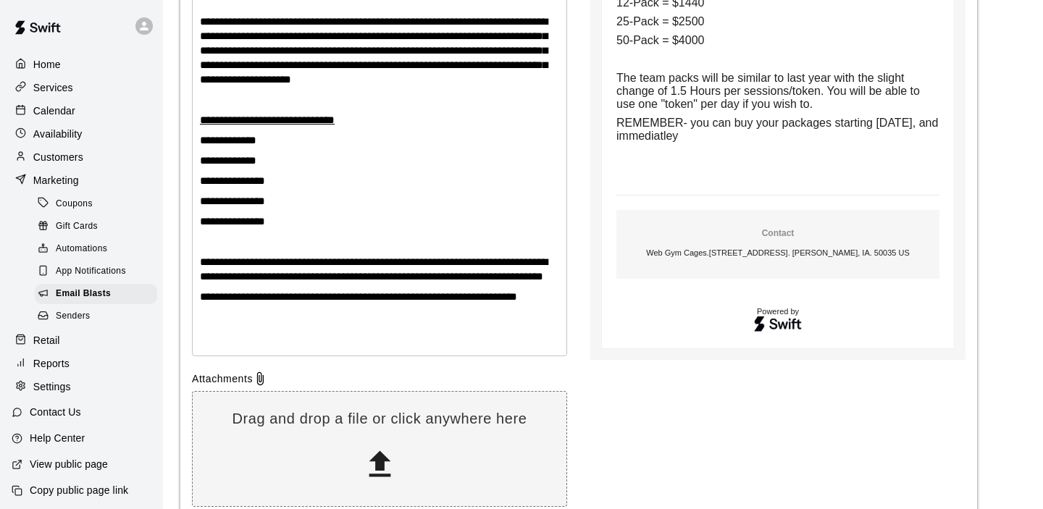
click at [253, 302] on span "**********" at bounding box center [358, 296] width 317 height 11
click at [281, 304] on p "**********" at bounding box center [379, 297] width 359 height 14
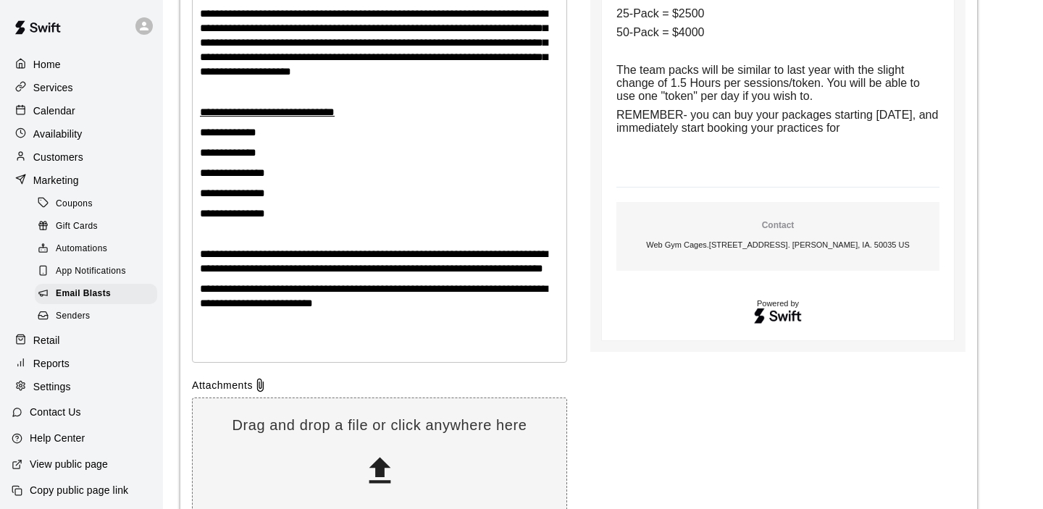
scroll to position [529, 0]
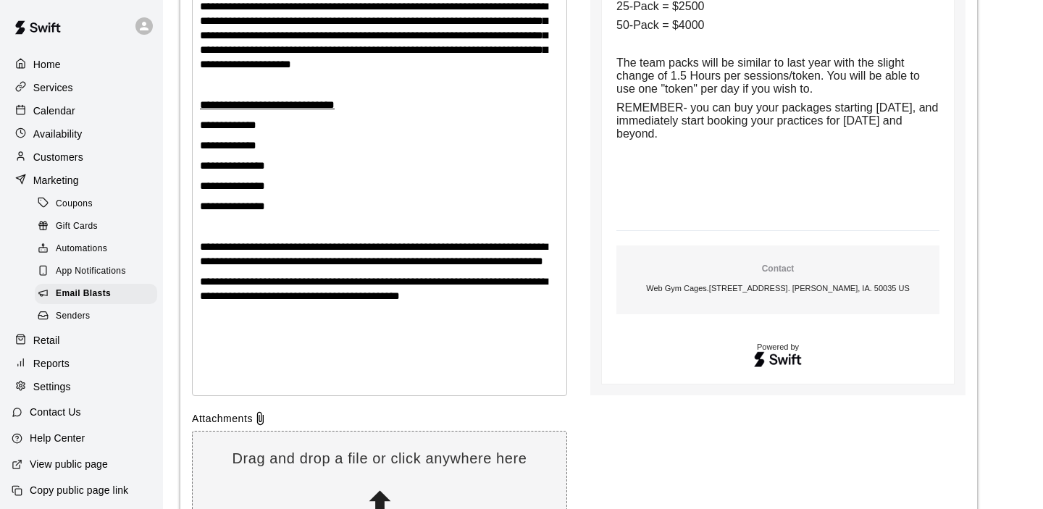
click at [266, 269] on p "**********" at bounding box center [379, 254] width 359 height 29
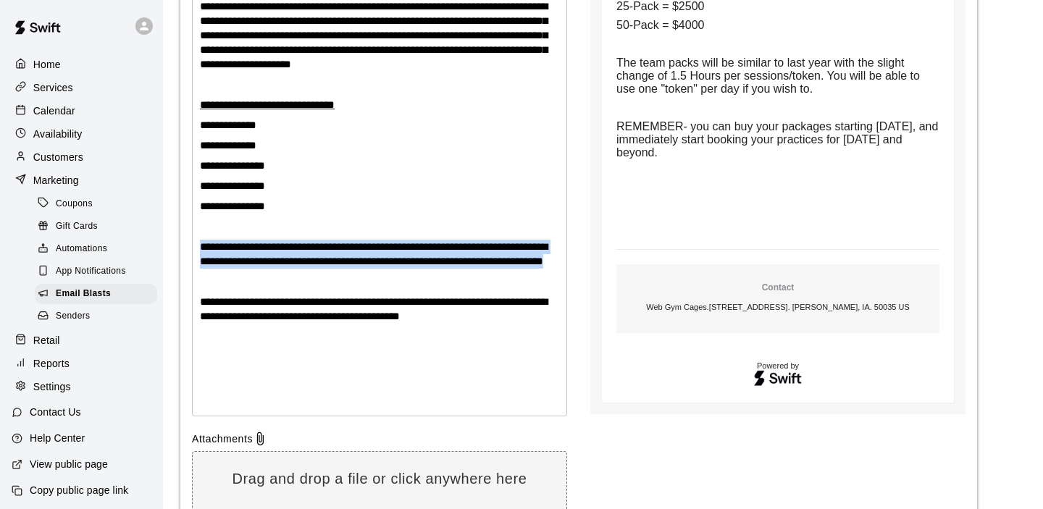
drag, startPoint x: 201, startPoint y: 255, endPoint x: 298, endPoint y: 284, distance: 101.2
click at [298, 269] on p "**********" at bounding box center [379, 254] width 359 height 29
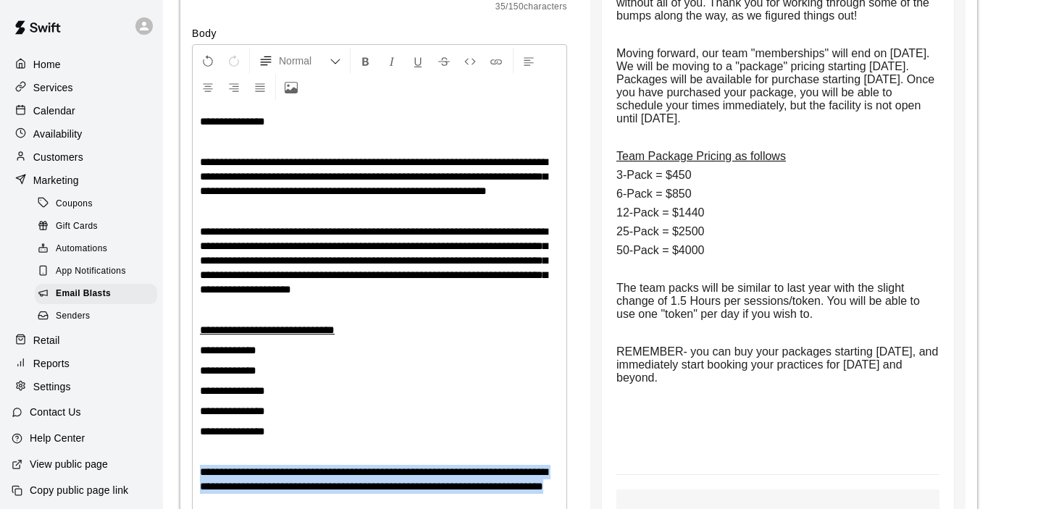
scroll to position [59, 0]
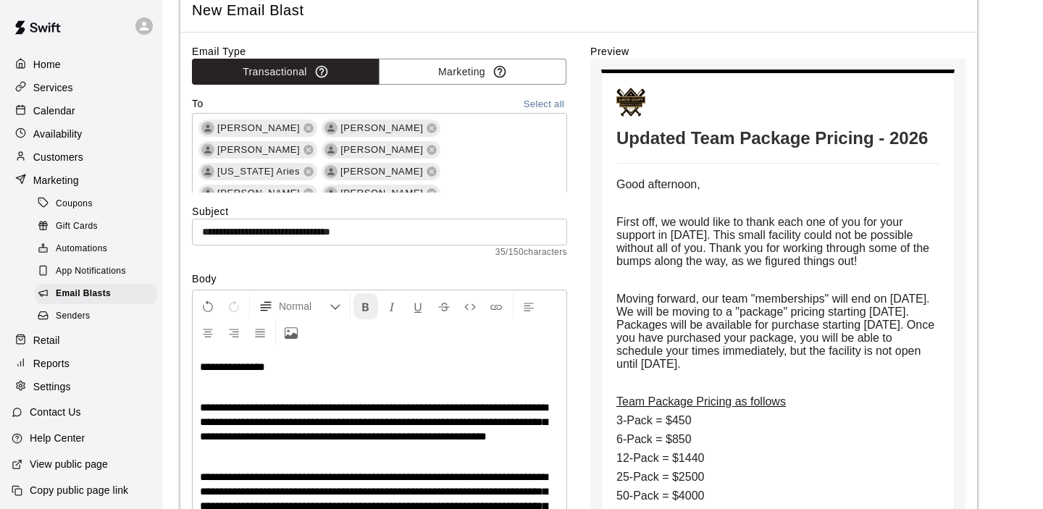
click at [367, 300] on icon "Format Bold" at bounding box center [365, 306] width 13 height 13
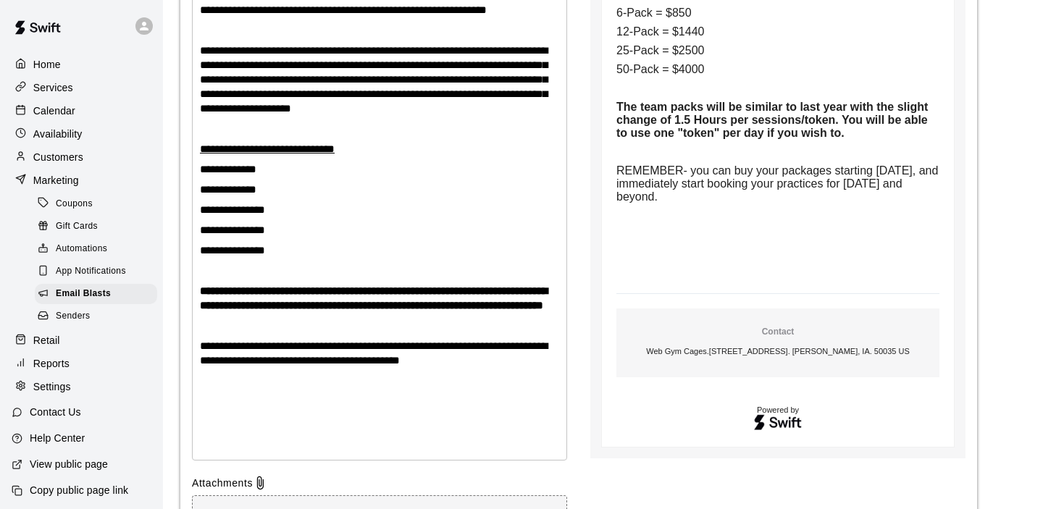
scroll to position [503, 0]
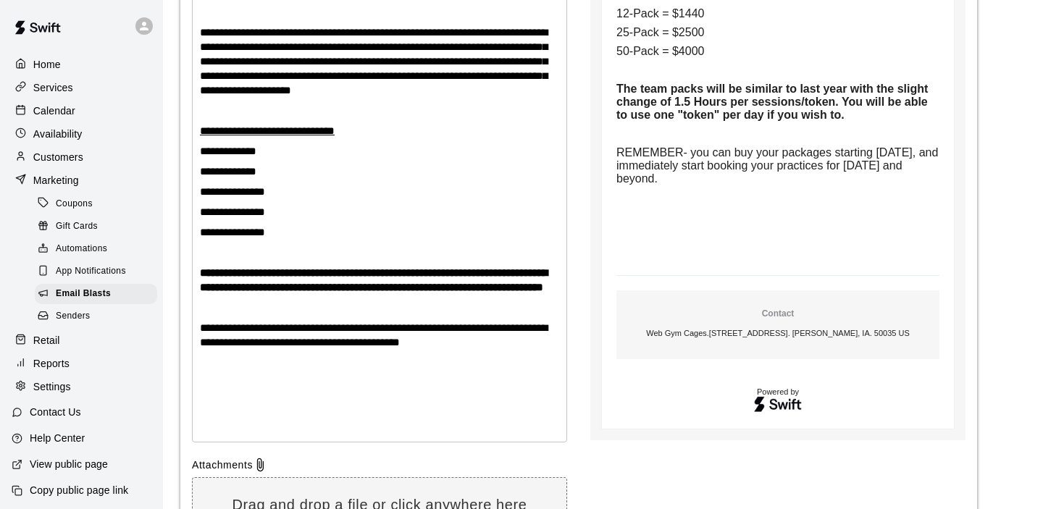
click at [400, 396] on div "**********" at bounding box center [380, 172] width 374 height 537
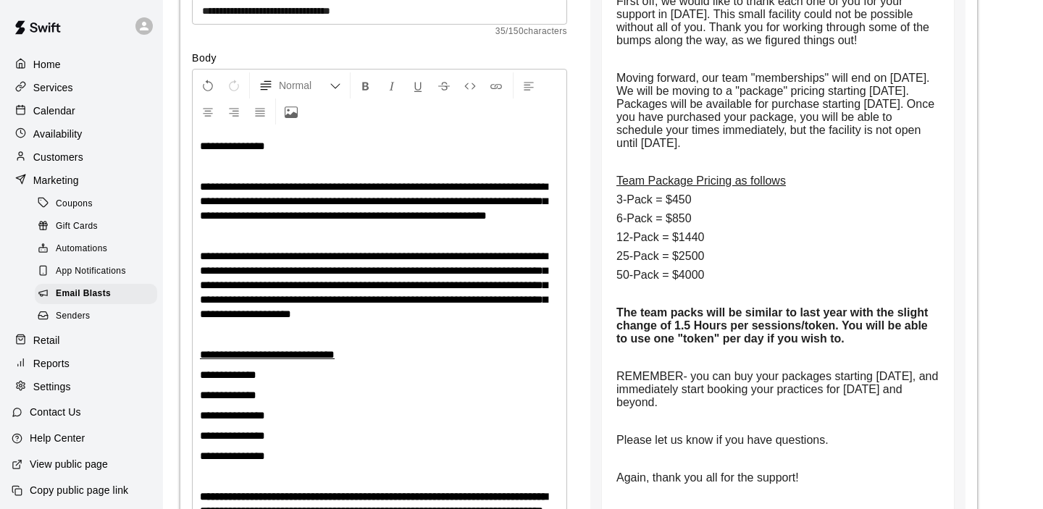
scroll to position [274, 0]
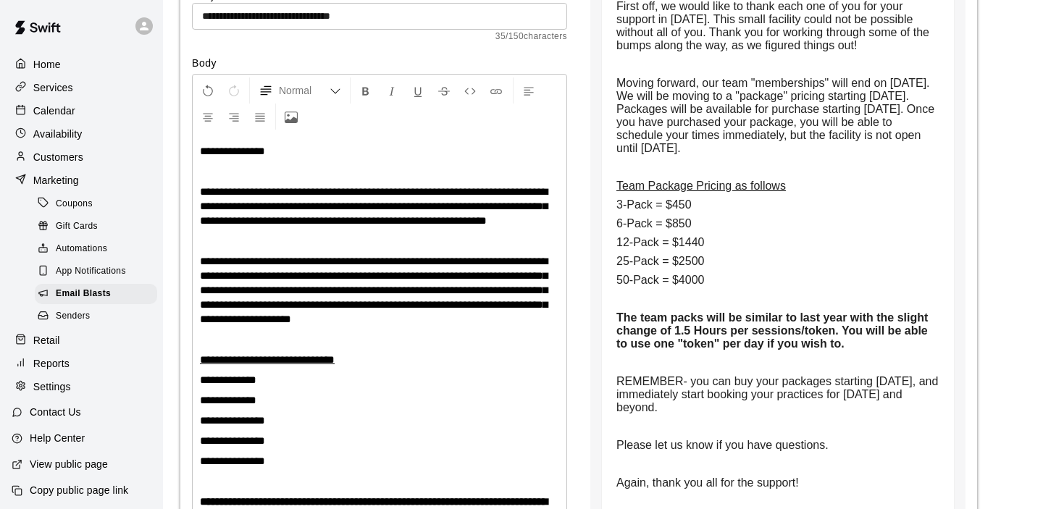
click at [489, 217] on span "**********" at bounding box center [374, 206] width 348 height 40
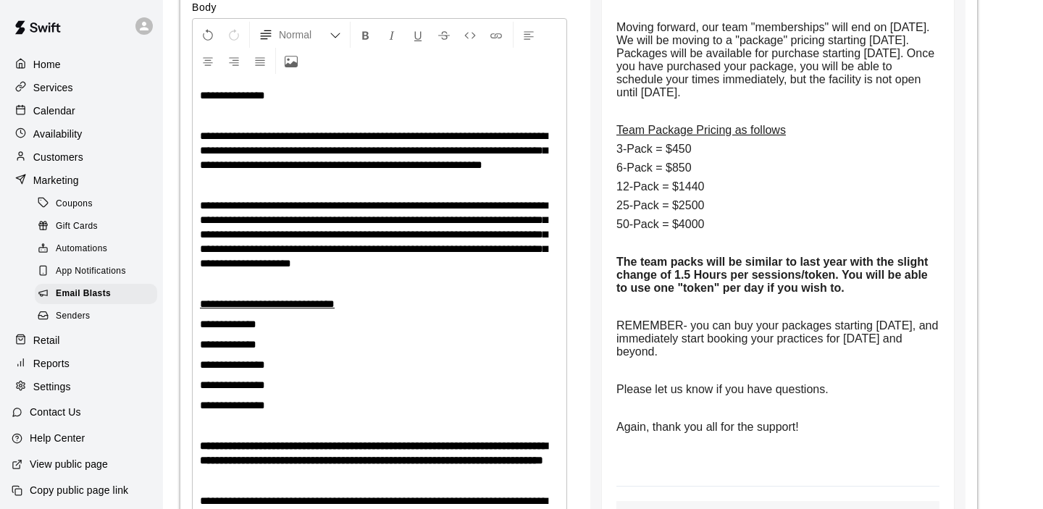
scroll to position [334, 0]
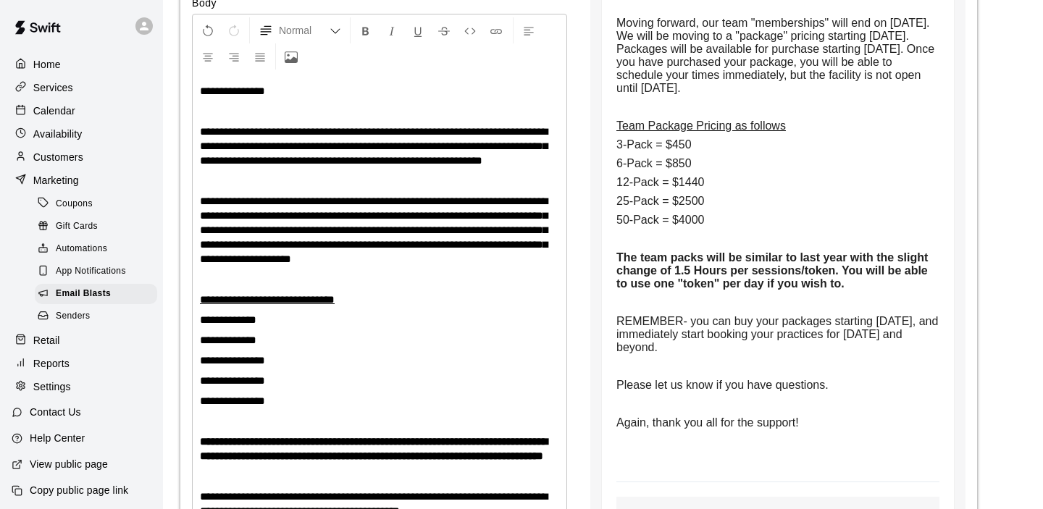
click at [536, 266] on p "**********" at bounding box center [379, 230] width 359 height 72
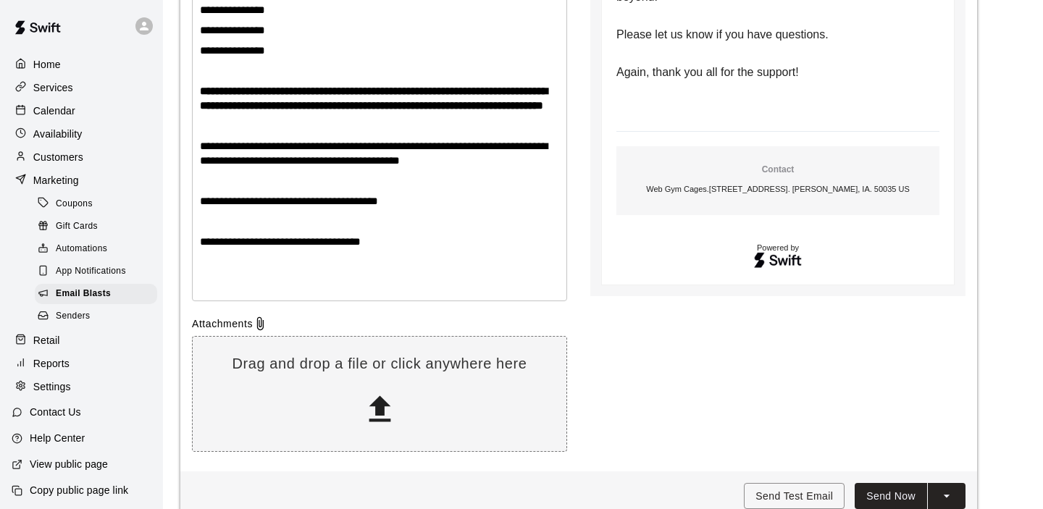
scroll to position [752, 0]
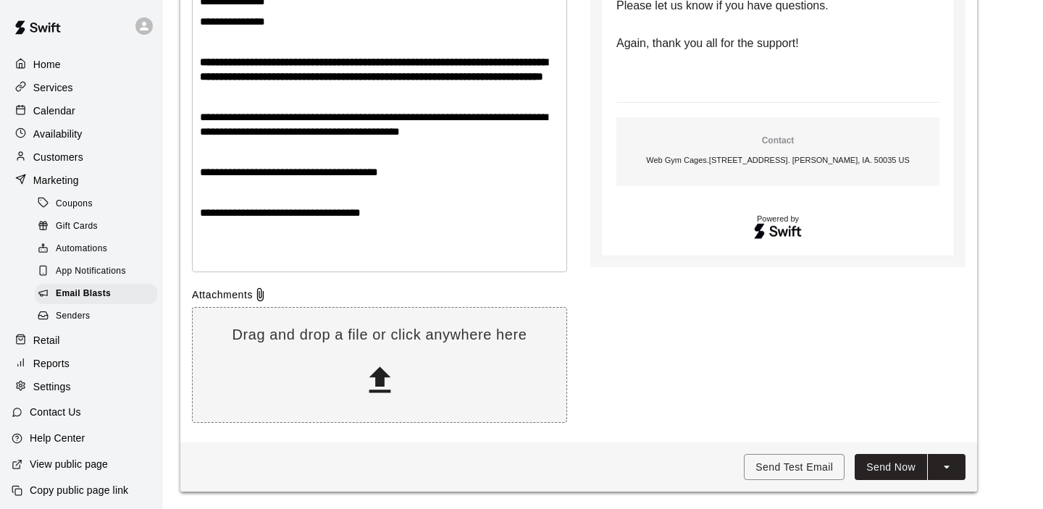
click at [897, 470] on button "Send Now" at bounding box center [890, 467] width 72 height 27
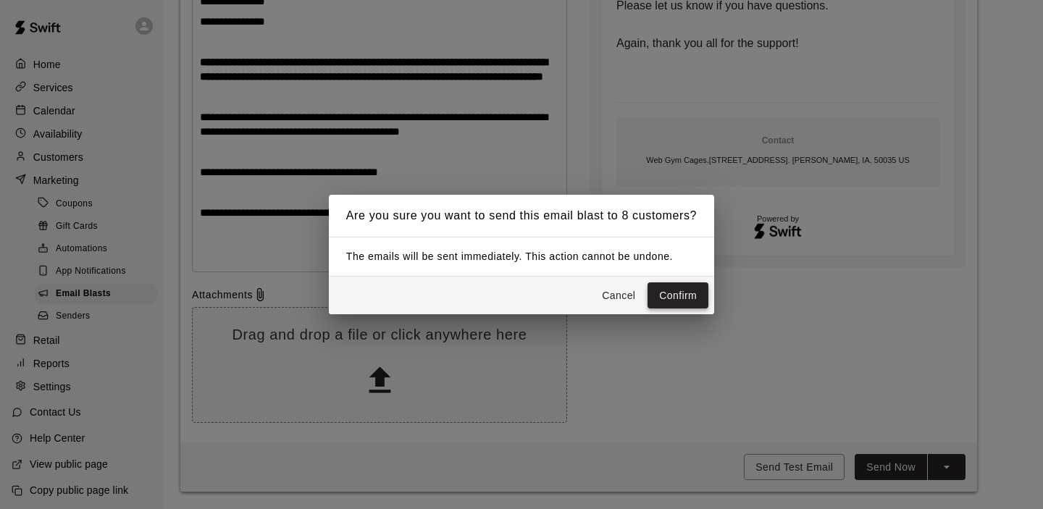
click at [686, 291] on button "Confirm" at bounding box center [677, 295] width 61 height 27
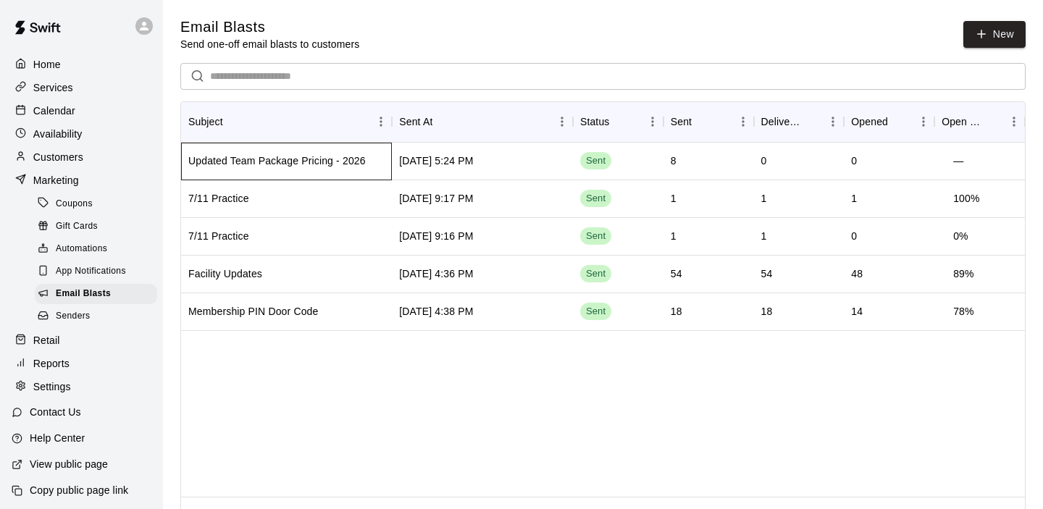
click at [329, 157] on div "Updated Team Package Pricing - 2026" at bounding box center [276, 160] width 177 height 14
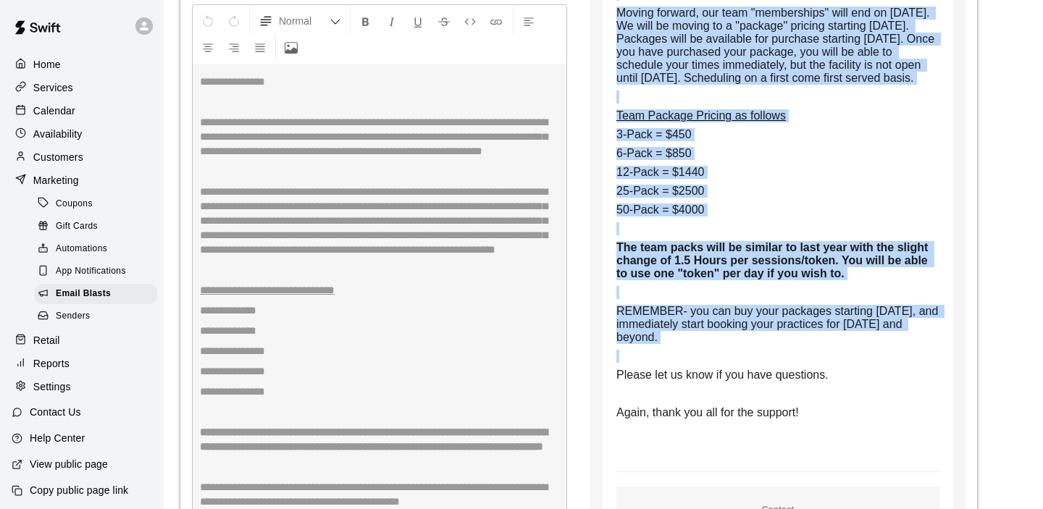
scroll to position [881, 0]
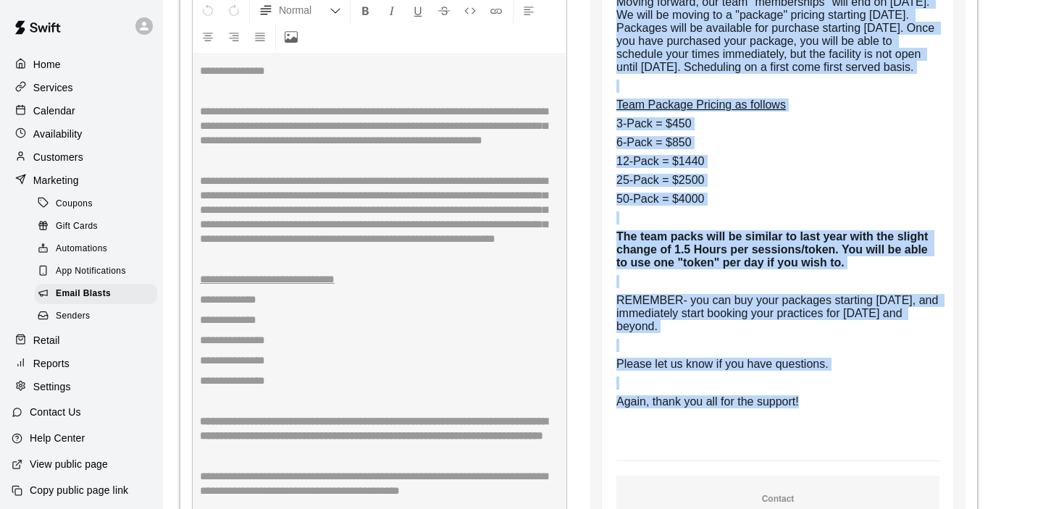
drag, startPoint x: 618, startPoint y: 131, endPoint x: 809, endPoint y: 442, distance: 364.3
click at [809, 442] on td "Good afternoon, First off, we would like to thank each one of you for your supp…" at bounding box center [777, 163] width 323 height 565
copy td "Good afternoon, First off, we would like to thank each one of you for your supp…"
click at [726, 47] on span "Moving forward, our team "memberships" will end on [DATE]. We will be moving to…" at bounding box center [776, 34] width 321 height 77
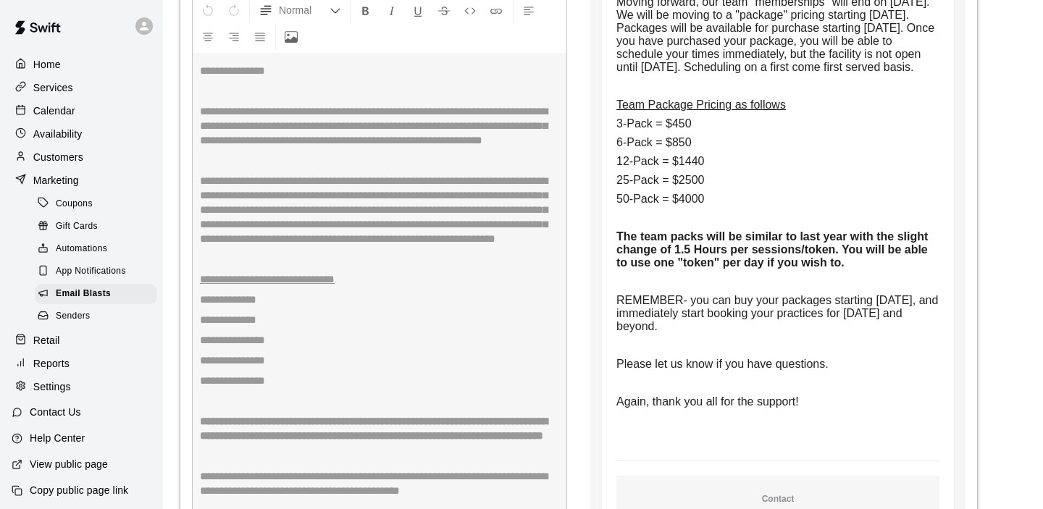
click at [799, 408] on span "Again, thank you all for the support!" at bounding box center [707, 401] width 182 height 12
click at [805, 408] on p "Again, thank you all for the support!" at bounding box center [777, 401] width 323 height 13
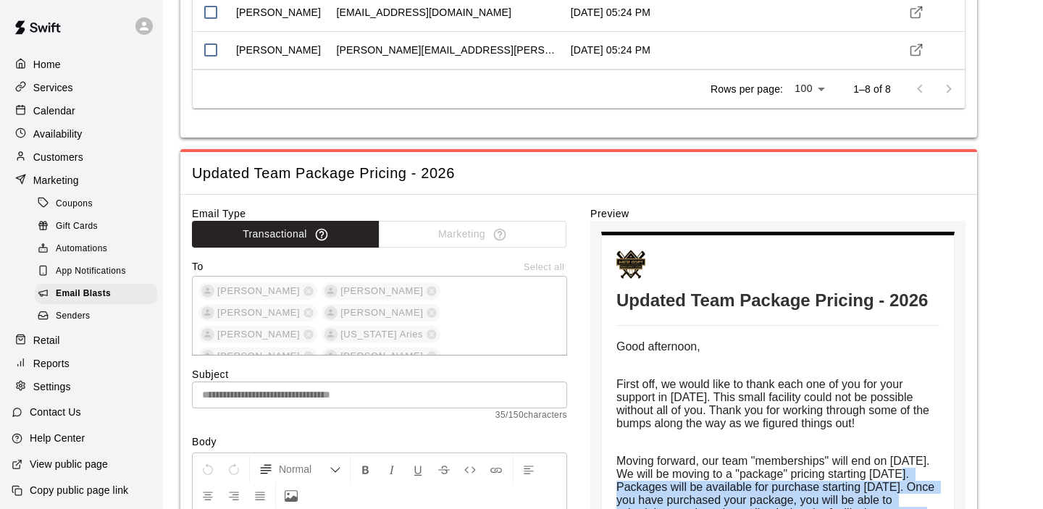
scroll to position [494, 0]
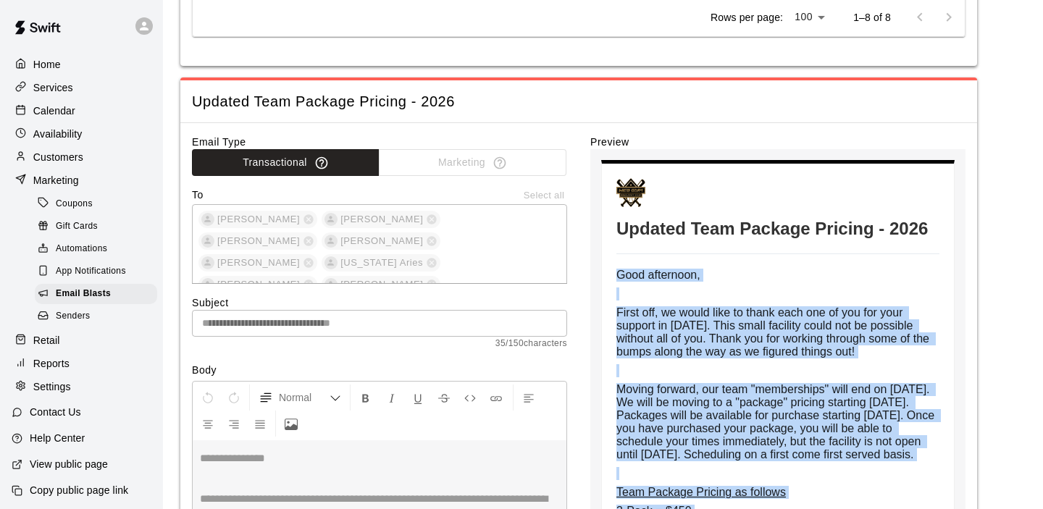
drag, startPoint x: 801, startPoint y: 438, endPoint x: 618, endPoint y: 271, distance: 248.0
copy td "Good afternoon, First off, we would like to thank each one of you for your supp…"
click at [62, 91] on p "Services" at bounding box center [53, 87] width 40 height 14
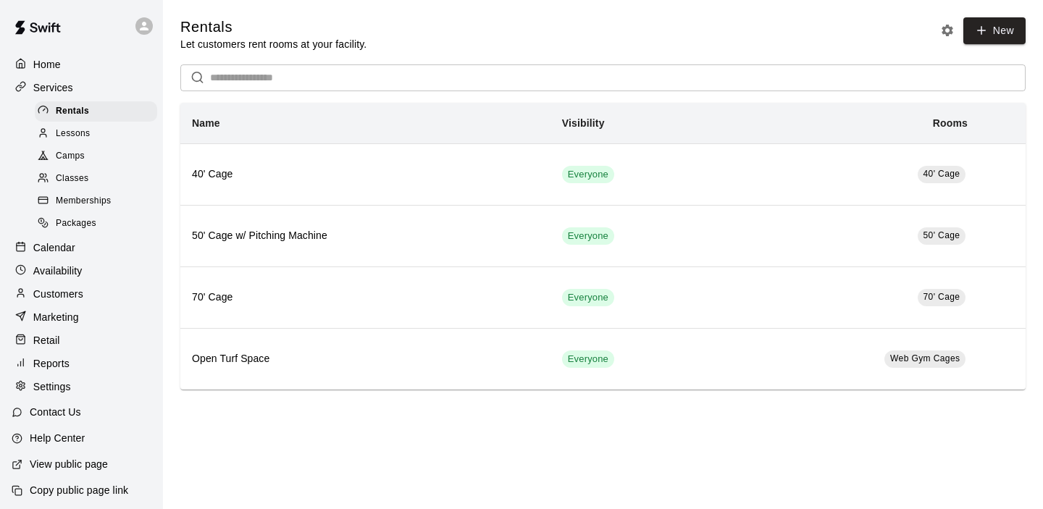
click at [72, 222] on span "Packages" at bounding box center [76, 223] width 41 height 14
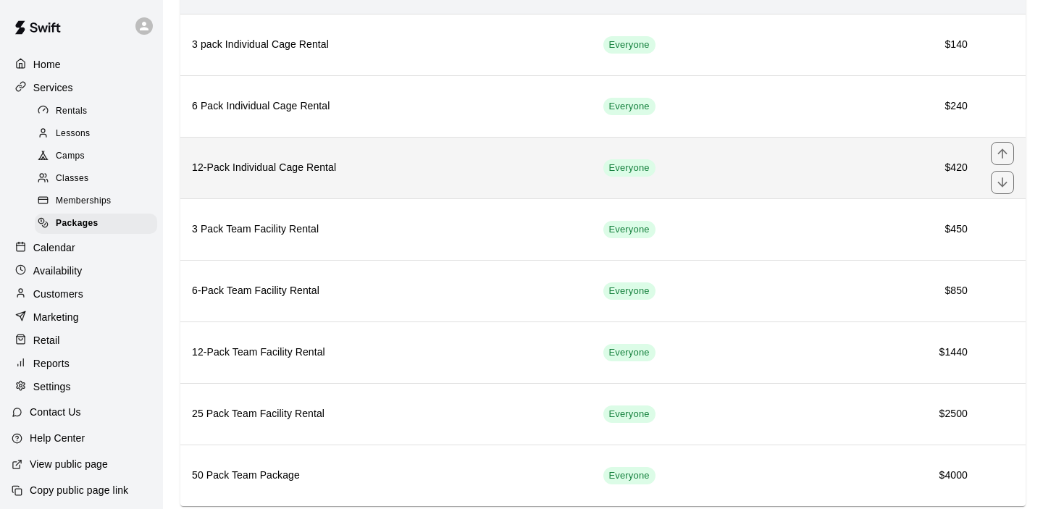
scroll to position [134, 0]
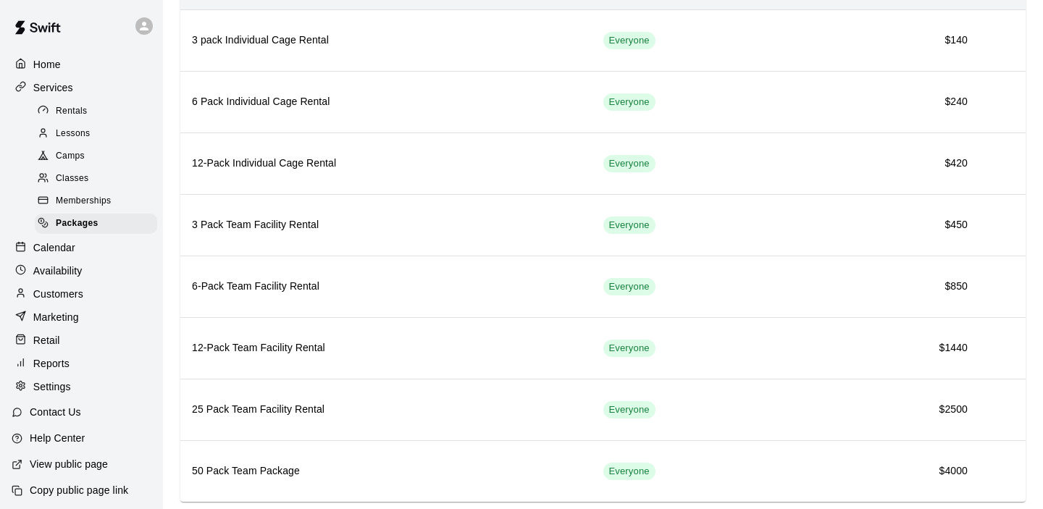
click at [47, 250] on p "Calendar" at bounding box center [54, 247] width 42 height 14
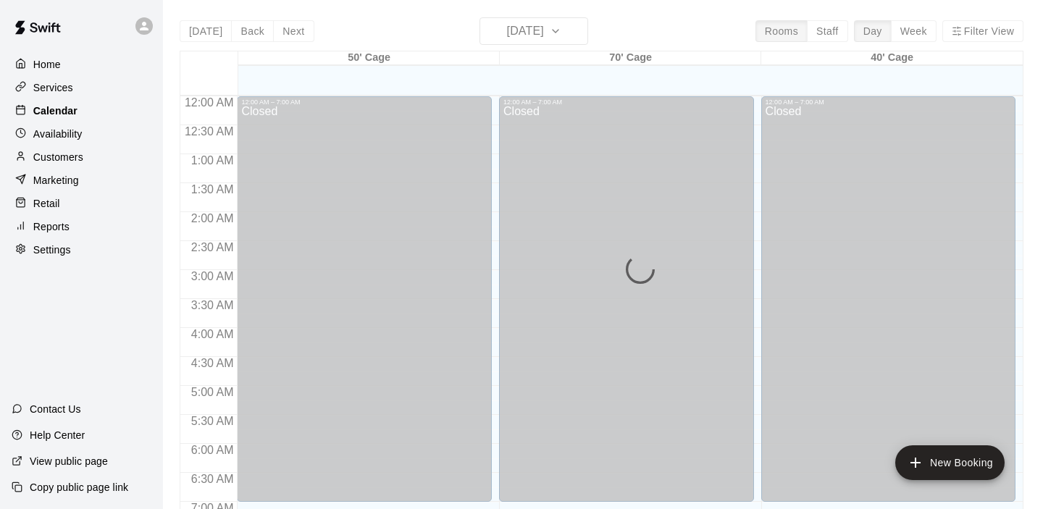
scroll to position [918, 0]
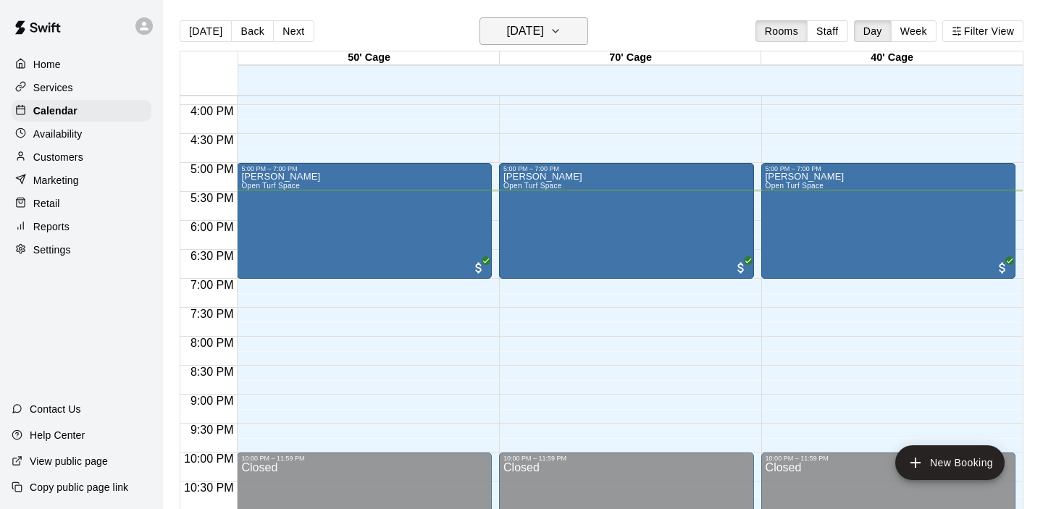
click at [584, 28] on button "[DATE]" at bounding box center [533, 31] width 109 height 28
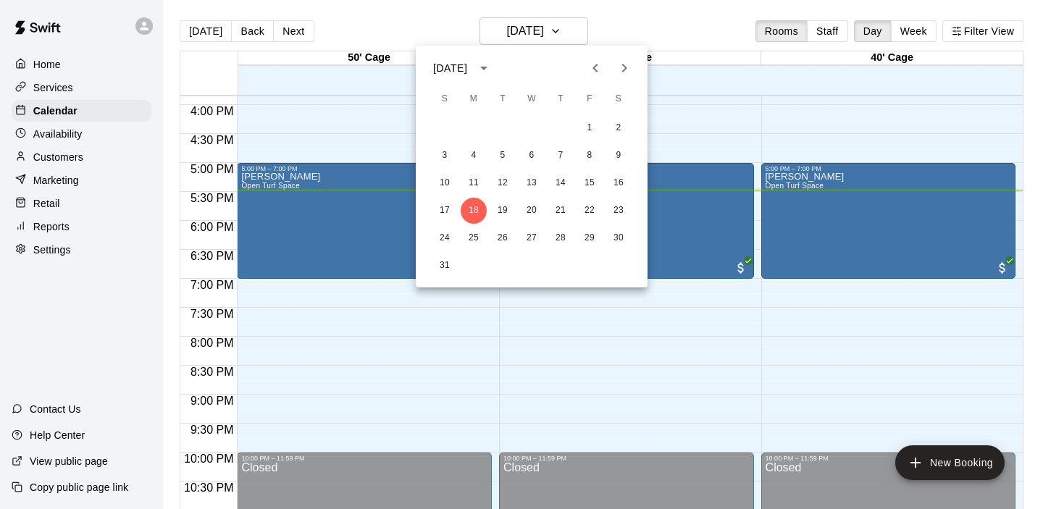
click at [918, 33] on div at bounding box center [521, 254] width 1043 height 509
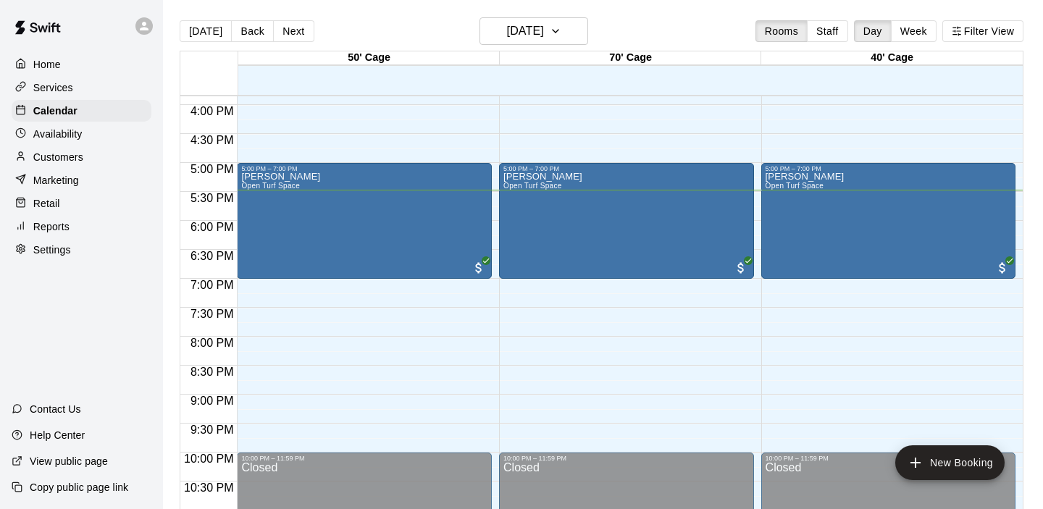
click at [918, 33] on button "Week" at bounding box center [914, 31] width 46 height 22
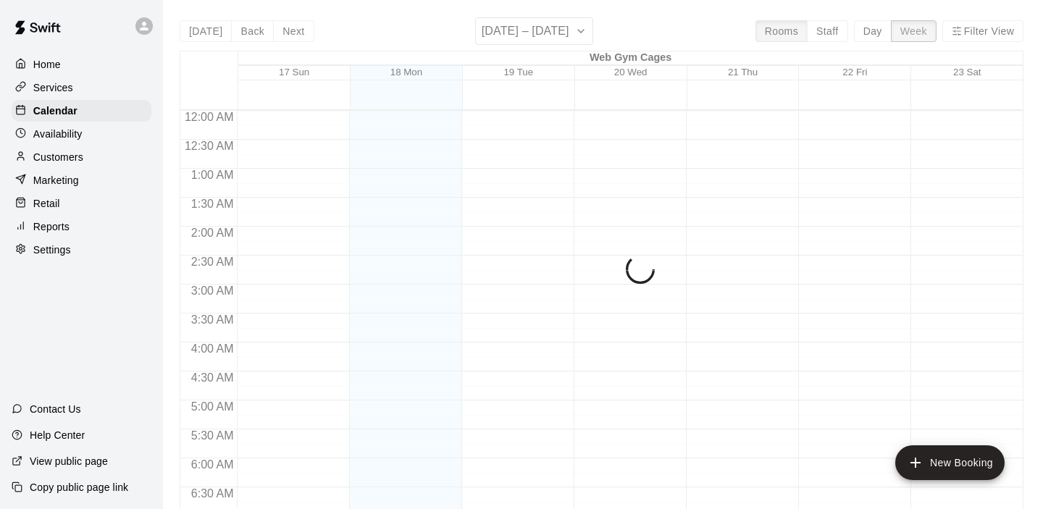
scroll to position [976, 0]
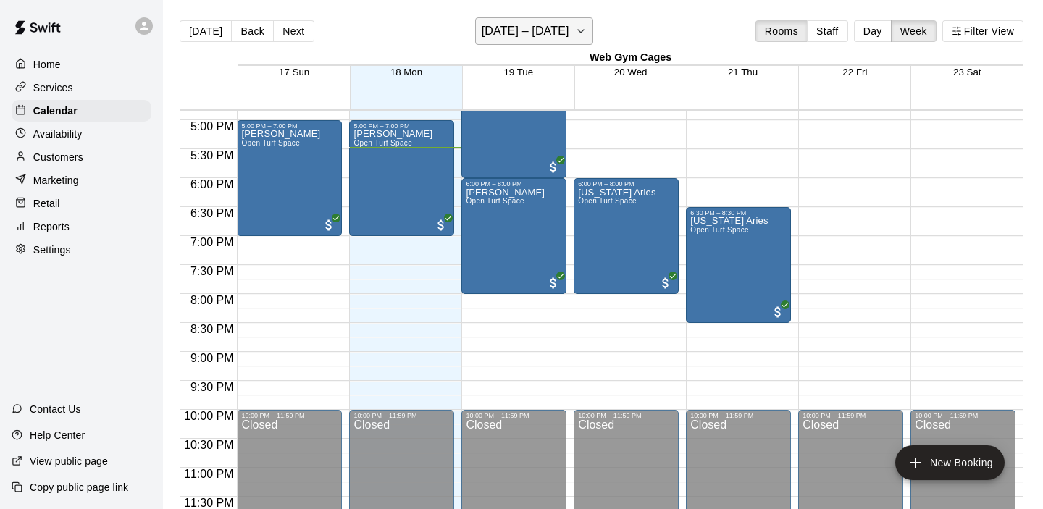
click at [557, 28] on h6 "[DATE] – [DATE]" at bounding box center [525, 31] width 88 height 20
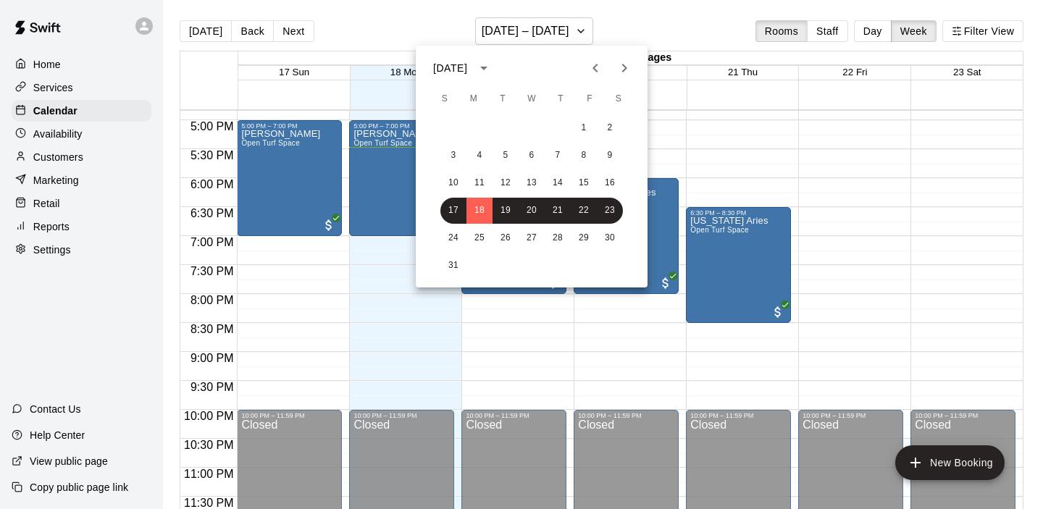
click at [628, 67] on icon "Next month" at bounding box center [623, 67] width 17 height 17
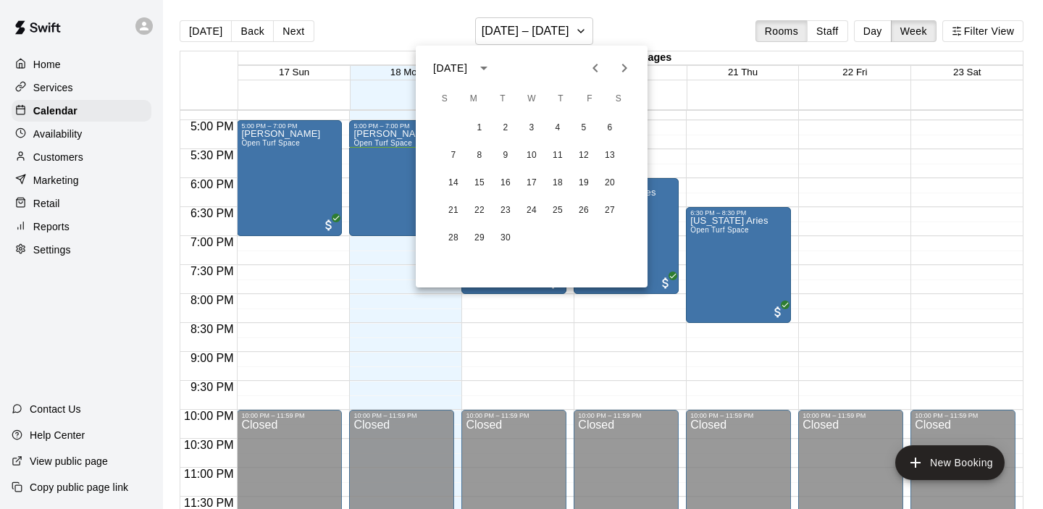
click at [628, 67] on icon "Next month" at bounding box center [623, 67] width 17 height 17
click at [452, 152] on button "2" at bounding box center [453, 156] width 26 height 26
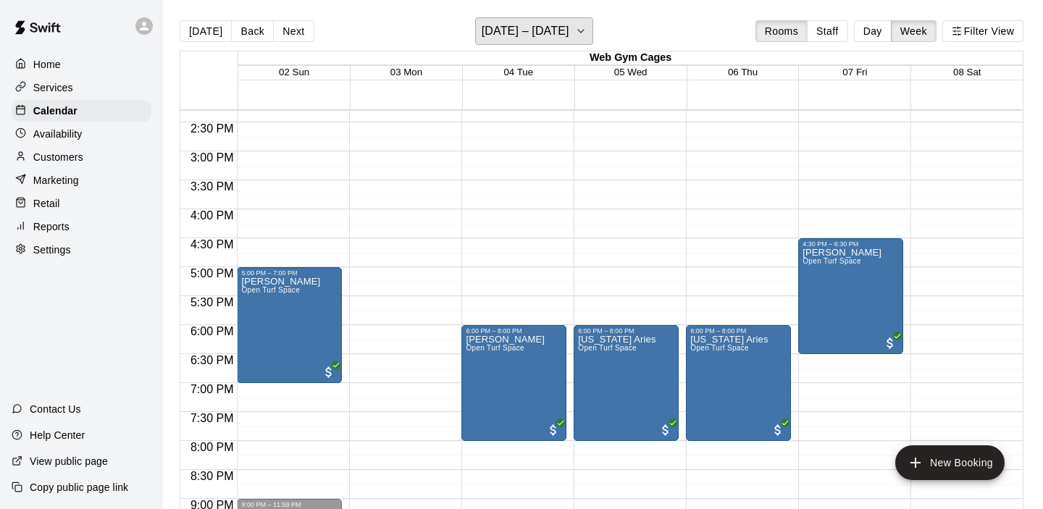
scroll to position [788, 0]
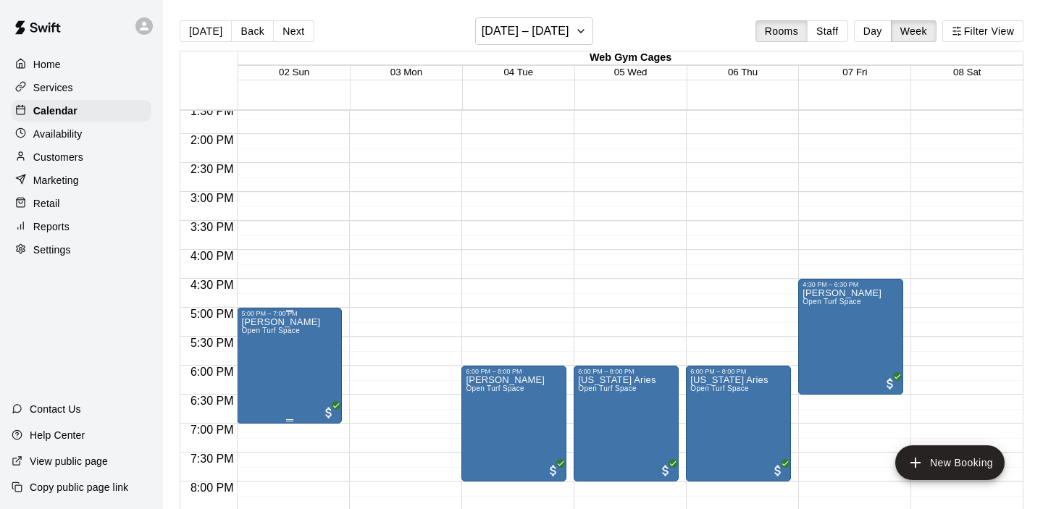
click at [258, 402] on icon "delete" at bounding box center [256, 401] width 10 height 13
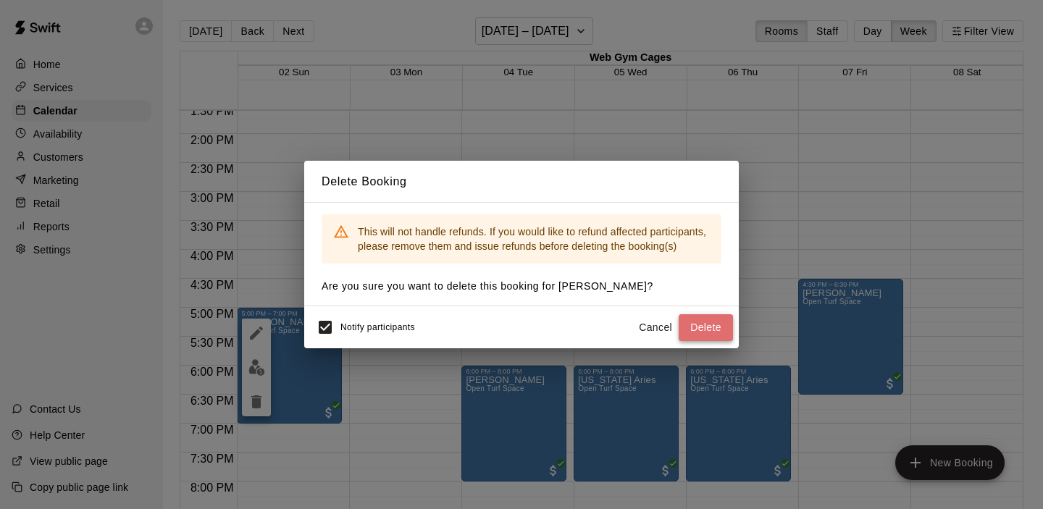
click at [699, 326] on button "Delete" at bounding box center [705, 327] width 54 height 27
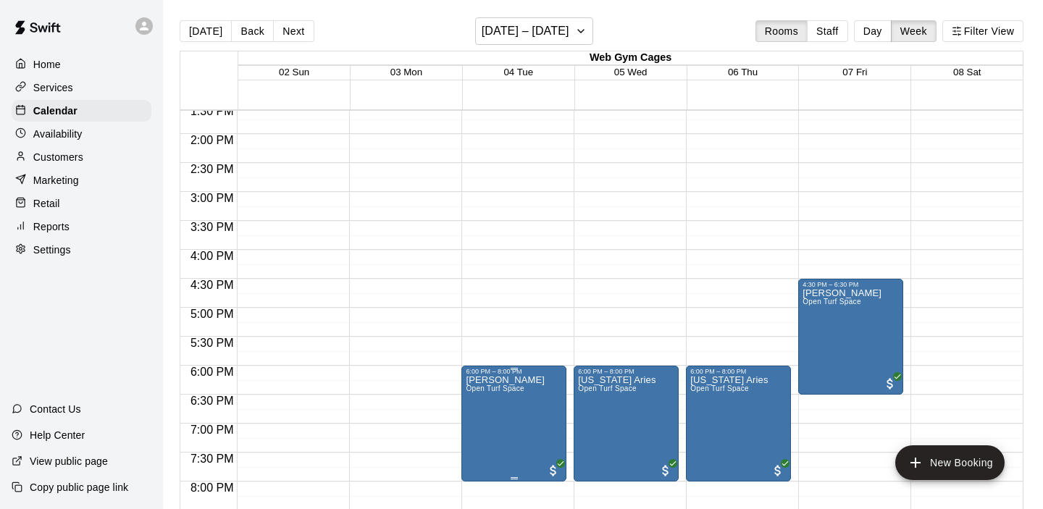
click at [479, 458] on icon "delete" at bounding box center [481, 459] width 10 height 13
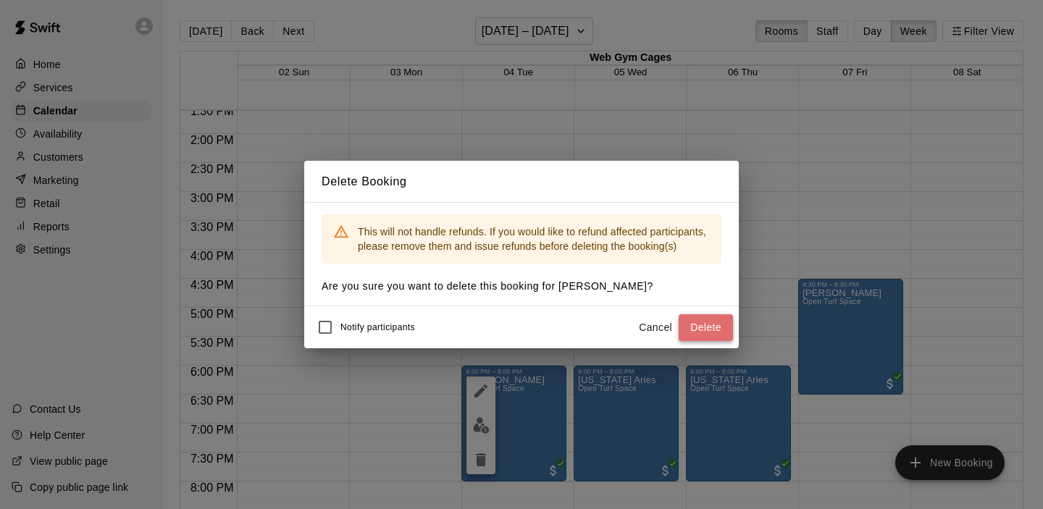
click at [705, 320] on button "Delete" at bounding box center [705, 327] width 54 height 27
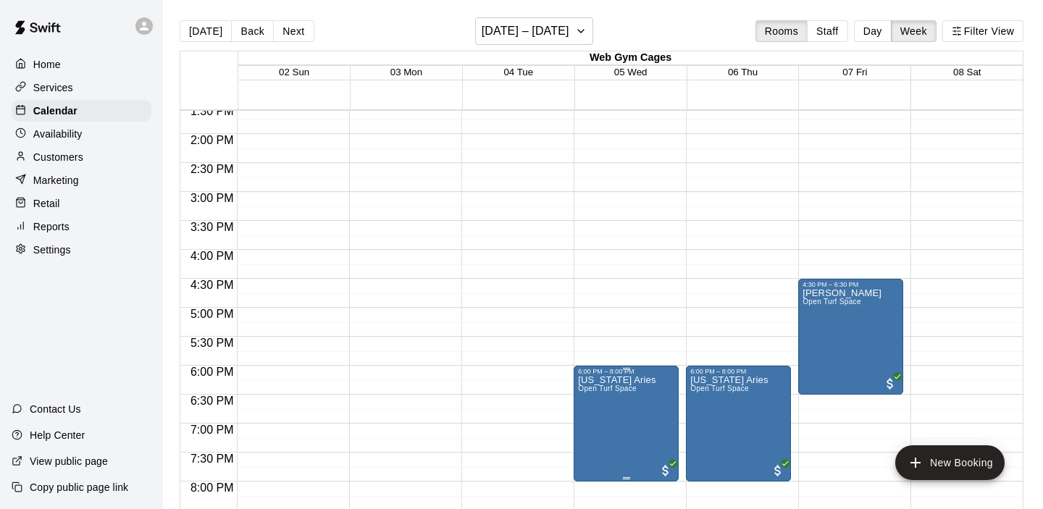
click at [589, 459] on icon "delete" at bounding box center [593, 459] width 10 height 13
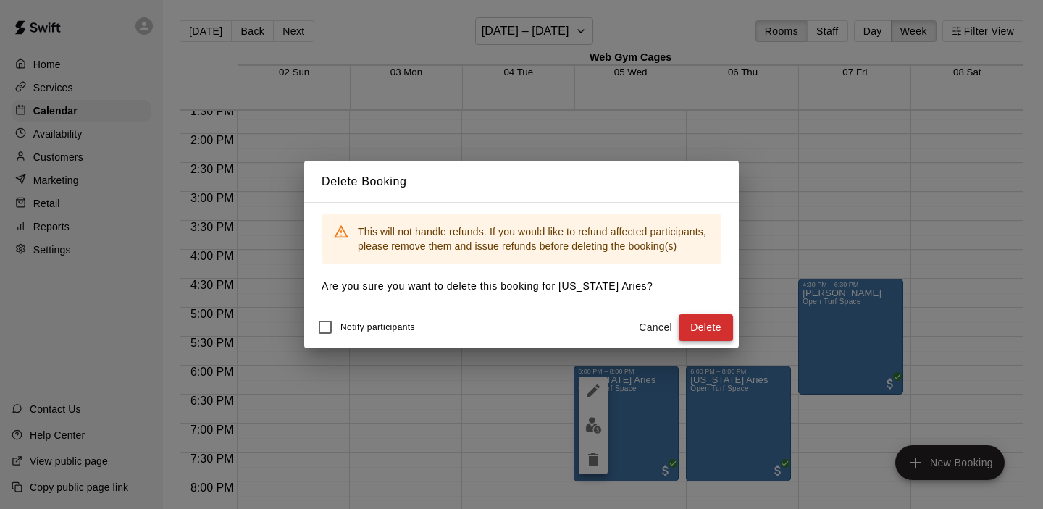
click at [720, 322] on button "Delete" at bounding box center [705, 327] width 54 height 27
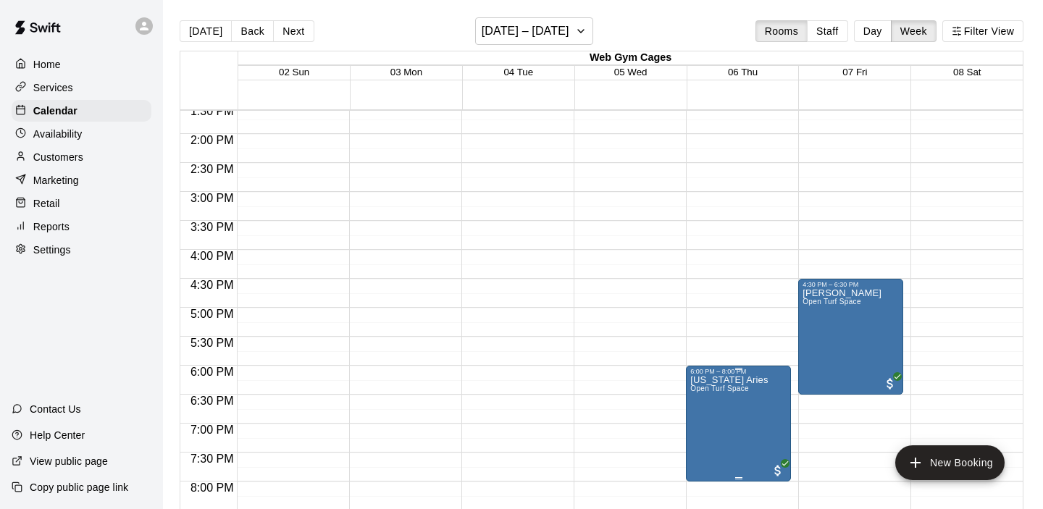
click at [705, 461] on icon "delete" at bounding box center [705, 459] width 10 height 13
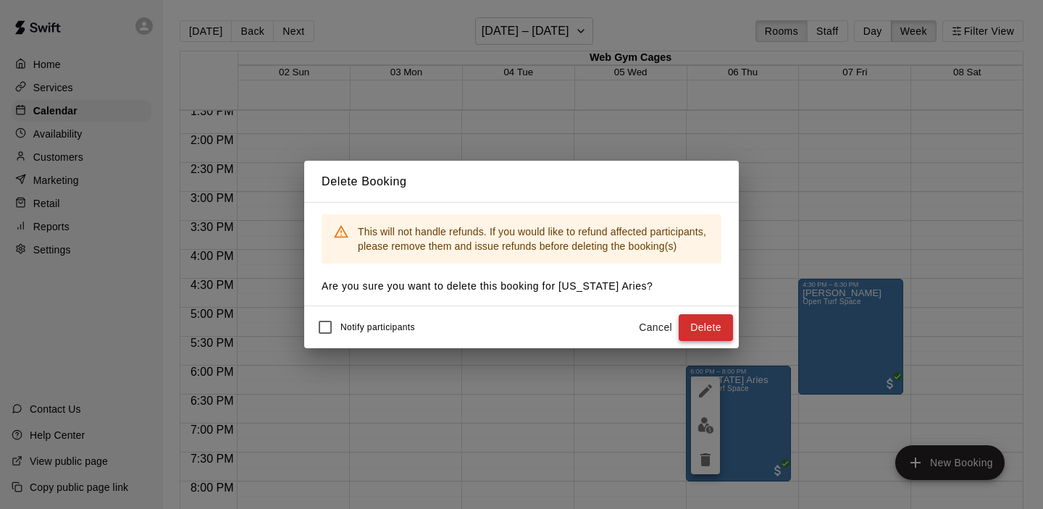
click at [707, 324] on button "Delete" at bounding box center [705, 327] width 54 height 27
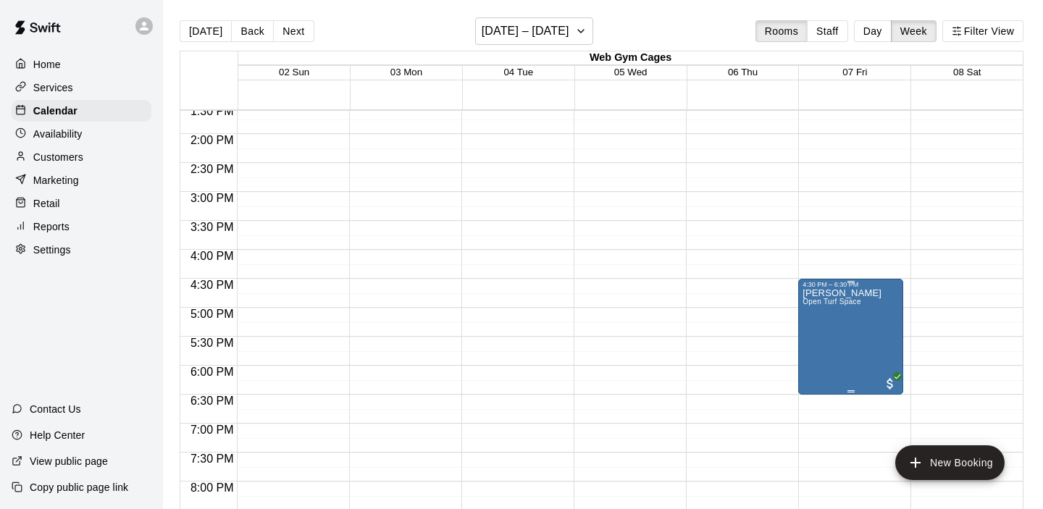
click at [817, 370] on icon "delete" at bounding box center [817, 372] width 10 height 13
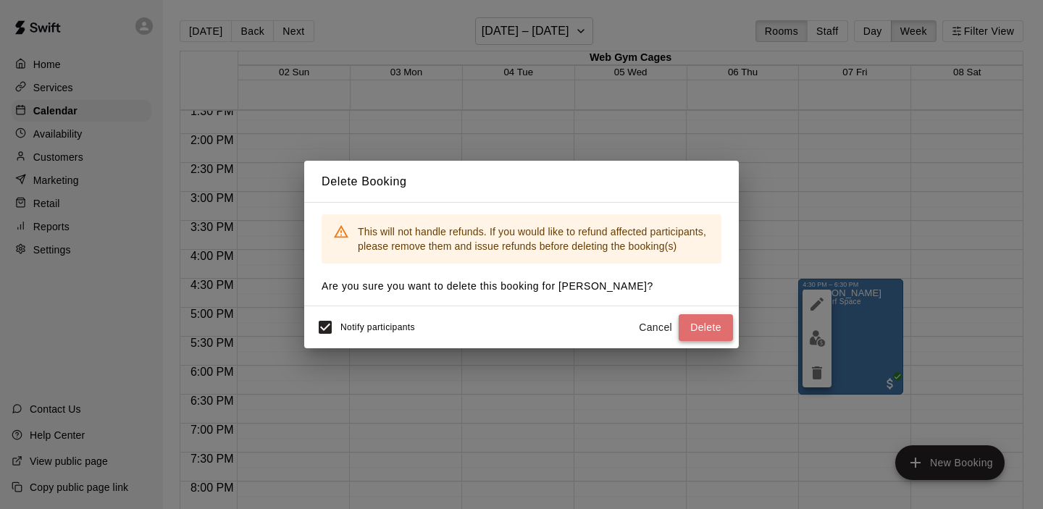
click at [699, 321] on button "Delete" at bounding box center [705, 327] width 54 height 27
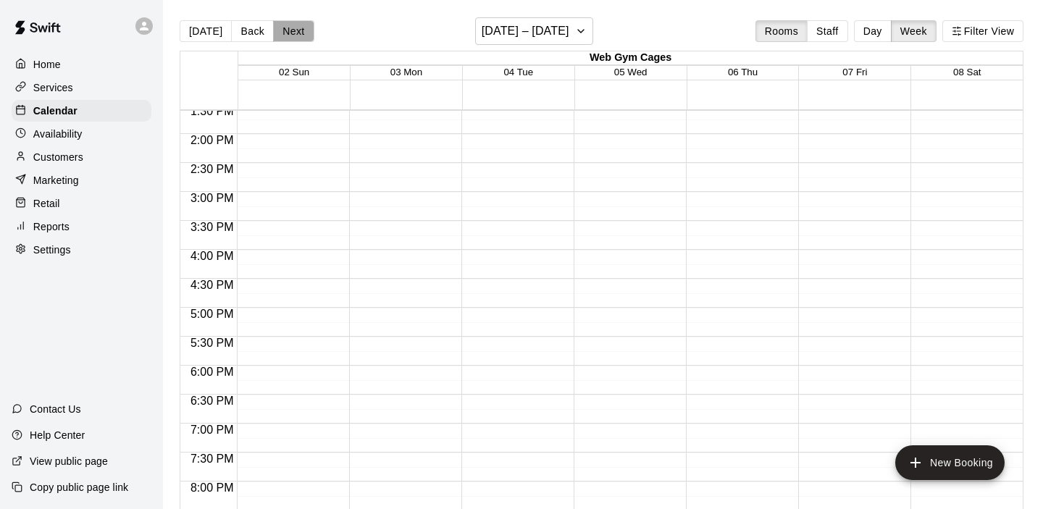
click at [300, 31] on button "Next" at bounding box center [293, 31] width 41 height 22
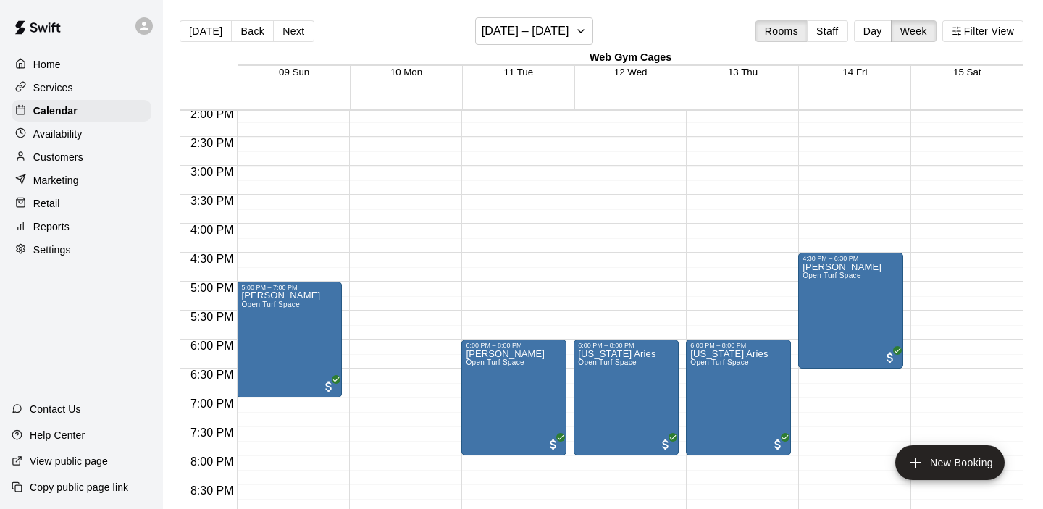
scroll to position [815, 0]
click at [258, 378] on icon "delete" at bounding box center [256, 375] width 10 height 13
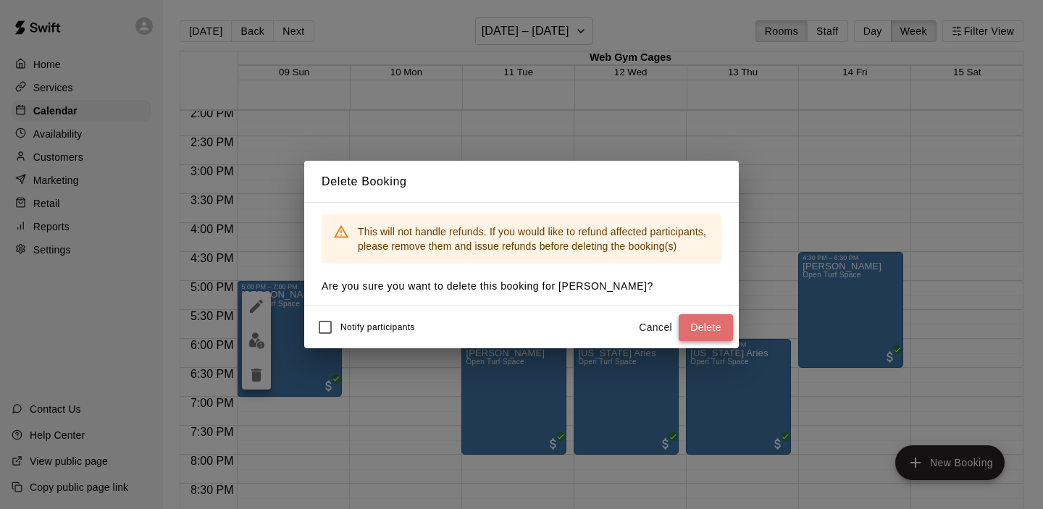
click at [703, 335] on button "Delete" at bounding box center [705, 327] width 54 height 27
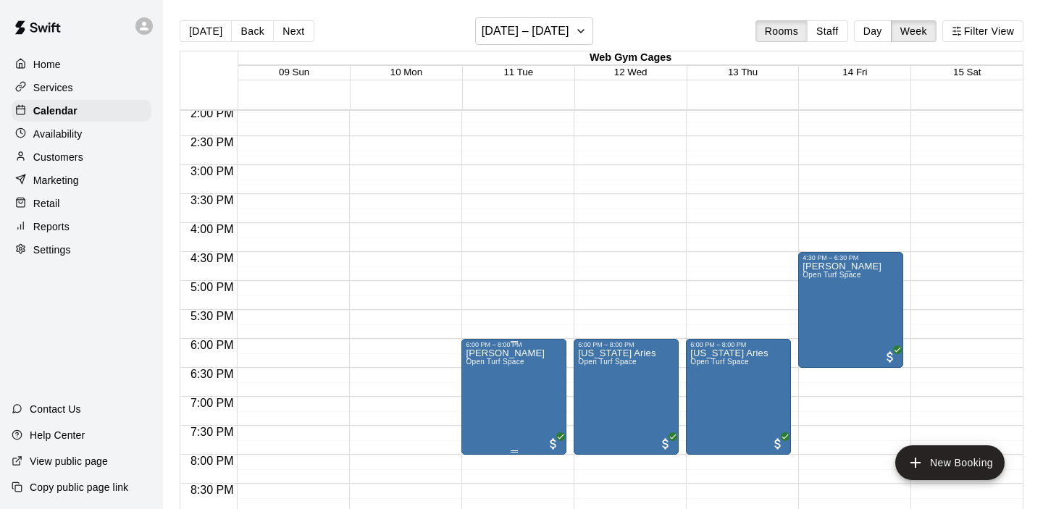
click at [479, 437] on icon "delete" at bounding box center [481, 432] width 10 height 13
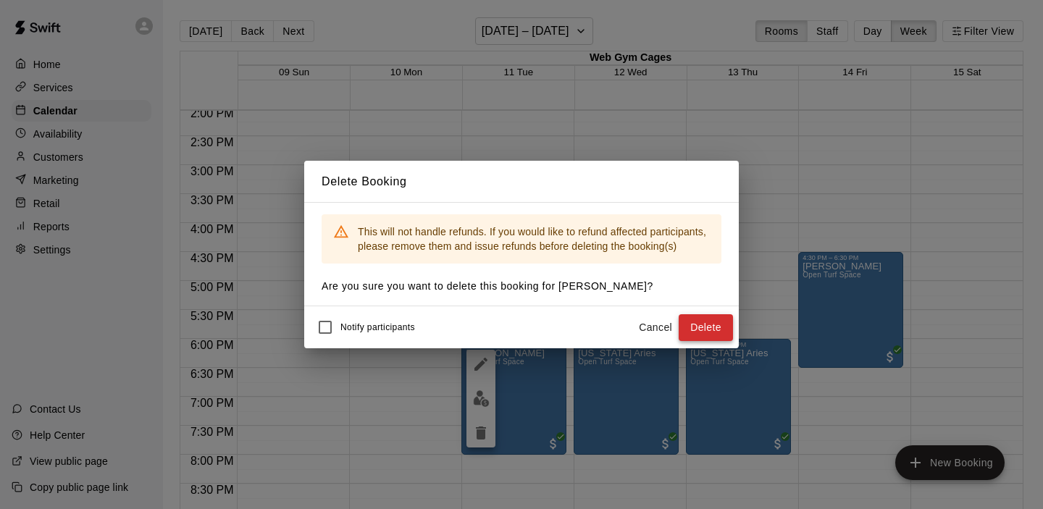
click at [704, 323] on button "Delete" at bounding box center [705, 327] width 54 height 27
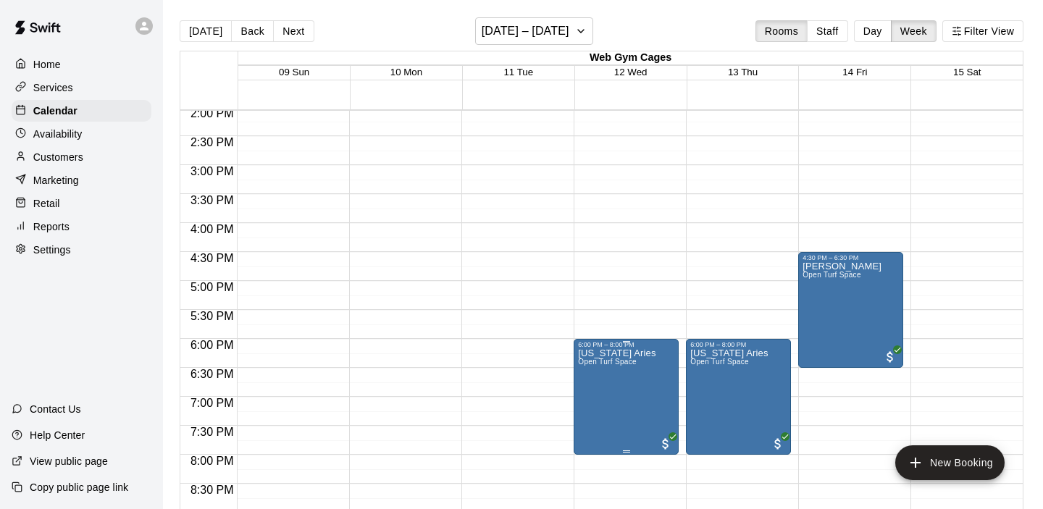
click at [589, 434] on icon "delete" at bounding box center [593, 432] width 10 height 13
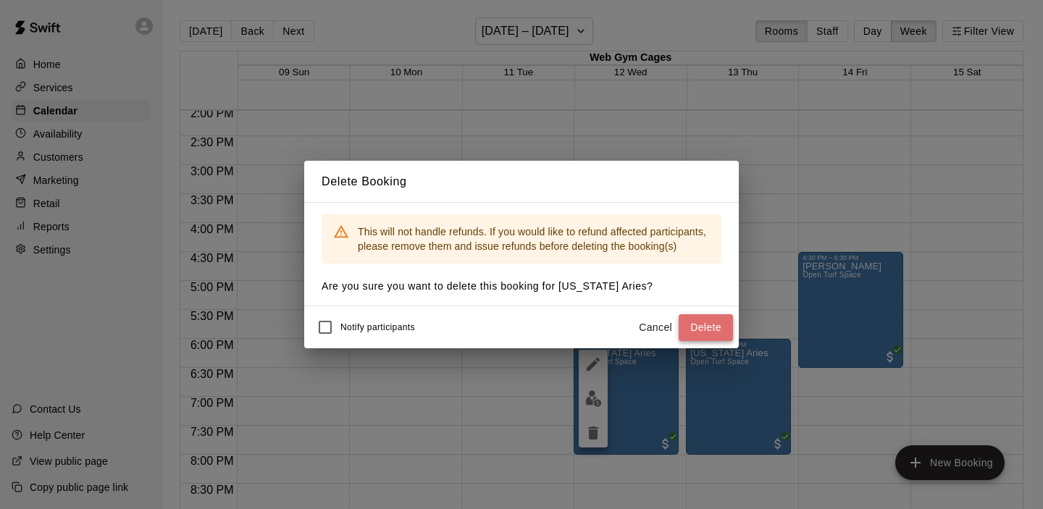
click at [689, 321] on button "Delete" at bounding box center [705, 327] width 54 height 27
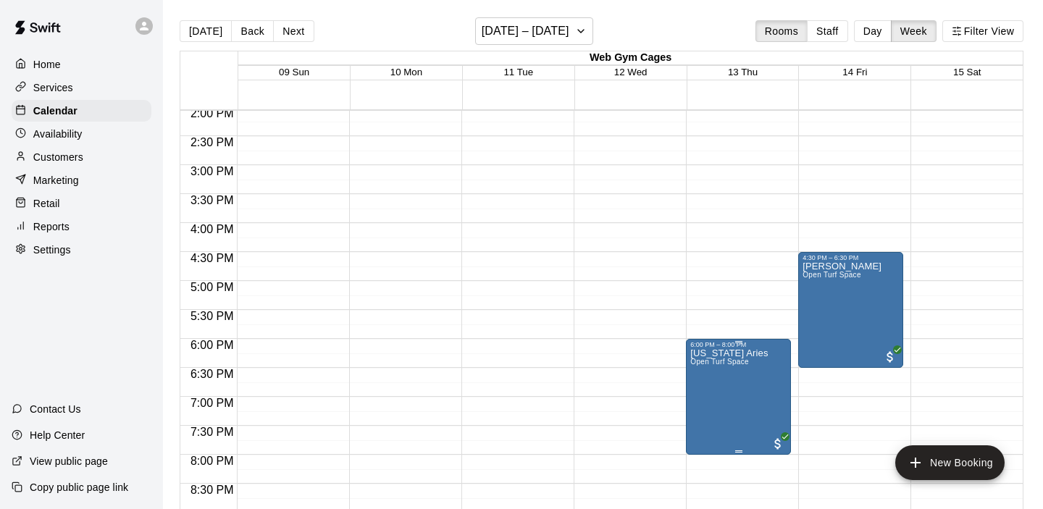
click at [700, 438] on icon "delete" at bounding box center [705, 432] width 17 height 17
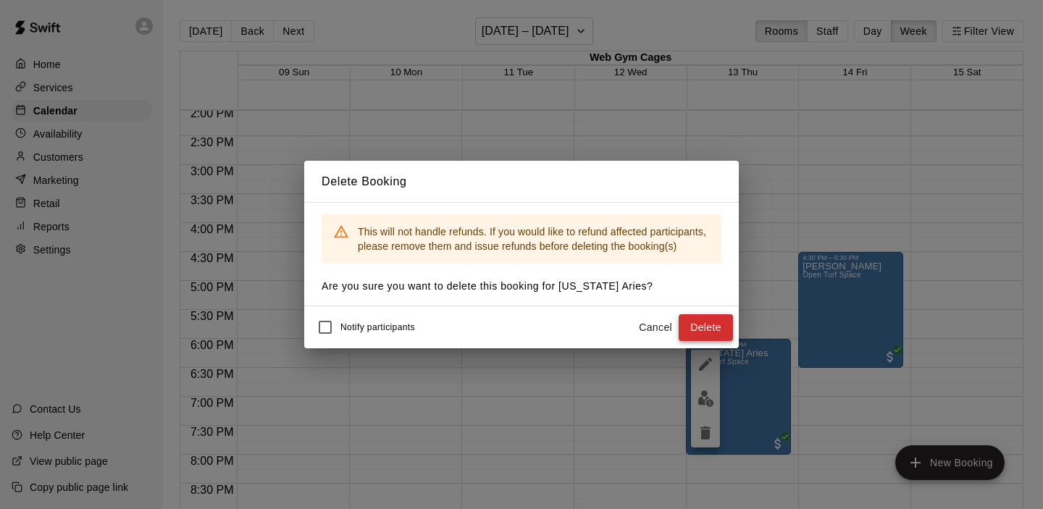
click at [701, 327] on button "Delete" at bounding box center [705, 327] width 54 height 27
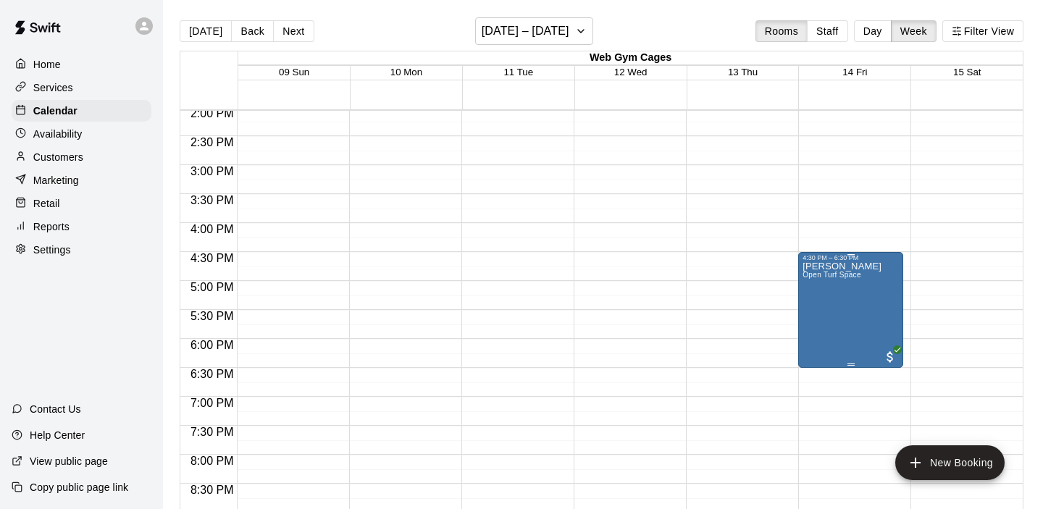
click at [879, 331] on div "Robert Barslou Open Turf Space" at bounding box center [850, 515] width 96 height 509
click at [815, 348] on icon "delete" at bounding box center [817, 346] width 10 height 13
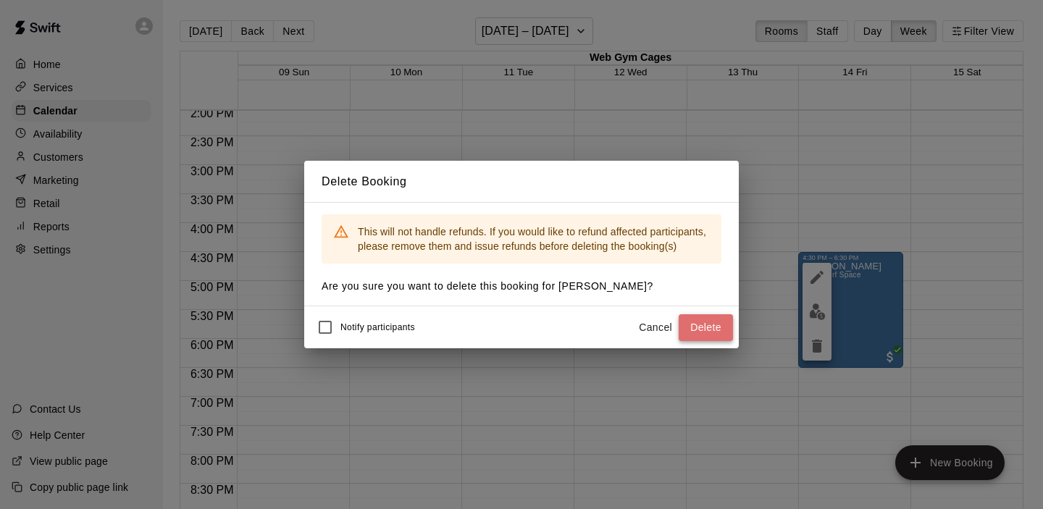
click at [704, 326] on button "Delete" at bounding box center [705, 327] width 54 height 27
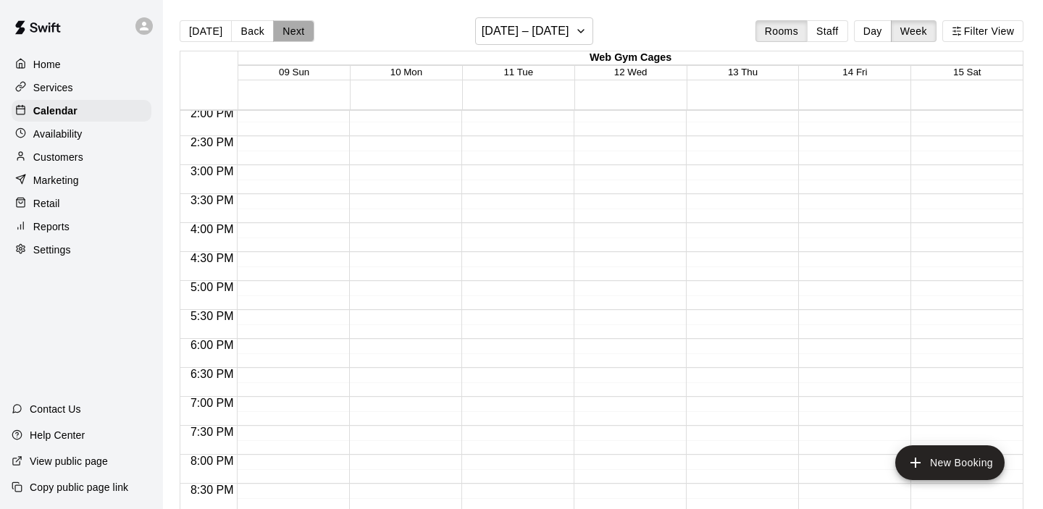
click at [295, 32] on button "Next" at bounding box center [293, 31] width 41 height 22
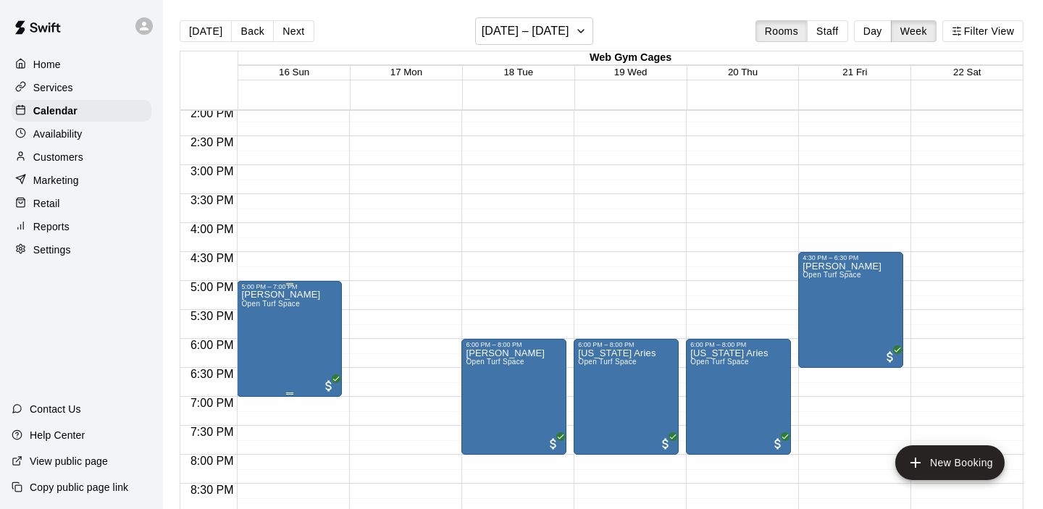
click at [259, 377] on icon "delete" at bounding box center [256, 375] width 10 height 13
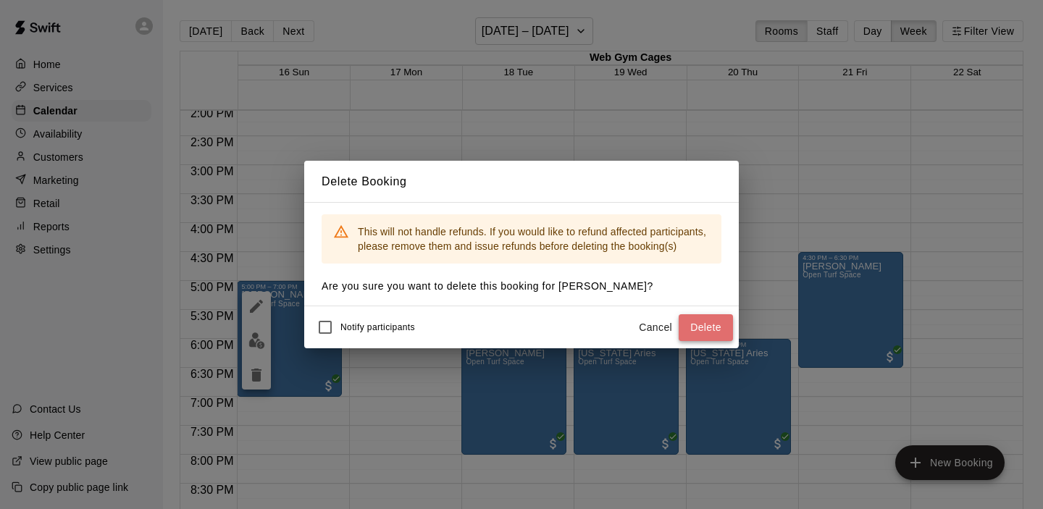
click at [718, 324] on button "Delete" at bounding box center [705, 327] width 54 height 27
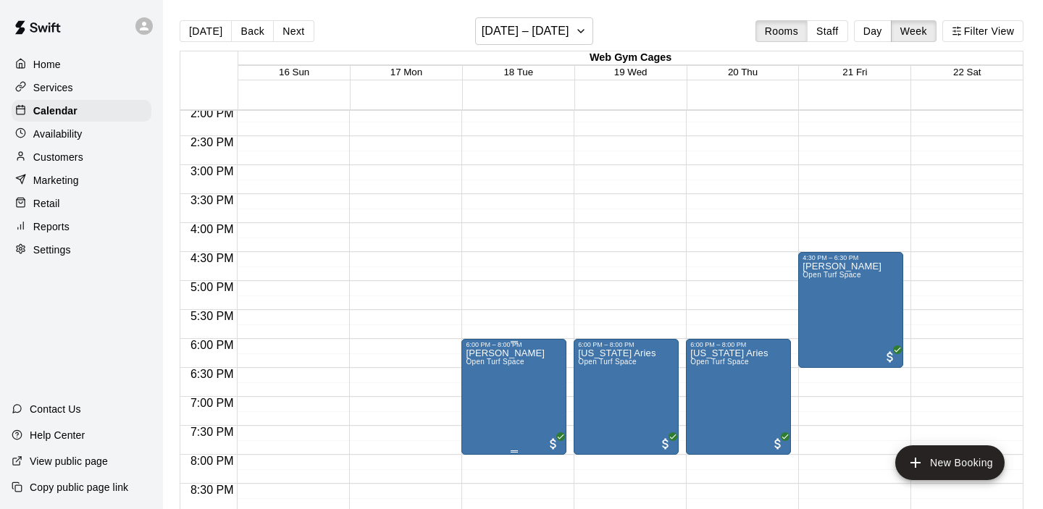
click at [477, 430] on icon "delete" at bounding box center [481, 432] width 10 height 13
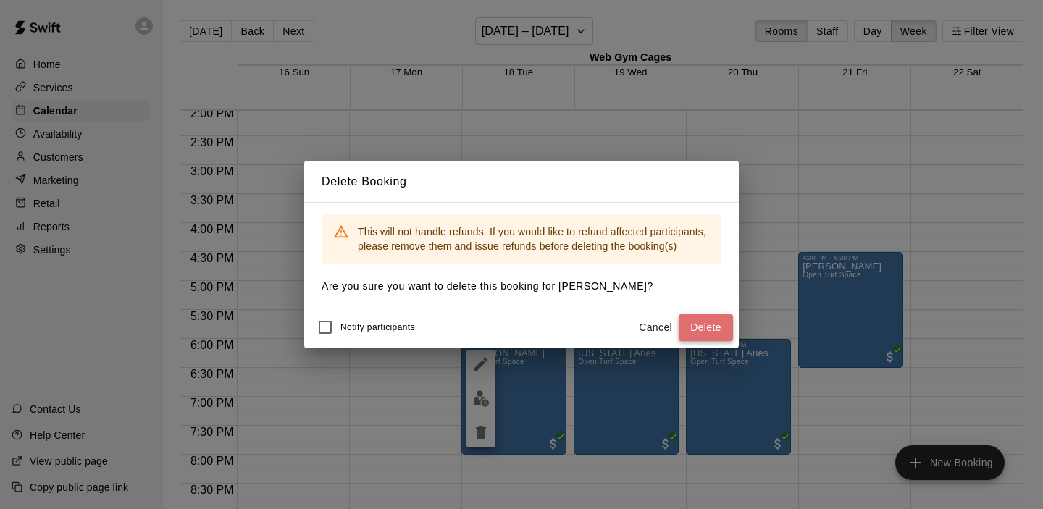
click at [710, 324] on button "Delete" at bounding box center [705, 327] width 54 height 27
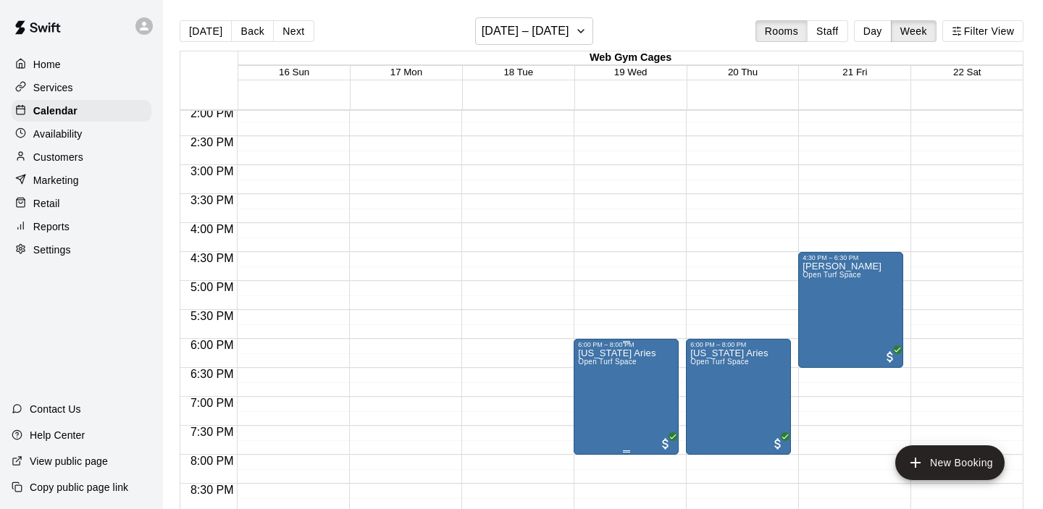
click at [593, 432] on icon "delete" at bounding box center [593, 432] width 10 height 13
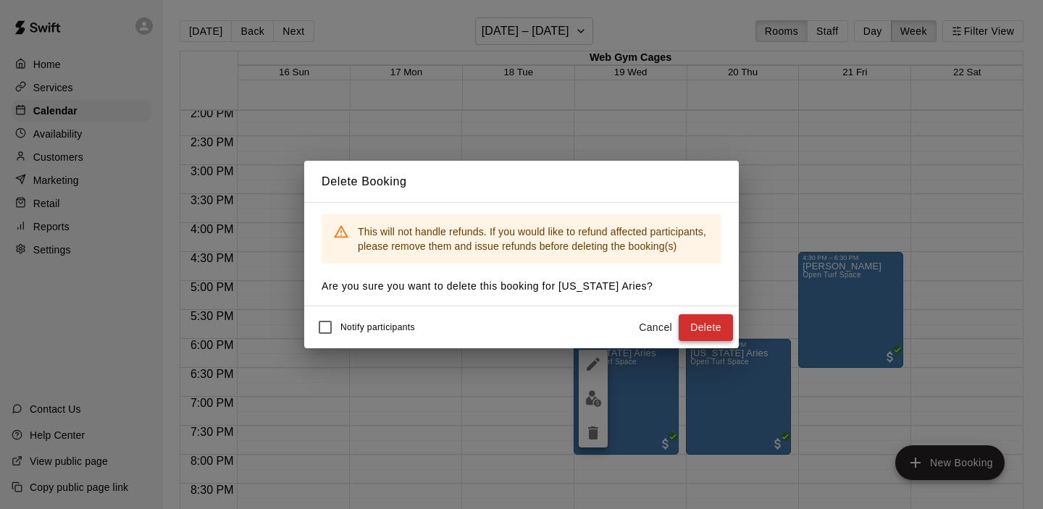
click at [710, 327] on button "Delete" at bounding box center [705, 327] width 54 height 27
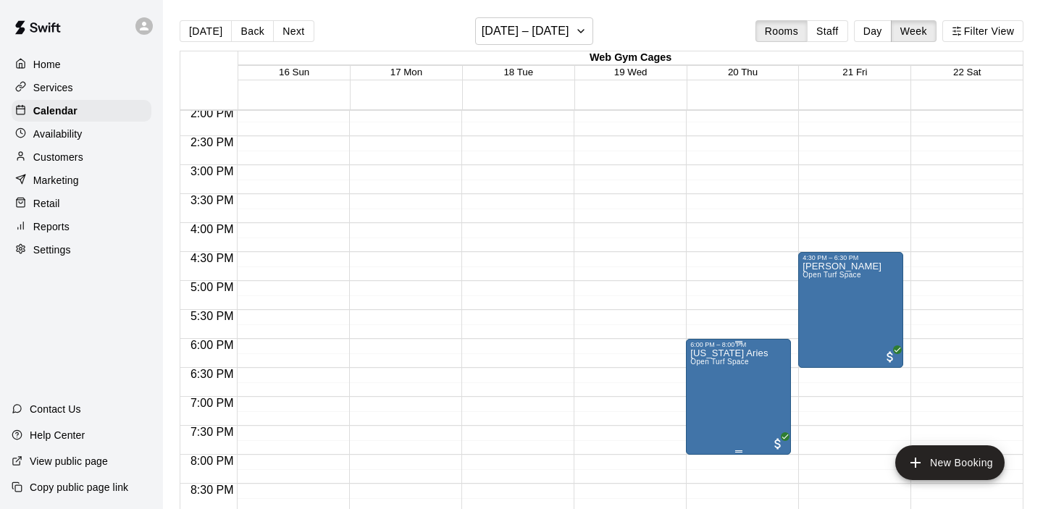
click at [710, 432] on icon "delete" at bounding box center [705, 432] width 17 height 17
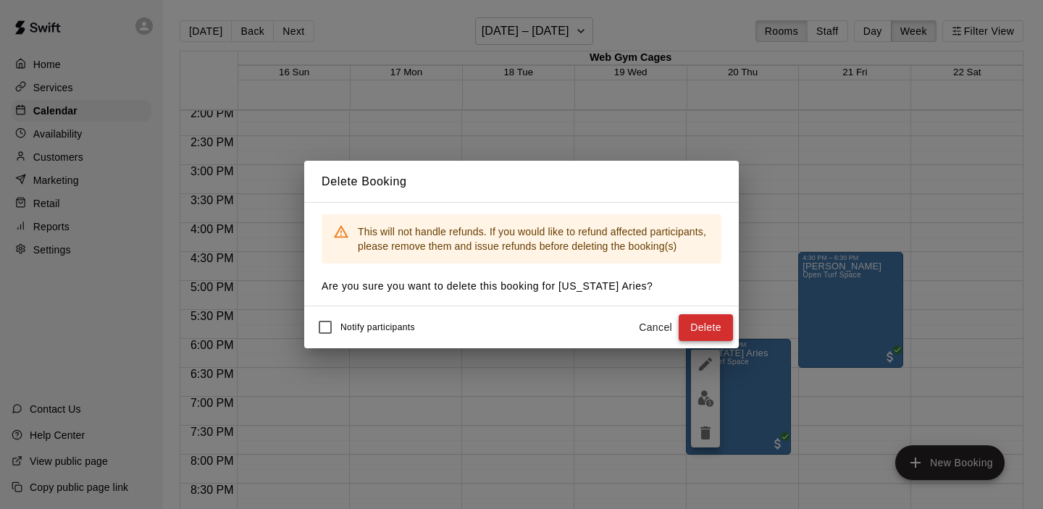
click at [703, 321] on button "Delete" at bounding box center [705, 327] width 54 height 27
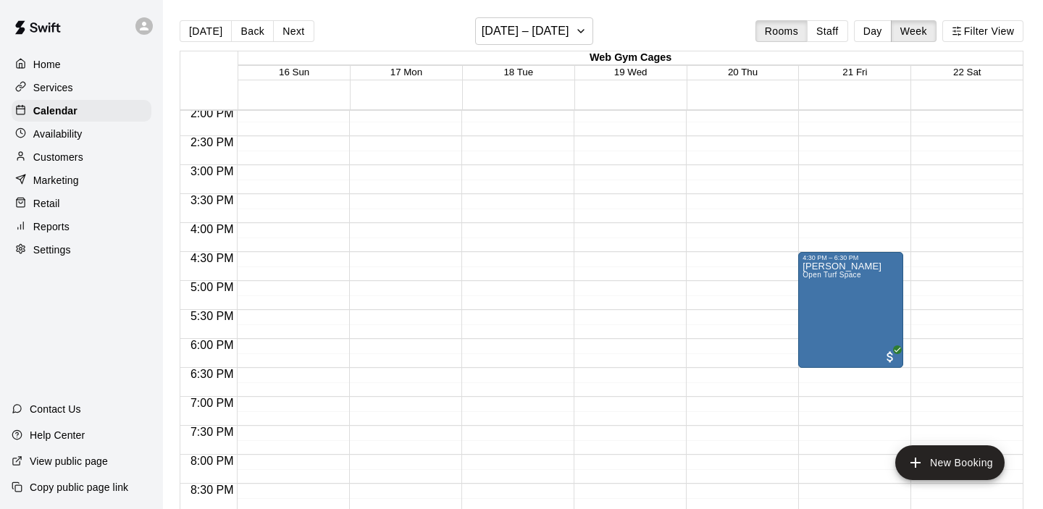
click at [825, 314] on div "Robert Barslou Open Turf Space" at bounding box center [841, 515] width 79 height 509
click at [810, 349] on icon "delete" at bounding box center [816, 345] width 17 height 17
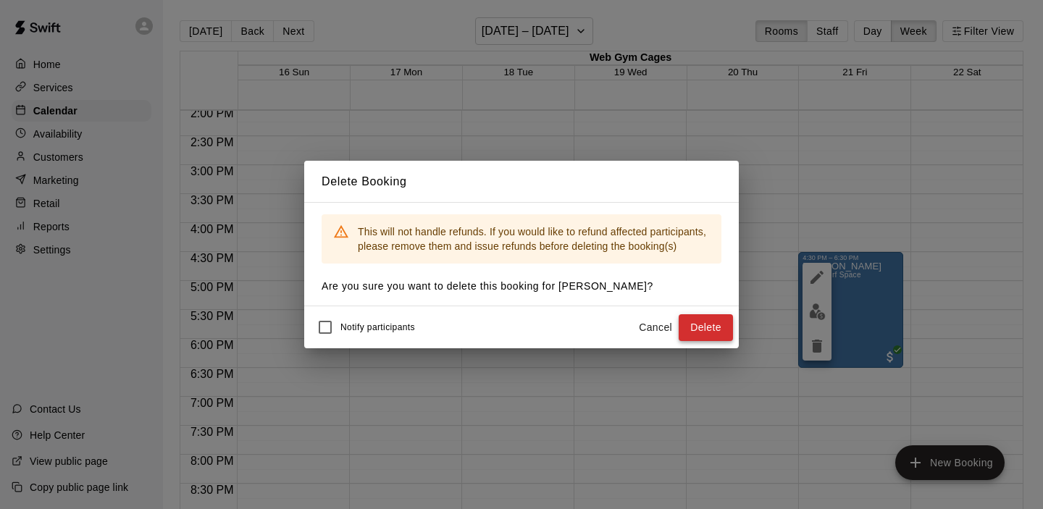
click at [701, 325] on button "Delete" at bounding box center [705, 327] width 54 height 27
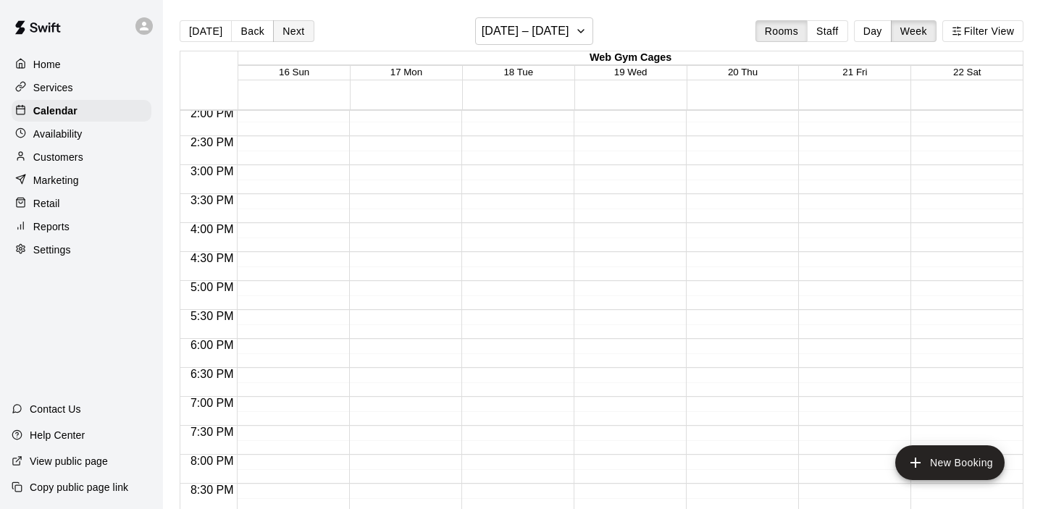
click at [294, 26] on button "Next" at bounding box center [293, 31] width 41 height 22
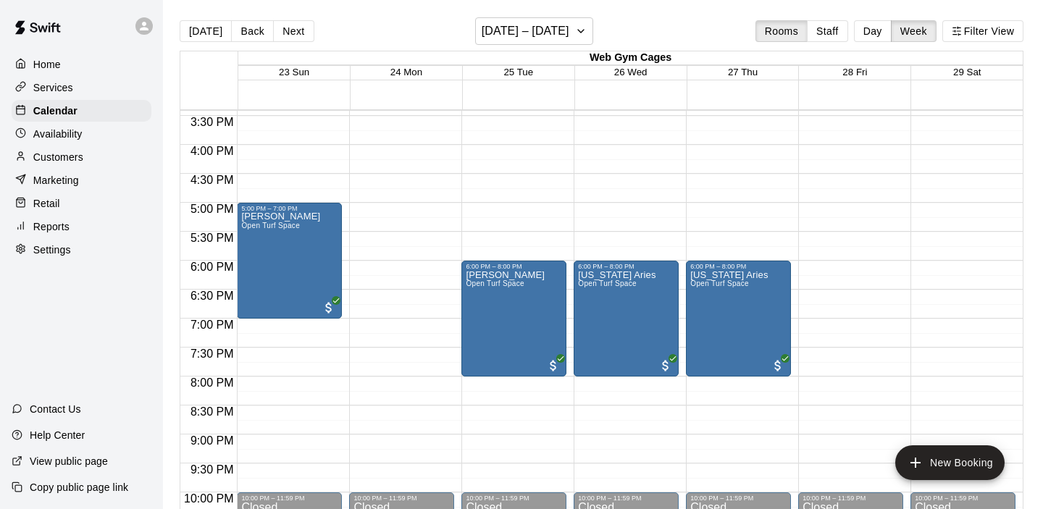
scroll to position [875, 0]
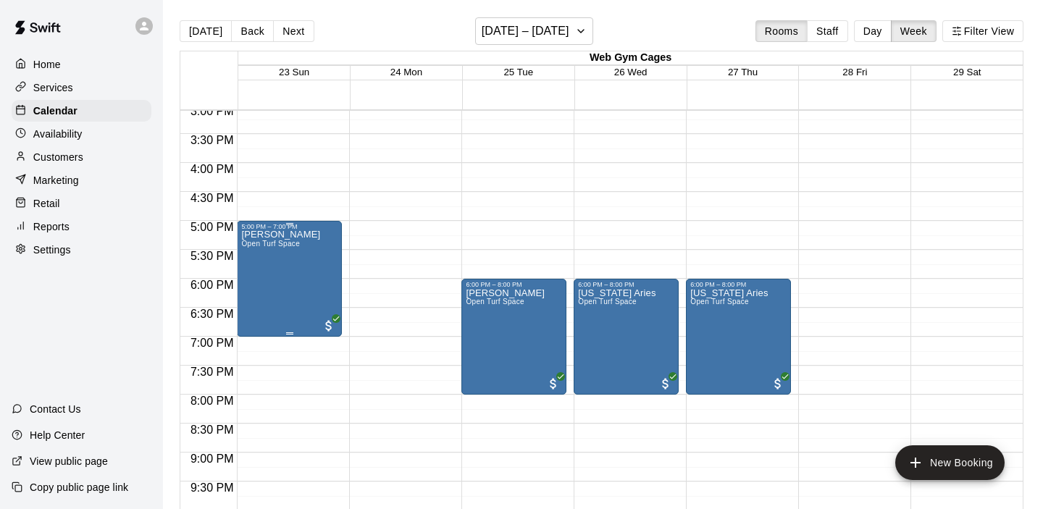
click at [311, 298] on div "Josh Snyder Open Turf Space" at bounding box center [289, 484] width 96 height 509
click at [257, 312] on icon "delete" at bounding box center [256, 314] width 10 height 13
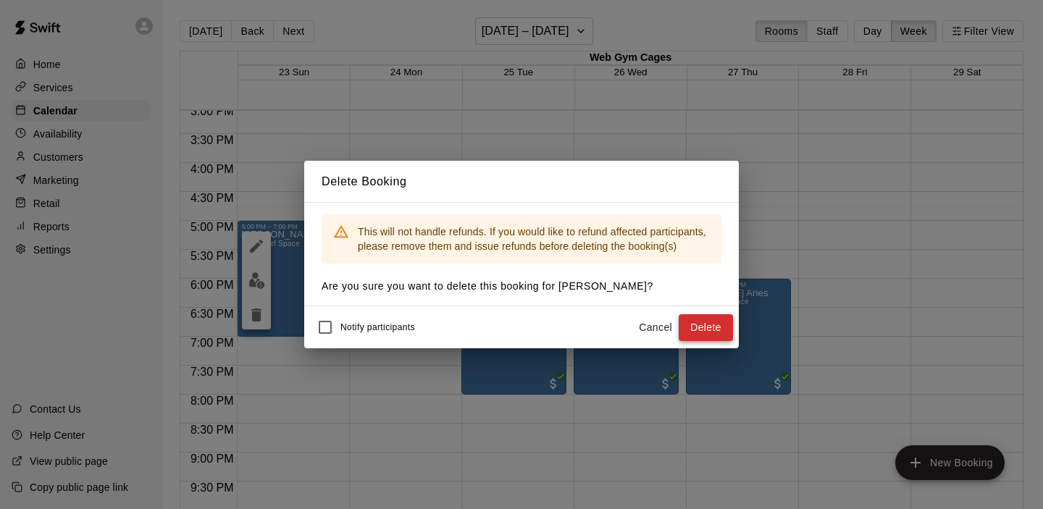
click at [724, 324] on button "Delete" at bounding box center [705, 327] width 54 height 27
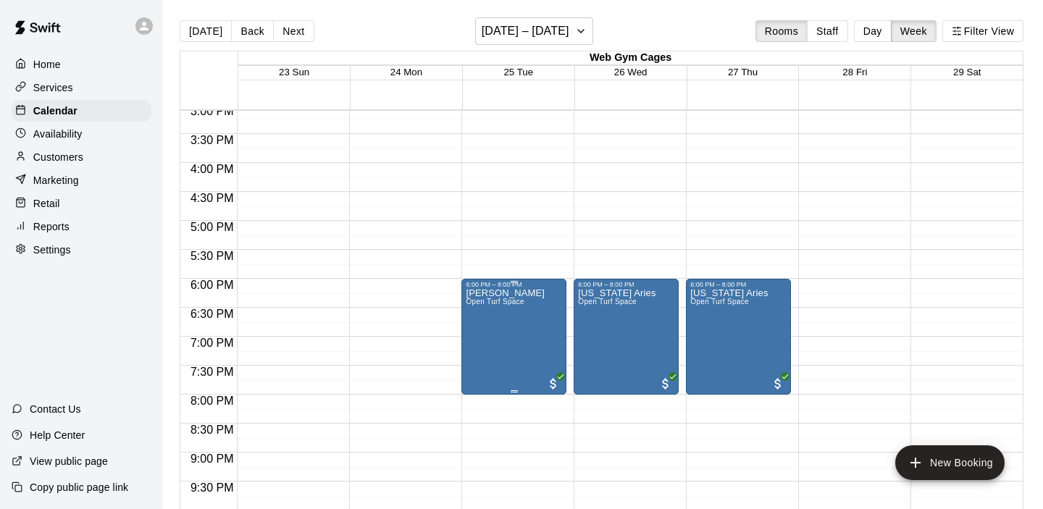
click at [484, 369] on icon "delete" at bounding box center [480, 372] width 17 height 17
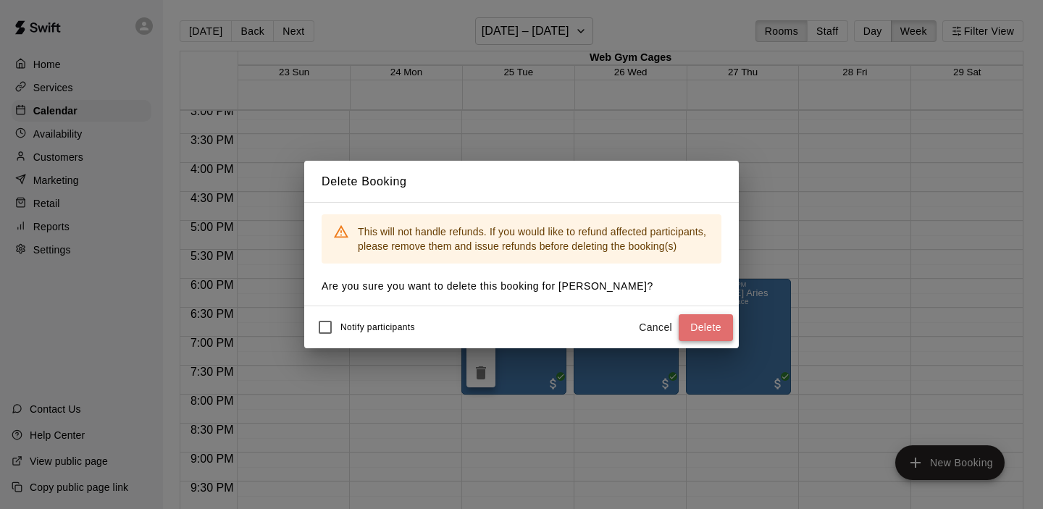
click at [706, 327] on button "Delete" at bounding box center [705, 327] width 54 height 27
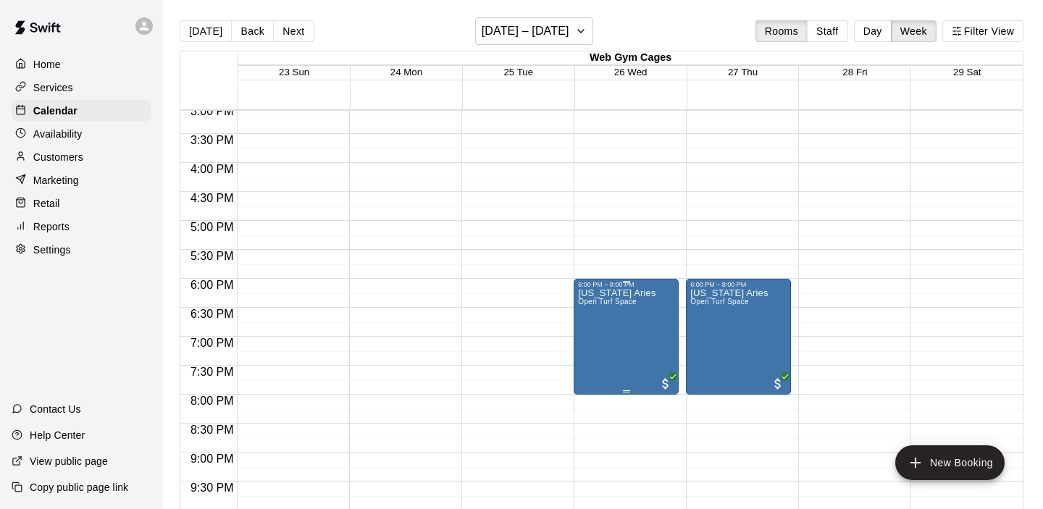
click at [593, 369] on icon "delete" at bounding box center [593, 372] width 10 height 13
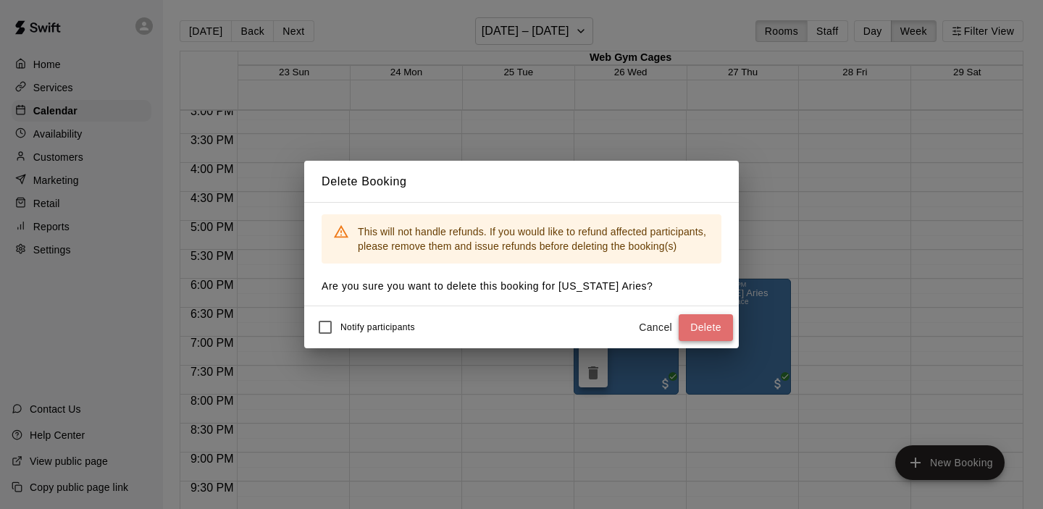
click at [715, 326] on button "Delete" at bounding box center [705, 327] width 54 height 27
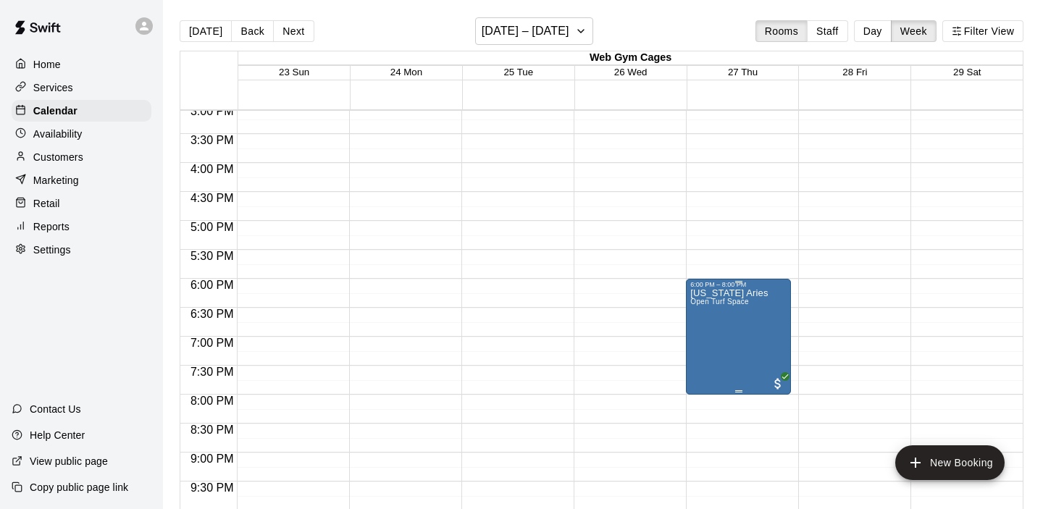
click at [706, 371] on icon "delete" at bounding box center [705, 372] width 10 height 13
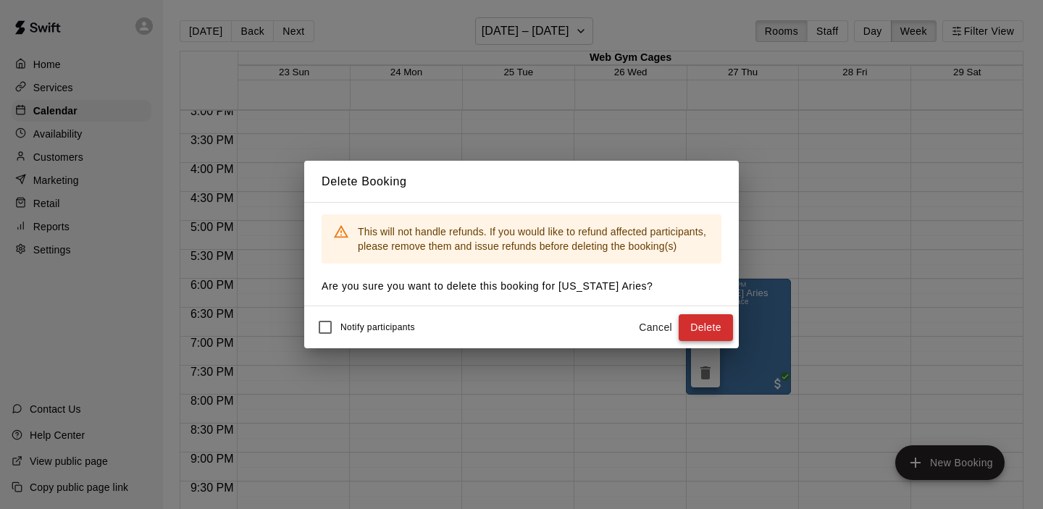
click at [710, 323] on button "Delete" at bounding box center [705, 327] width 54 height 27
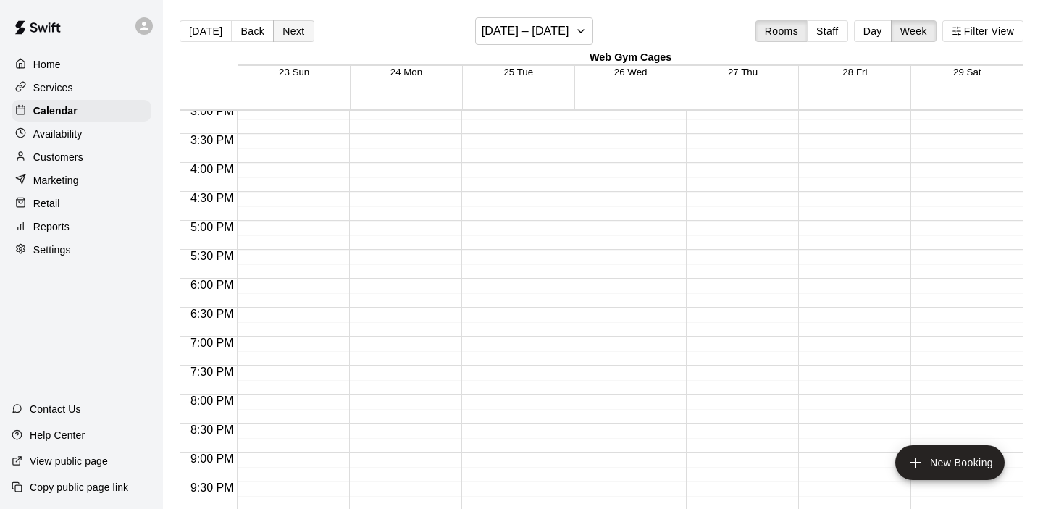
click at [285, 33] on button "Next" at bounding box center [293, 31] width 41 height 22
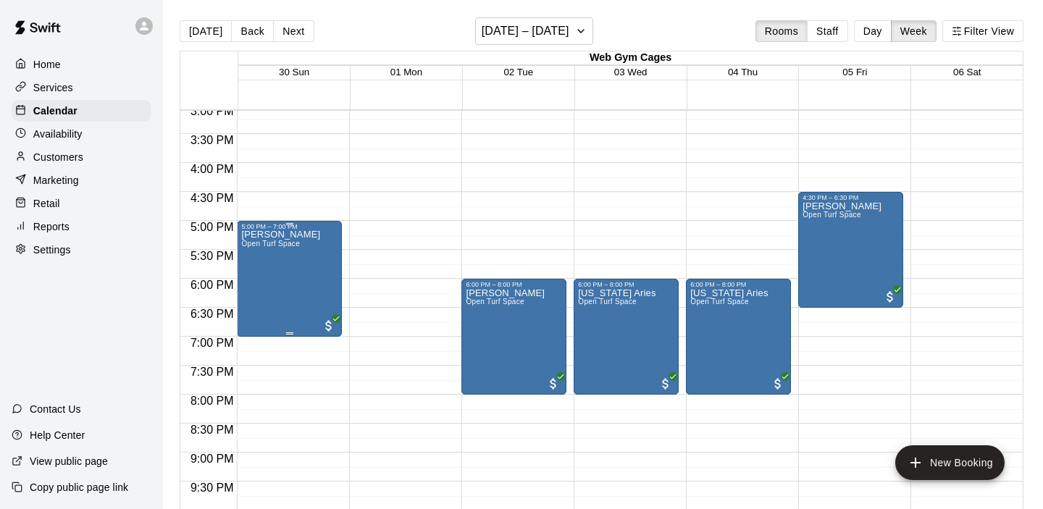
click at [285, 281] on div "Josh Snyder Open Turf Space" at bounding box center [280, 484] width 79 height 509
click at [264, 314] on icon "delete" at bounding box center [256, 314] width 17 height 17
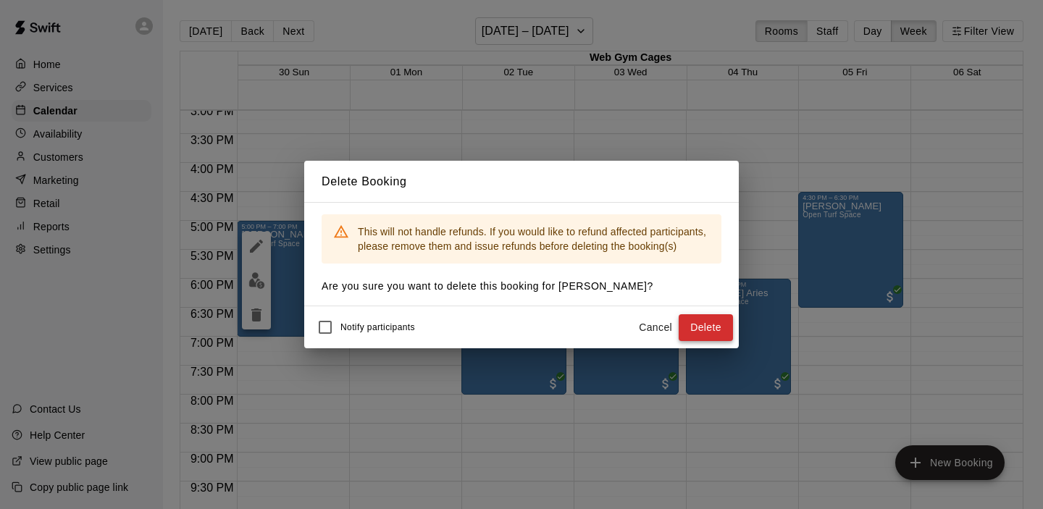
click at [705, 327] on button "Delete" at bounding box center [705, 327] width 54 height 27
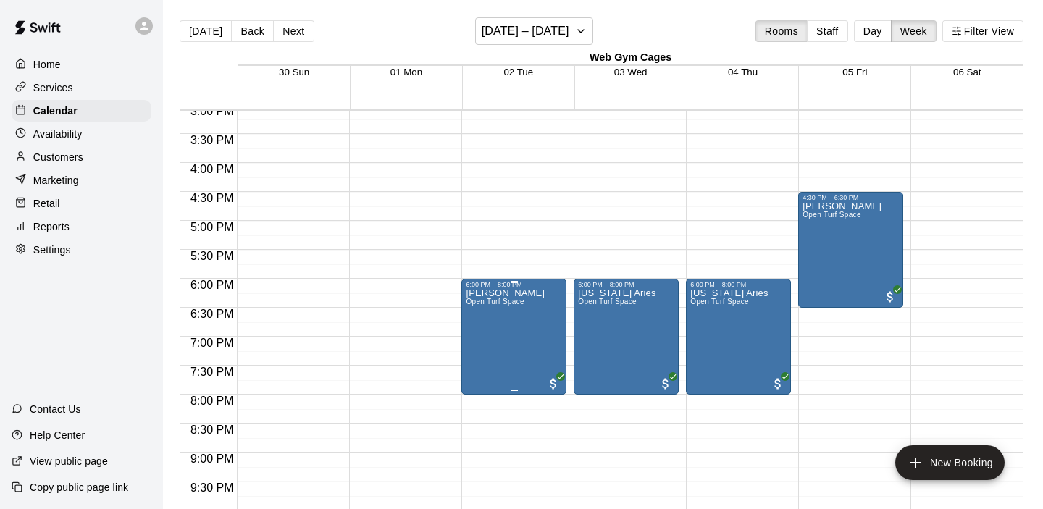
click at [484, 371] on icon "delete" at bounding box center [481, 372] width 10 height 13
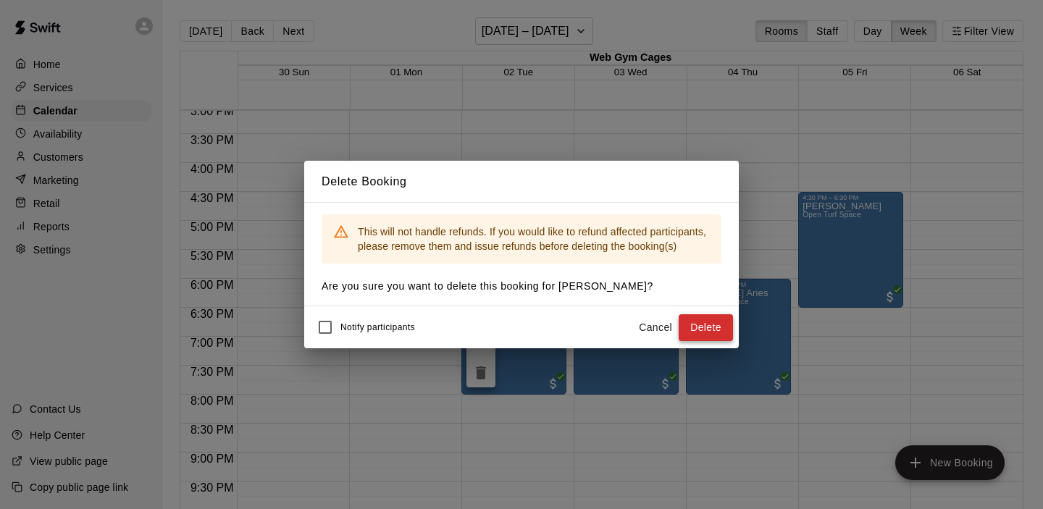
click at [704, 319] on button "Delete" at bounding box center [705, 327] width 54 height 27
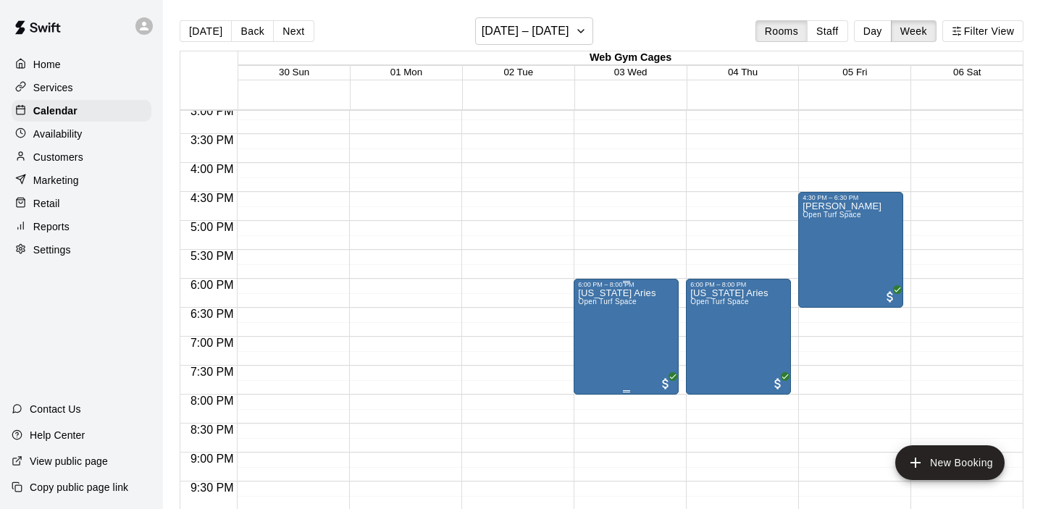
click at [586, 371] on icon "delete" at bounding box center [592, 372] width 17 height 17
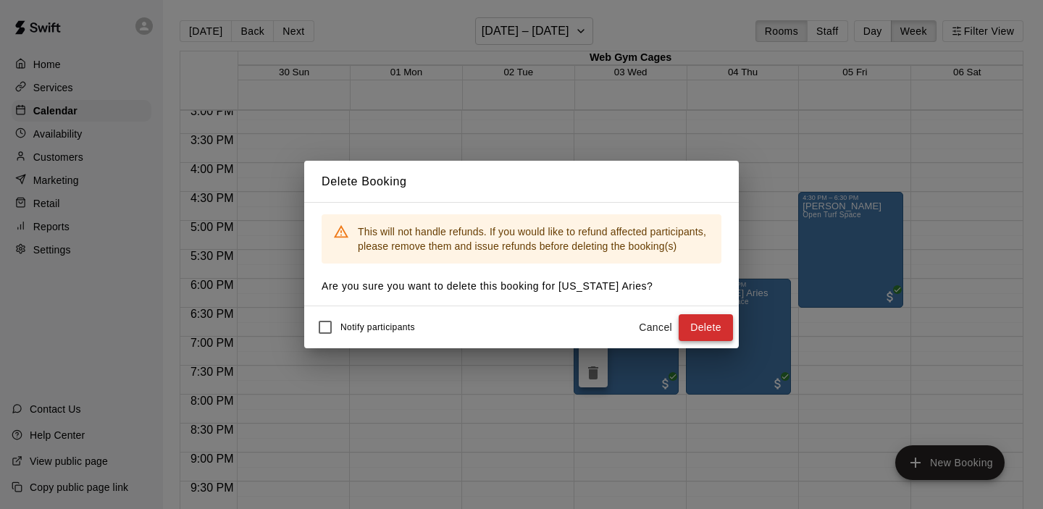
click at [716, 326] on button "Delete" at bounding box center [705, 327] width 54 height 27
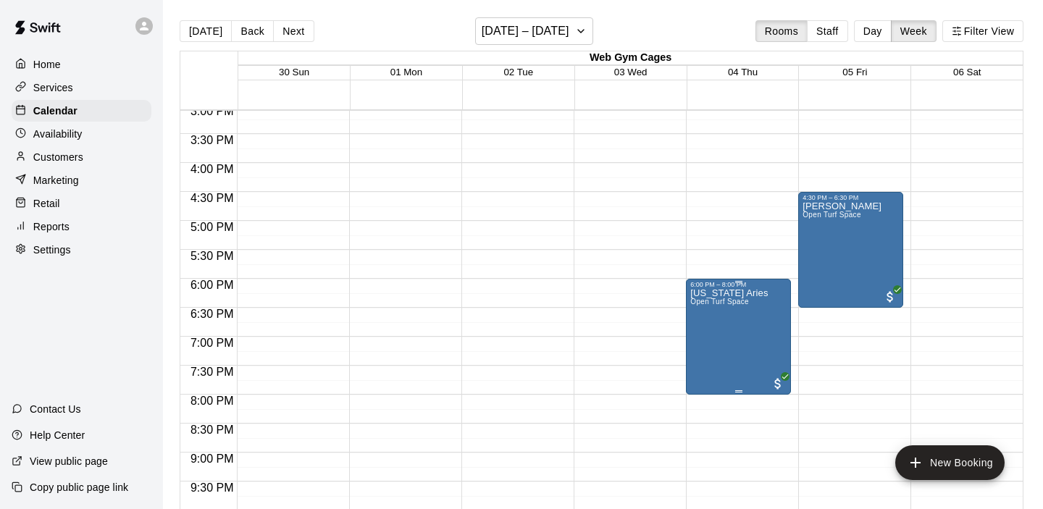
click at [712, 372] on icon "delete" at bounding box center [705, 372] width 17 height 17
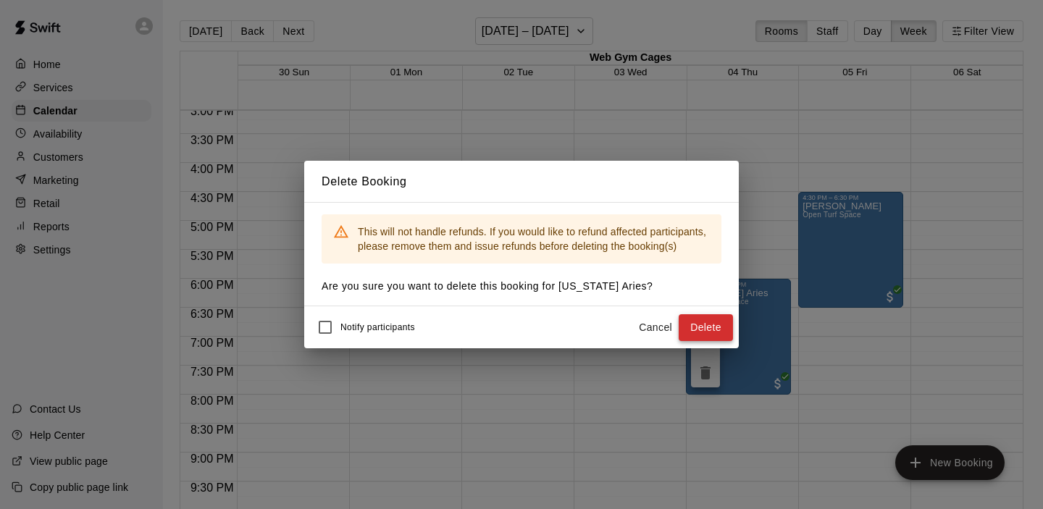
click at [705, 320] on button "Delete" at bounding box center [705, 327] width 54 height 27
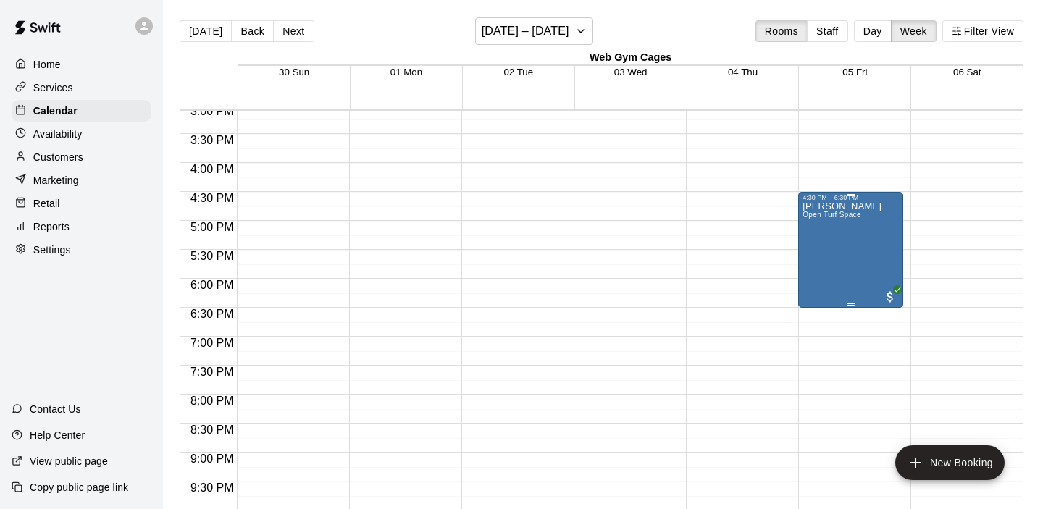
click at [875, 242] on div "Robert Barslou Open Turf Space" at bounding box center [850, 455] width 96 height 509
click at [817, 289] on icon "delete" at bounding box center [817, 285] width 10 height 13
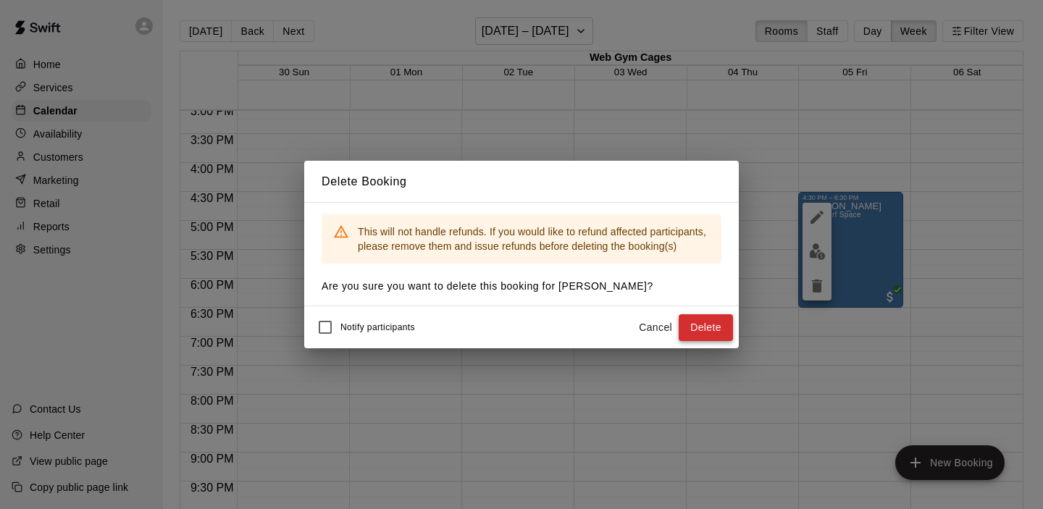
click at [704, 334] on button "Delete" at bounding box center [705, 327] width 54 height 27
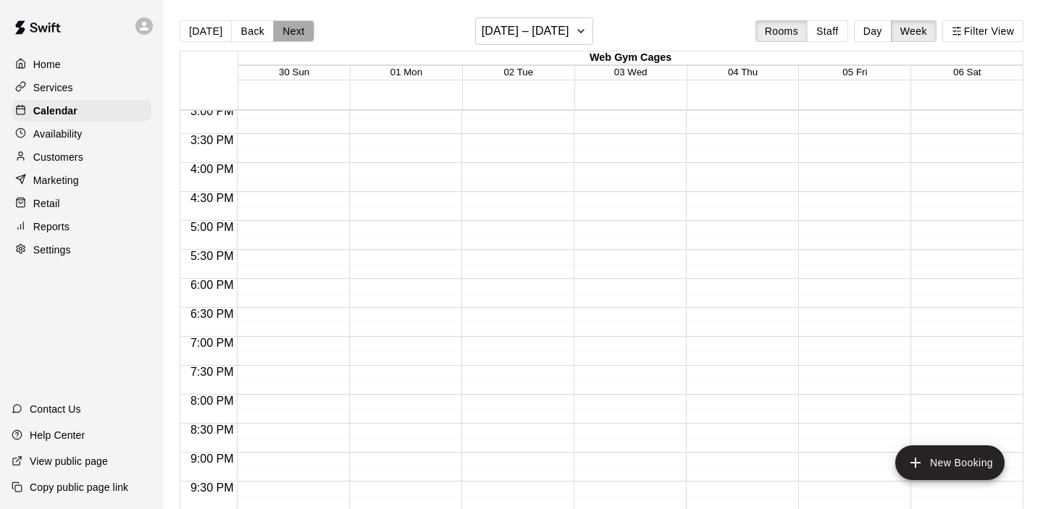
click at [282, 28] on button "Next" at bounding box center [293, 31] width 41 height 22
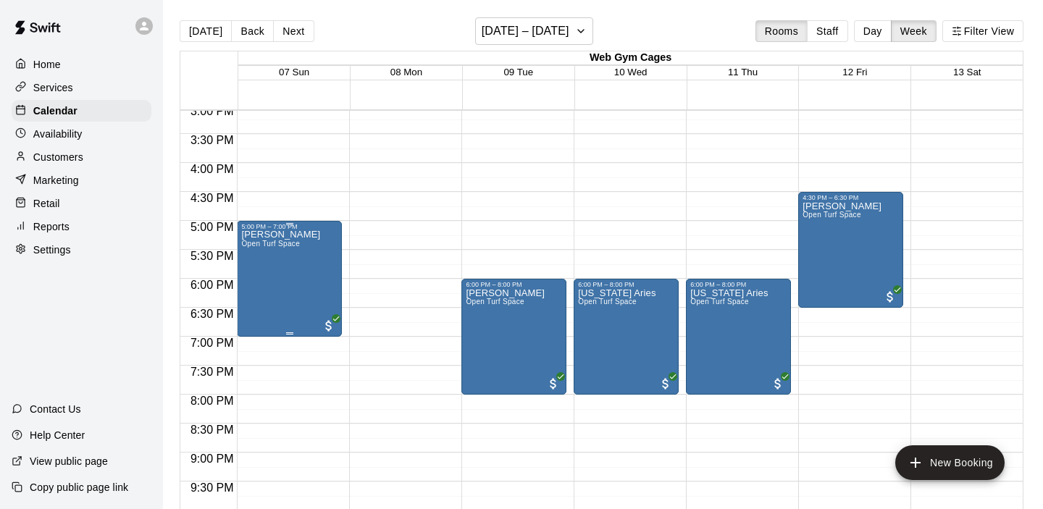
click at [280, 267] on div "Josh Snyder Open Turf Space" at bounding box center [280, 484] width 79 height 509
click at [256, 311] on icon "delete" at bounding box center [256, 314] width 10 height 13
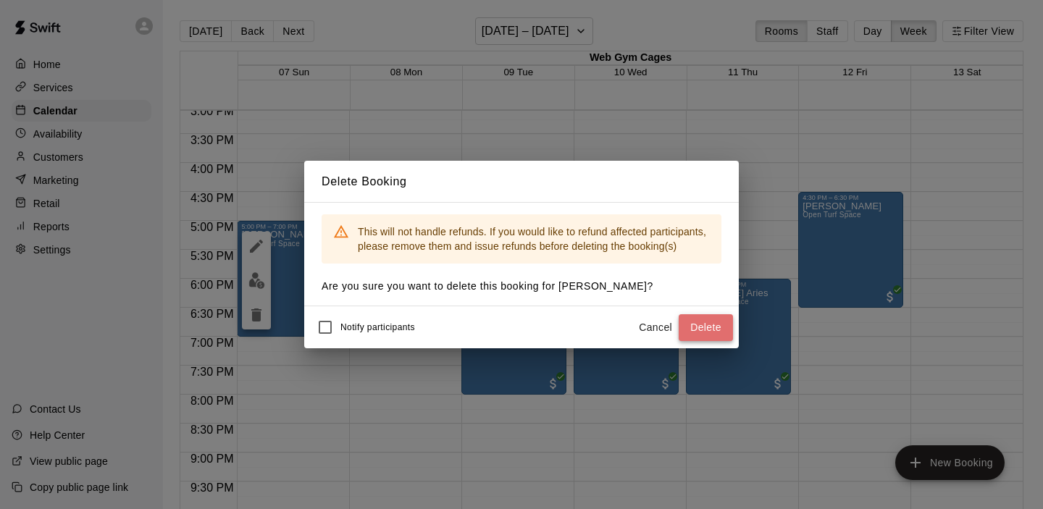
click at [711, 321] on button "Delete" at bounding box center [705, 327] width 54 height 27
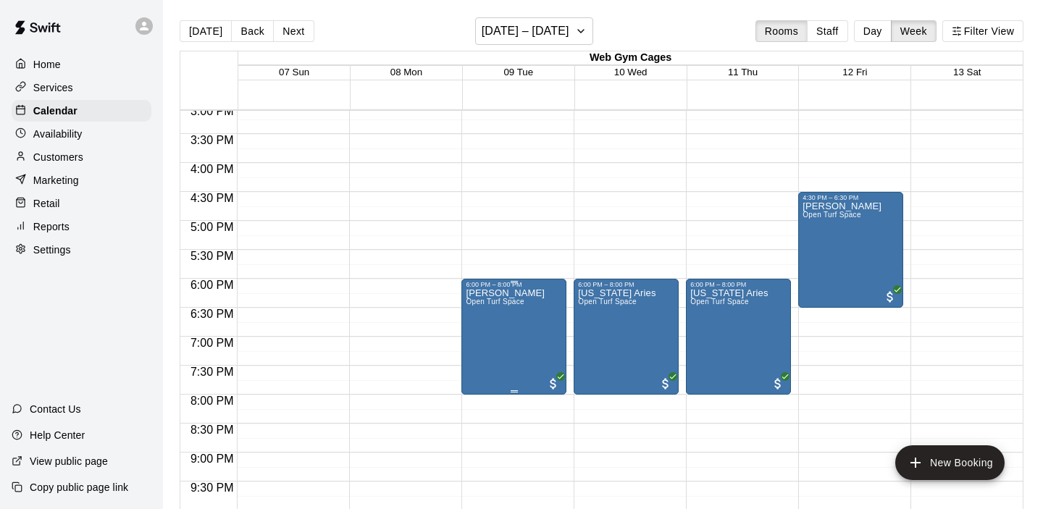
click at [476, 367] on icon "delete" at bounding box center [481, 372] width 10 height 13
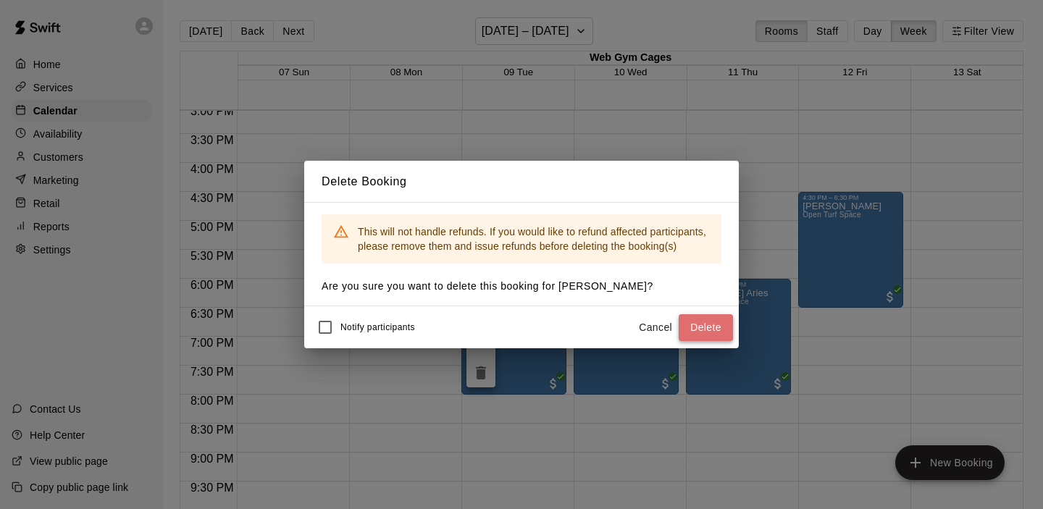
click at [703, 331] on button "Delete" at bounding box center [705, 327] width 54 height 27
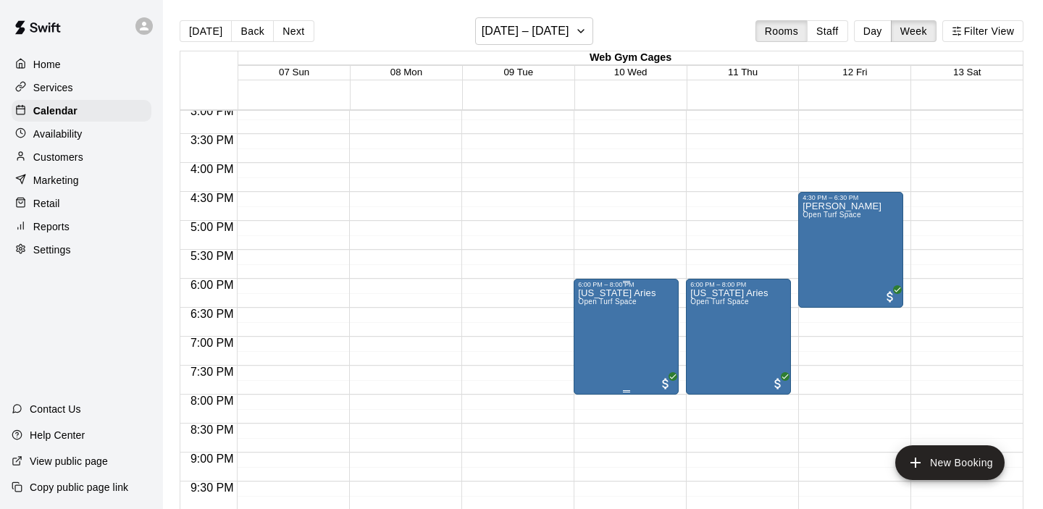
click at [589, 371] on icon "delete" at bounding box center [593, 372] width 10 height 13
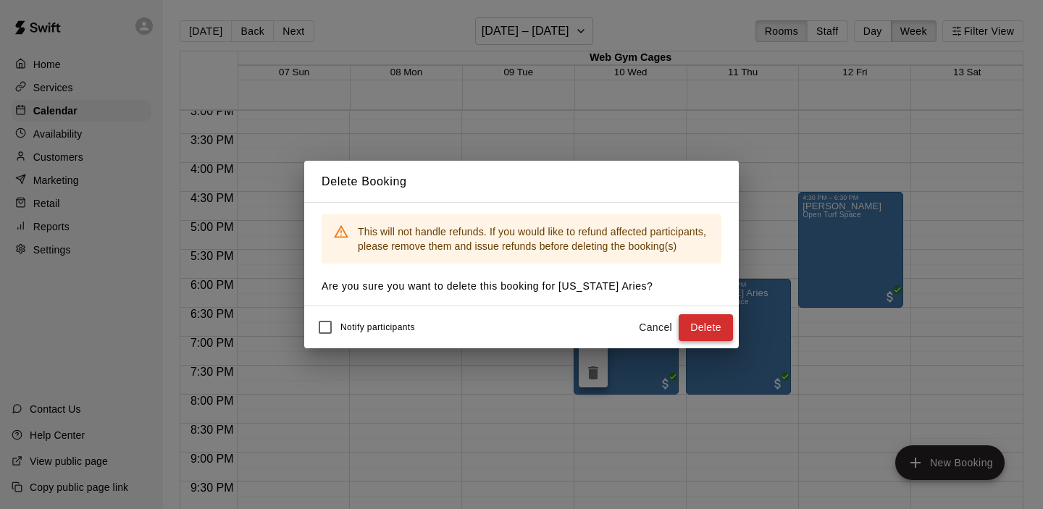
click at [709, 329] on button "Delete" at bounding box center [705, 327] width 54 height 27
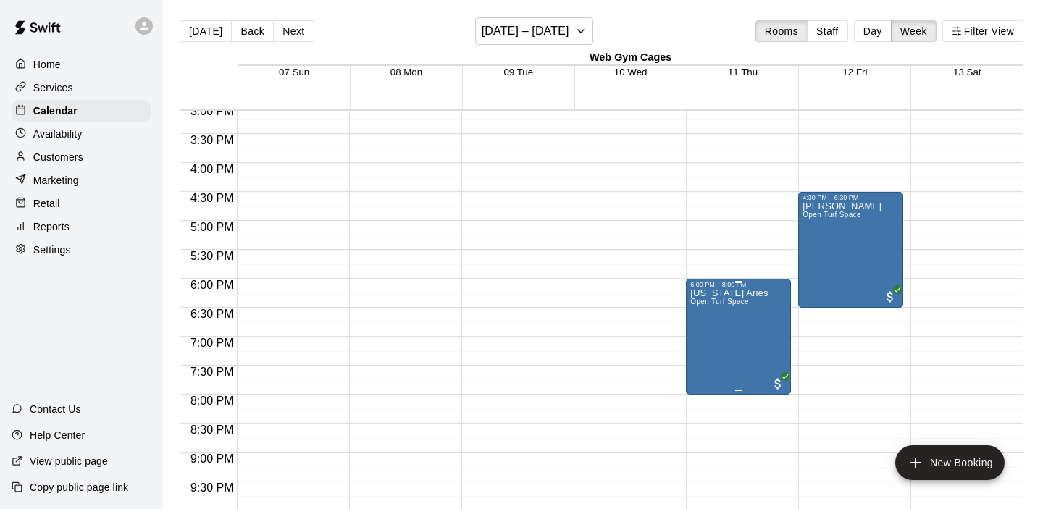
click at [705, 371] on icon "delete" at bounding box center [705, 372] width 10 height 13
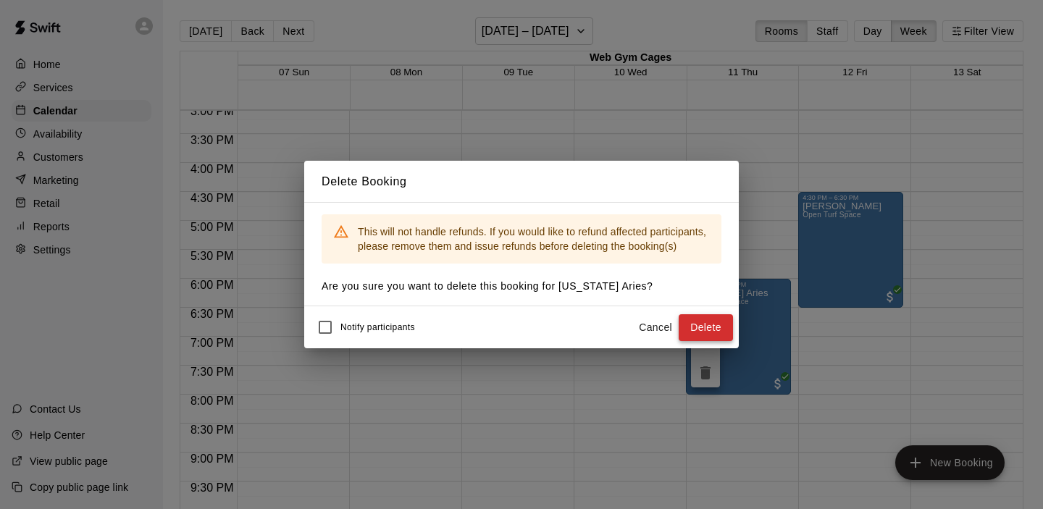
click at [699, 337] on button "Delete" at bounding box center [705, 327] width 54 height 27
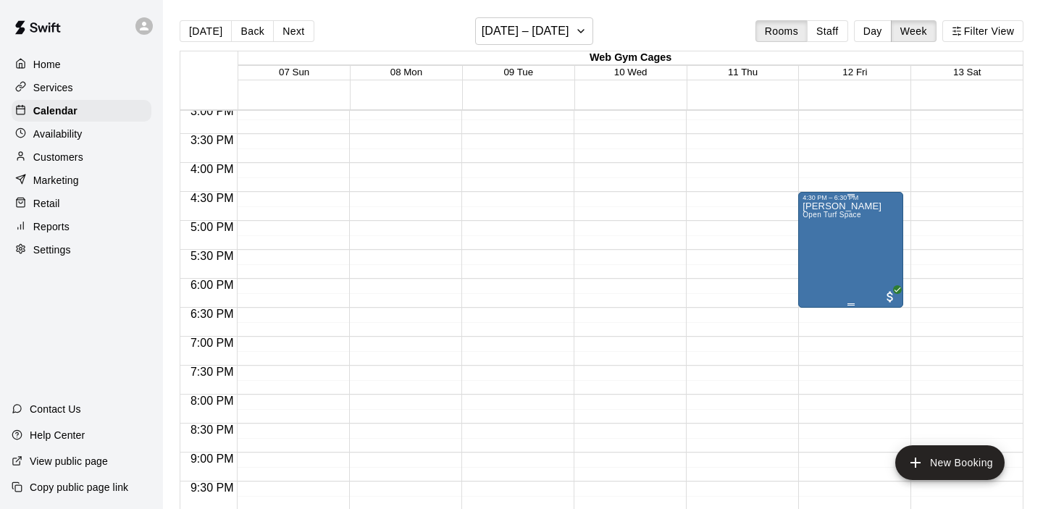
click at [890, 255] on div "Robert Barslou Open Turf Space" at bounding box center [850, 455] width 96 height 509
click at [821, 287] on icon "delete" at bounding box center [816, 285] width 17 height 17
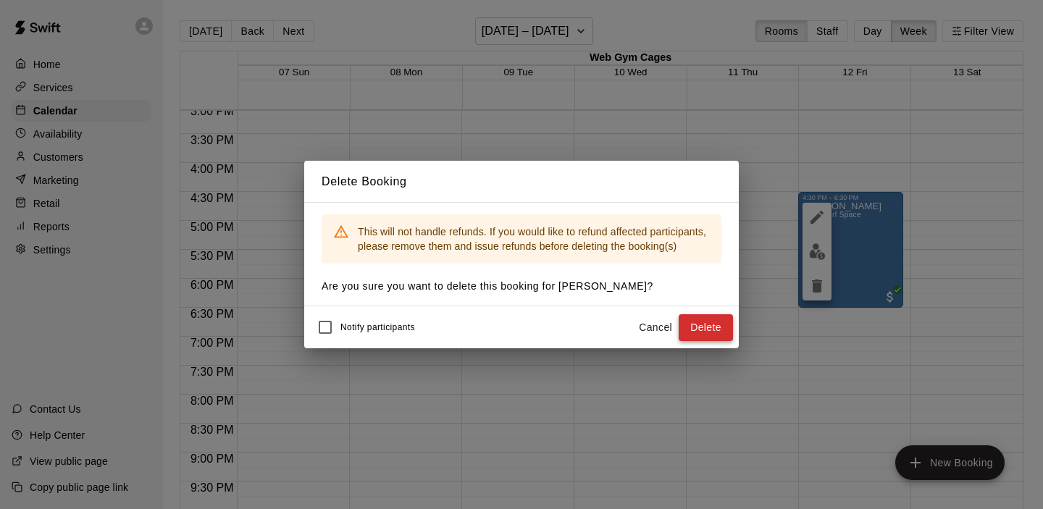
click at [705, 318] on button "Delete" at bounding box center [705, 327] width 54 height 27
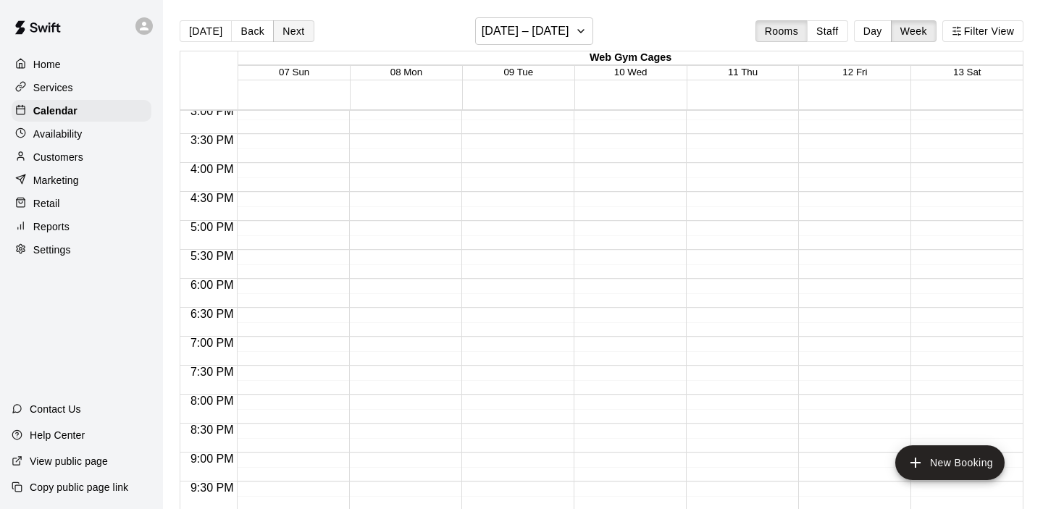
click at [285, 30] on button "Next" at bounding box center [293, 31] width 41 height 22
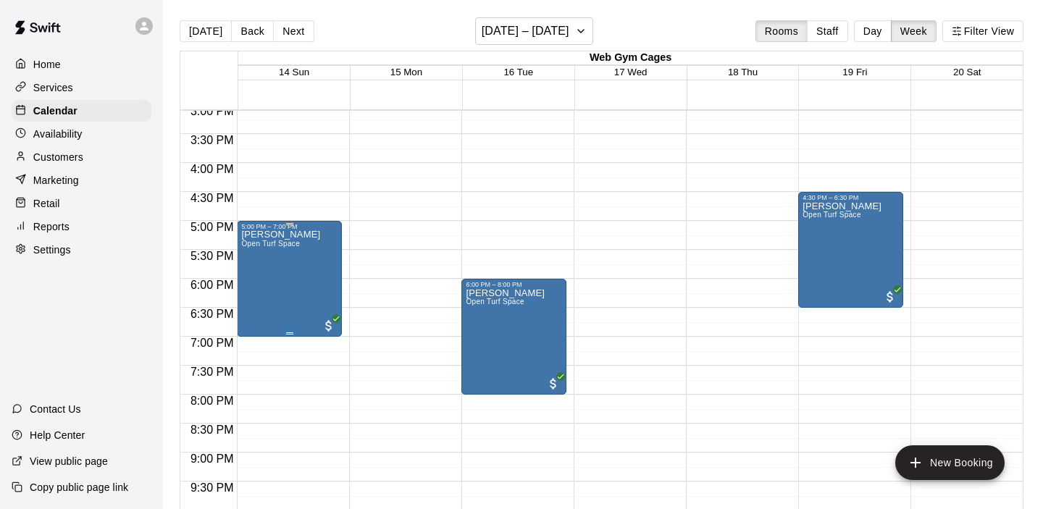
click at [295, 311] on div "Josh Snyder Open Turf Space" at bounding box center [280, 484] width 79 height 509
click at [258, 314] on icon "delete" at bounding box center [256, 314] width 10 height 13
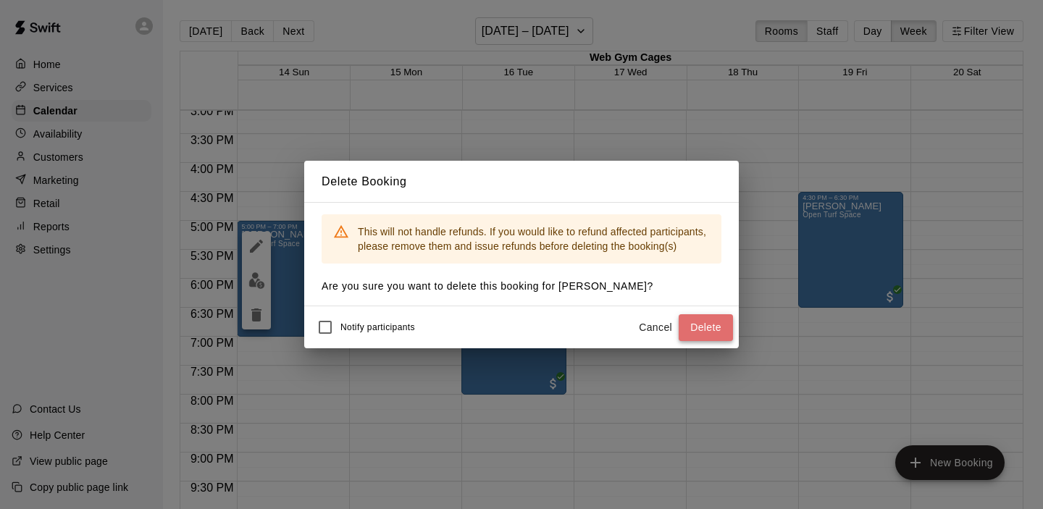
click at [704, 329] on button "Delete" at bounding box center [705, 327] width 54 height 27
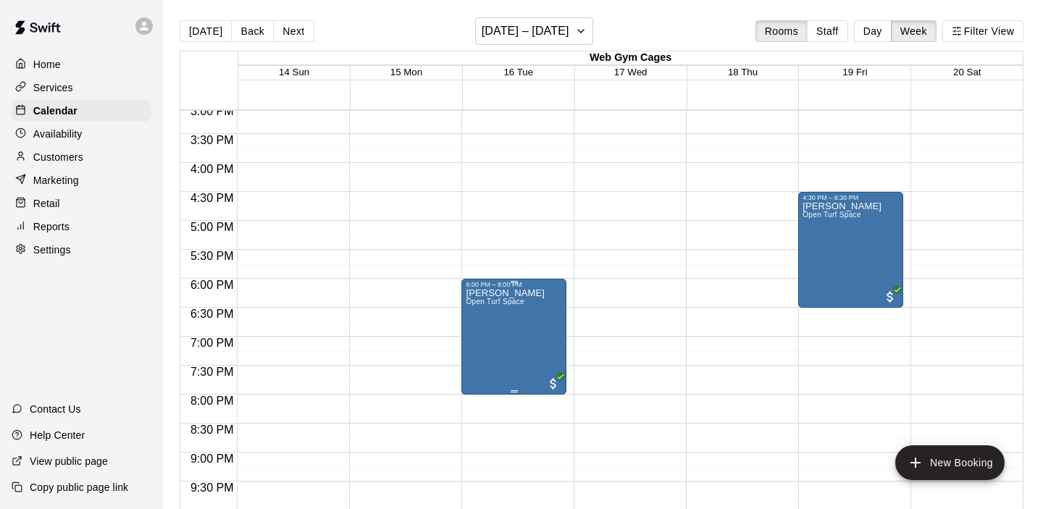
click at [481, 376] on icon "delete" at bounding box center [481, 372] width 10 height 13
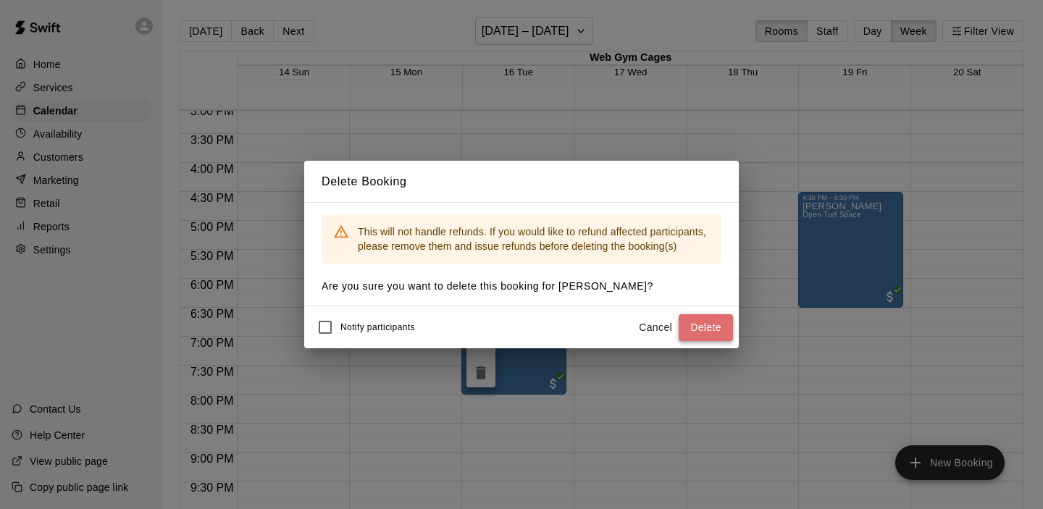
click at [700, 330] on button "Delete" at bounding box center [705, 327] width 54 height 27
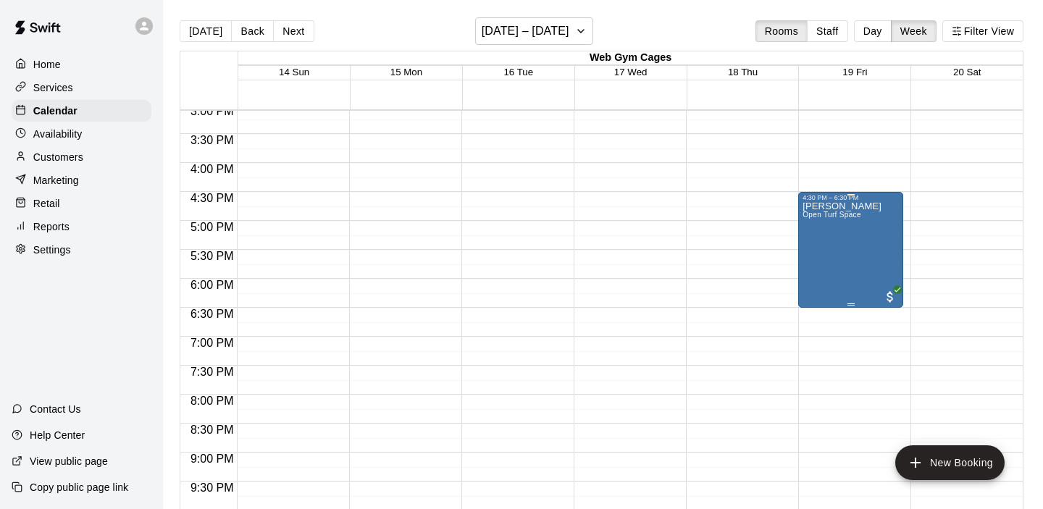
click at [862, 259] on div "Robert Barslou Open Turf Space" at bounding box center [841, 455] width 79 height 509
click at [817, 287] on icon "delete" at bounding box center [817, 285] width 10 height 13
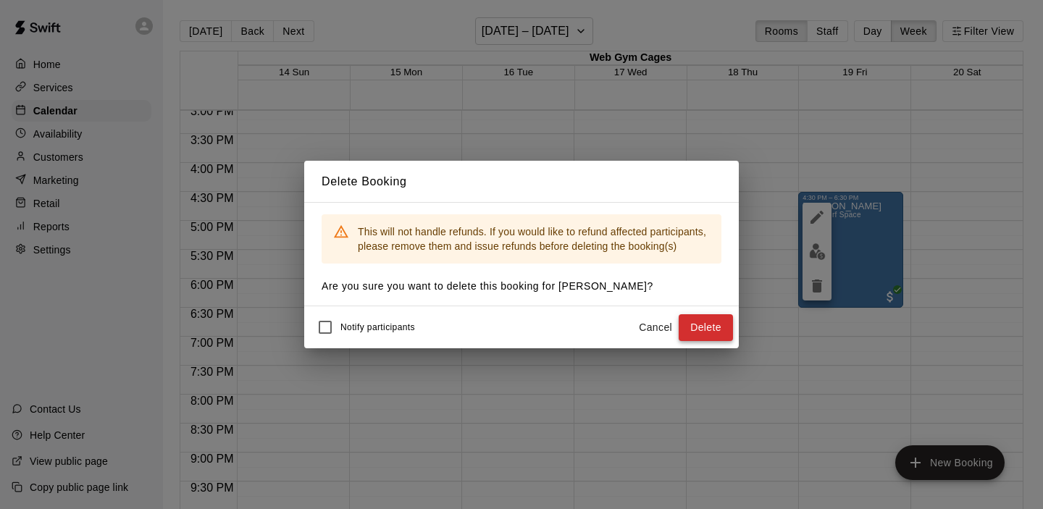
click at [703, 323] on button "Delete" at bounding box center [705, 327] width 54 height 27
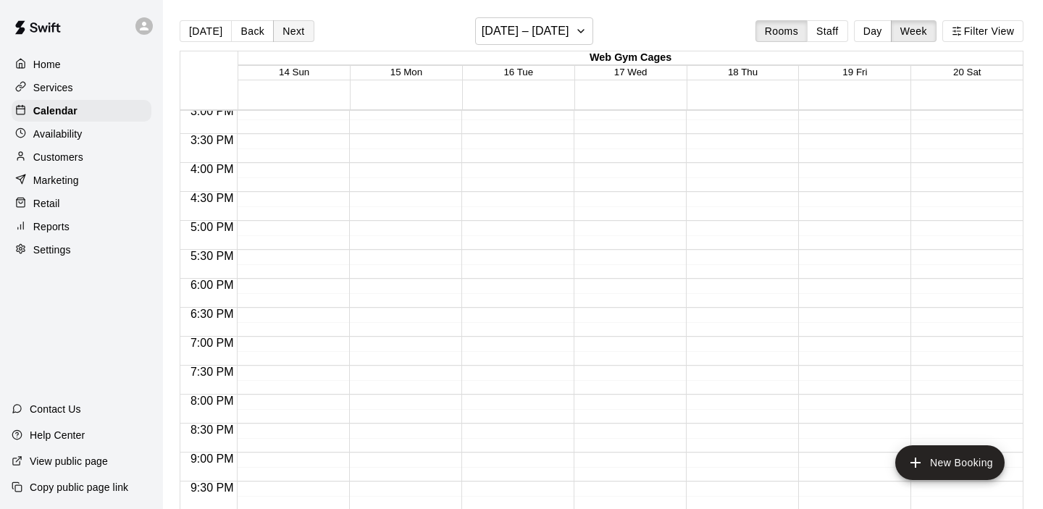
click at [282, 28] on button "Next" at bounding box center [293, 31] width 41 height 22
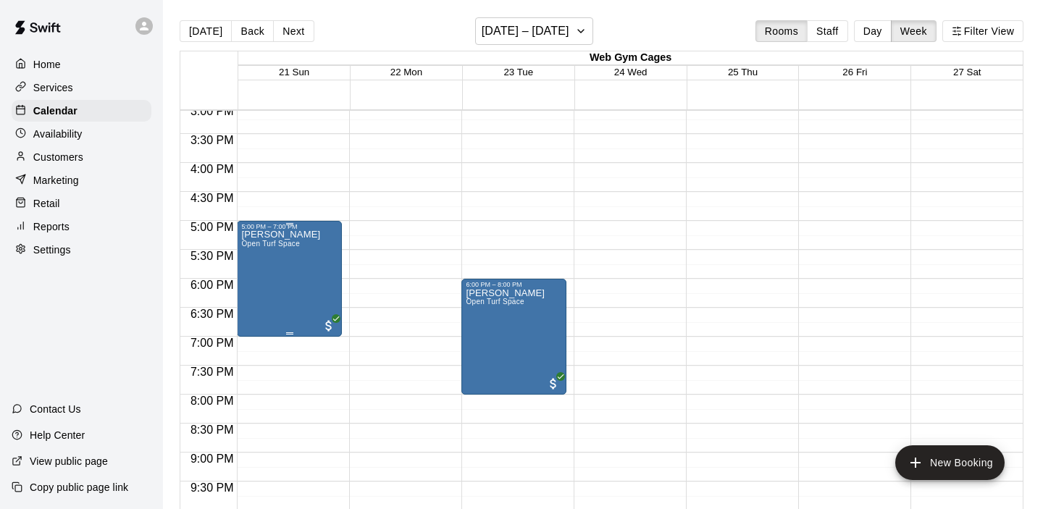
click at [300, 280] on div "Josh Snyder Open Turf Space" at bounding box center [289, 484] width 96 height 509
click at [255, 315] on icon "delete" at bounding box center [256, 314] width 10 height 13
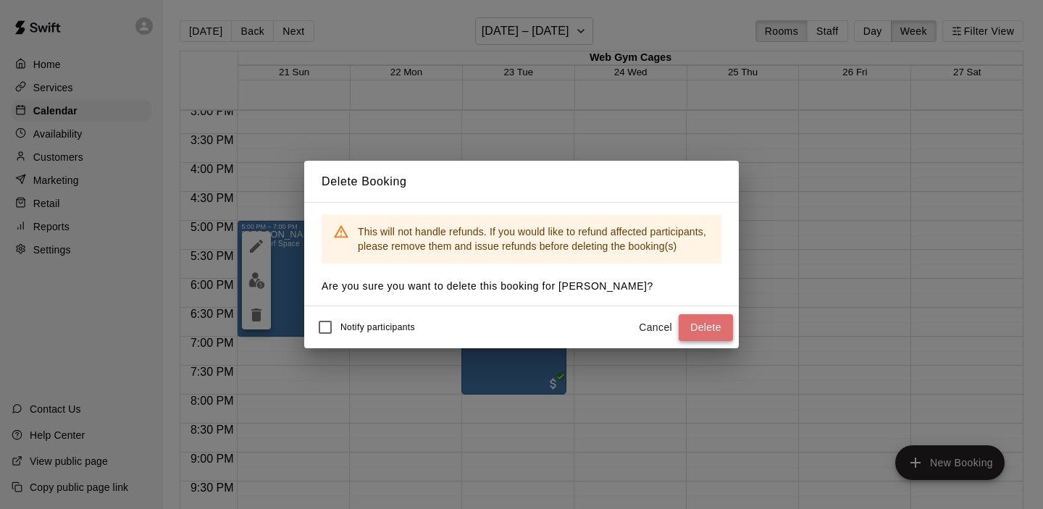
click at [710, 324] on button "Delete" at bounding box center [705, 327] width 54 height 27
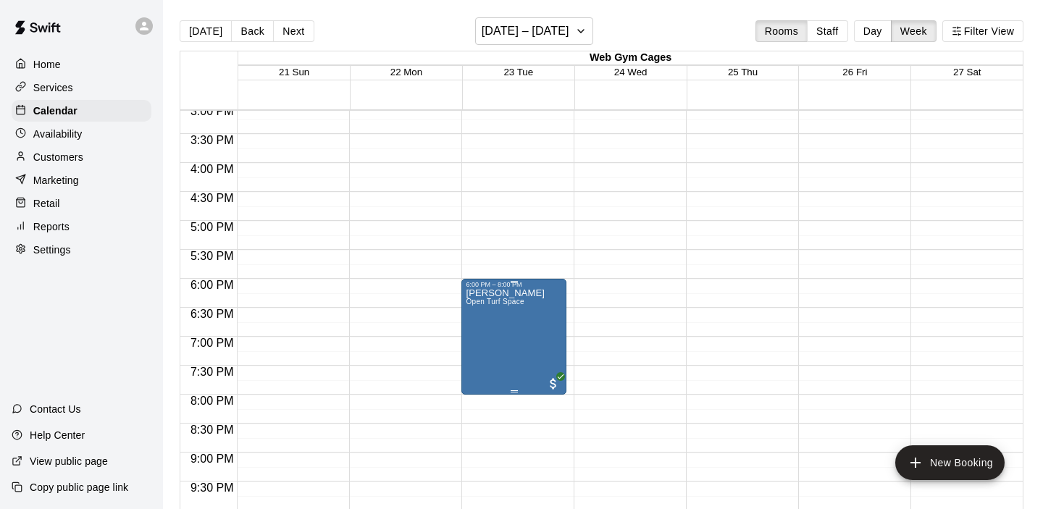
click at [478, 374] on icon "delete" at bounding box center [481, 372] width 10 height 13
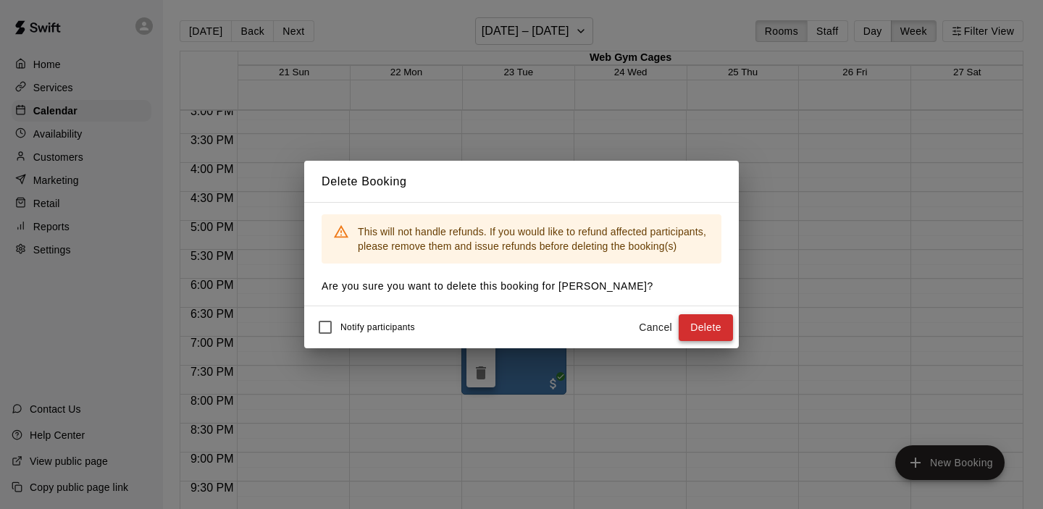
click at [696, 332] on button "Delete" at bounding box center [705, 327] width 54 height 27
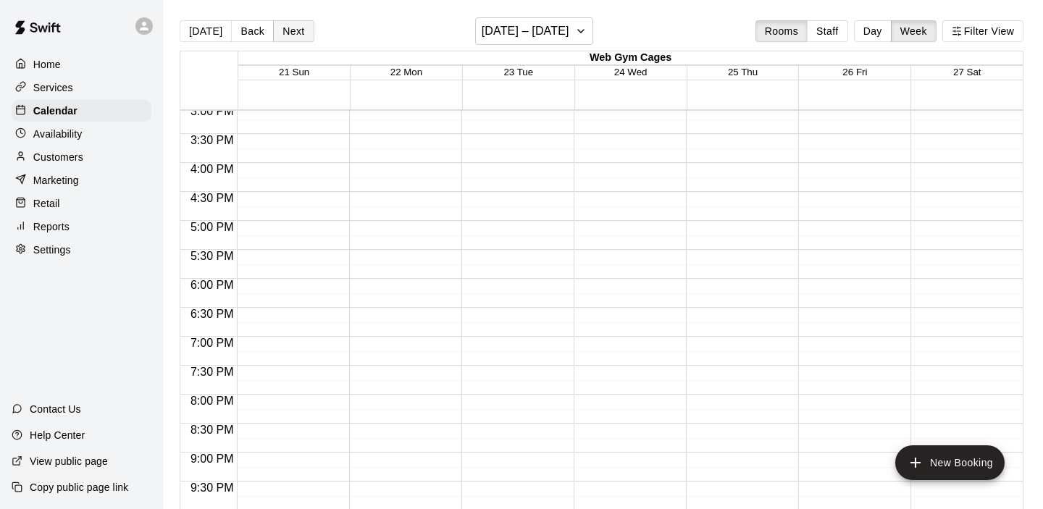
click at [297, 33] on button "Next" at bounding box center [293, 31] width 41 height 22
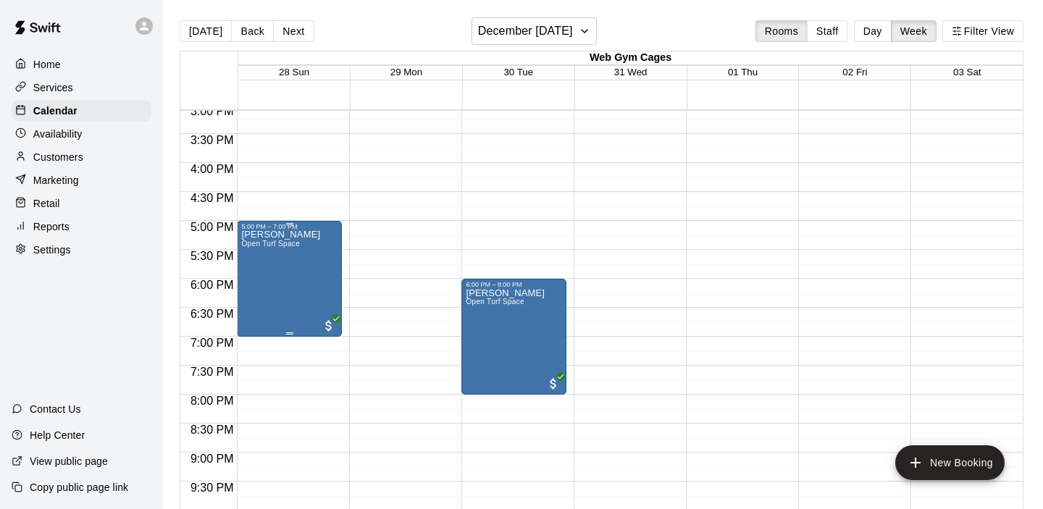
click at [295, 295] on div "Josh Snyder Open Turf Space" at bounding box center [280, 484] width 79 height 509
click at [256, 316] on icon "delete" at bounding box center [256, 314] width 10 height 13
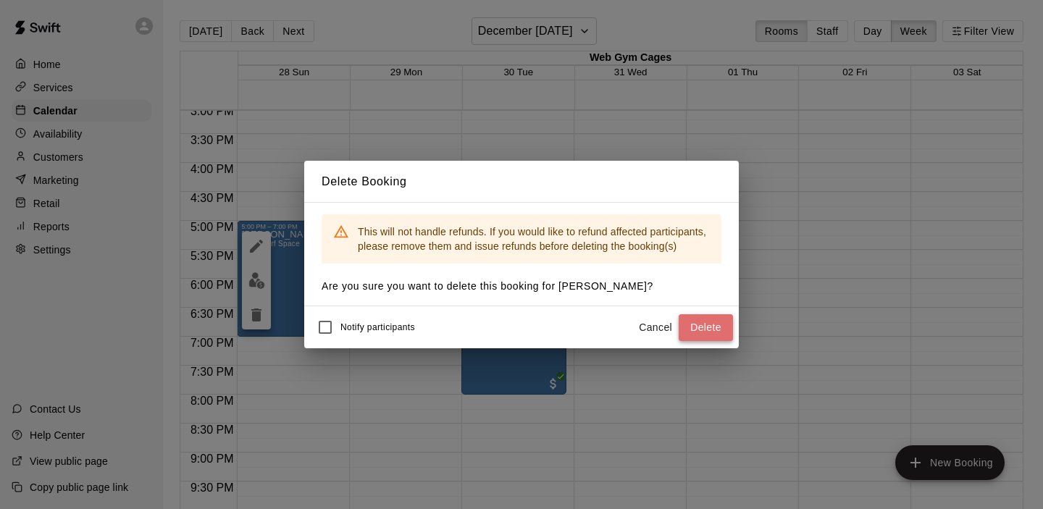
click at [710, 326] on button "Delete" at bounding box center [705, 327] width 54 height 27
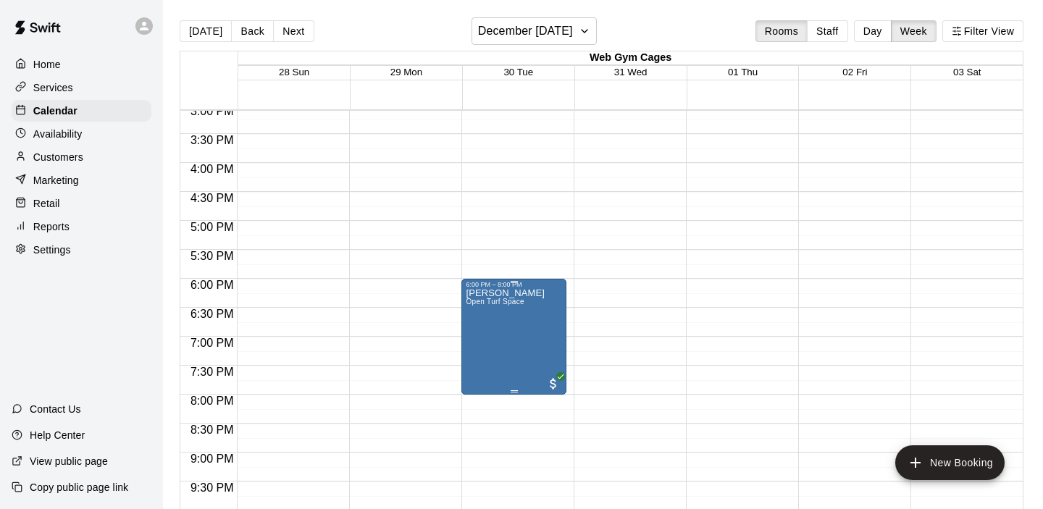
click at [484, 369] on icon "delete" at bounding box center [481, 372] width 10 height 13
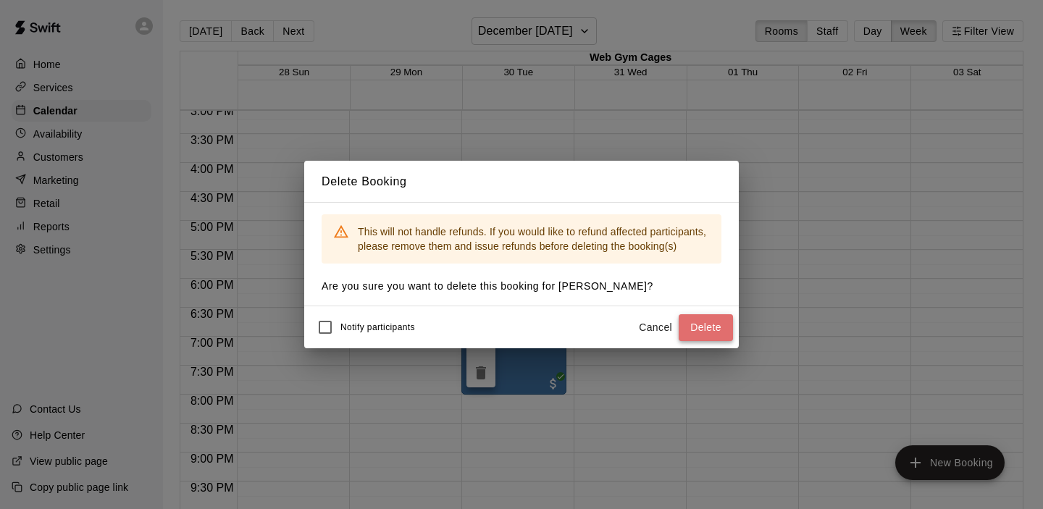
click at [701, 327] on button "Delete" at bounding box center [705, 327] width 54 height 27
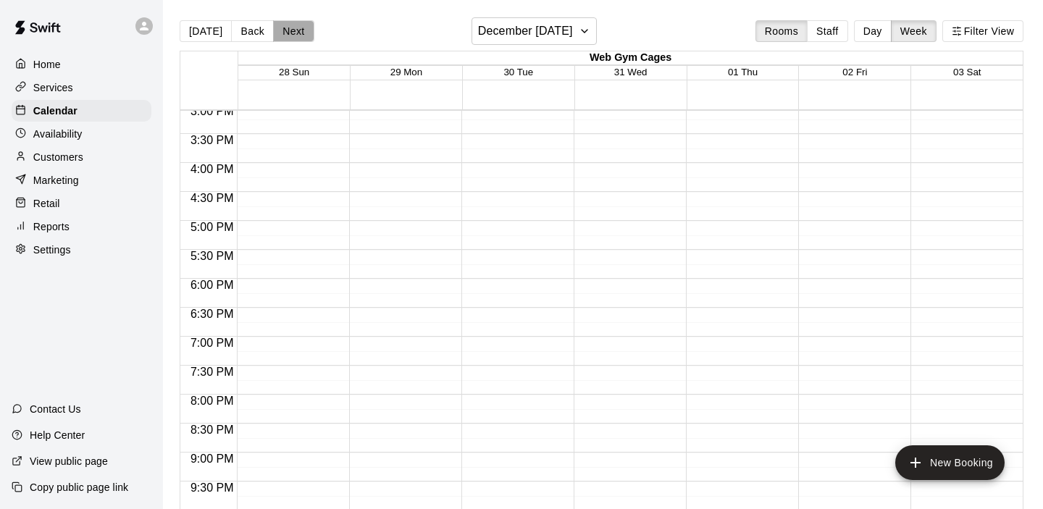
click at [295, 27] on button "Next" at bounding box center [293, 31] width 41 height 22
click at [531, 38] on h6 "January 04 – 10" at bounding box center [525, 31] width 88 height 20
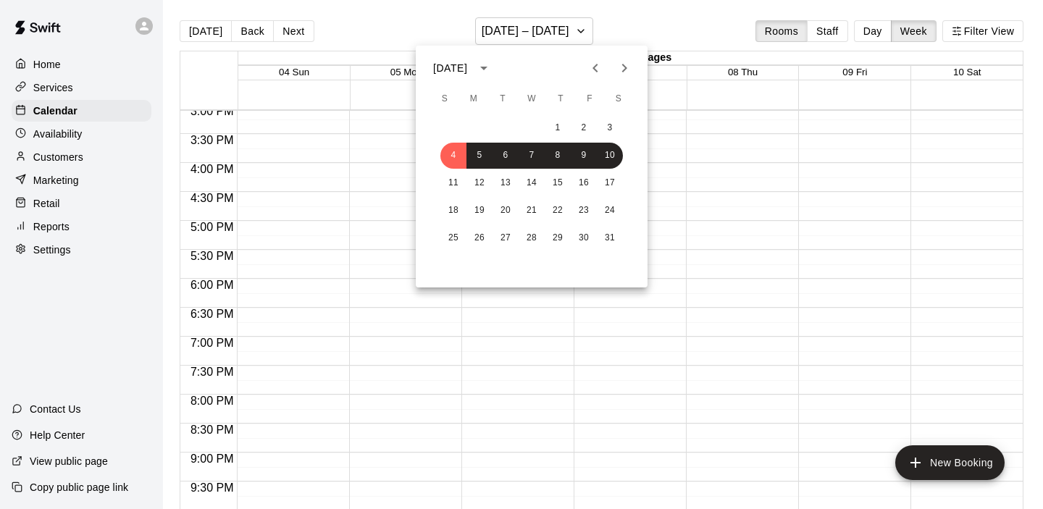
click at [599, 70] on icon "Previous month" at bounding box center [594, 67] width 17 height 17
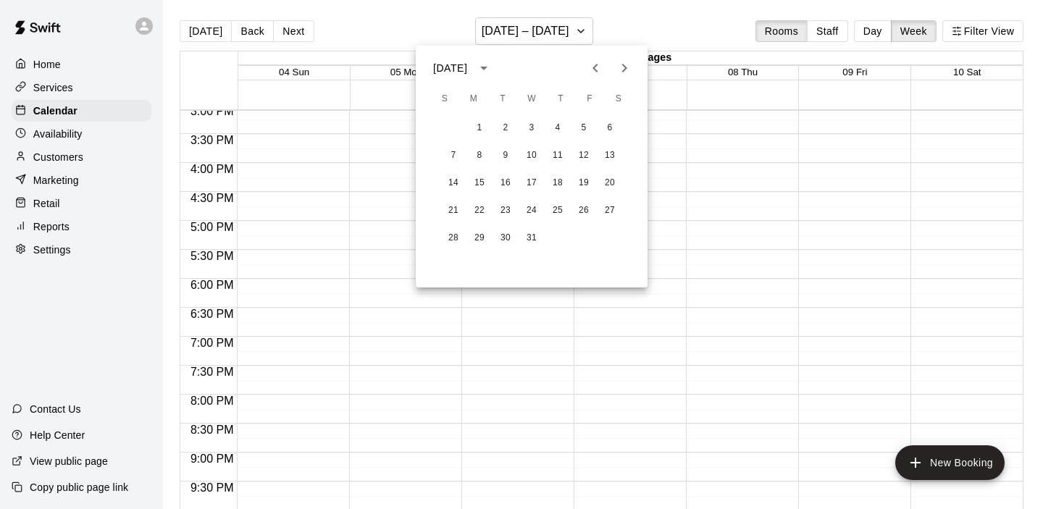
click at [599, 70] on icon "Previous month" at bounding box center [594, 67] width 17 height 17
click at [608, 123] on button "1" at bounding box center [610, 128] width 26 height 26
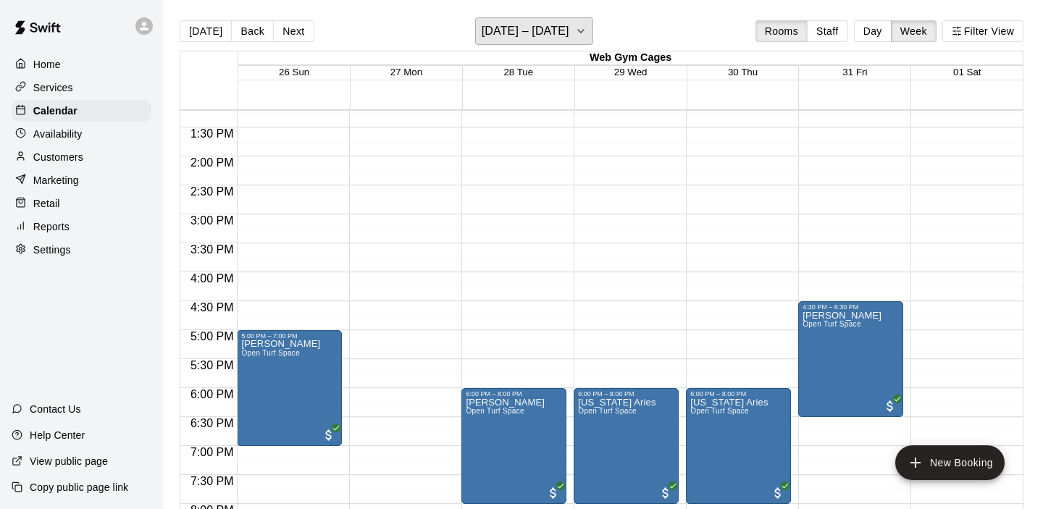
scroll to position [635, 0]
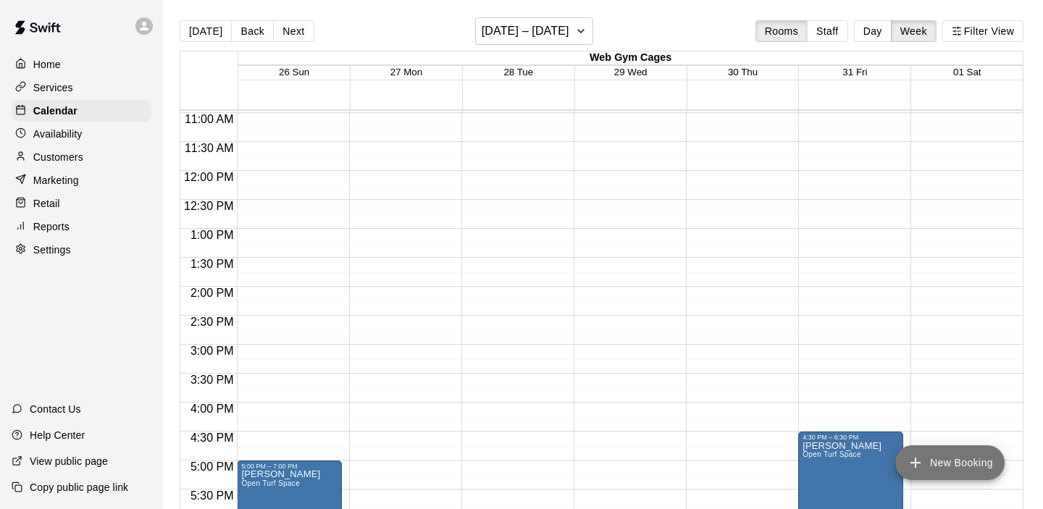
click at [934, 459] on button "New Booking" at bounding box center [949, 462] width 109 height 35
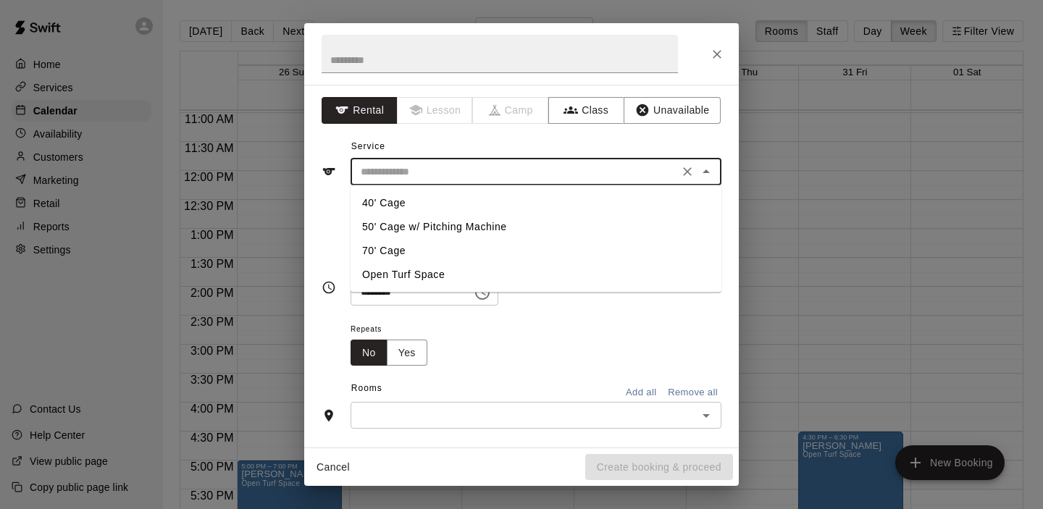
click at [568, 176] on input "text" at bounding box center [514, 172] width 319 height 18
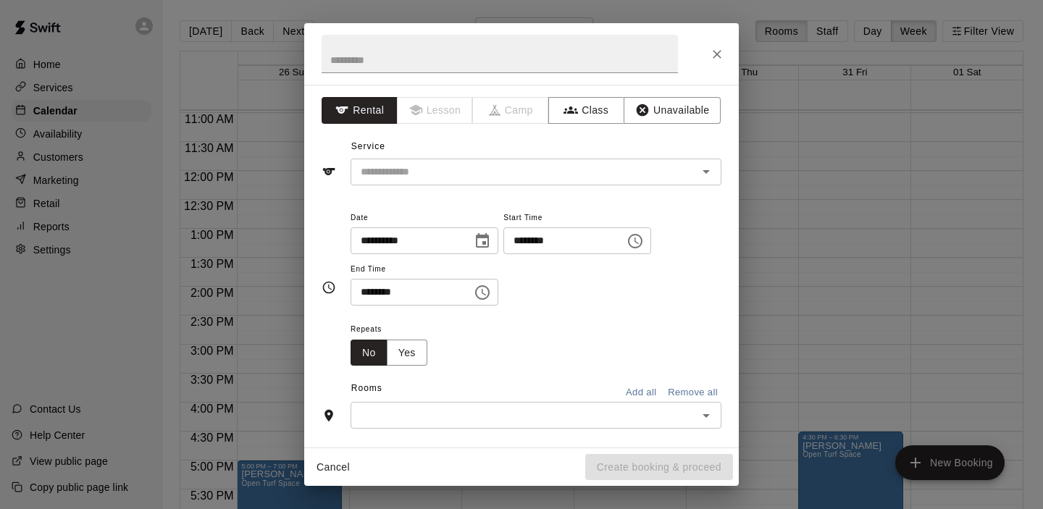
click at [583, 140] on div "Service ​" at bounding box center [521, 160] width 400 height 50
click at [644, 105] on icon "button" at bounding box center [642, 110] width 12 height 12
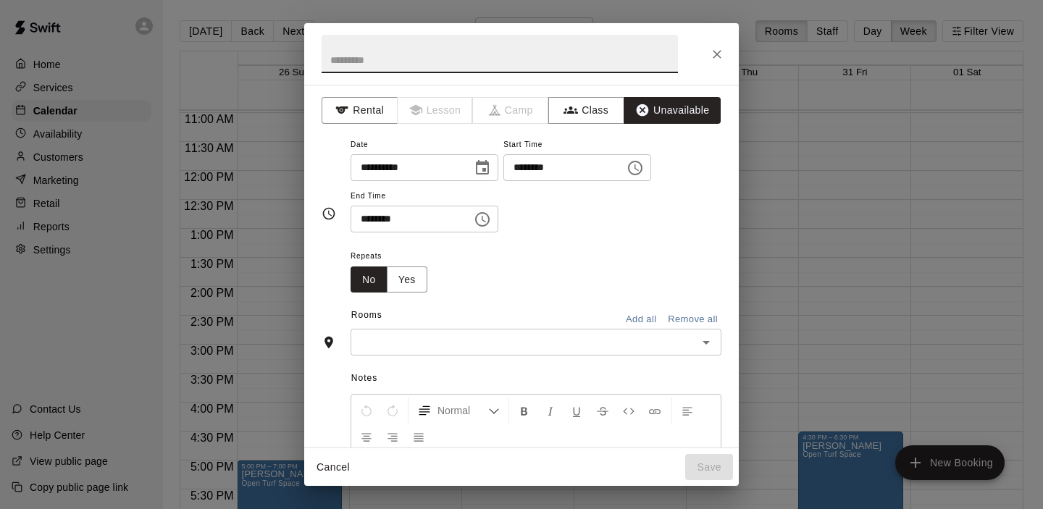
click at [375, 54] on input "text" at bounding box center [499, 54] width 356 height 38
type input "**********"
click at [643, 169] on icon "Choose time, selected time is 5:00 PM" at bounding box center [634, 167] width 17 height 17
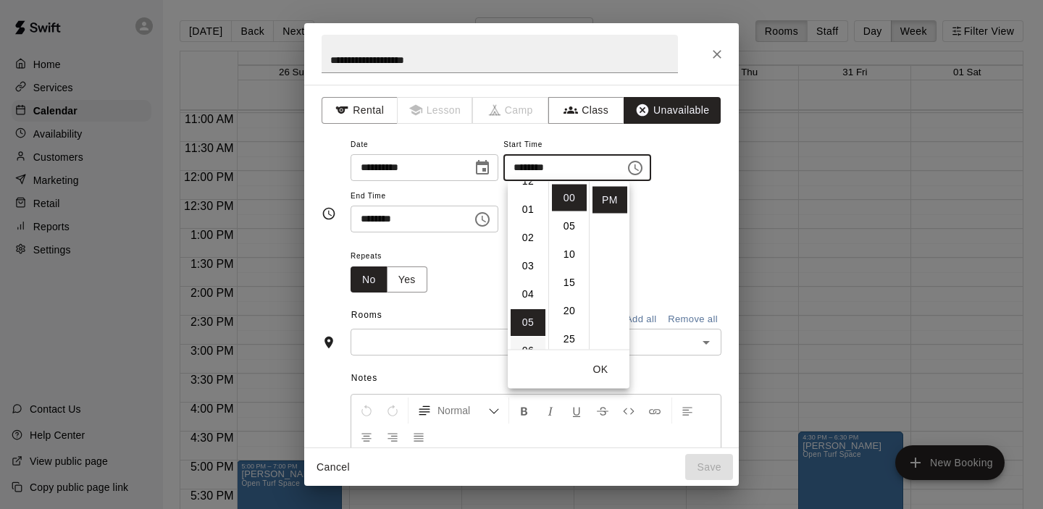
scroll to position [0, 0]
click at [532, 195] on li "12" at bounding box center [527, 198] width 35 height 27
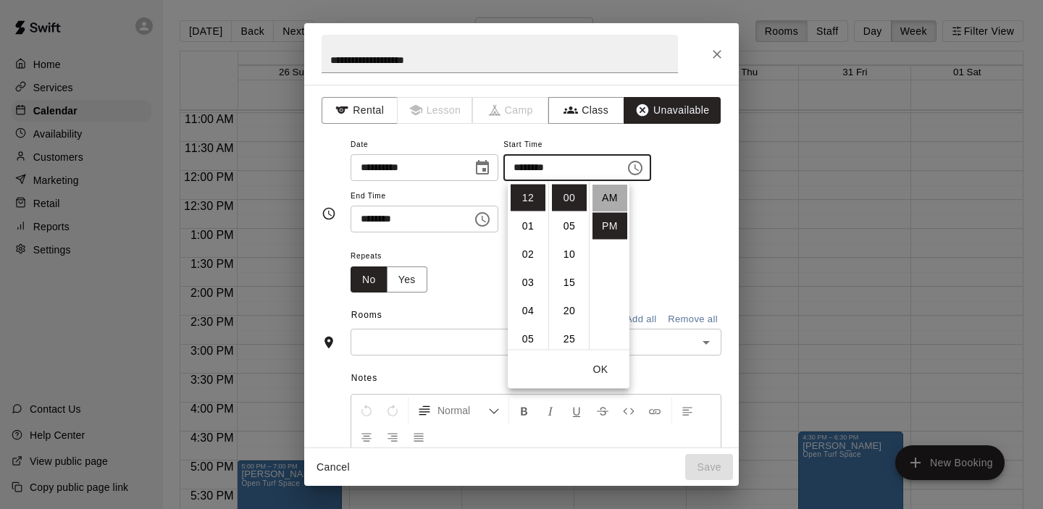
click at [607, 195] on li "AM" at bounding box center [609, 198] width 35 height 27
type input "********"
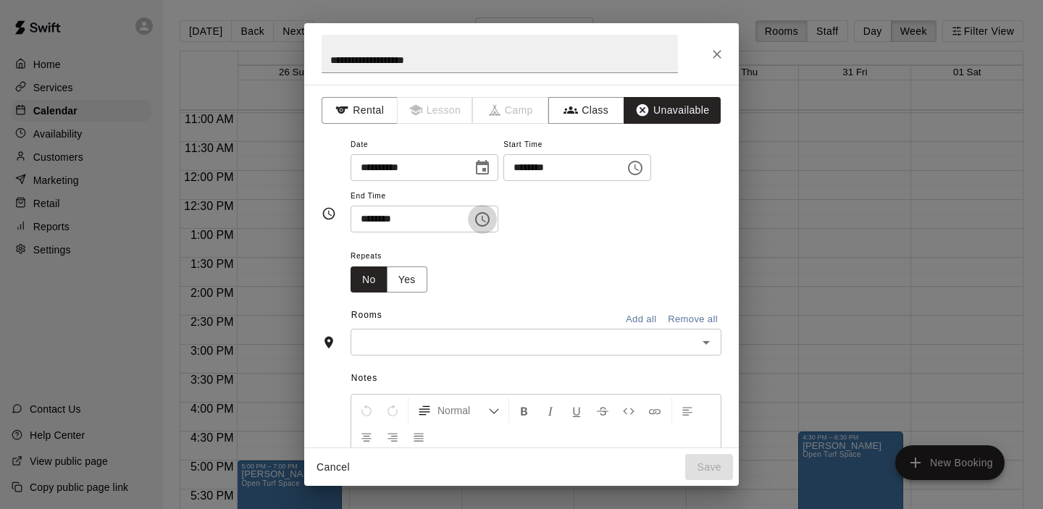
click at [487, 213] on icon "Choose time, selected time is 5:30 PM" at bounding box center [482, 219] width 14 height 14
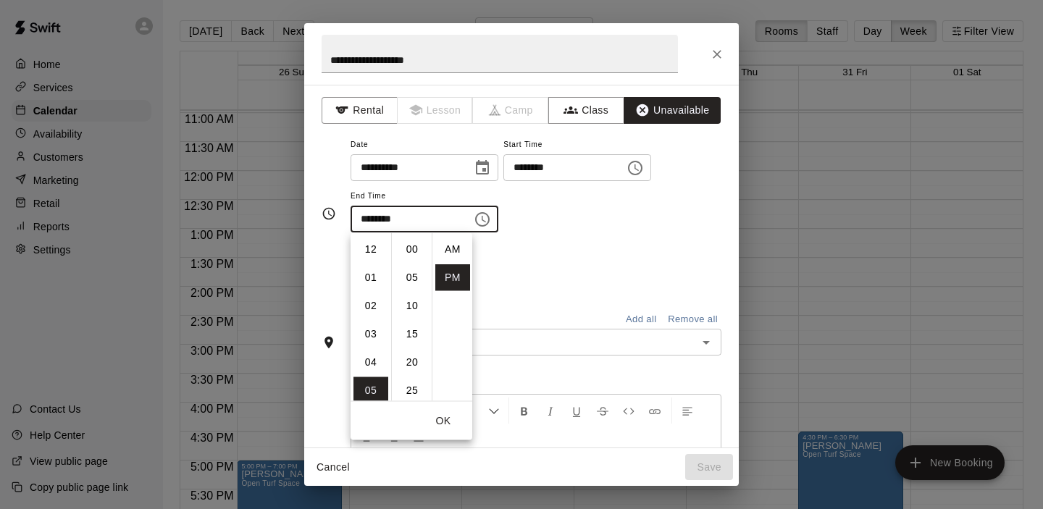
scroll to position [26, 0]
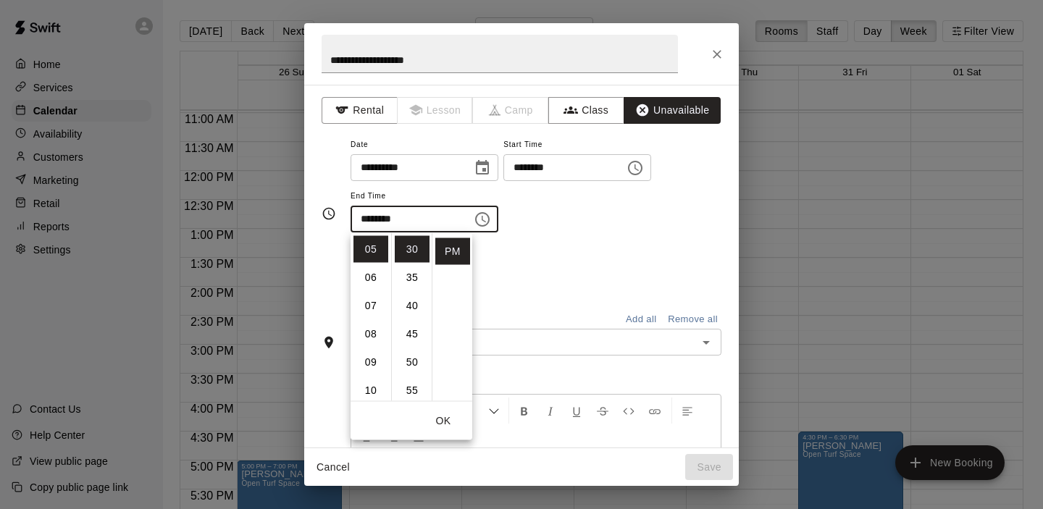
click at [607, 276] on div "Repeats No Yes" at bounding box center [535, 270] width 371 height 46
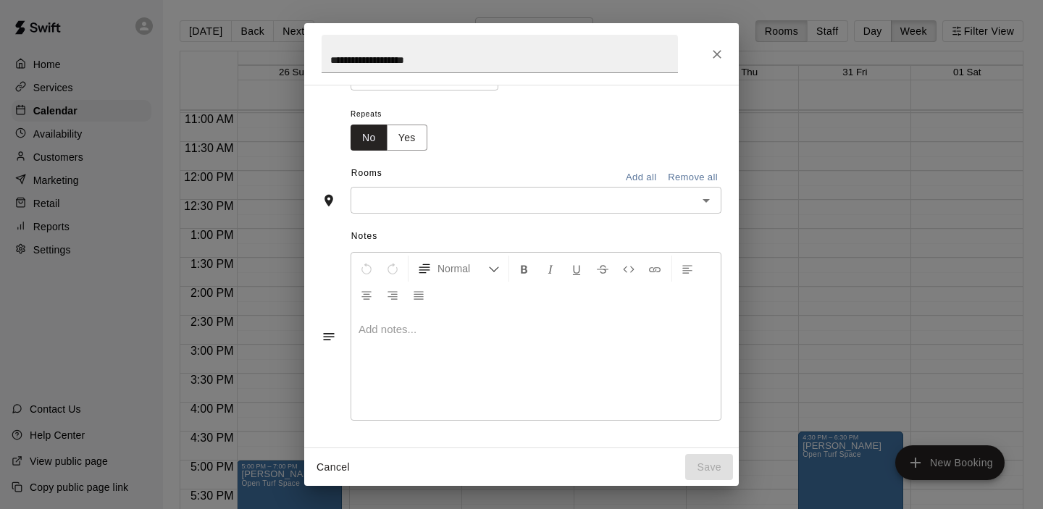
scroll to position [0, 0]
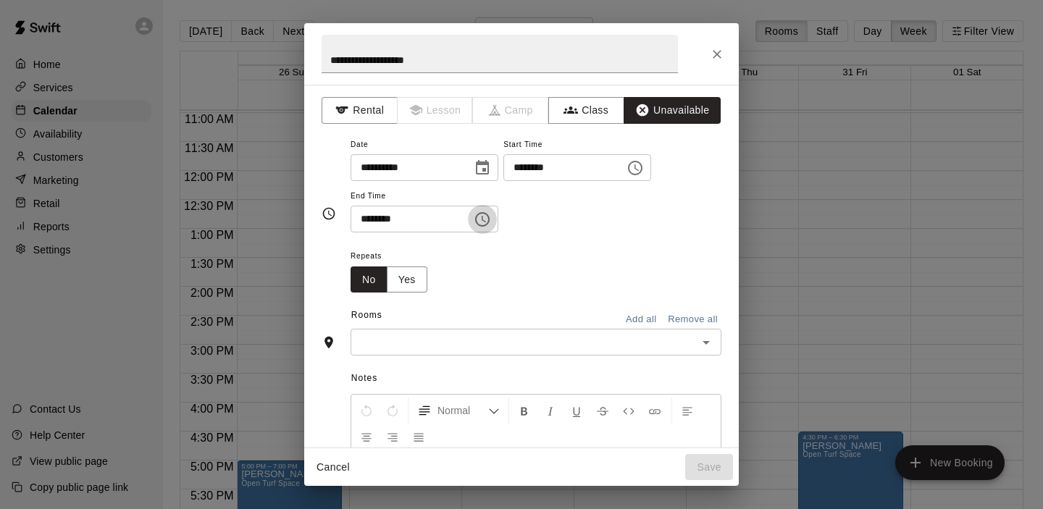
click at [489, 221] on icon "Choose time, selected time is 5:30 PM" at bounding box center [482, 219] width 17 height 17
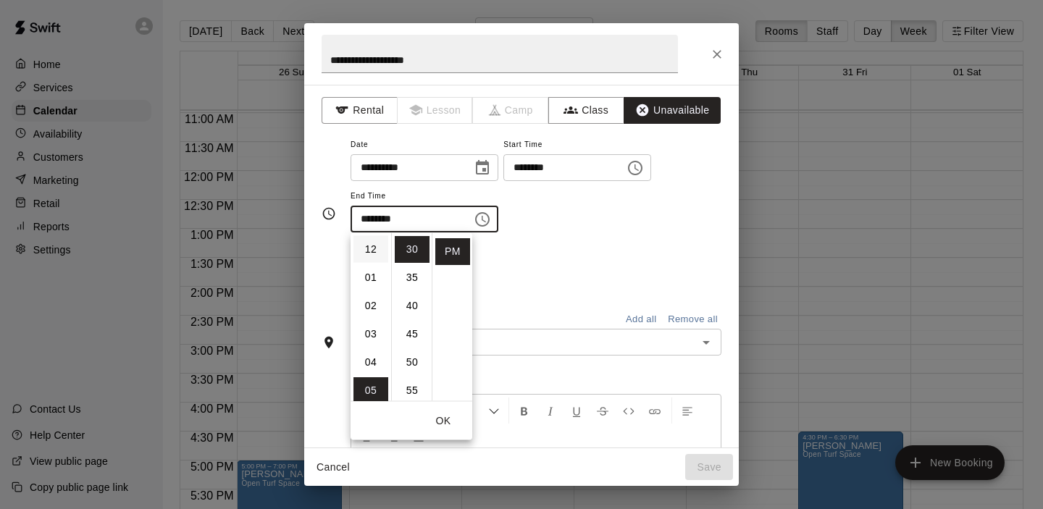
click at [370, 246] on li "12" at bounding box center [370, 249] width 35 height 27
click at [420, 243] on li "00" at bounding box center [412, 249] width 35 height 27
type input "********"
click at [447, 423] on button "OK" at bounding box center [443, 421] width 46 height 27
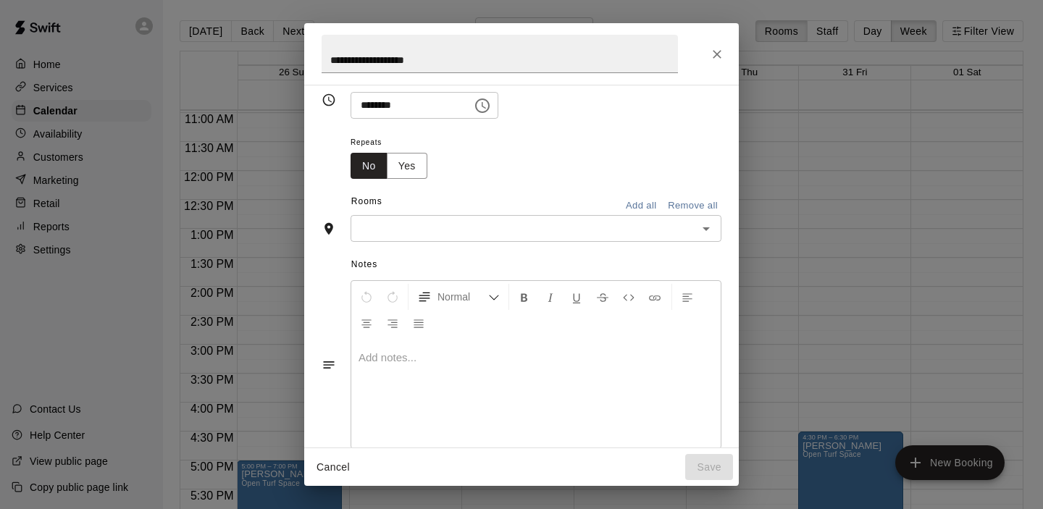
scroll to position [142, 0]
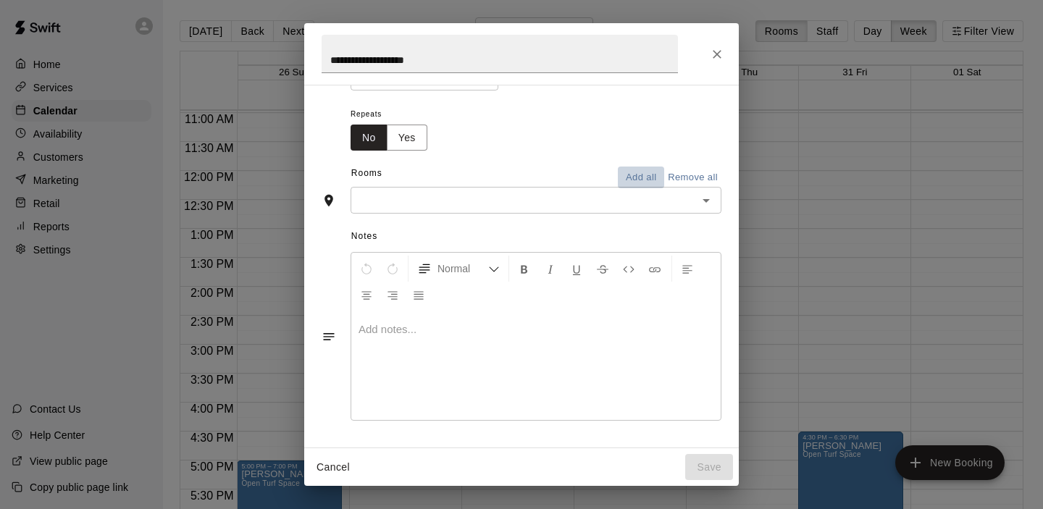
click at [640, 169] on button "Add all" at bounding box center [641, 178] width 46 height 22
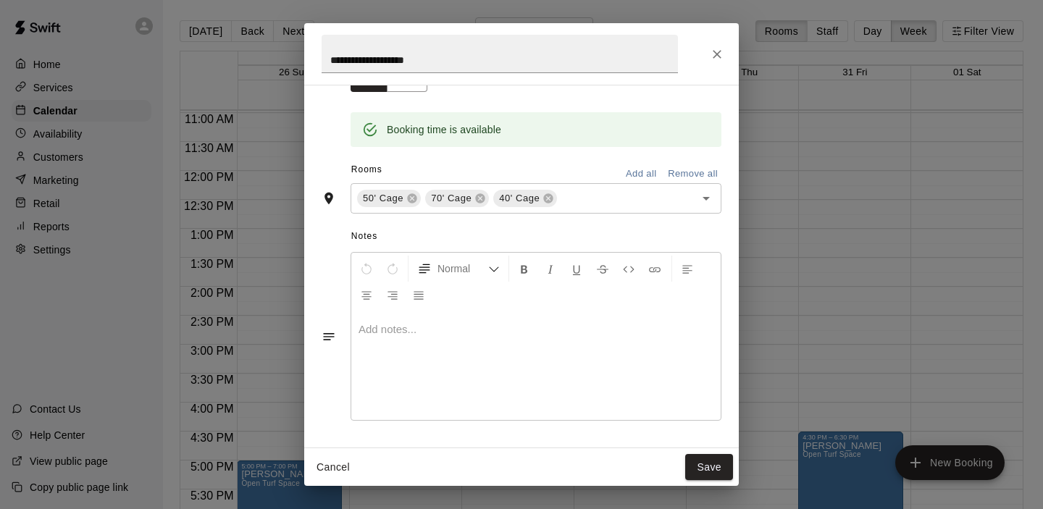
scroll to position [0, 0]
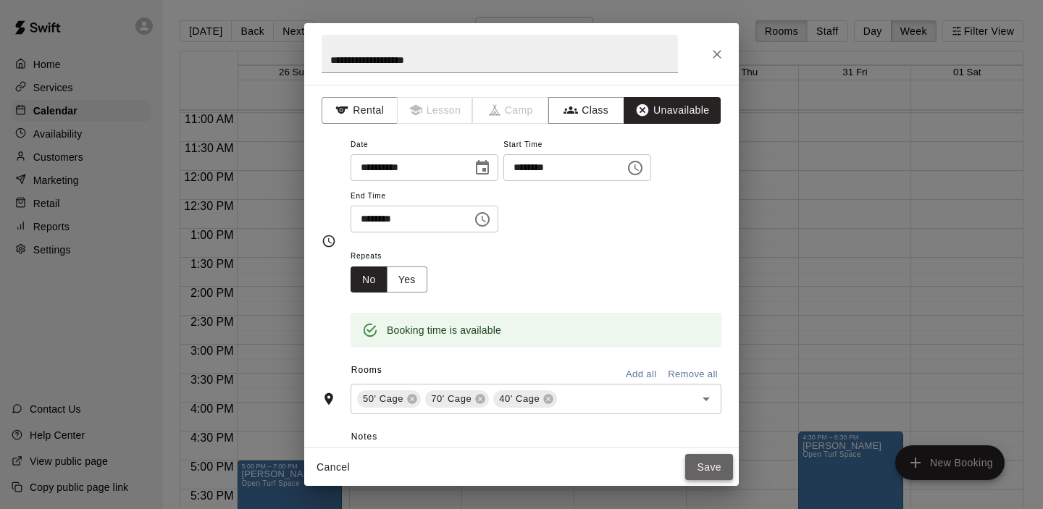
click at [697, 465] on button "Save" at bounding box center [709, 467] width 48 height 27
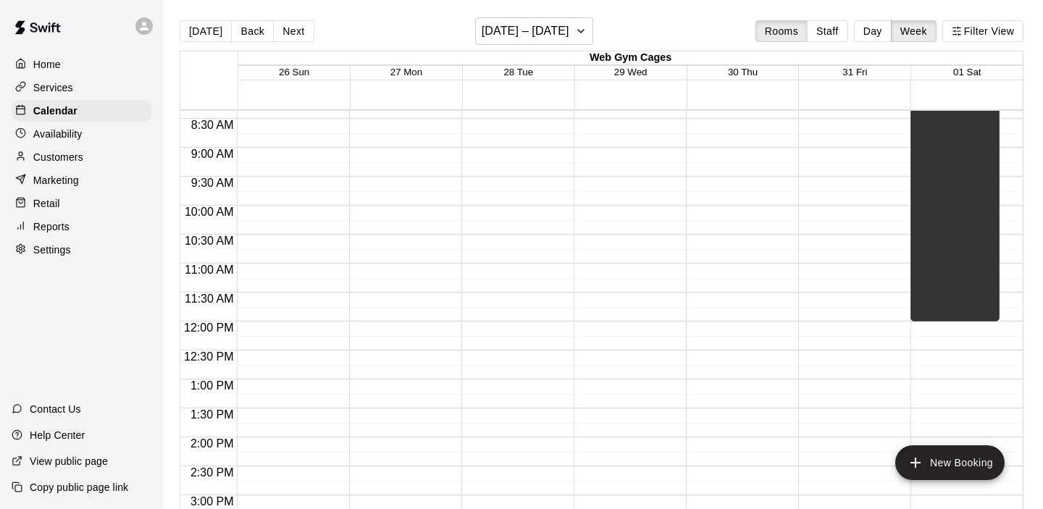
scroll to position [508, 0]
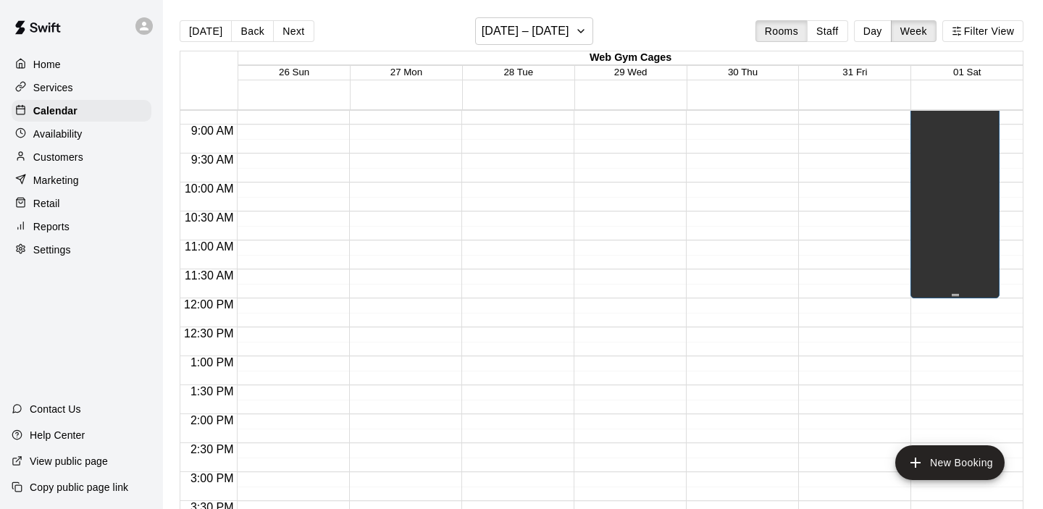
click at [933, 20] on icon "edit" at bounding box center [928, 26] width 13 height 13
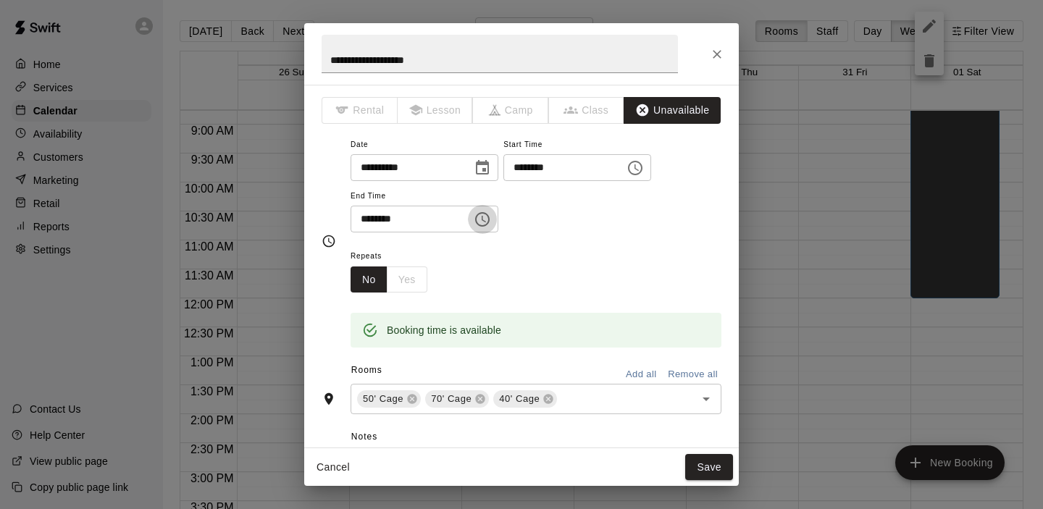
click at [486, 219] on icon "Choose time, selected time is 12:00 PM" at bounding box center [483, 219] width 4 height 7
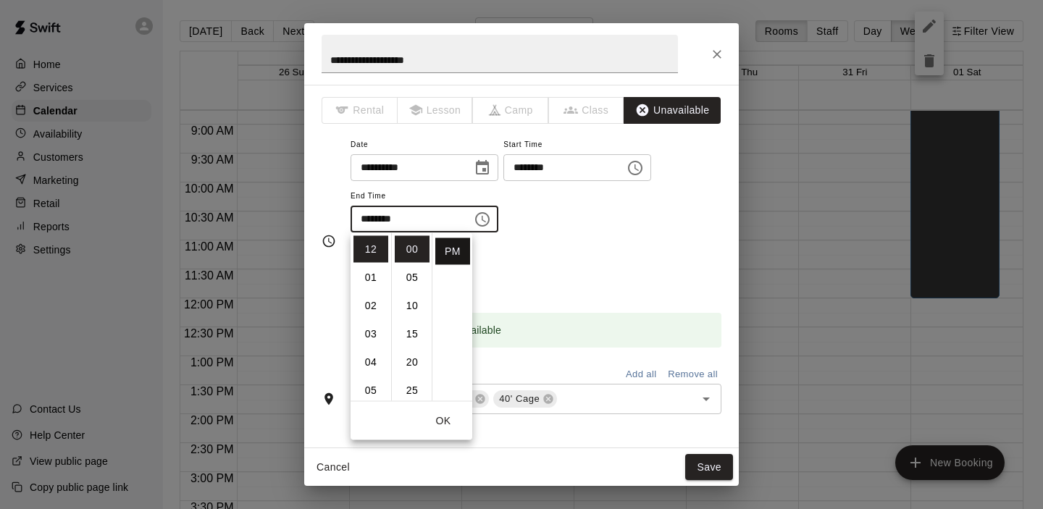
scroll to position [0, 0]
click at [451, 248] on li "AM" at bounding box center [452, 249] width 35 height 27
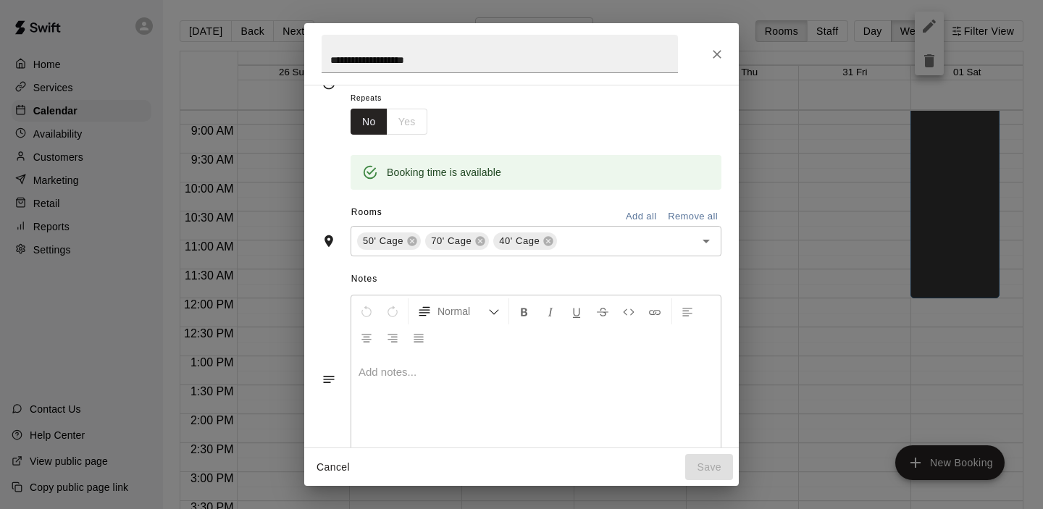
scroll to position [271, 0]
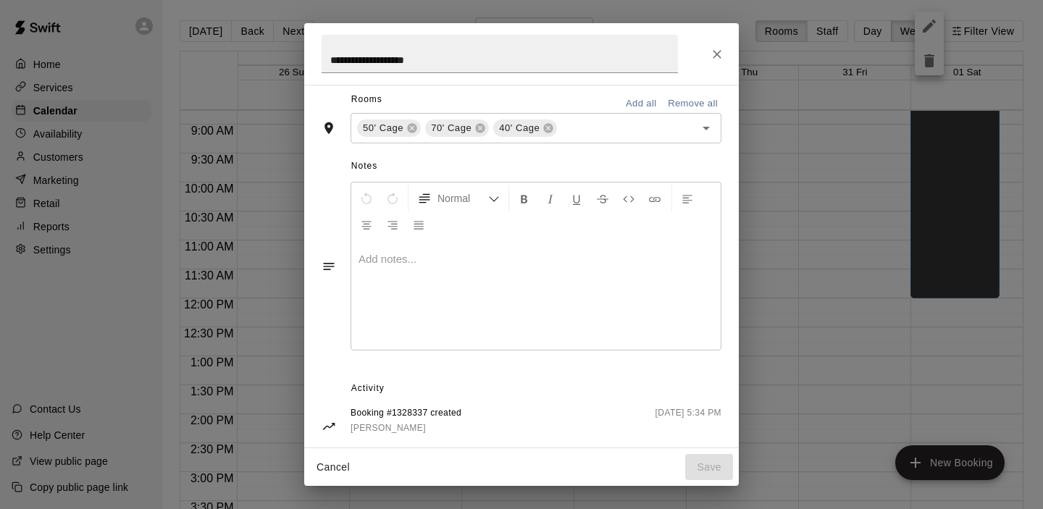
click at [697, 461] on div "Cancel Save" at bounding box center [521, 467] width 434 height 38
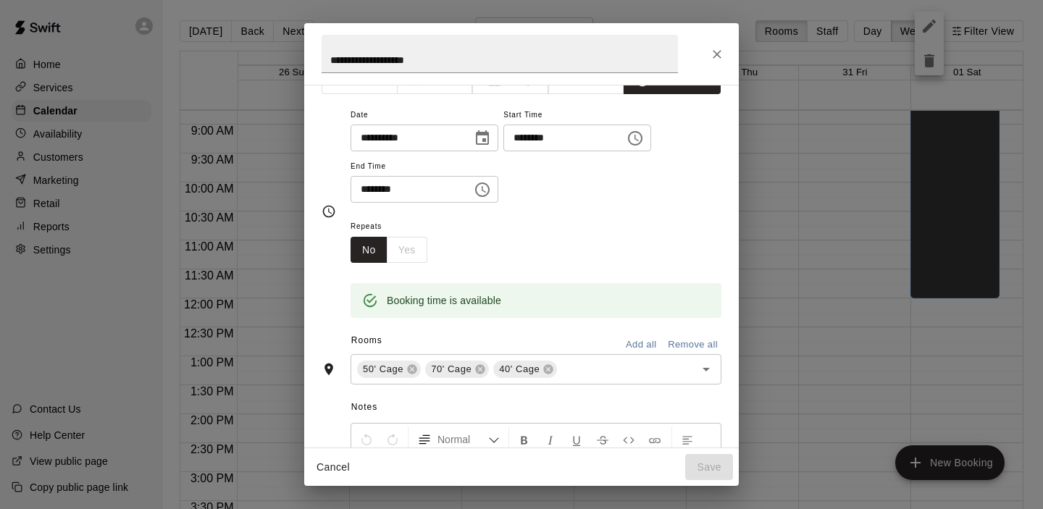
scroll to position [4, 0]
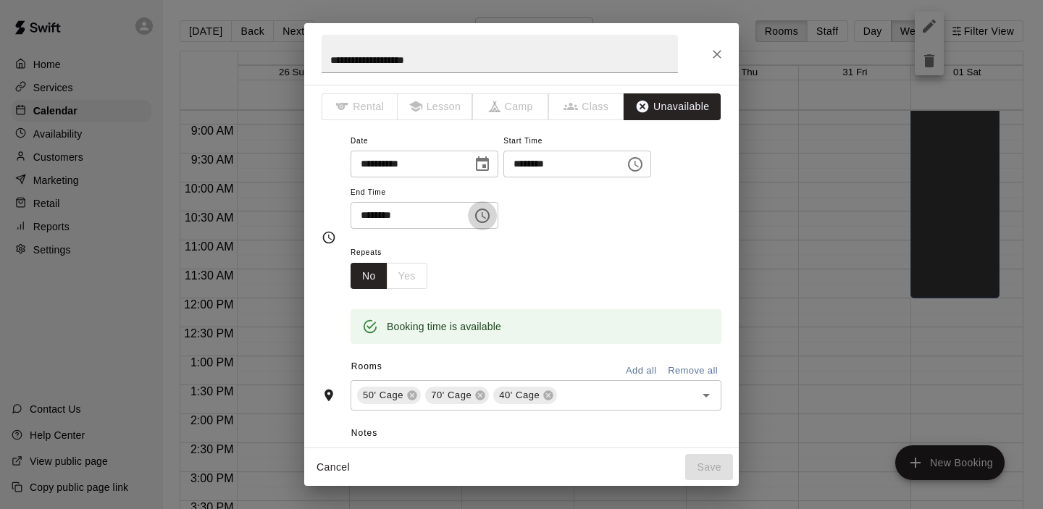
click at [488, 214] on icon "Choose time, selected time is 12:00 AM" at bounding box center [482, 215] width 17 height 17
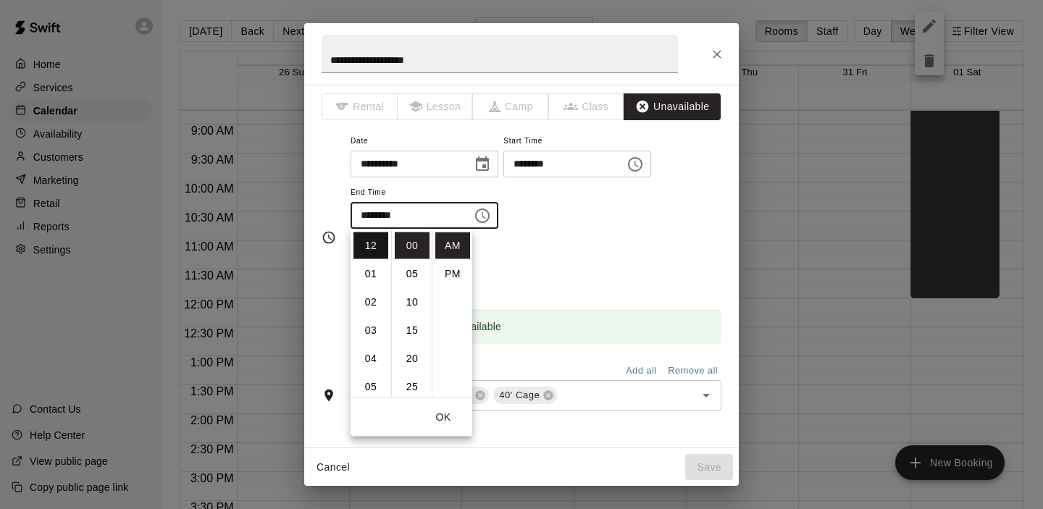
scroll to position [308, 0]
click at [370, 251] on li "11" at bounding box center [370, 248] width 35 height 27
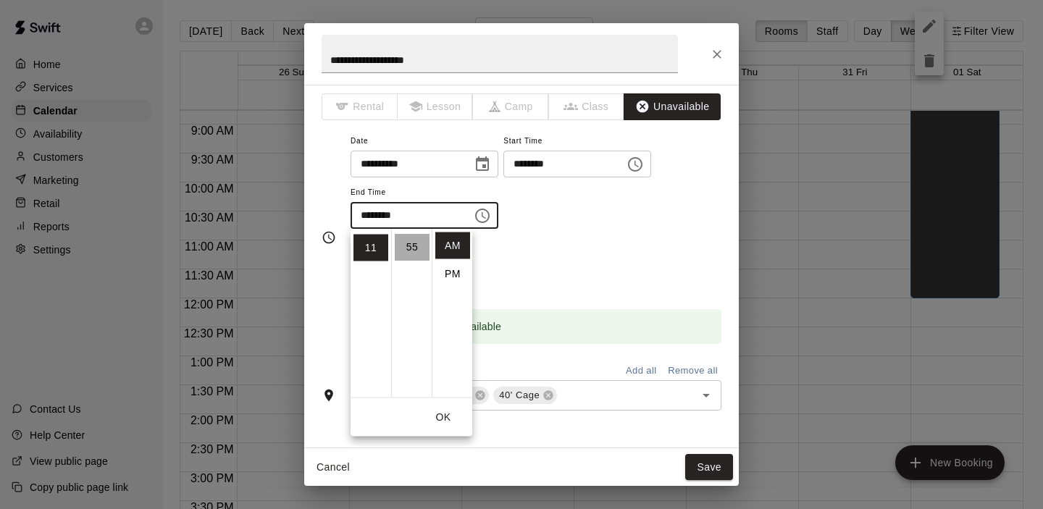
click at [413, 250] on li "55" at bounding box center [412, 248] width 35 height 27
type input "********"
click at [447, 411] on button "OK" at bounding box center [443, 417] width 46 height 27
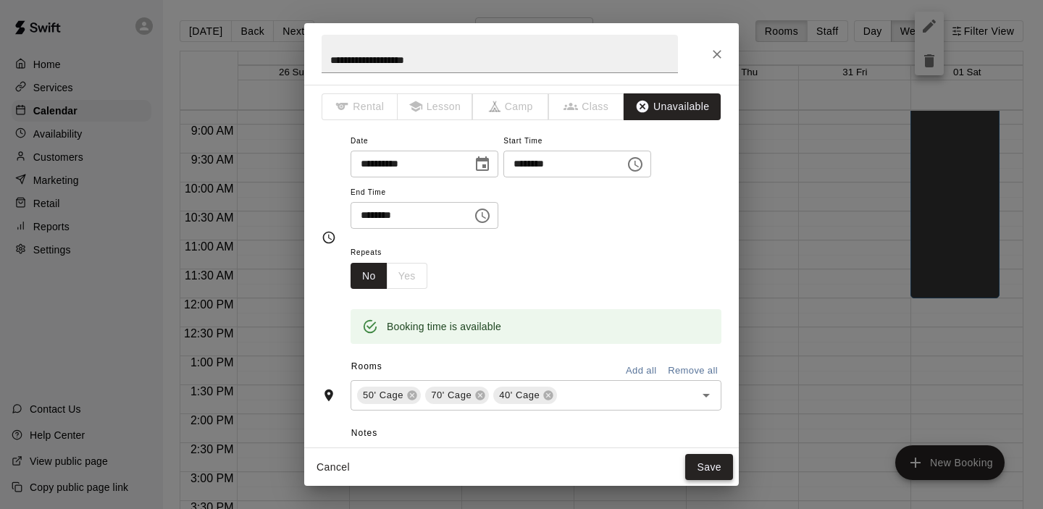
click at [701, 474] on button "Save" at bounding box center [709, 467] width 48 height 27
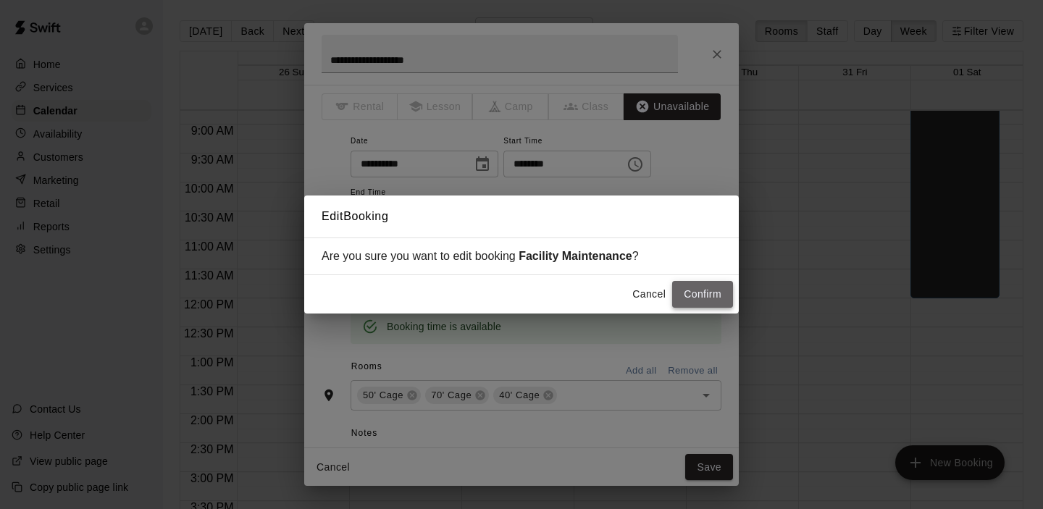
click at [704, 297] on button "Confirm" at bounding box center [702, 294] width 61 height 27
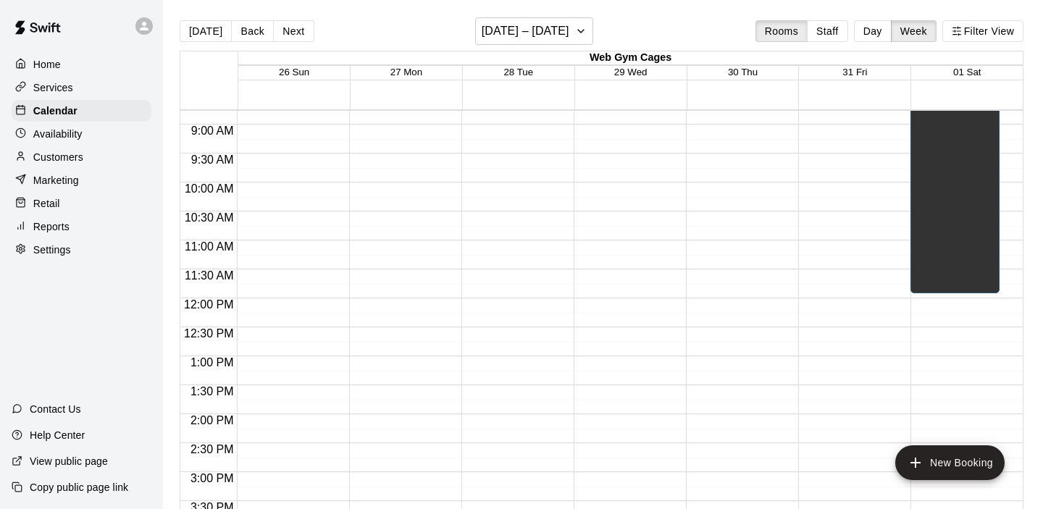
click at [64, 134] on p "Availability" at bounding box center [57, 134] width 49 height 14
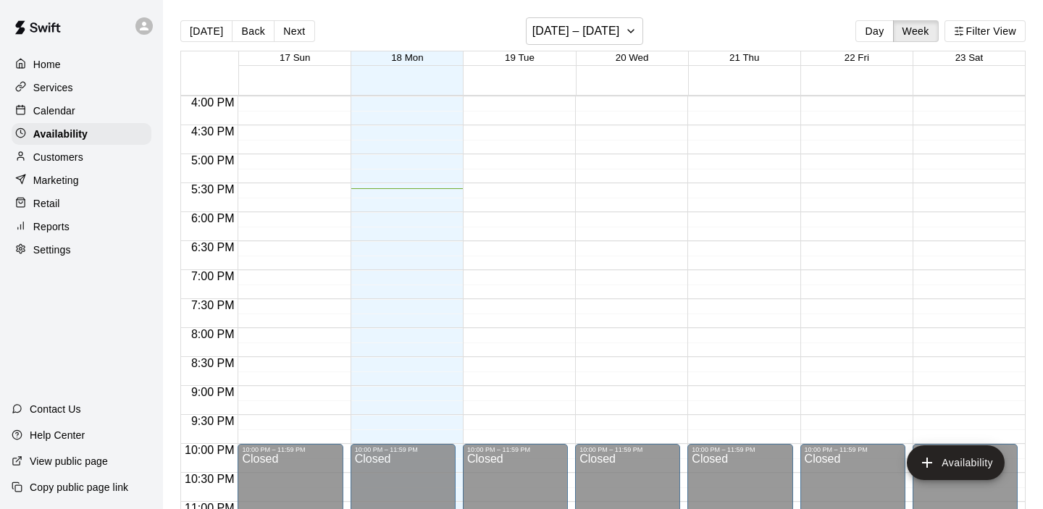
scroll to position [926, 0]
click at [605, 35] on h6 "[DATE] – [DATE]" at bounding box center [576, 31] width 88 height 20
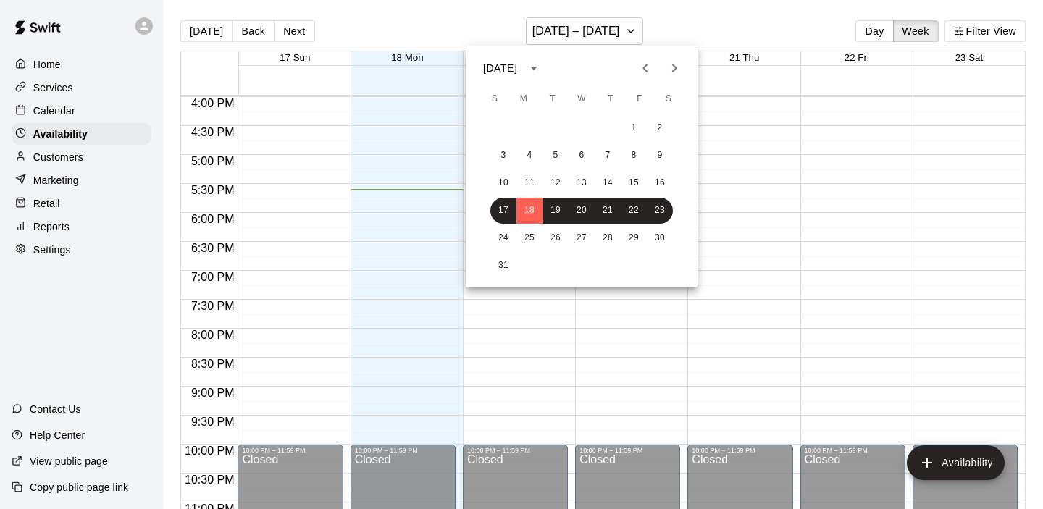
click at [676, 70] on icon "Next month" at bounding box center [673, 67] width 17 height 17
click at [660, 125] on button "1" at bounding box center [660, 128] width 26 height 26
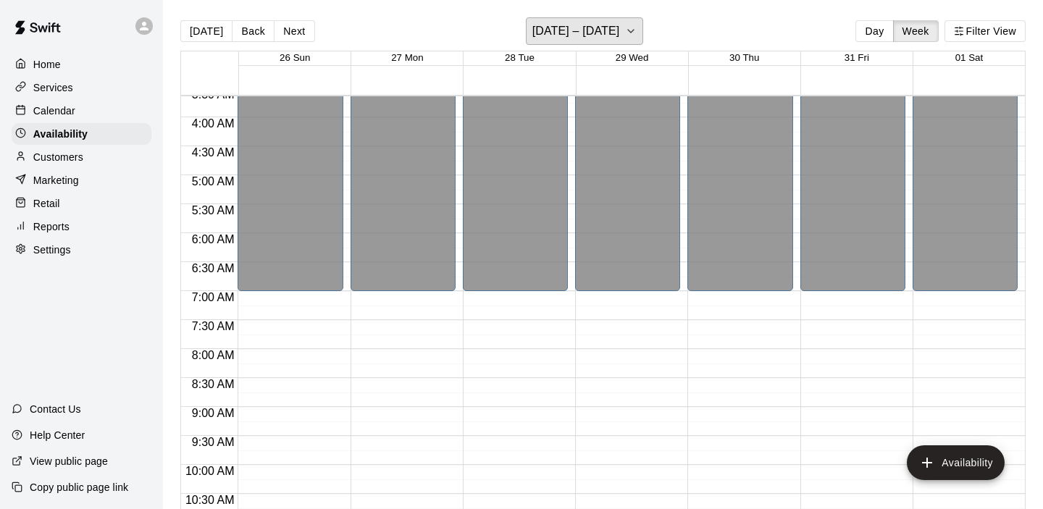
scroll to position [0, 0]
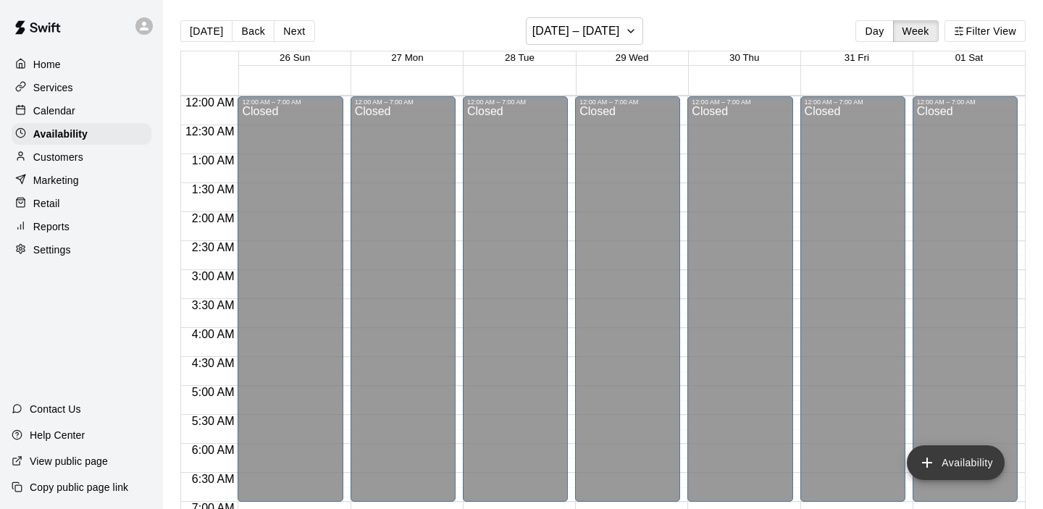
click at [974, 451] on button "Availability" at bounding box center [955, 462] width 98 height 35
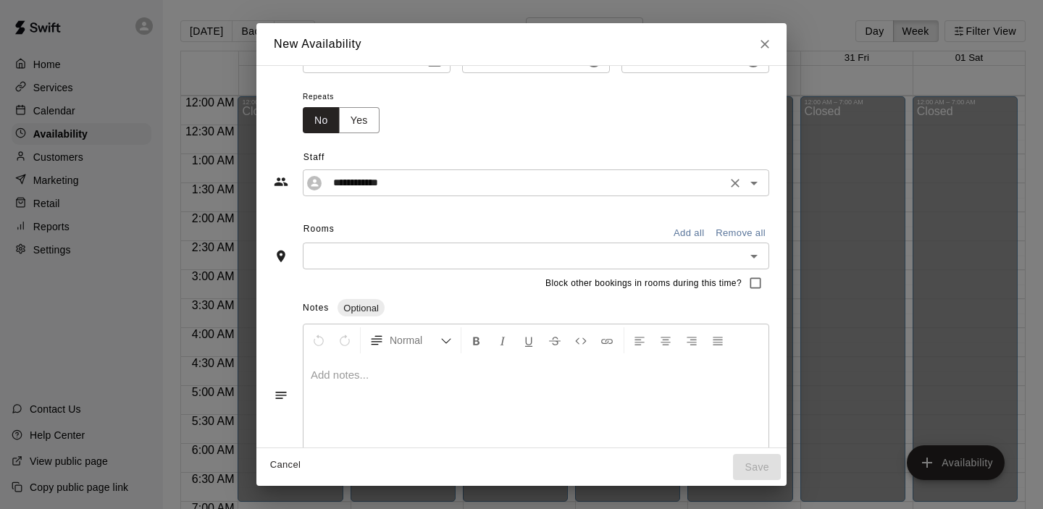
scroll to position [85, 0]
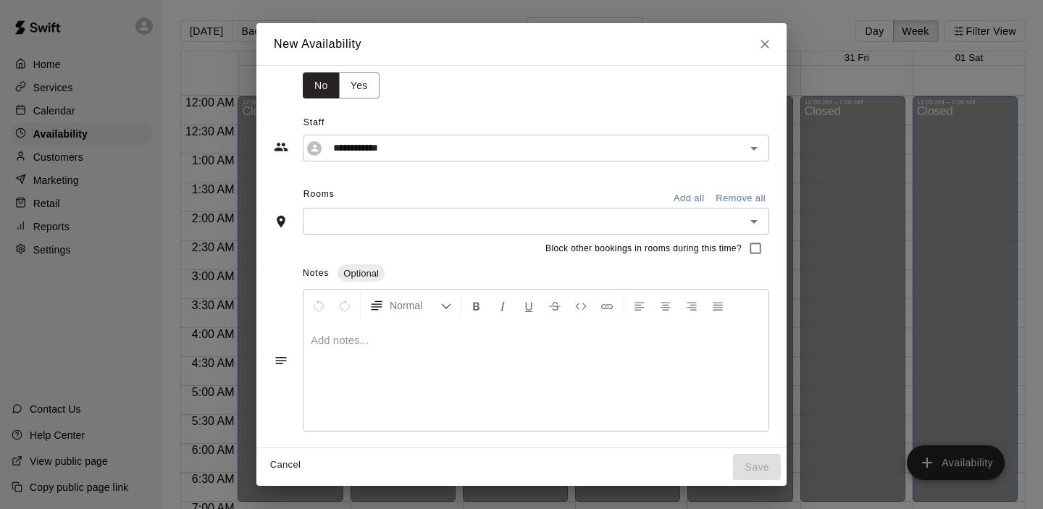
click at [772, 44] on icon "Close" at bounding box center [764, 44] width 14 height 14
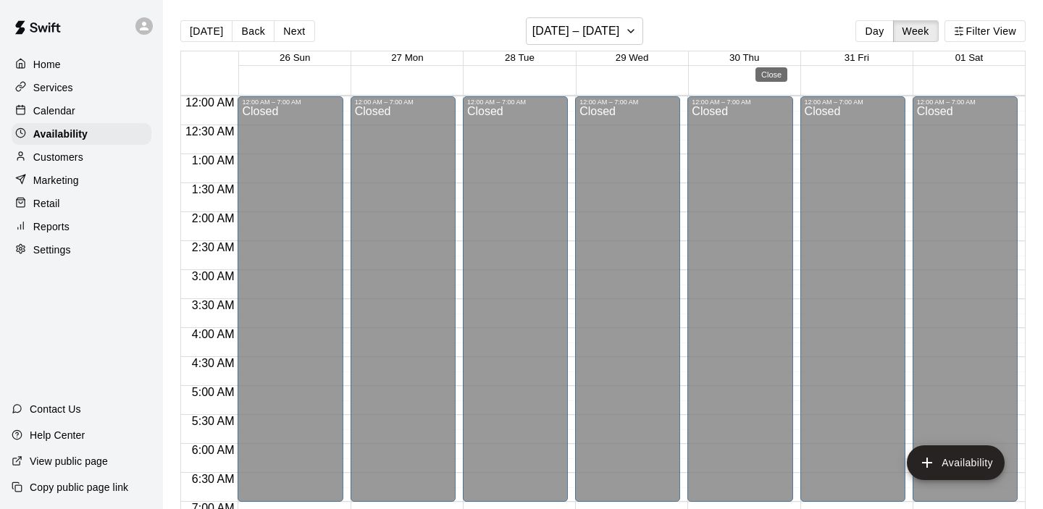
type input "**********"
click at [70, 248] on p "Settings" at bounding box center [52, 250] width 38 height 14
select select "**"
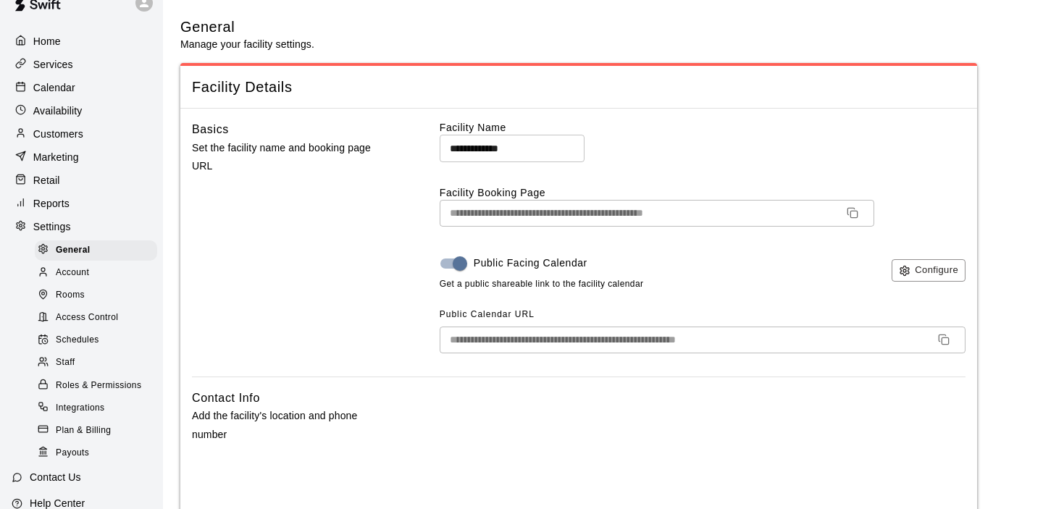
scroll to position [28, 0]
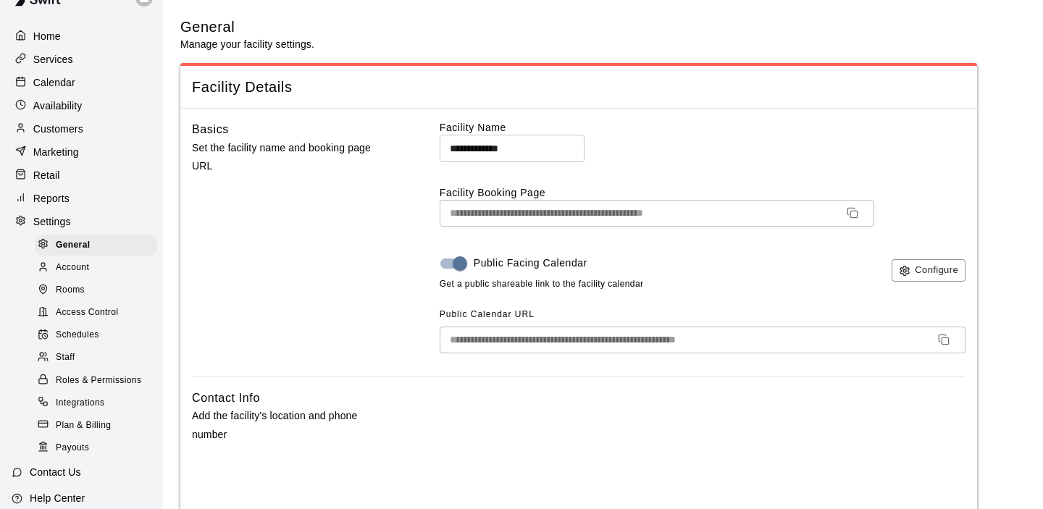
click at [73, 330] on span "Schedules" at bounding box center [77, 335] width 43 height 14
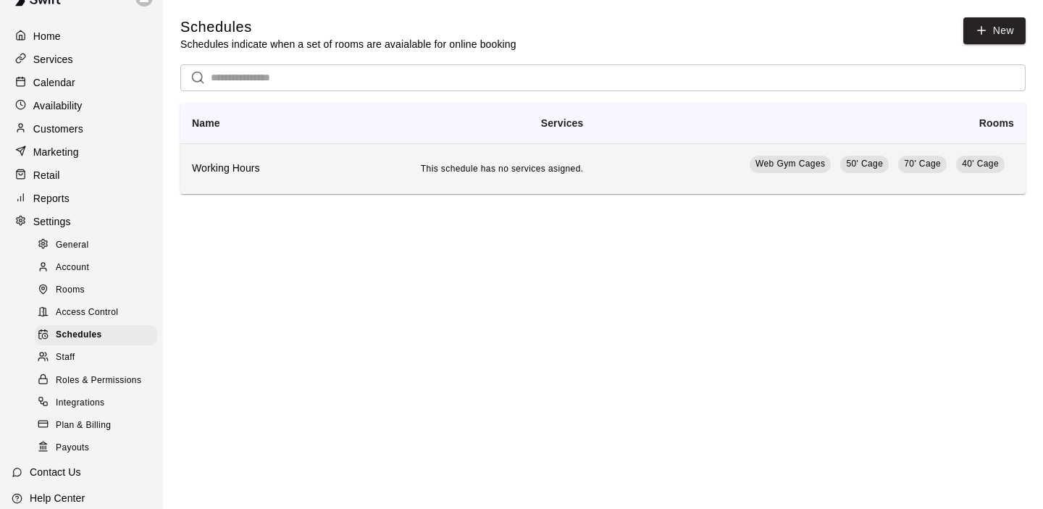
click at [230, 173] on h6 "Working Hours" at bounding box center [248, 169] width 113 height 16
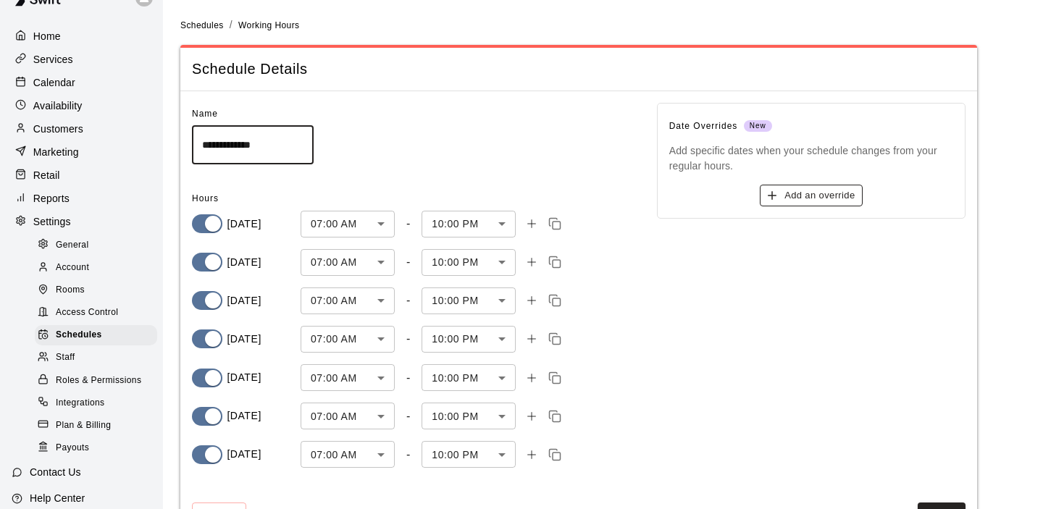
click at [800, 193] on button "Add an override" at bounding box center [810, 196] width 102 height 22
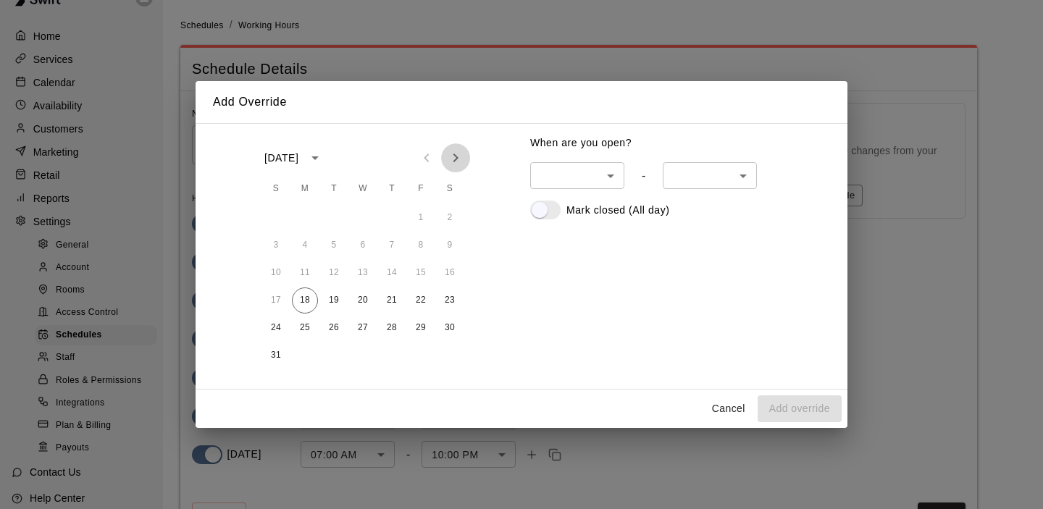
click at [459, 153] on icon "Next month" at bounding box center [455, 157] width 17 height 17
click at [461, 159] on icon "Next month" at bounding box center [455, 157] width 17 height 17
click at [455, 161] on icon "Next month" at bounding box center [455, 157] width 17 height 17
click at [449, 216] on button "1" at bounding box center [450, 218] width 26 height 26
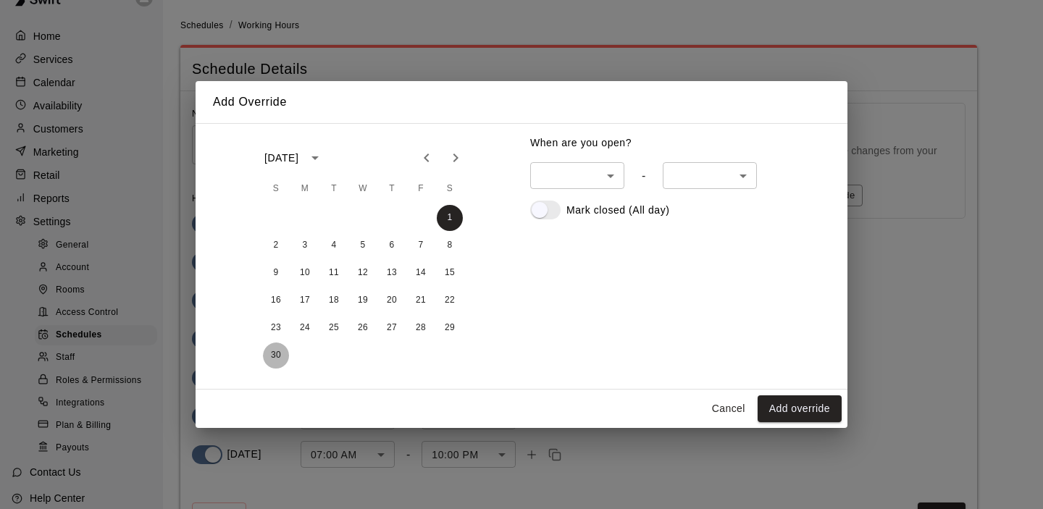
click at [274, 353] on button "30" at bounding box center [276, 355] width 26 height 26
click at [277, 247] on button "2" at bounding box center [276, 245] width 26 height 26
click at [307, 250] on button "3" at bounding box center [305, 245] width 26 height 26
click at [338, 250] on button "4" at bounding box center [334, 245] width 26 height 26
click at [367, 248] on button "5" at bounding box center [363, 245] width 26 height 26
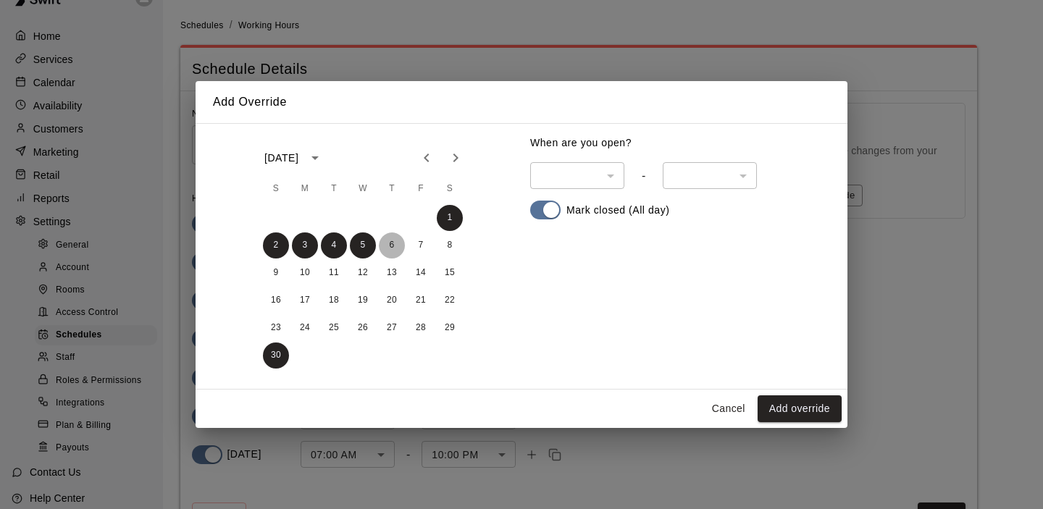
click at [395, 243] on button "6" at bounding box center [392, 245] width 26 height 26
click at [421, 244] on button "7" at bounding box center [421, 245] width 26 height 26
click at [444, 245] on button "8" at bounding box center [450, 245] width 26 height 26
click at [276, 275] on button "9" at bounding box center [276, 273] width 26 height 26
click at [307, 272] on button "10" at bounding box center [305, 273] width 26 height 26
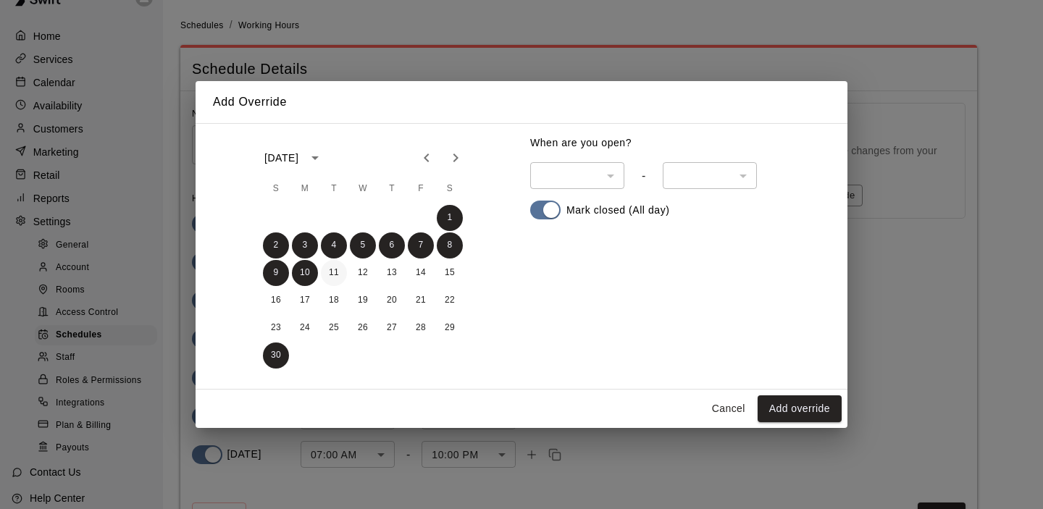
click at [327, 272] on button "11" at bounding box center [334, 273] width 26 height 26
click at [366, 273] on button "12" at bounding box center [363, 273] width 26 height 26
click at [403, 266] on button "13" at bounding box center [392, 273] width 26 height 26
click at [429, 266] on button "14" at bounding box center [421, 273] width 26 height 26
click at [445, 269] on button "15" at bounding box center [450, 273] width 26 height 26
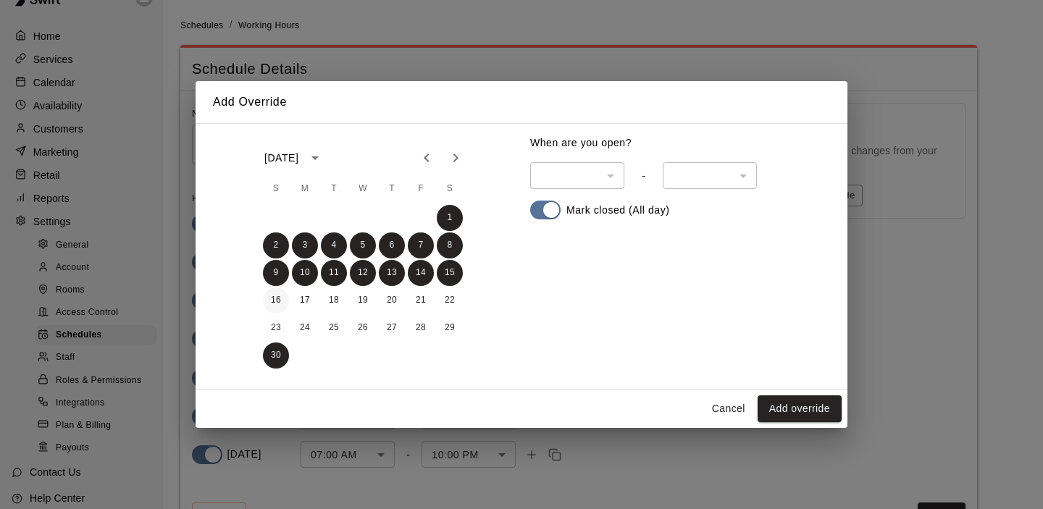
click at [274, 304] on button "16" at bounding box center [276, 300] width 26 height 26
click at [305, 301] on button "17" at bounding box center [305, 300] width 26 height 26
click at [334, 300] on button "18" at bounding box center [334, 300] width 26 height 26
click at [361, 300] on button "19" at bounding box center [363, 300] width 26 height 26
click at [395, 300] on button "20" at bounding box center [392, 300] width 26 height 26
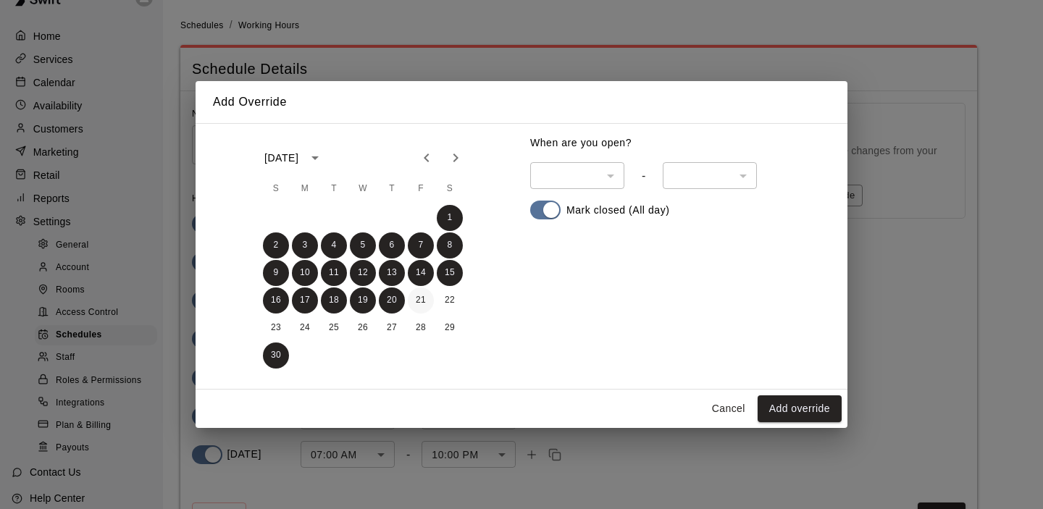
click at [415, 301] on button "21" at bounding box center [421, 300] width 26 height 26
click at [448, 302] on button "22" at bounding box center [450, 300] width 26 height 26
click at [283, 326] on button "23" at bounding box center [276, 328] width 26 height 26
click at [304, 328] on button "24" at bounding box center [305, 328] width 26 height 26
click at [343, 325] on button "25" at bounding box center [334, 328] width 26 height 26
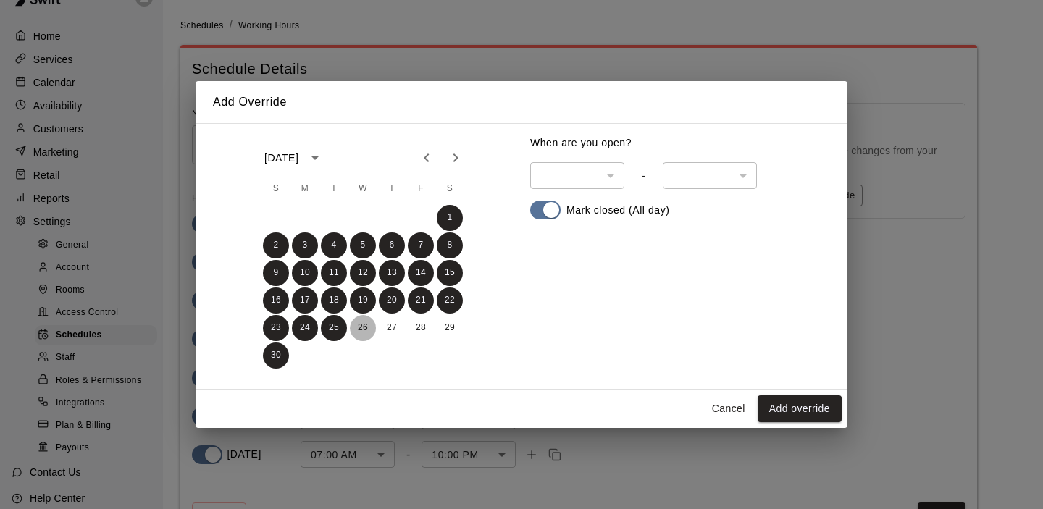
click at [370, 328] on button "26" at bounding box center [363, 328] width 26 height 26
click at [397, 328] on button "27" at bounding box center [392, 328] width 26 height 26
click at [415, 329] on button "28" at bounding box center [421, 328] width 26 height 26
click at [450, 327] on button "29" at bounding box center [450, 328] width 26 height 26
click at [786, 400] on button "Add override" at bounding box center [799, 408] width 84 height 27
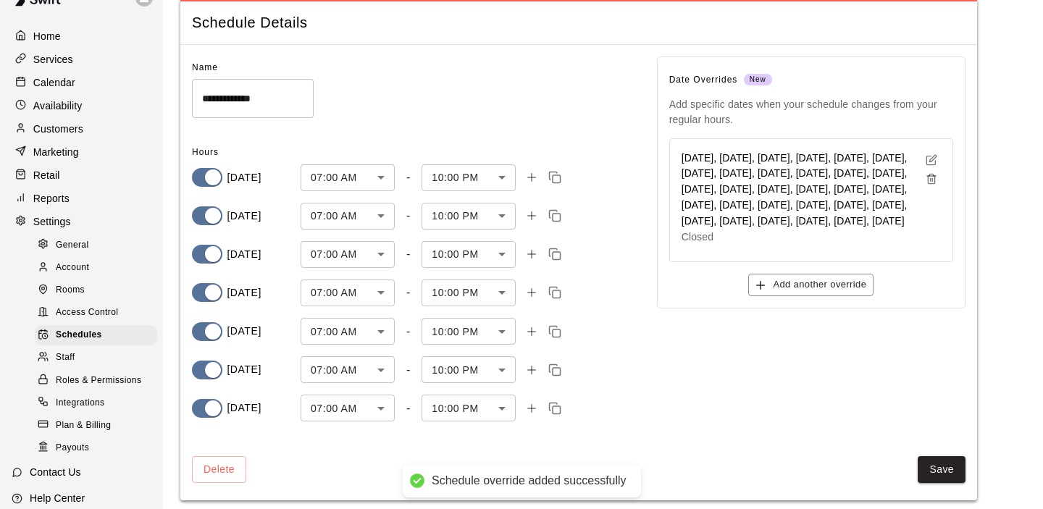
scroll to position [55, 0]
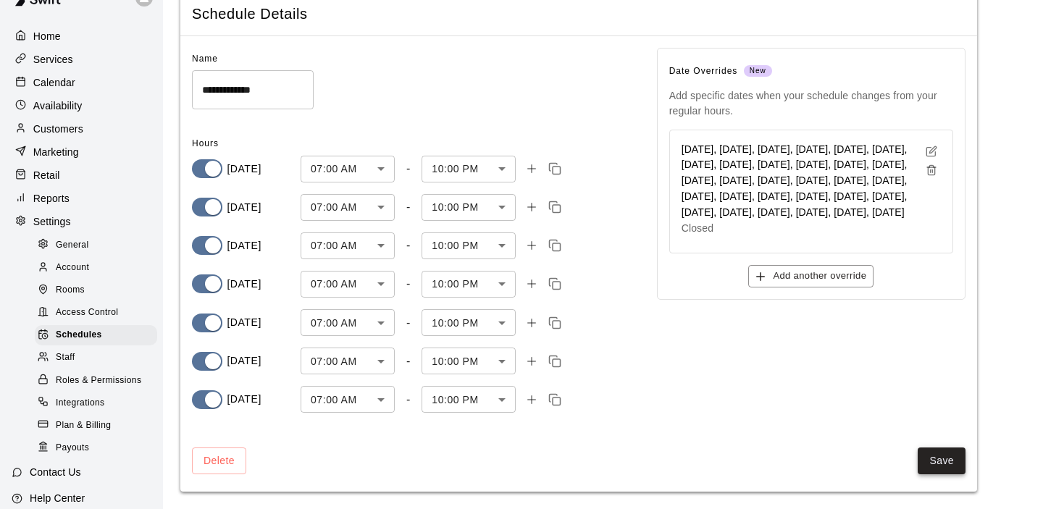
click at [946, 463] on button "Save" at bounding box center [941, 460] width 48 height 27
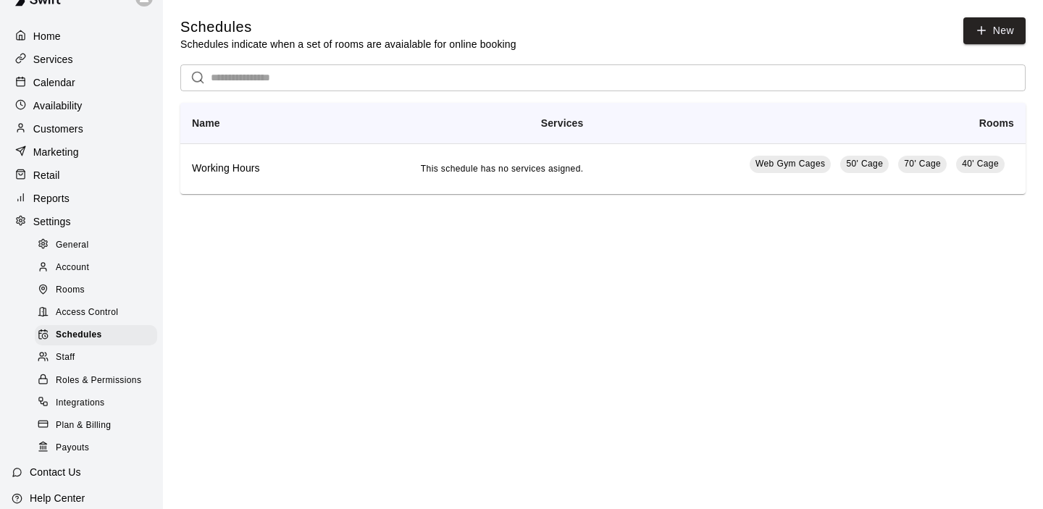
click at [54, 95] on div "Availability" at bounding box center [82, 106] width 140 height 22
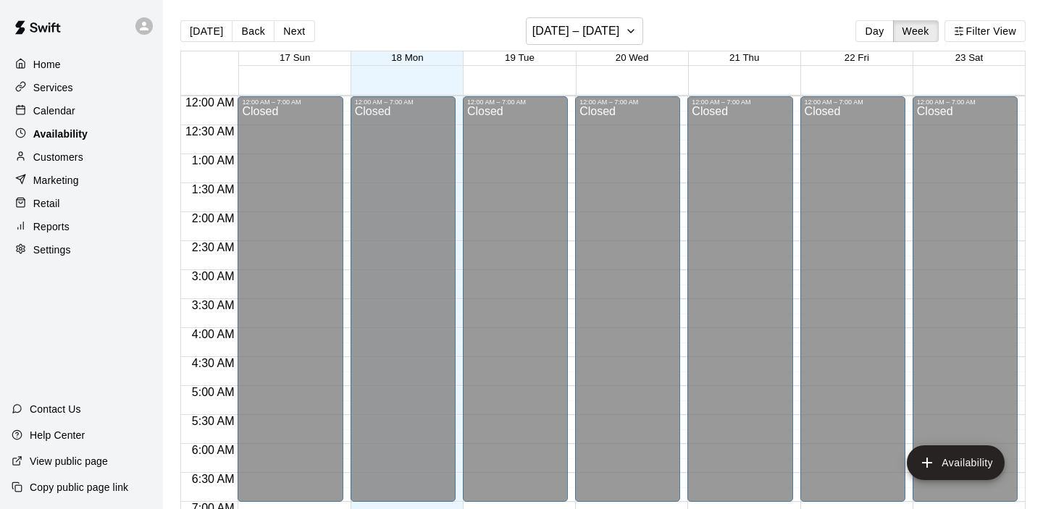
scroll to position [961, 0]
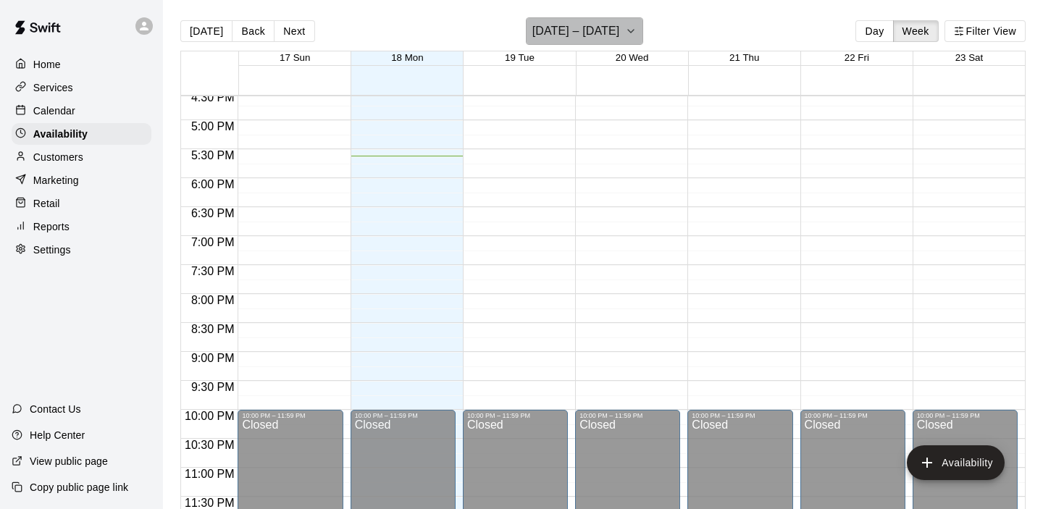
click at [625, 25] on icon "button" at bounding box center [631, 30] width 12 height 17
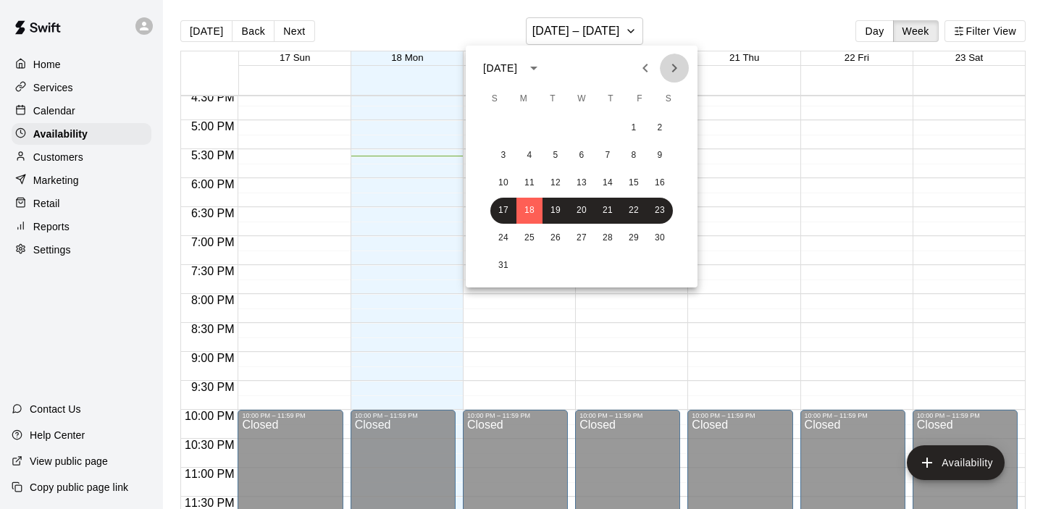
click at [676, 70] on icon "Next month" at bounding box center [673, 67] width 17 height 17
click at [581, 201] on button "19" at bounding box center [581, 211] width 26 height 26
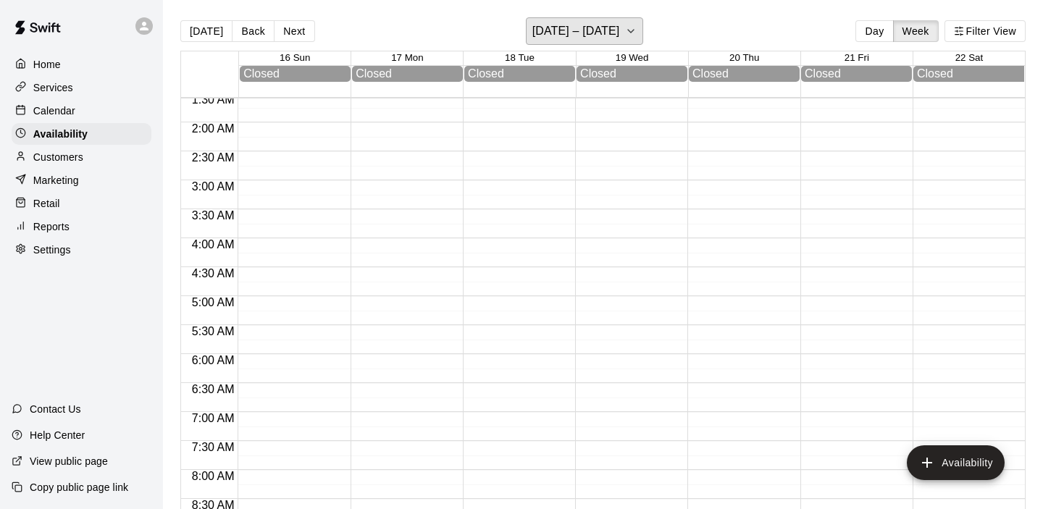
scroll to position [0, 0]
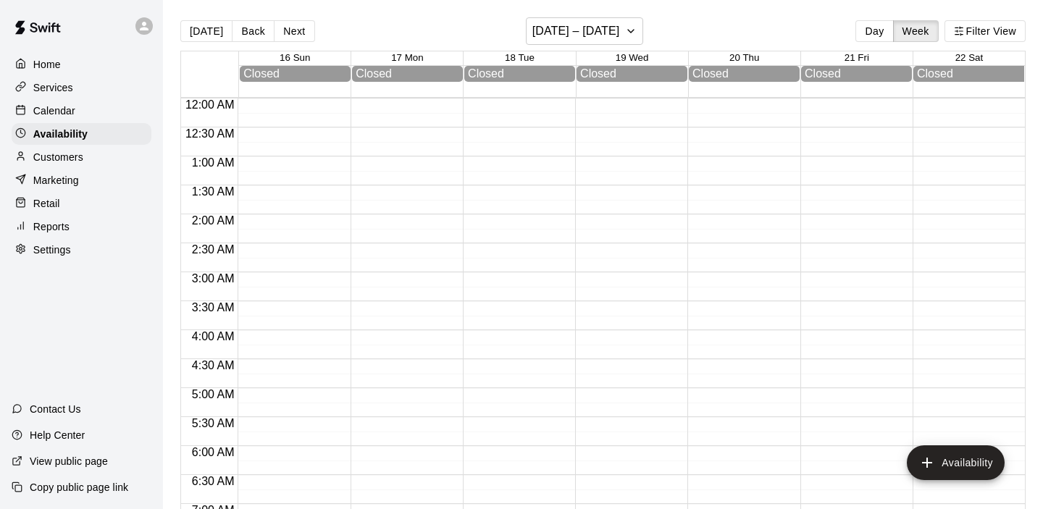
click at [47, 64] on p "Home" at bounding box center [47, 64] width 28 height 14
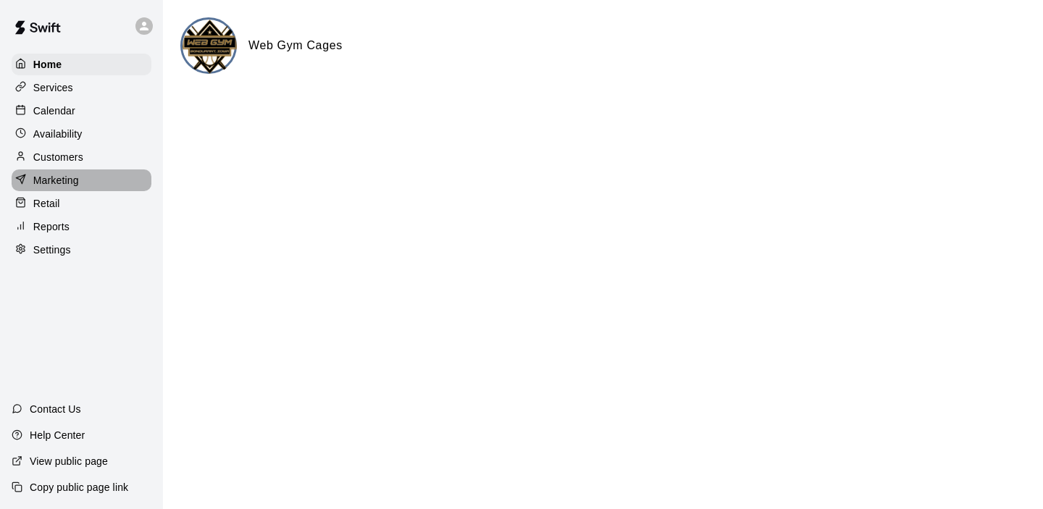
click at [47, 183] on p "Marketing" at bounding box center [56, 180] width 46 height 14
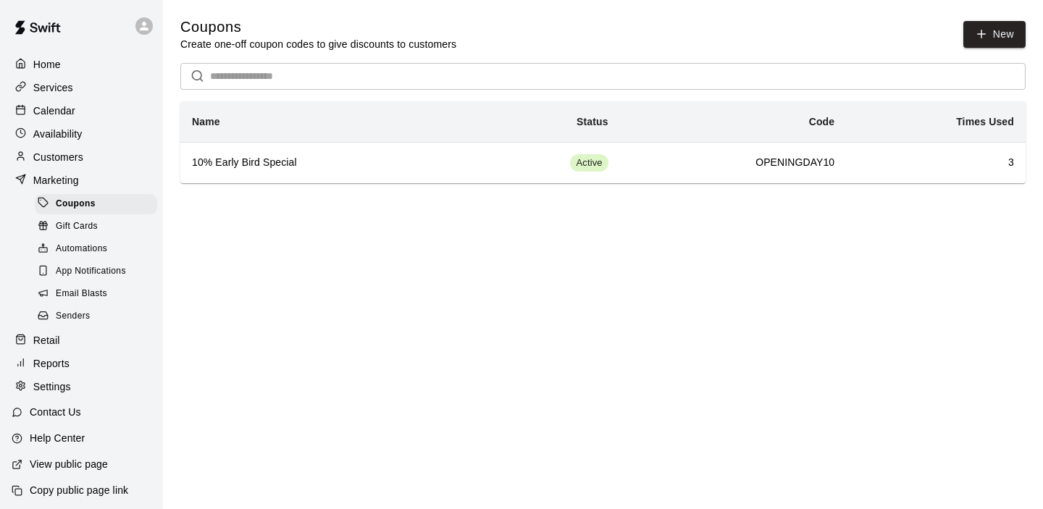
click at [62, 293] on span "Email Blasts" at bounding box center [81, 294] width 51 height 14
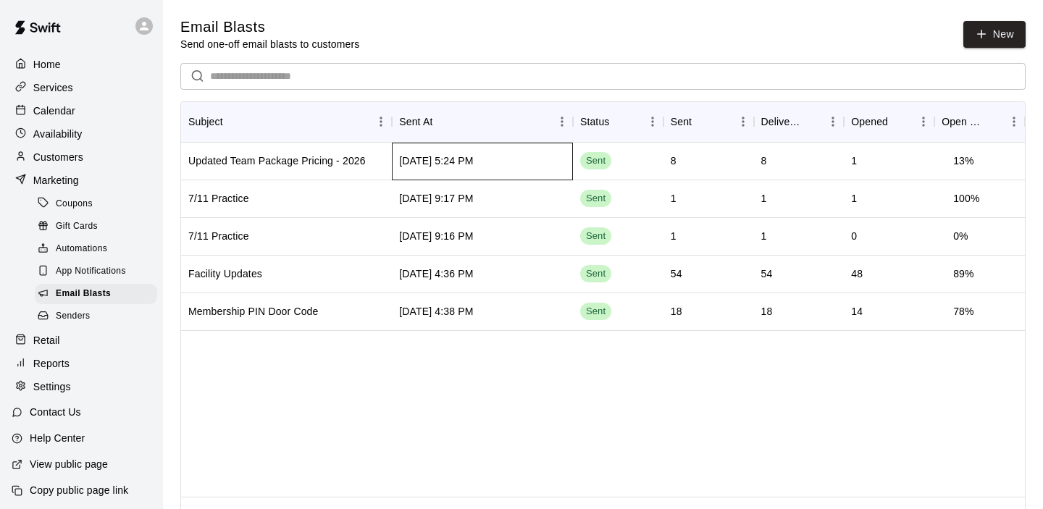
click at [529, 156] on div "[DATE] 5:24 PM" at bounding box center [482, 162] width 181 height 38
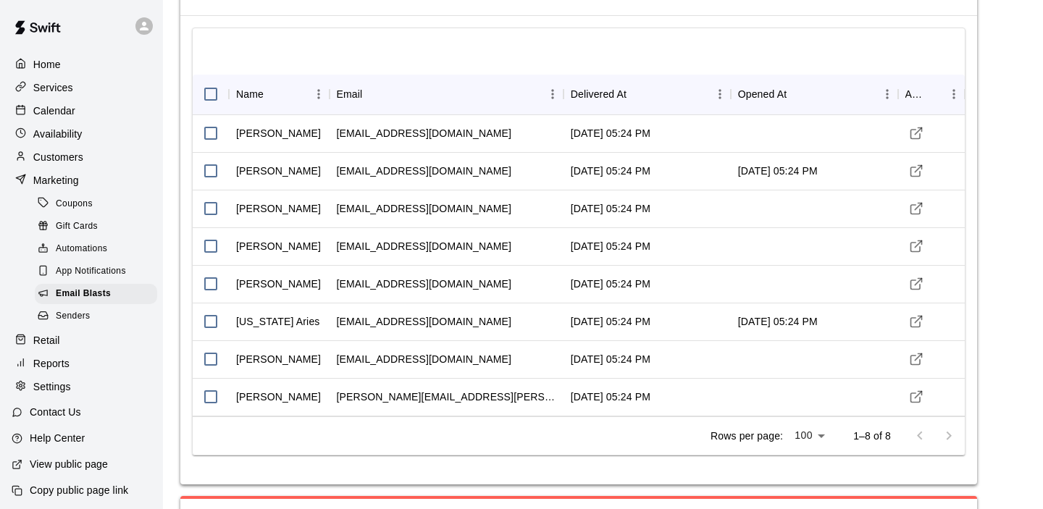
scroll to position [82, 0]
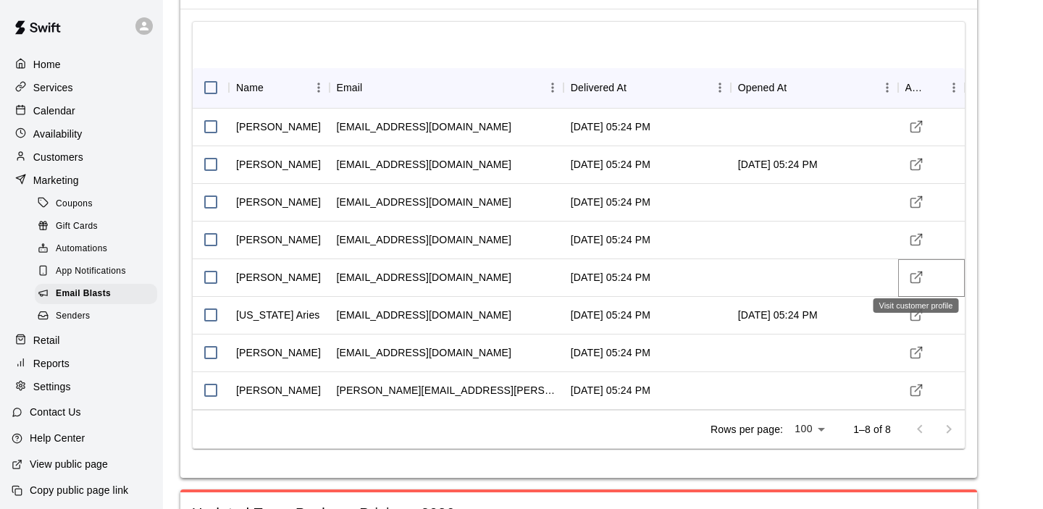
click at [917, 277] on icon "Visit customer profile" at bounding box center [916, 277] width 14 height 14
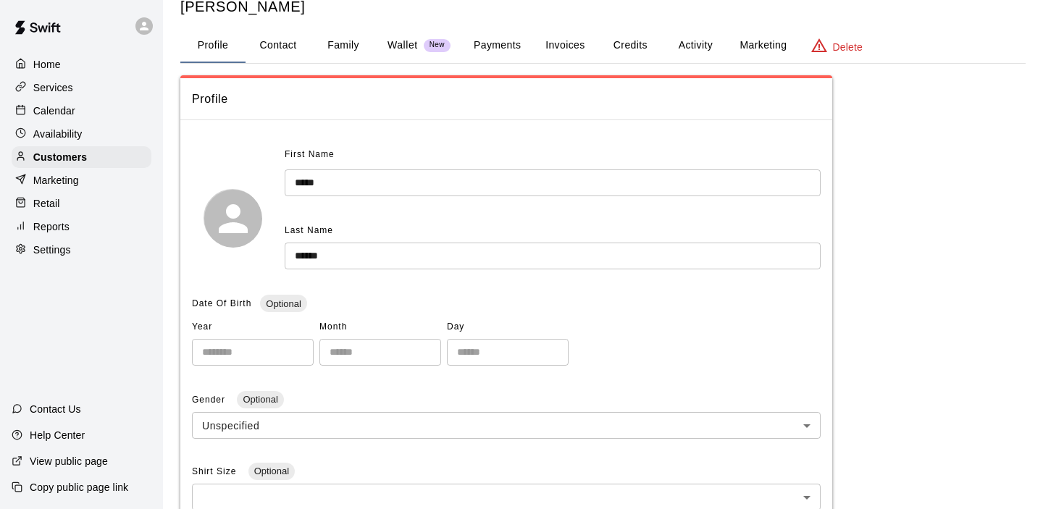
scroll to position [43, 0]
click at [278, 35] on button "Contact" at bounding box center [277, 46] width 65 height 35
select select "**"
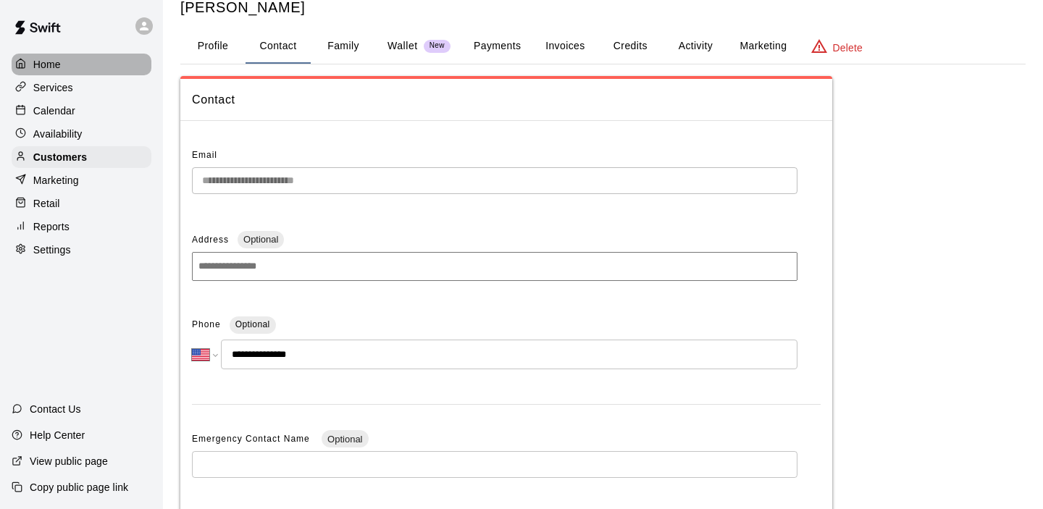
click at [51, 64] on p "Home" at bounding box center [47, 64] width 28 height 14
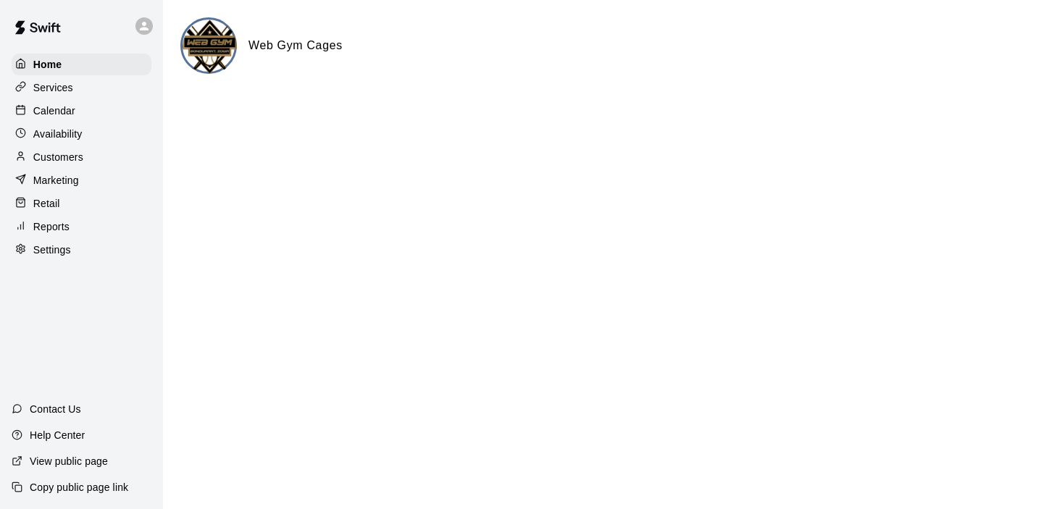
click at [54, 173] on p "Marketing" at bounding box center [56, 180] width 46 height 14
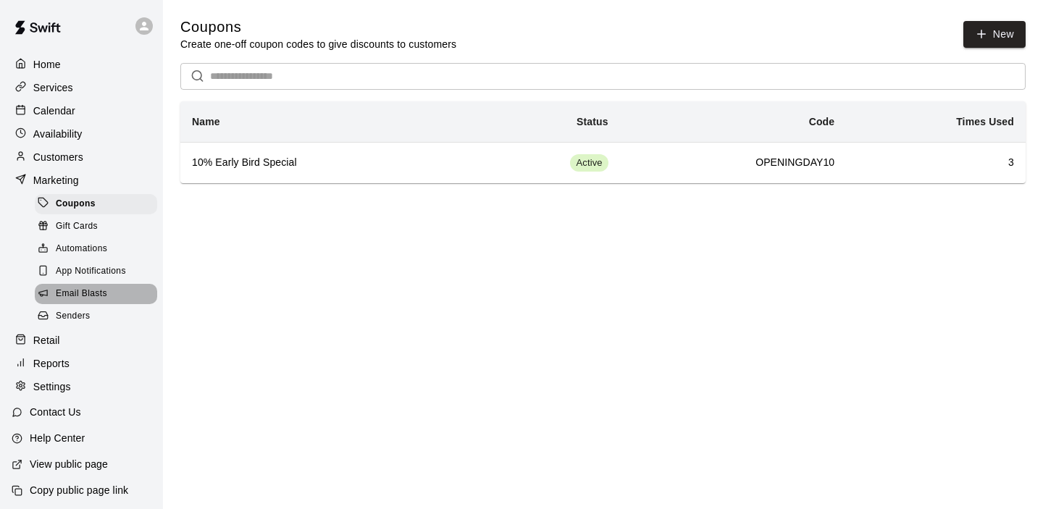
click at [86, 295] on span "Email Blasts" at bounding box center [81, 294] width 51 height 14
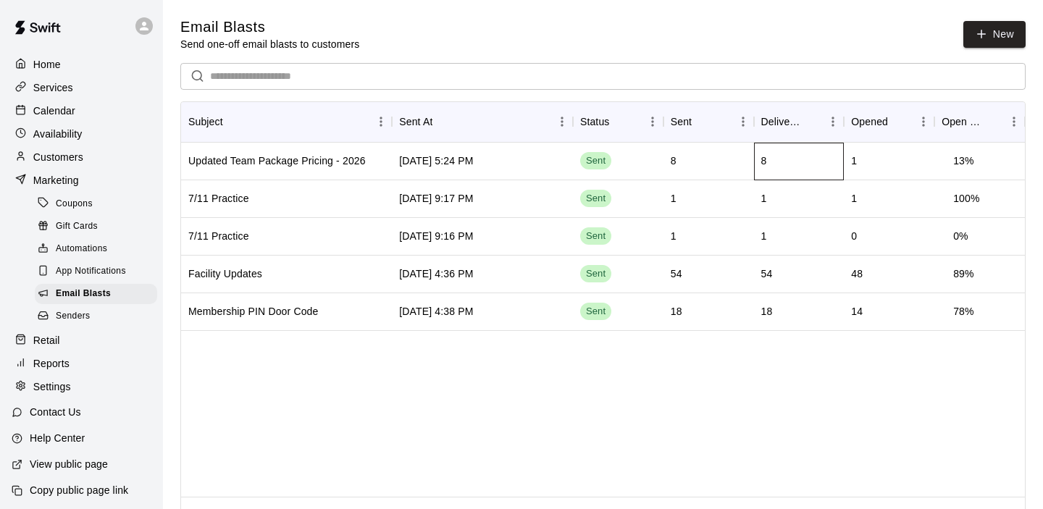
click at [830, 158] on div "8" at bounding box center [799, 162] width 91 height 38
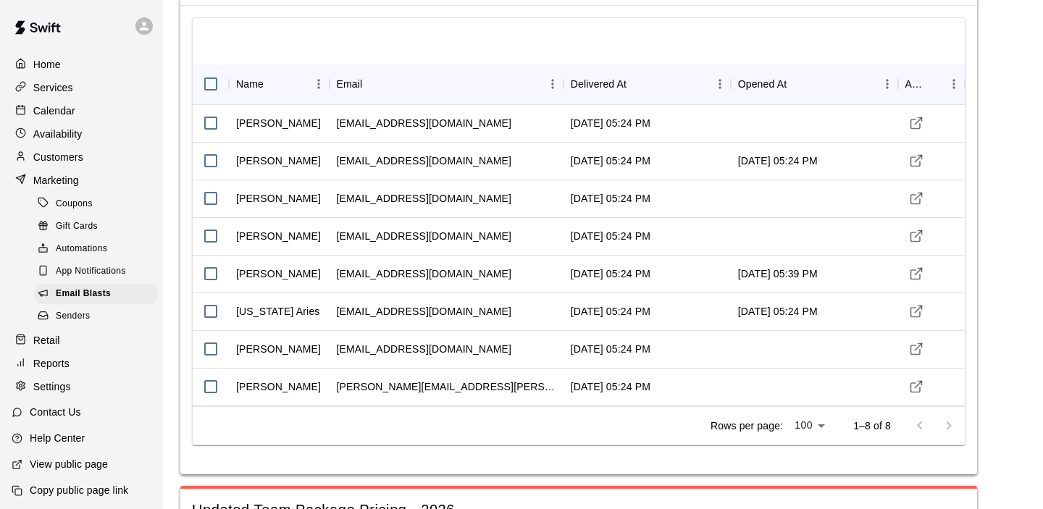
scroll to position [91, 0]
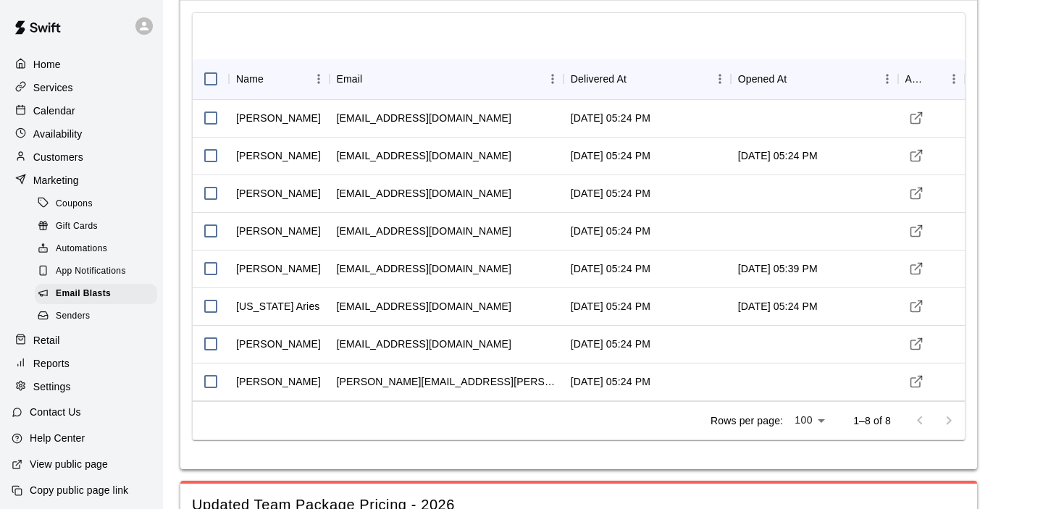
click at [49, 117] on p "Calendar" at bounding box center [54, 111] width 42 height 14
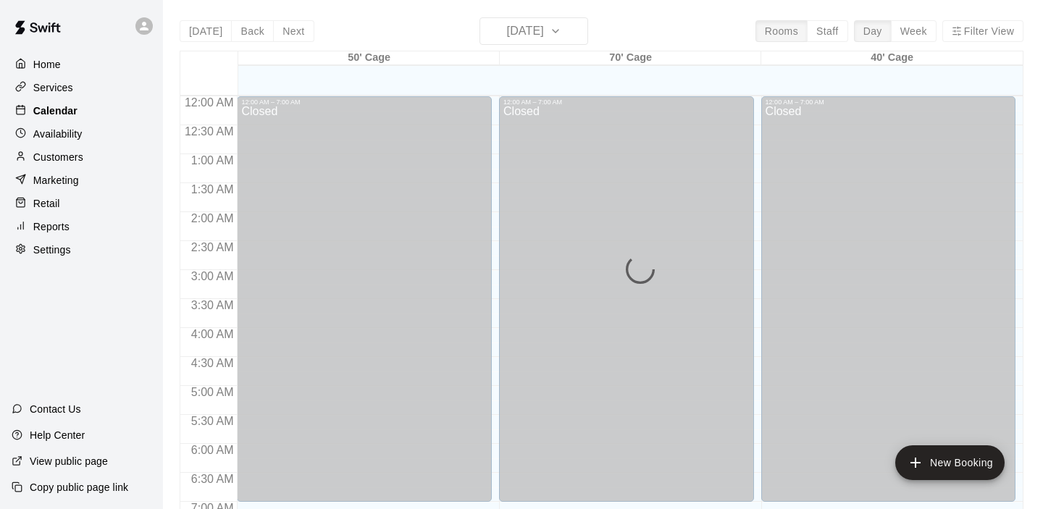
scroll to position [918, 0]
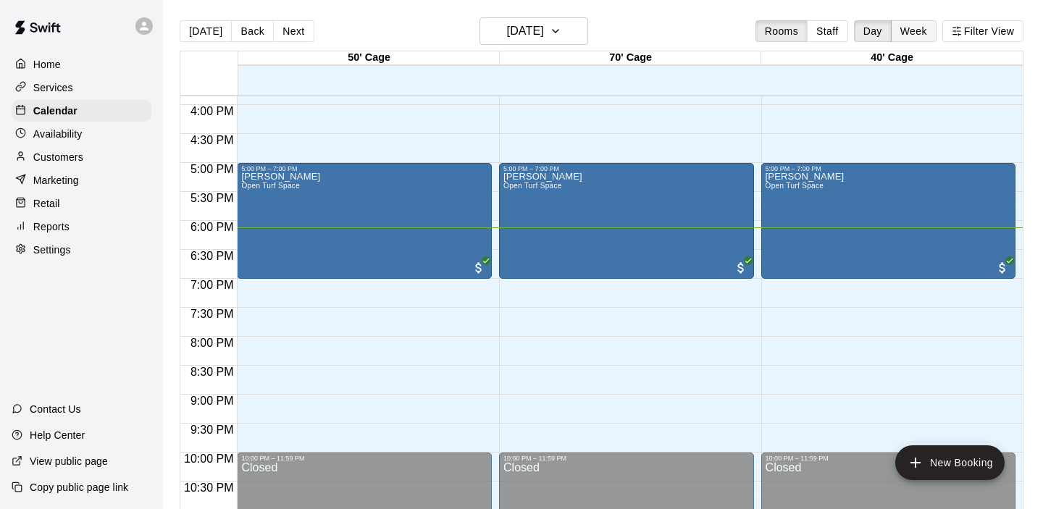
click at [923, 35] on button "Week" at bounding box center [914, 31] width 46 height 22
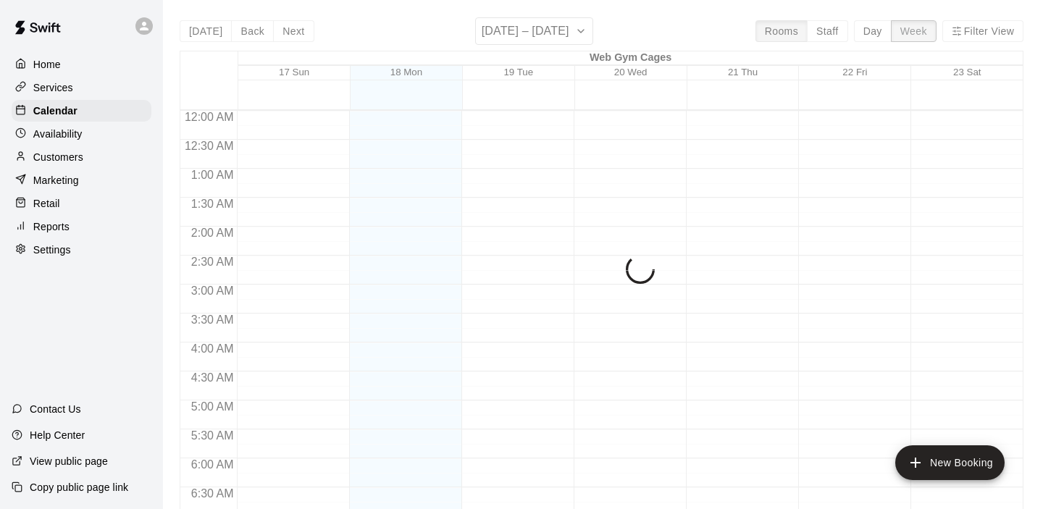
scroll to position [976, 0]
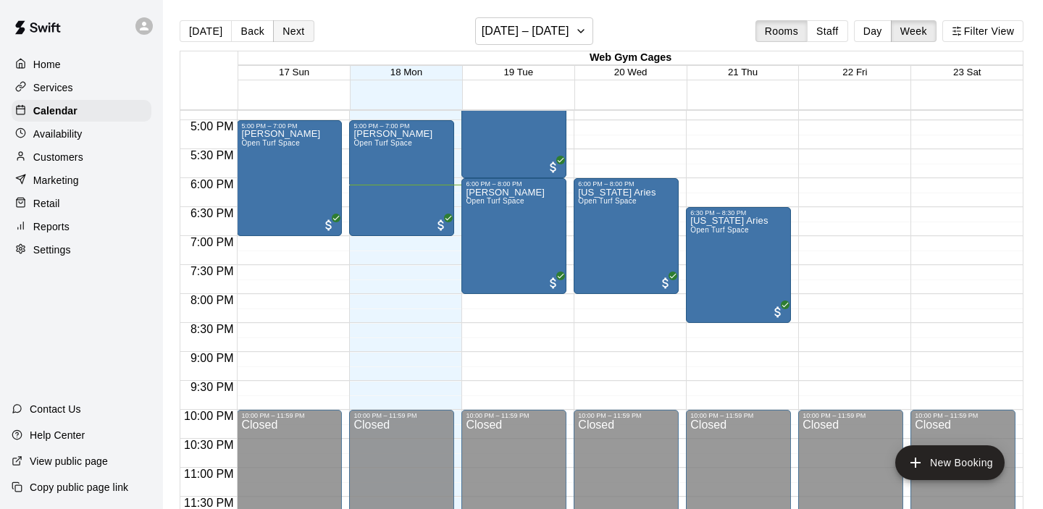
click at [293, 33] on button "Next" at bounding box center [293, 31] width 41 height 22
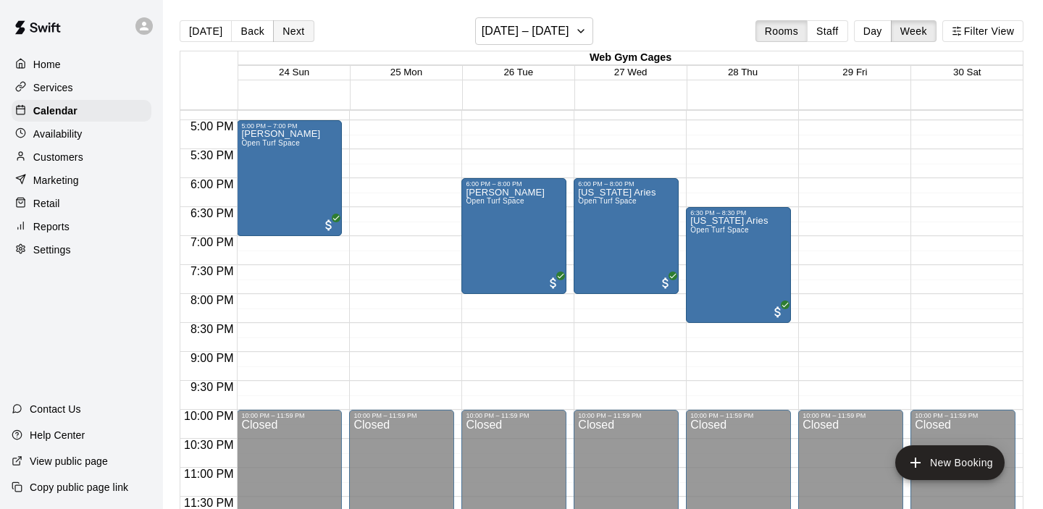
click at [293, 33] on button "Next" at bounding box center [293, 31] width 41 height 22
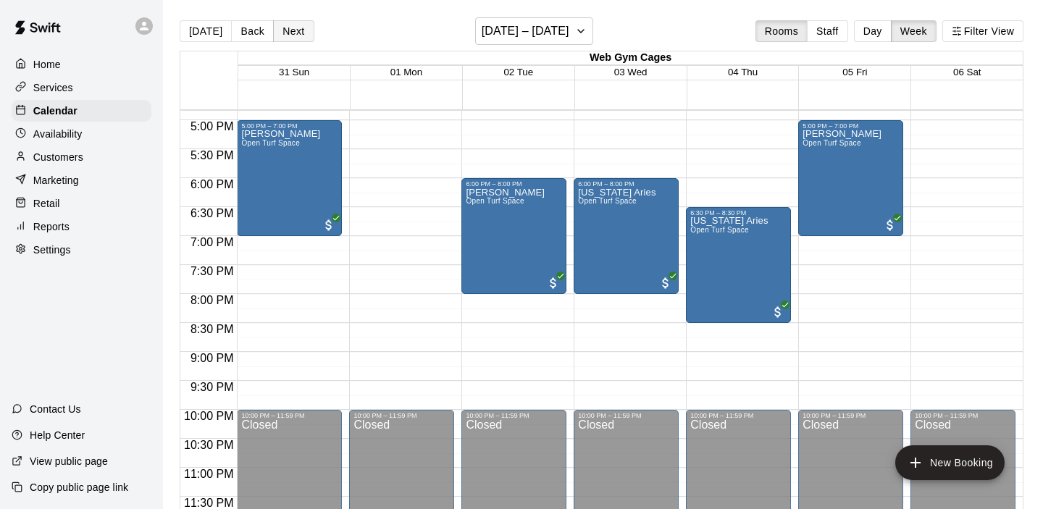
click at [293, 33] on div "[DATE] Back Next [DATE] – [DATE] Rooms Staff Day Week Filter View Web Gym Cages…" at bounding box center [601, 271] width 843 height 509
click at [293, 33] on button "Next" at bounding box center [293, 31] width 41 height 22
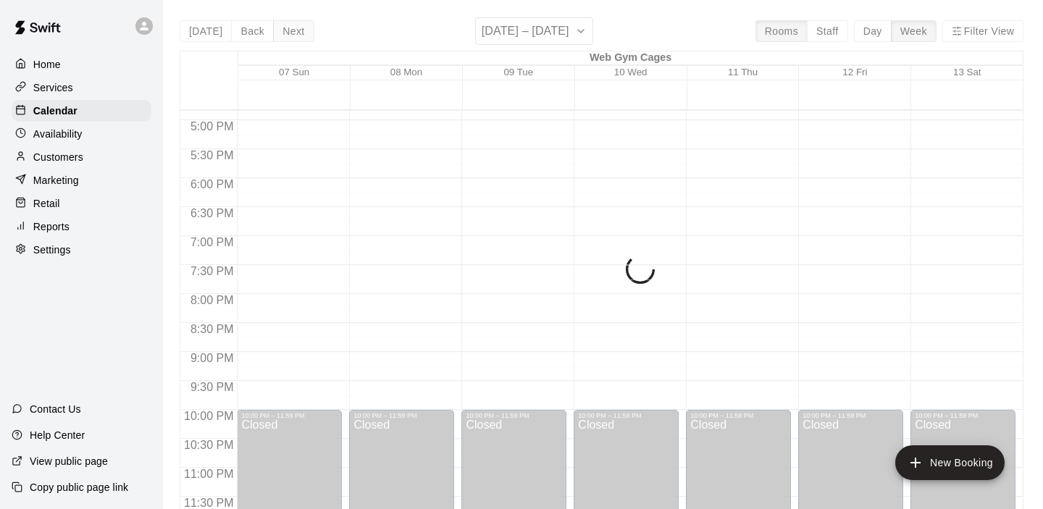
click at [293, 33] on div "[DATE] Back Next [DATE] – [DATE] Rooms Staff Day Week Filter View Web Gym Cages…" at bounding box center [601, 271] width 843 height 509
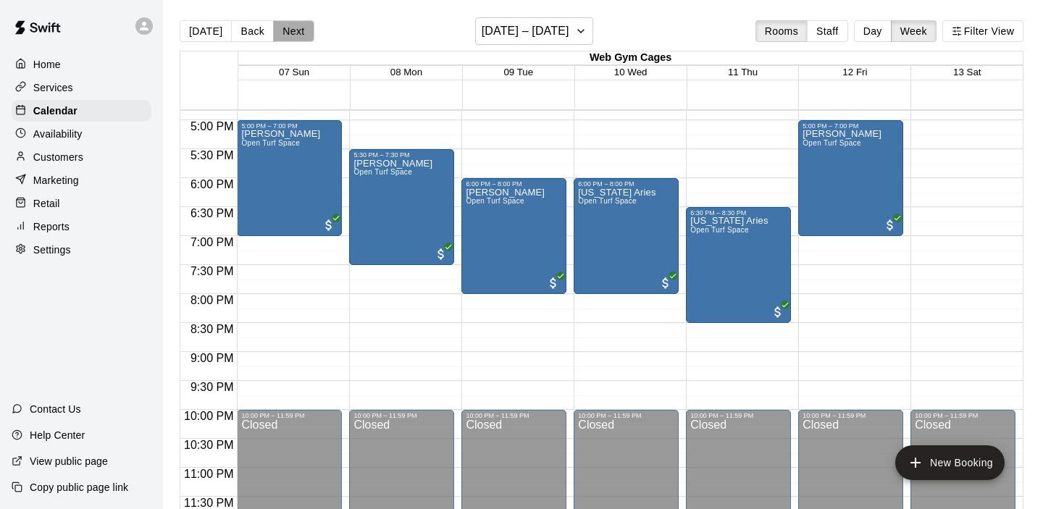
click at [296, 32] on button "Next" at bounding box center [293, 31] width 41 height 22
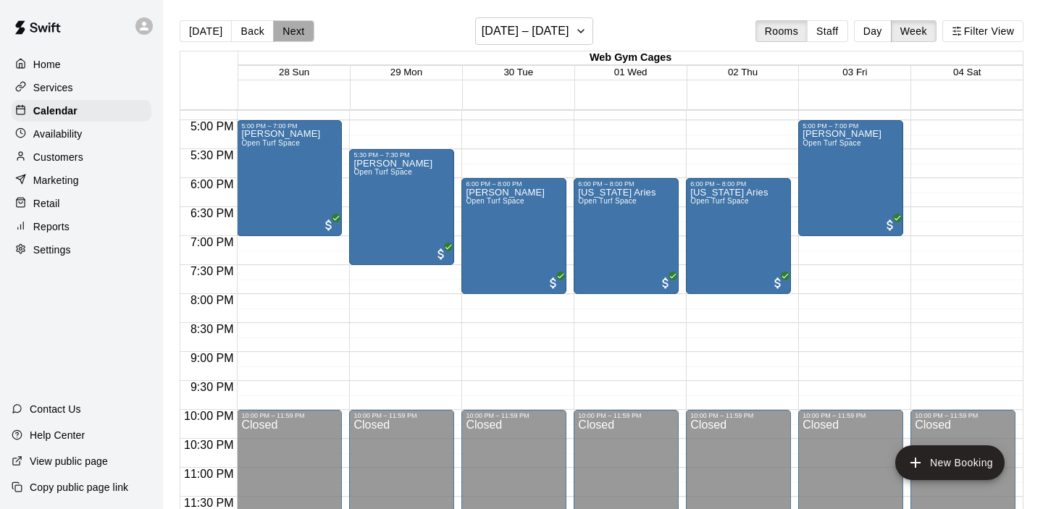
click at [294, 25] on button "Next" at bounding box center [293, 31] width 41 height 22
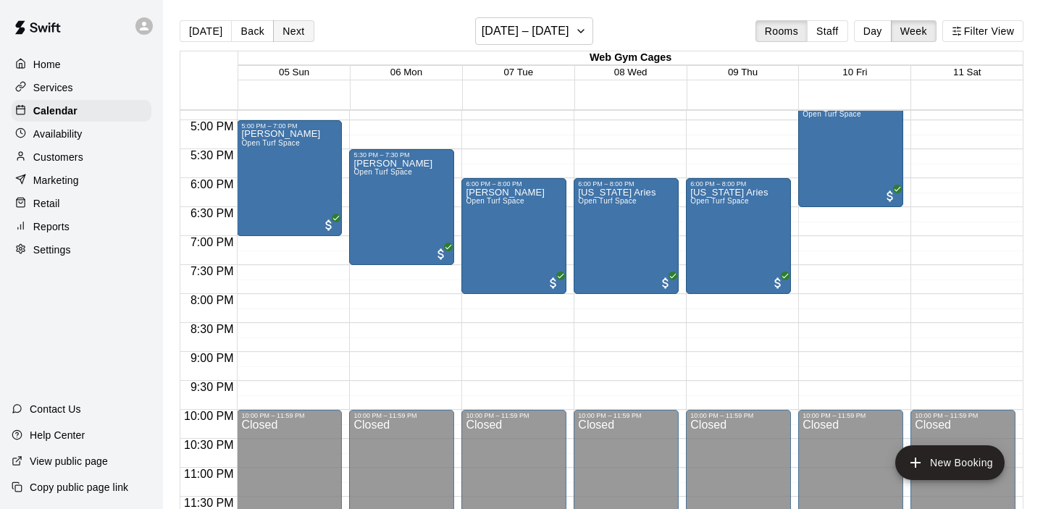
click at [294, 25] on button "Next" at bounding box center [293, 31] width 41 height 22
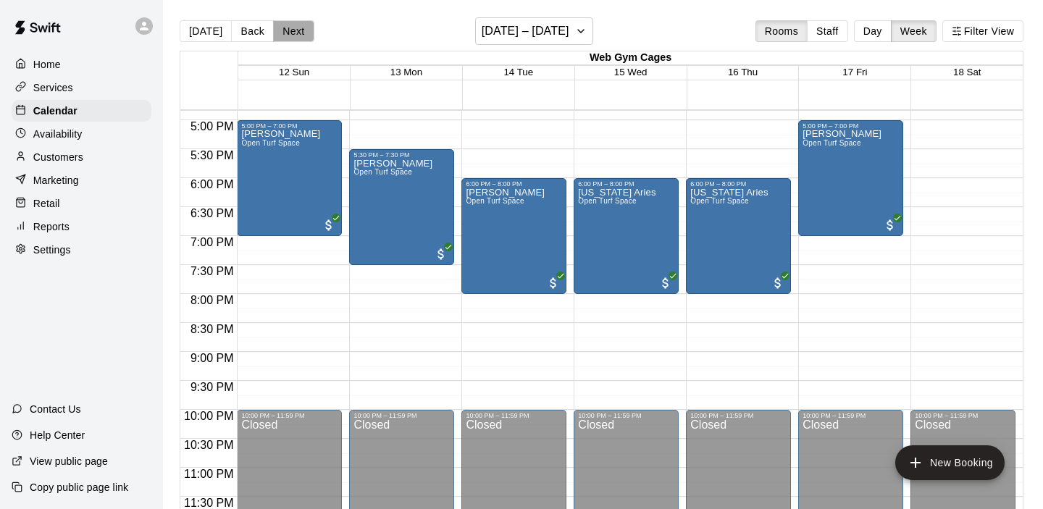
click at [295, 30] on button "Next" at bounding box center [293, 31] width 41 height 22
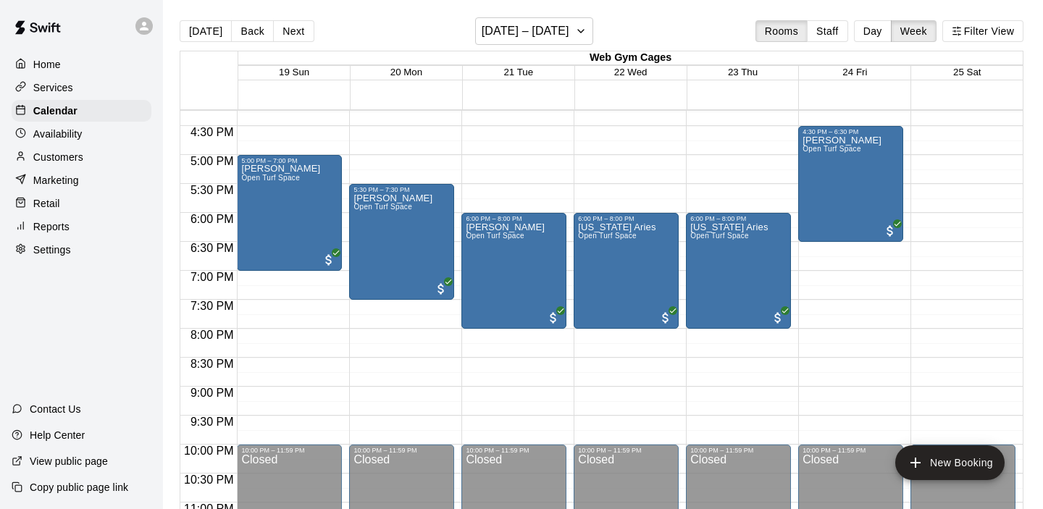
scroll to position [916, 0]
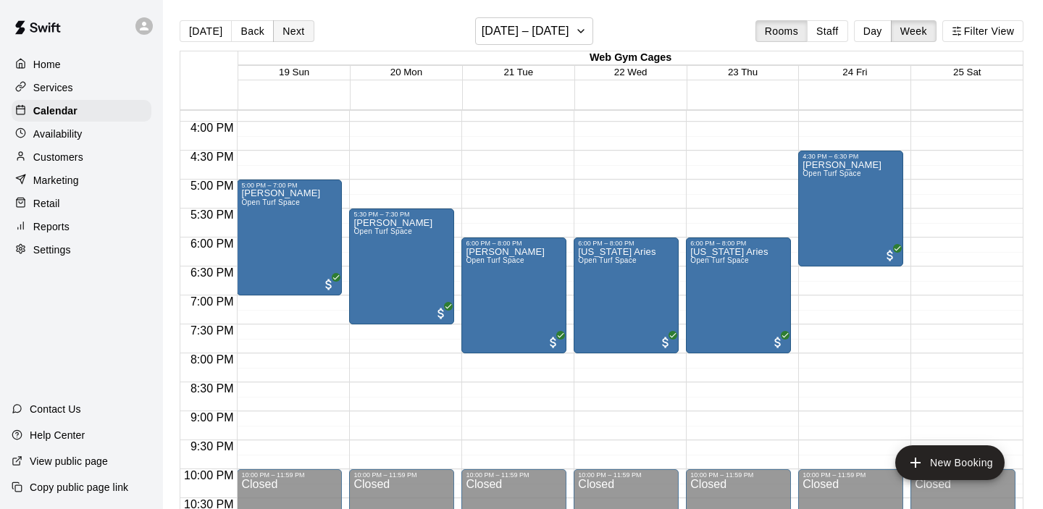
click at [285, 35] on button "Next" at bounding box center [293, 31] width 41 height 22
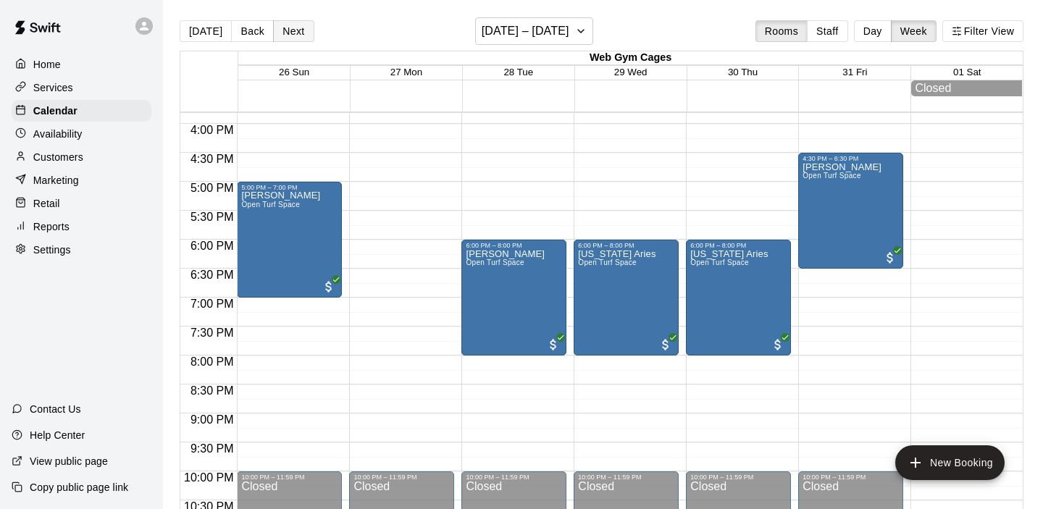
click at [289, 27] on button "Next" at bounding box center [293, 31] width 41 height 22
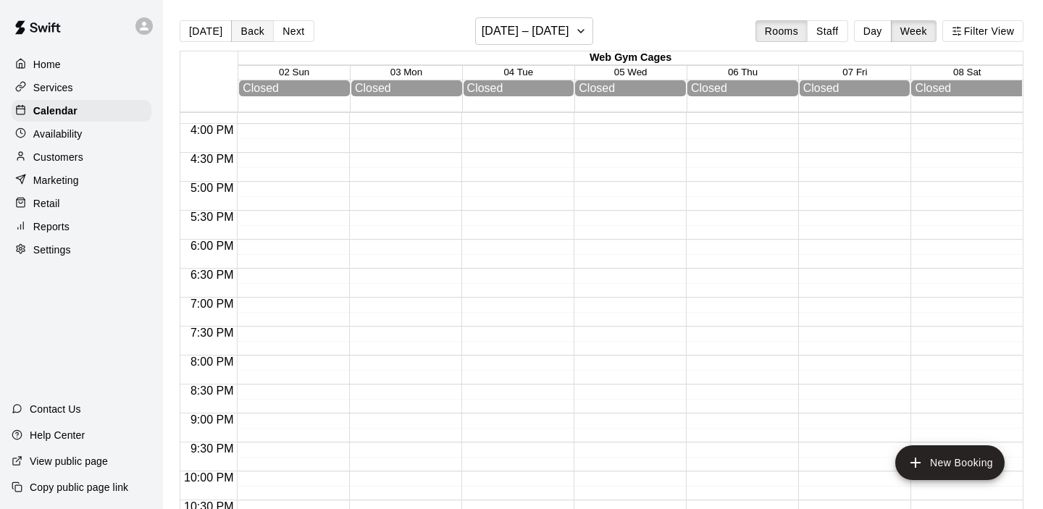
click at [256, 35] on button "Back" at bounding box center [252, 31] width 43 height 22
